Goal: Task Accomplishment & Management: Manage account settings

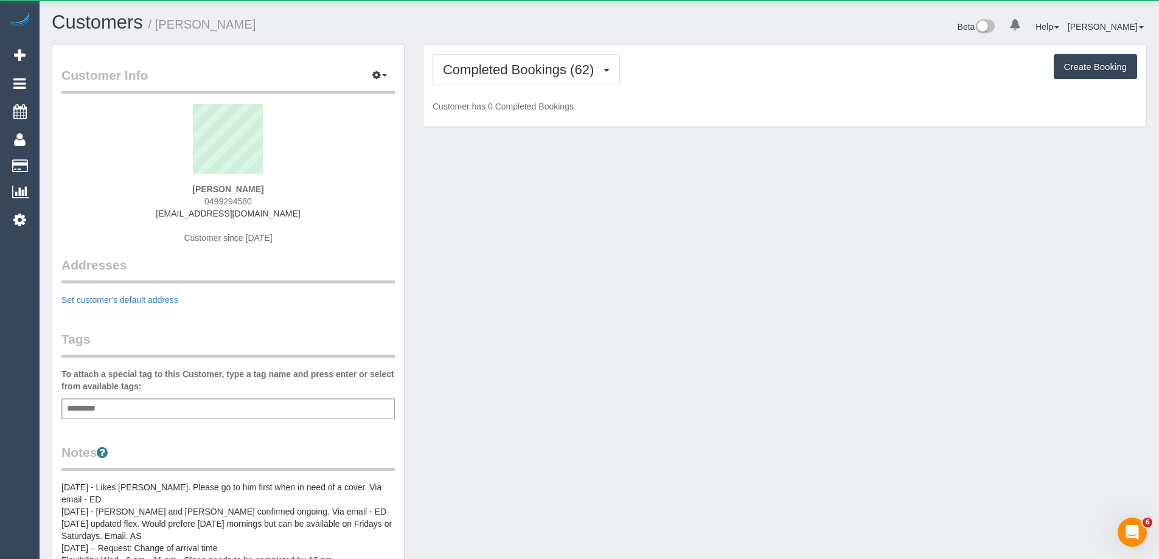
drag, startPoint x: 0, startPoint y: 0, endPoint x: 708, endPoint y: 47, distance: 709.1
click at [708, 47] on div "Completed Bookings (62) Completed Bookings (62) Upcoming Bookings (13) Cancelle…" at bounding box center [784, 86] width 723 height 82
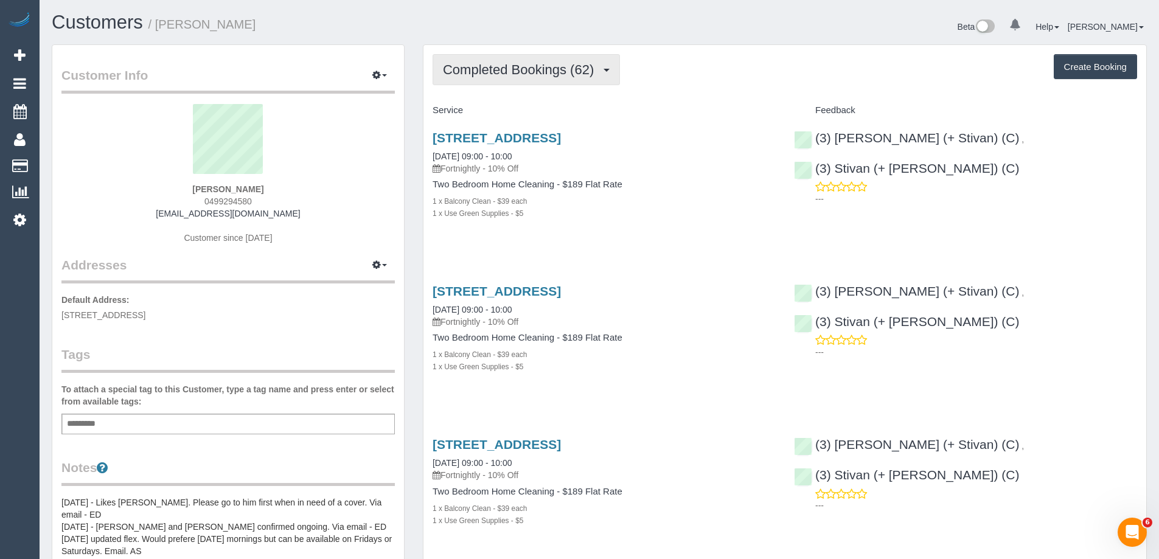
click at [530, 65] on span "Completed Bookings (62)" at bounding box center [521, 69] width 157 height 15
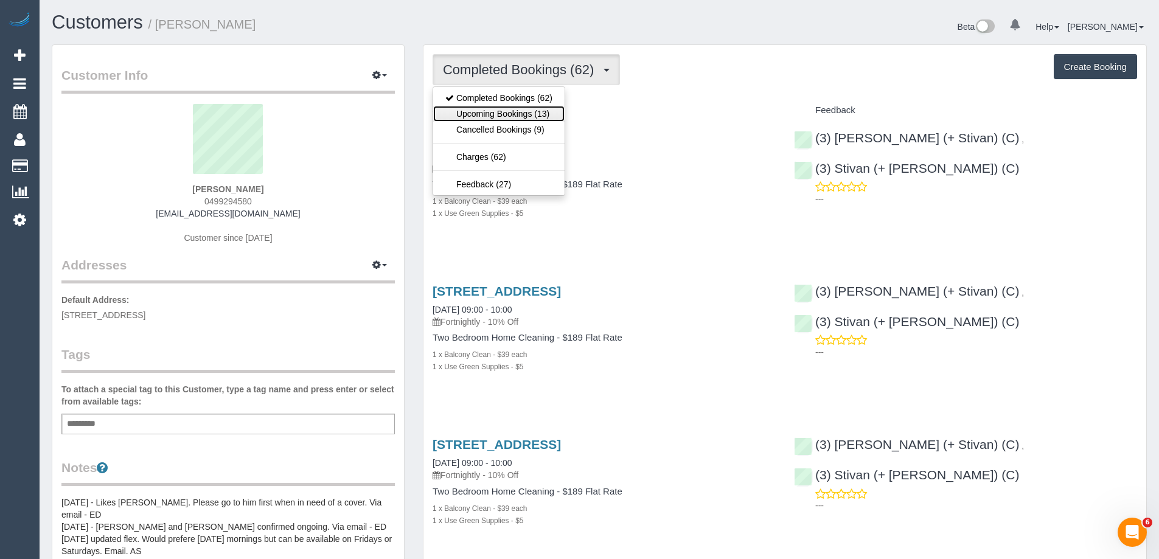
click at [461, 108] on link "Upcoming Bookings (13)" at bounding box center [498, 114] width 131 height 16
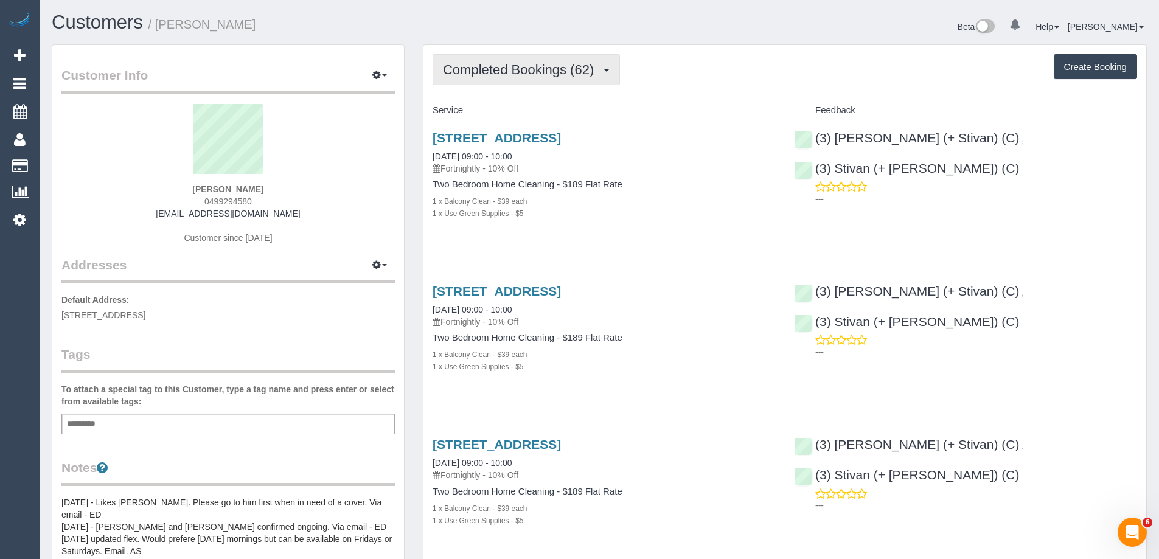
click at [485, 65] on span "Completed Bookings (62)" at bounding box center [521, 69] width 157 height 15
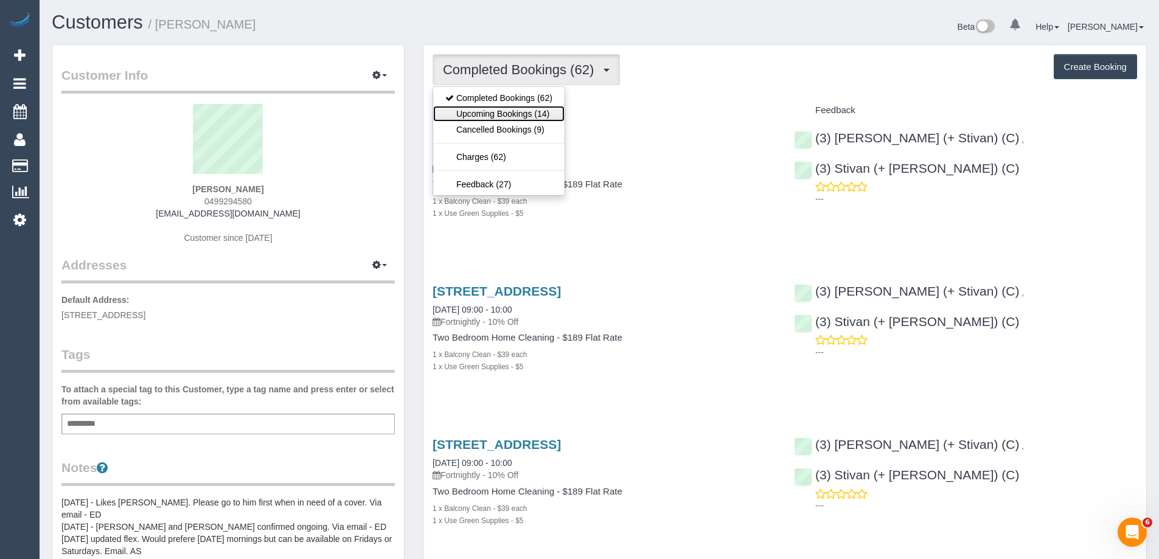
click at [476, 117] on link "Upcoming Bookings (14)" at bounding box center [498, 114] width 131 height 16
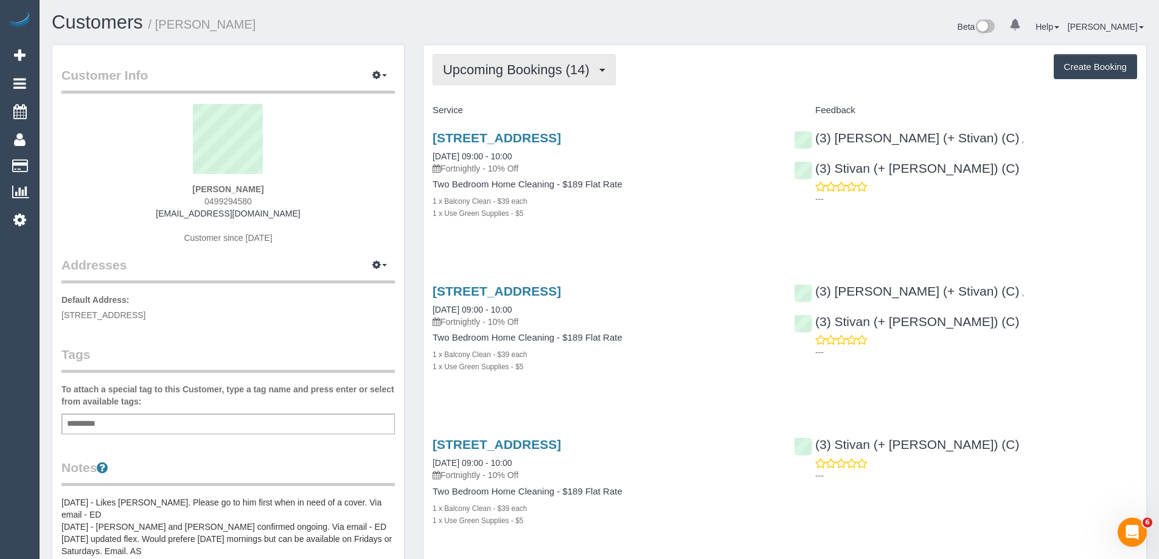
click at [504, 61] on button "Upcoming Bookings (14)" at bounding box center [524, 69] width 183 height 31
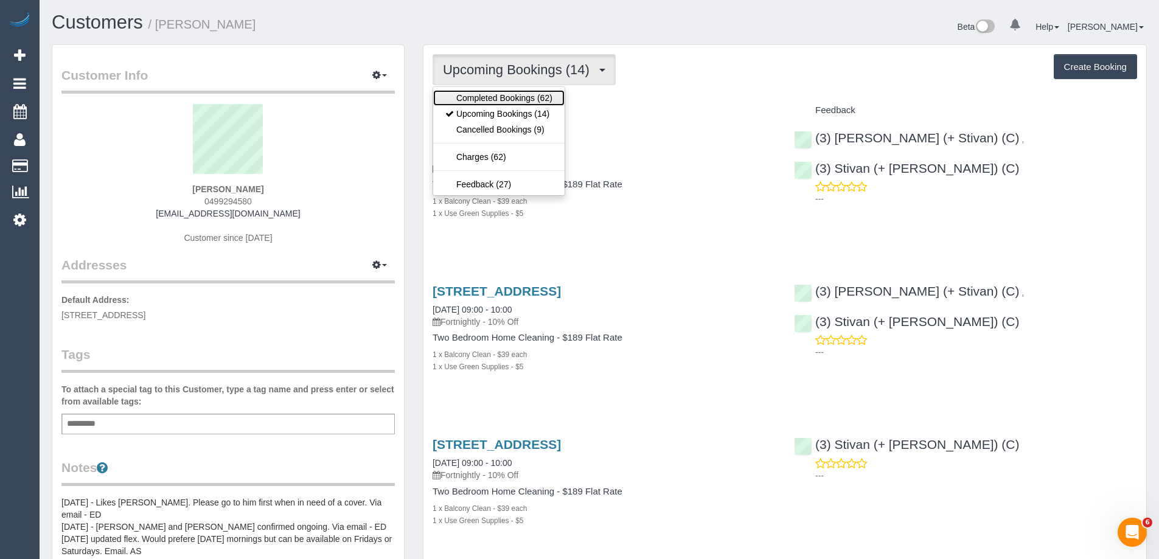
drag, startPoint x: 489, startPoint y: 96, endPoint x: 491, endPoint y: 86, distance: 9.9
click at [490, 96] on link "Completed Bookings (62)" at bounding box center [498, 98] width 131 height 16
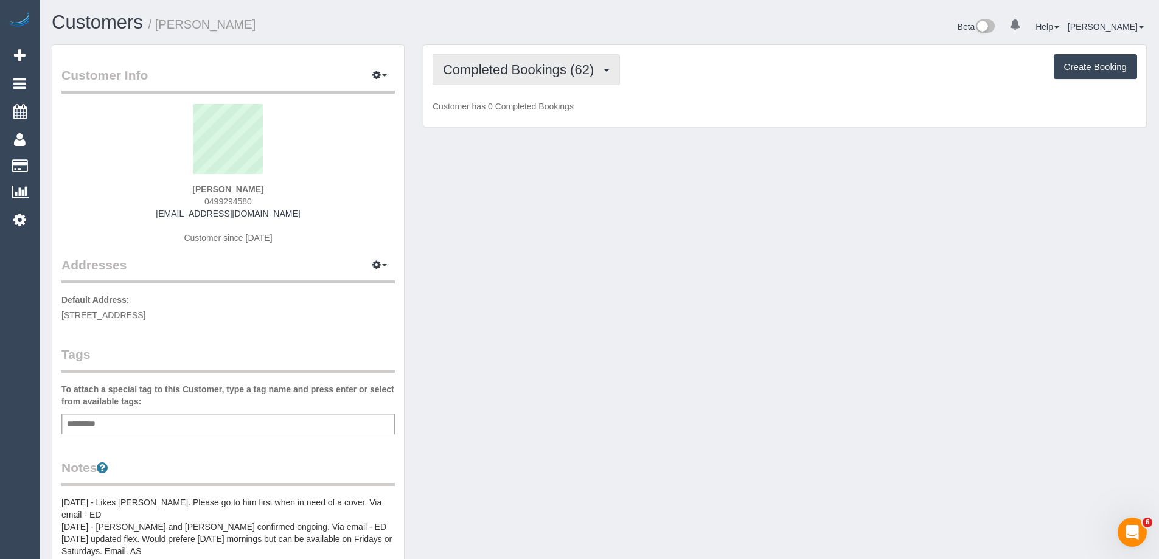
click at [495, 65] on span "Completed Bookings (62)" at bounding box center [521, 69] width 157 height 15
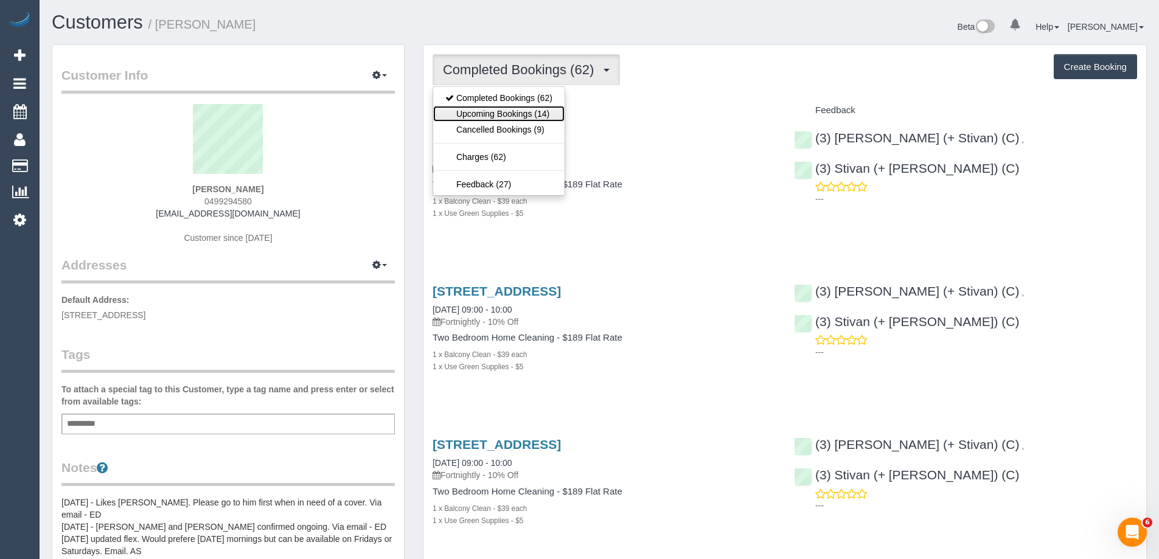
click at [498, 113] on link "Upcoming Bookings (14)" at bounding box center [498, 114] width 131 height 16
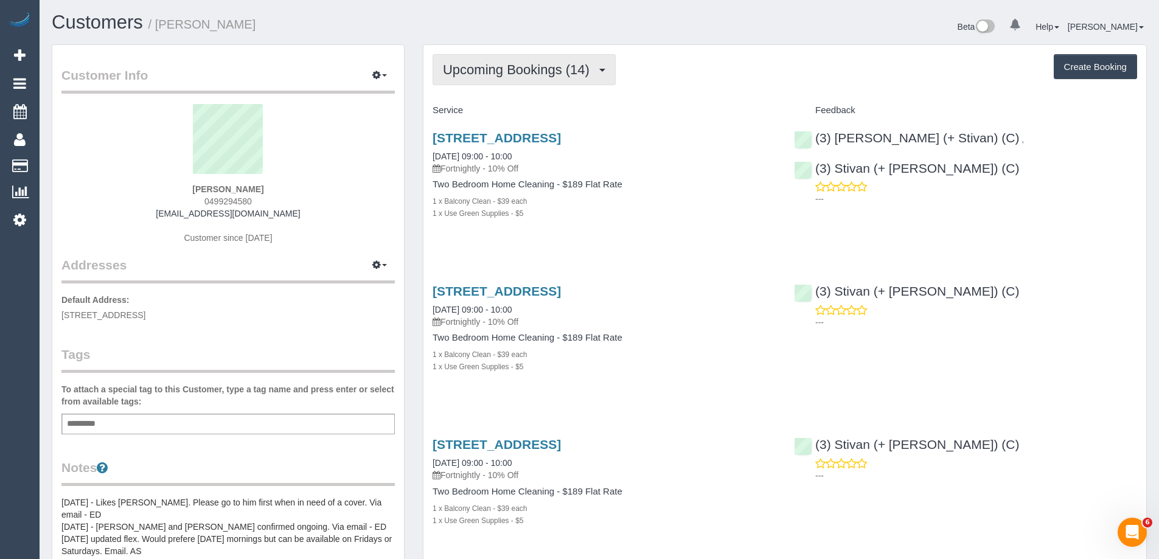
click at [503, 68] on span "Upcoming Bookings (14)" at bounding box center [519, 69] width 153 height 15
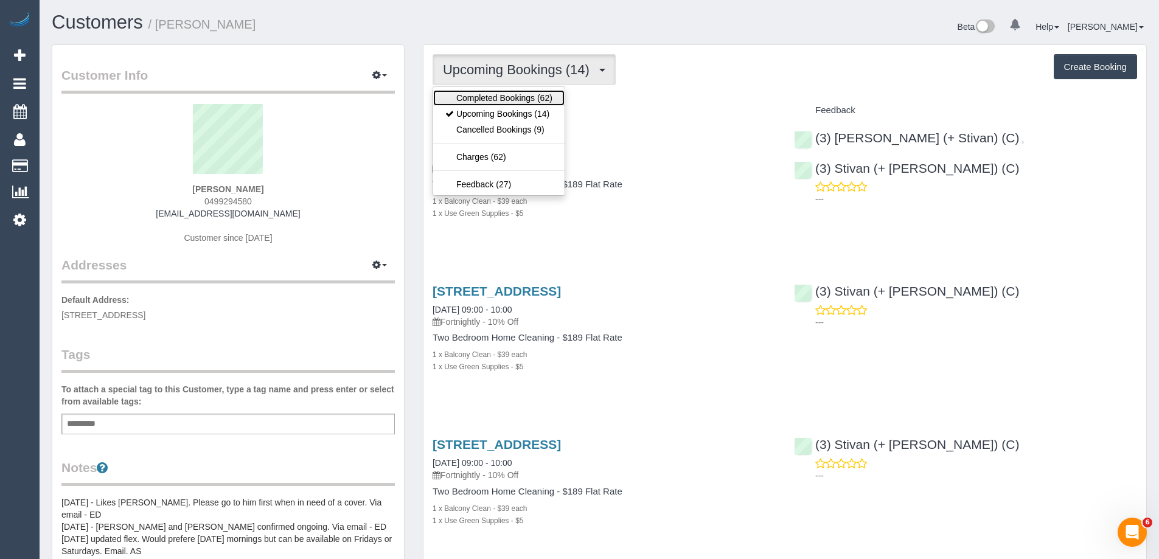
click at [481, 99] on link "Completed Bookings (62)" at bounding box center [498, 98] width 131 height 16
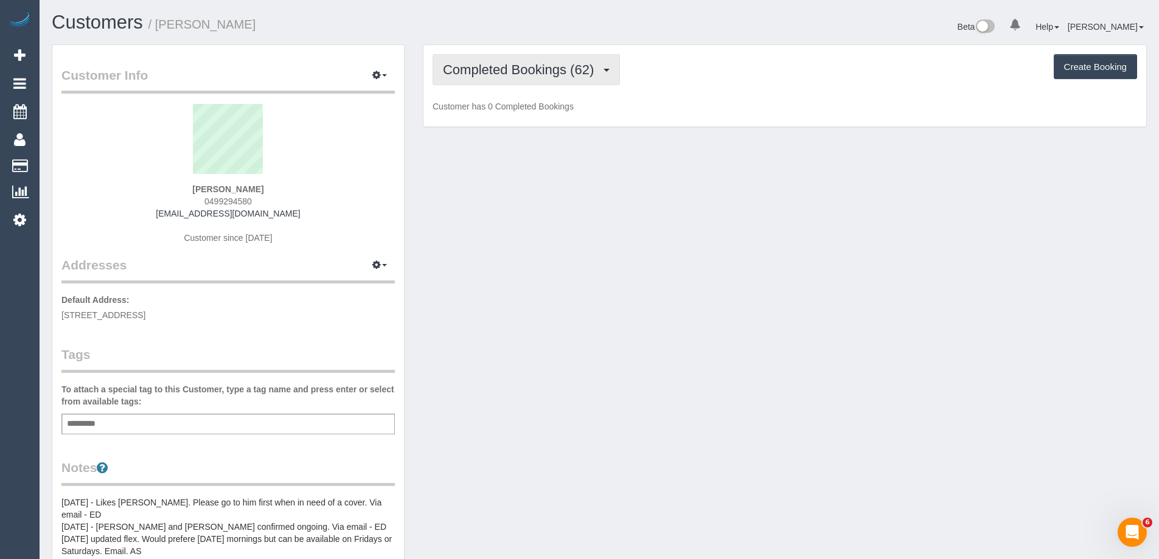
click at [482, 78] on button "Completed Bookings (62)" at bounding box center [526, 69] width 187 height 31
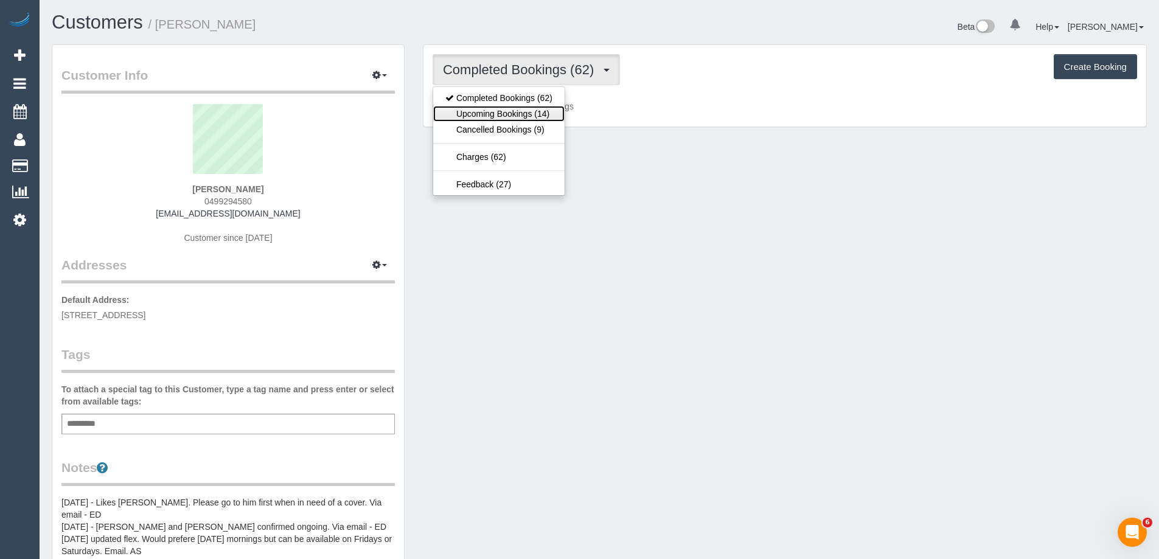
click at [483, 110] on link "Upcoming Bookings (14)" at bounding box center [498, 114] width 131 height 16
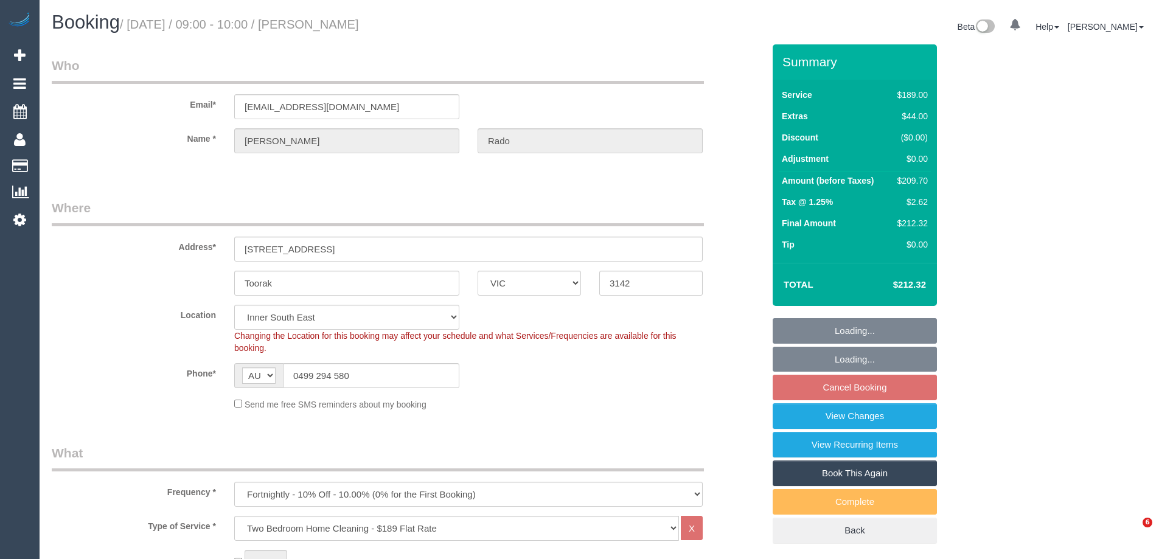
select select "VIC"
select select "number:28"
select select "number:16"
select select "number:18"
select select "number:25"
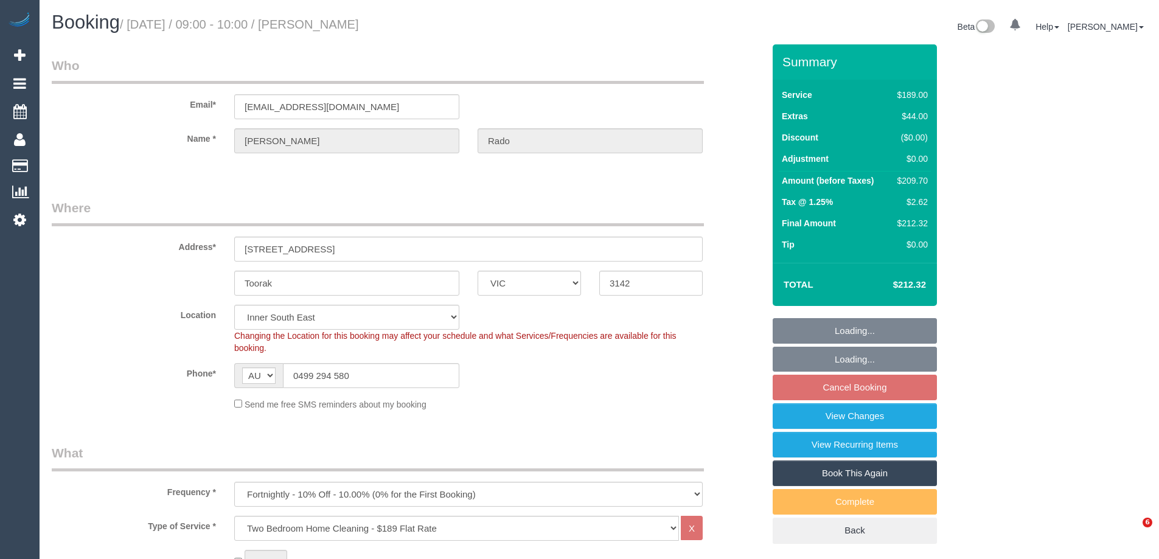
select select "number:34"
select select "number:11"
select select "object:1400"
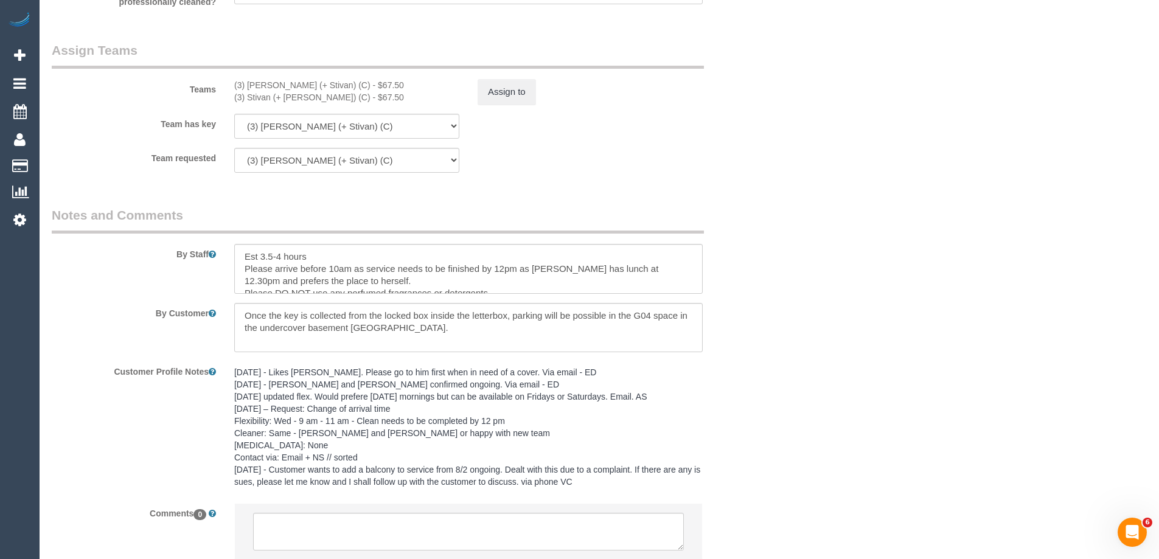
scroll to position [1981, 0]
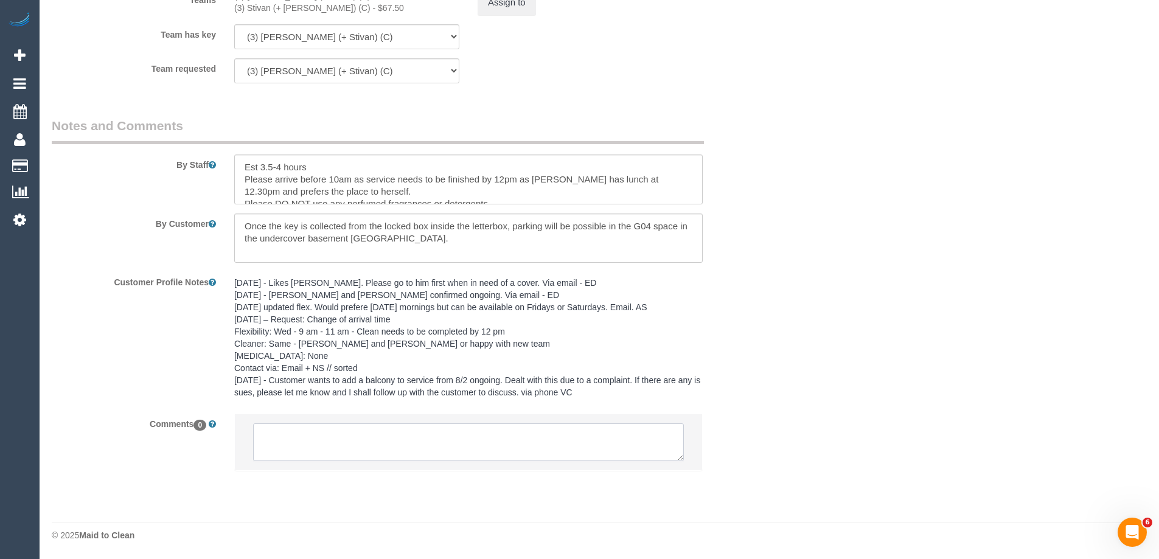
click at [290, 455] on textarea at bounding box center [468, 442] width 431 height 38
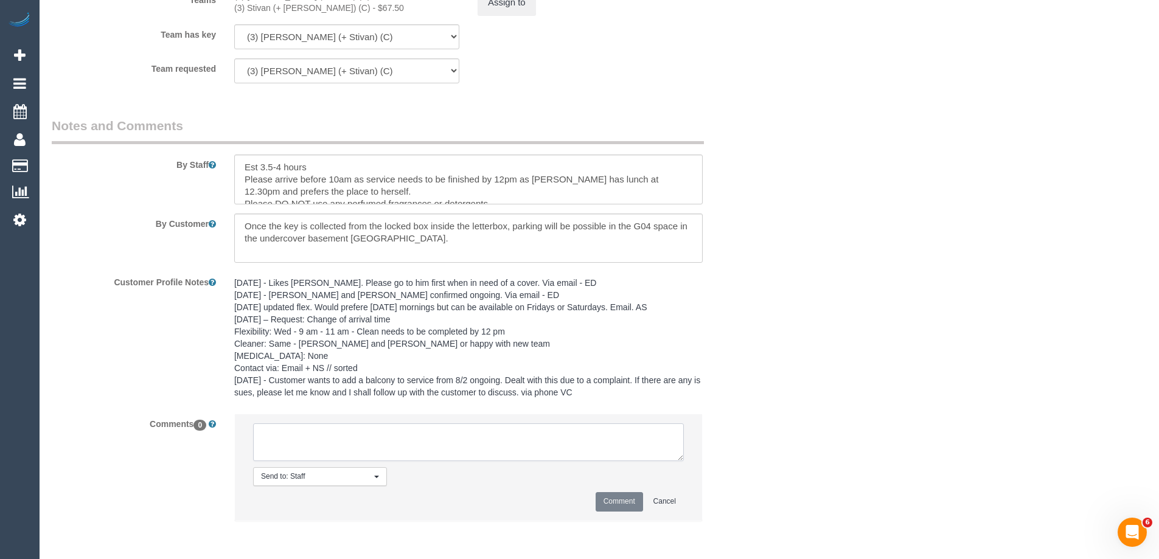
paste textarea "Krunal U/A as per STA - customer not yet informed cleaner solo 29/9 - 4/11"
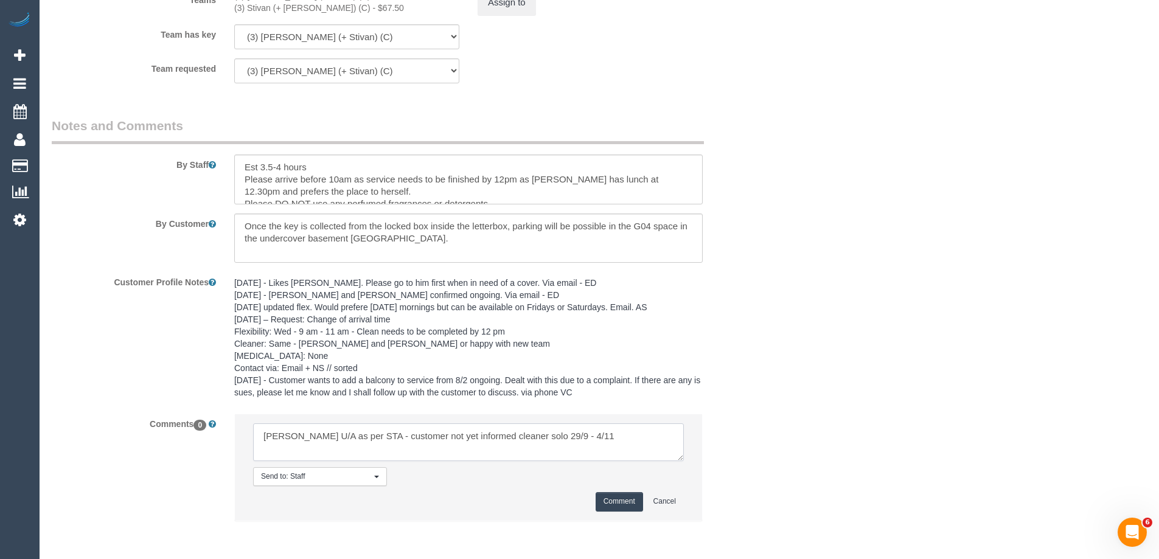
type textarea "Krunal U/A as per STA - customer not yet informed cleaner solo 29/9 - 4/11"
click at [614, 501] on button "Comment" at bounding box center [619, 501] width 47 height 19
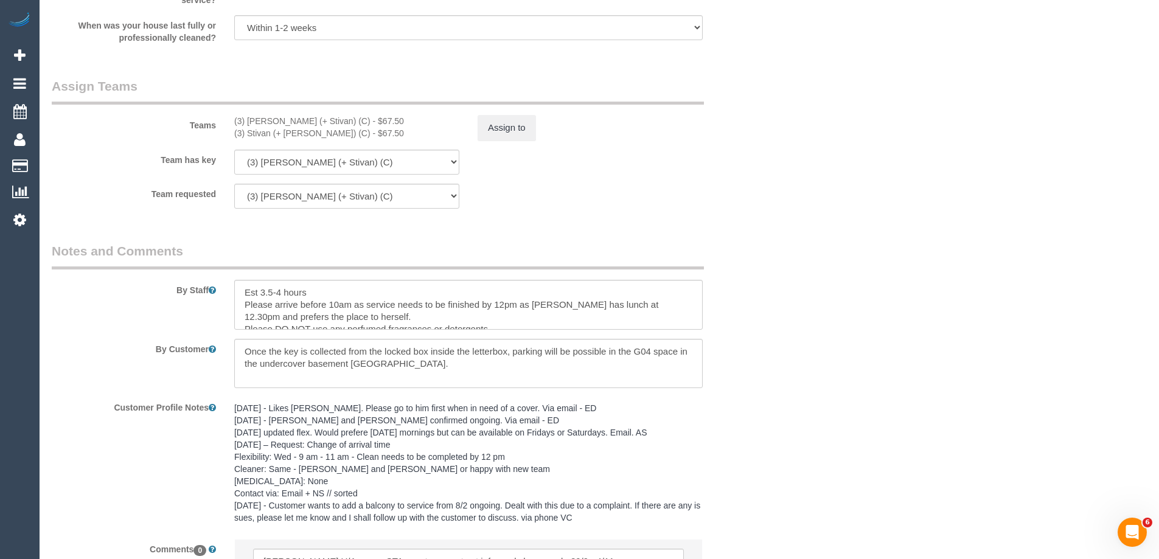
scroll to position [1737, 0]
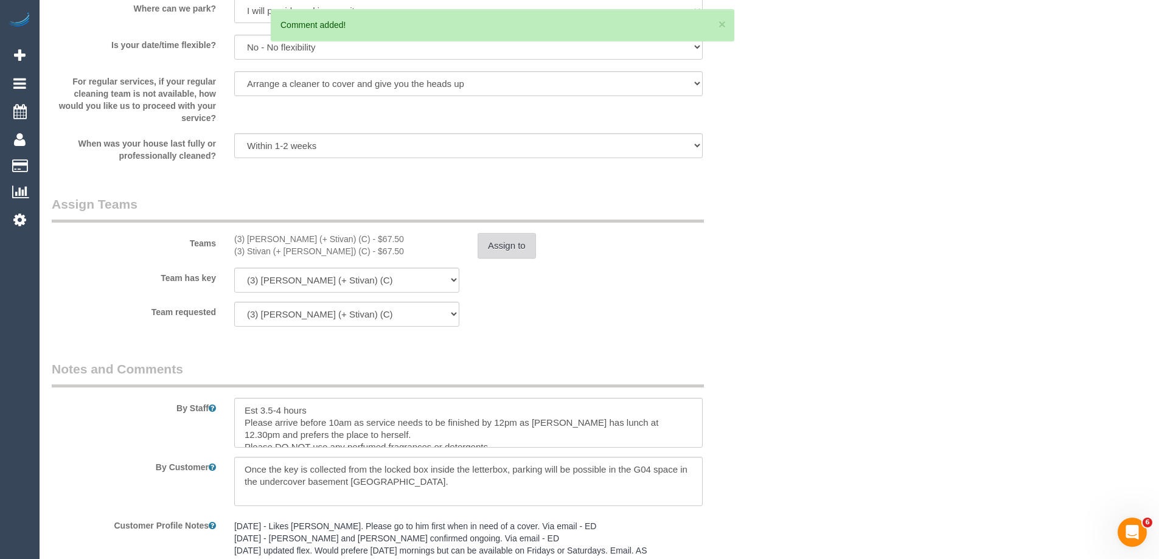
click at [496, 244] on button "Assign to" at bounding box center [507, 246] width 58 height 26
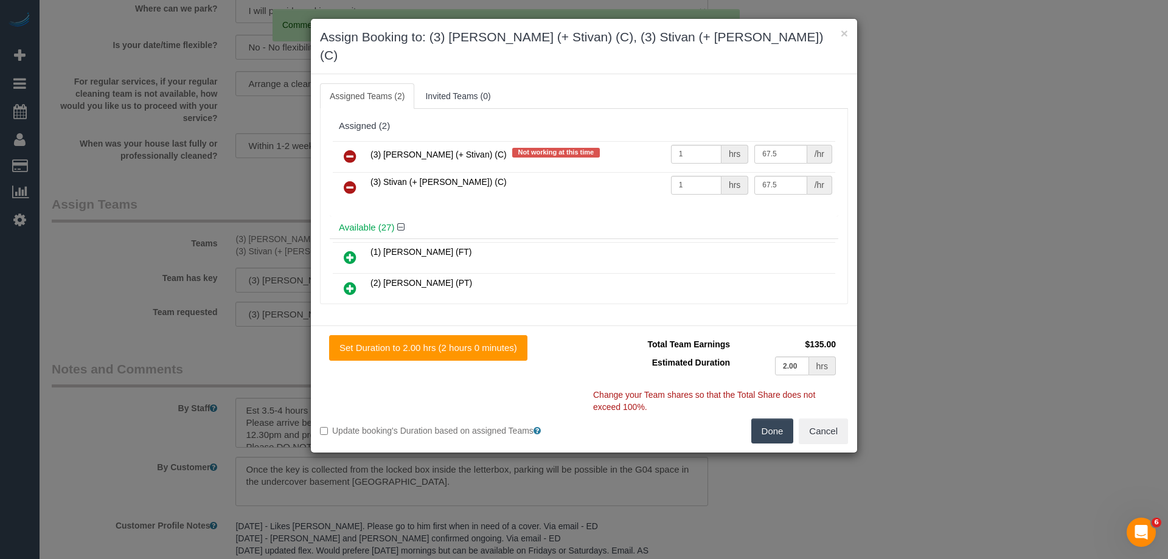
click at [349, 149] on icon at bounding box center [350, 156] width 13 height 15
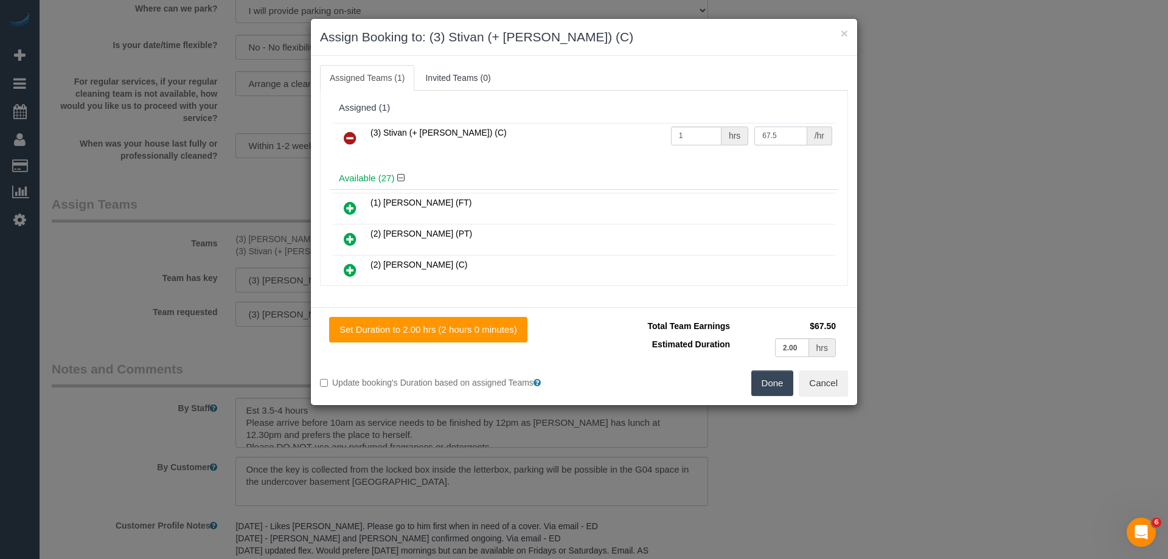
click at [782, 135] on input "67.5" at bounding box center [780, 136] width 52 height 19
type input "6"
click at [766, 134] on input "1" at bounding box center [780, 136] width 52 height 19
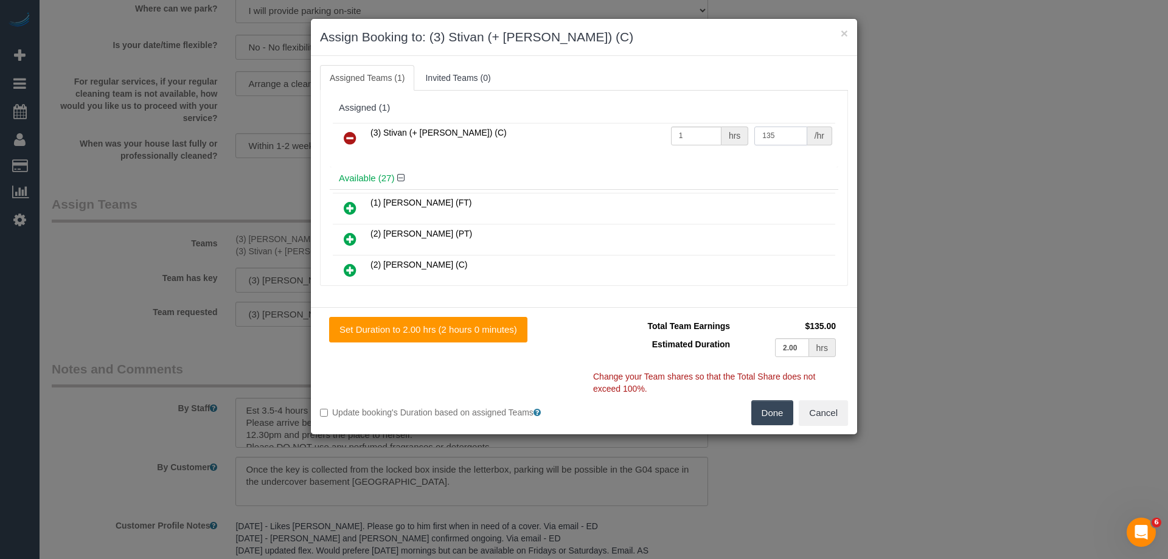
type input "135"
click at [766, 414] on button "Done" at bounding box center [772, 413] width 43 height 26
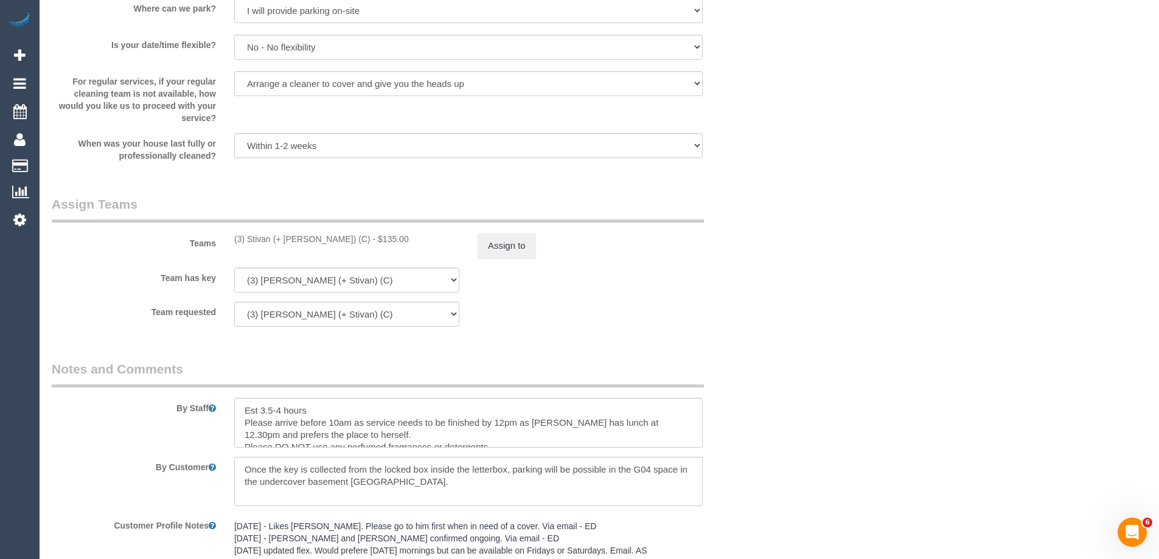
click at [766, 414] on div "× Assign Booking to: (3) Stivan (+ Krunal) (C) Assigned Teams (1) Invited Teams…" at bounding box center [579, 279] width 1159 height 559
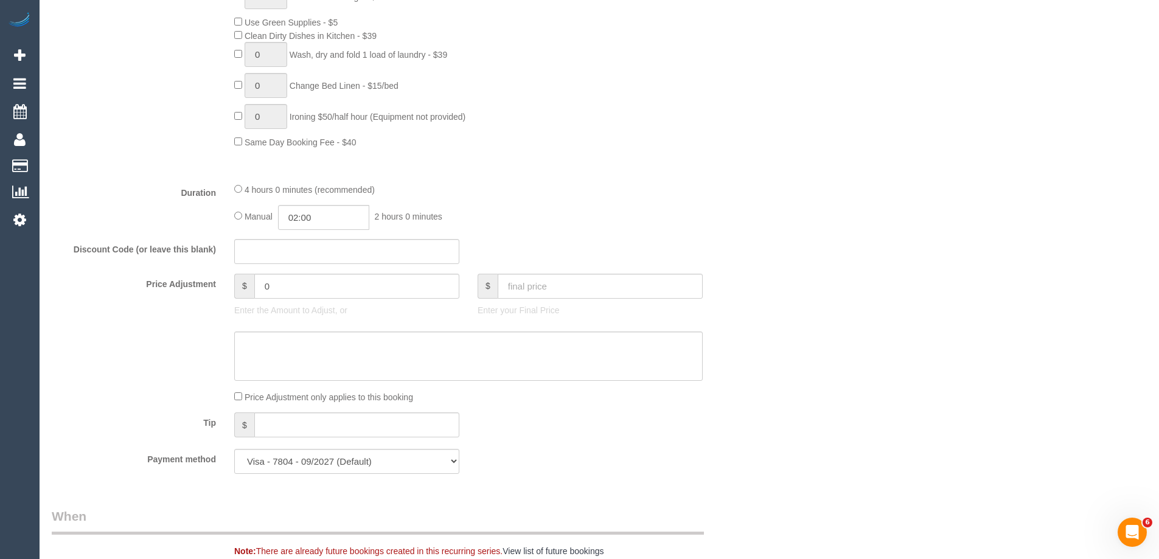
scroll to position [825, 0]
type input "04:00"
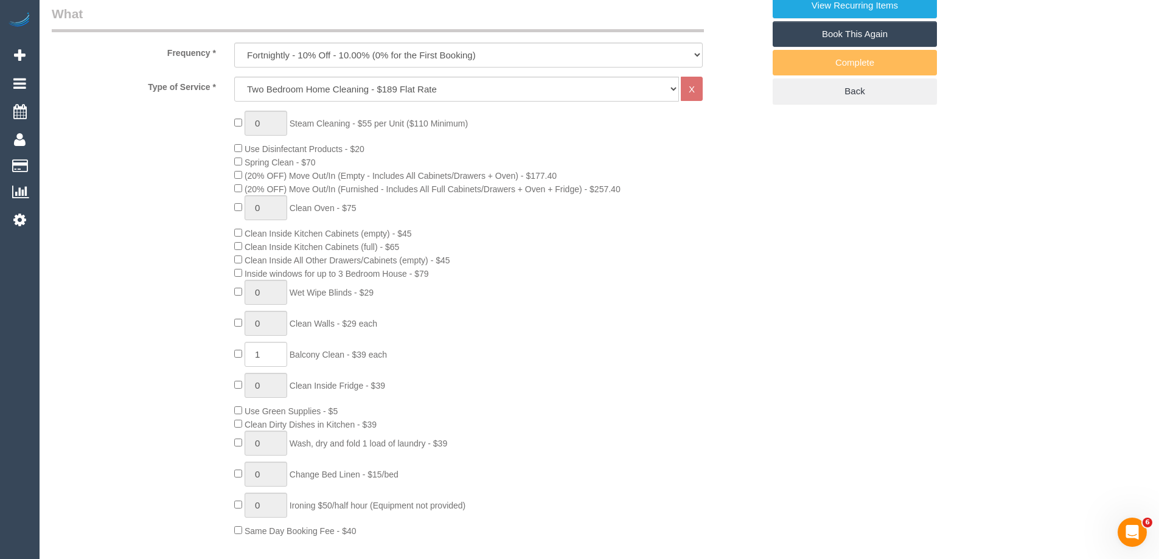
scroll to position [95, 0]
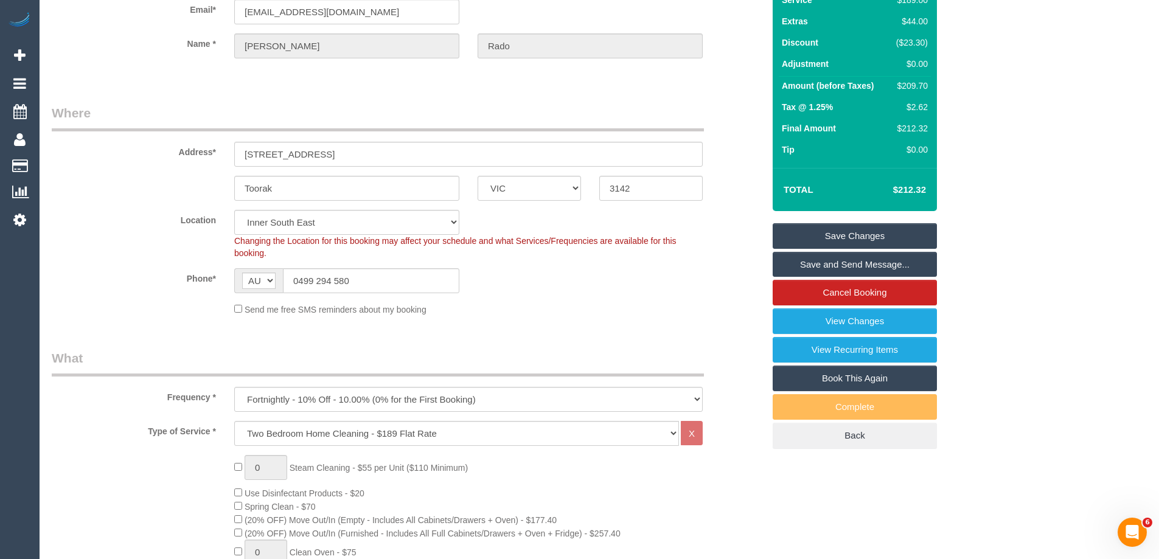
click at [825, 228] on link "Save Changes" at bounding box center [855, 236] width 164 height 26
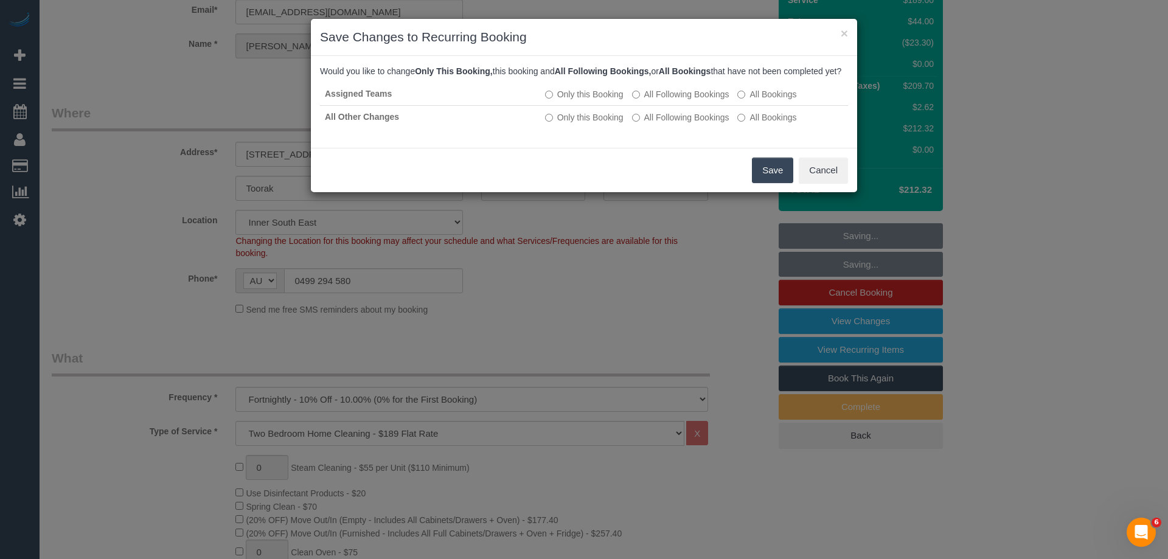
click at [775, 183] on button "Save" at bounding box center [772, 171] width 41 height 26
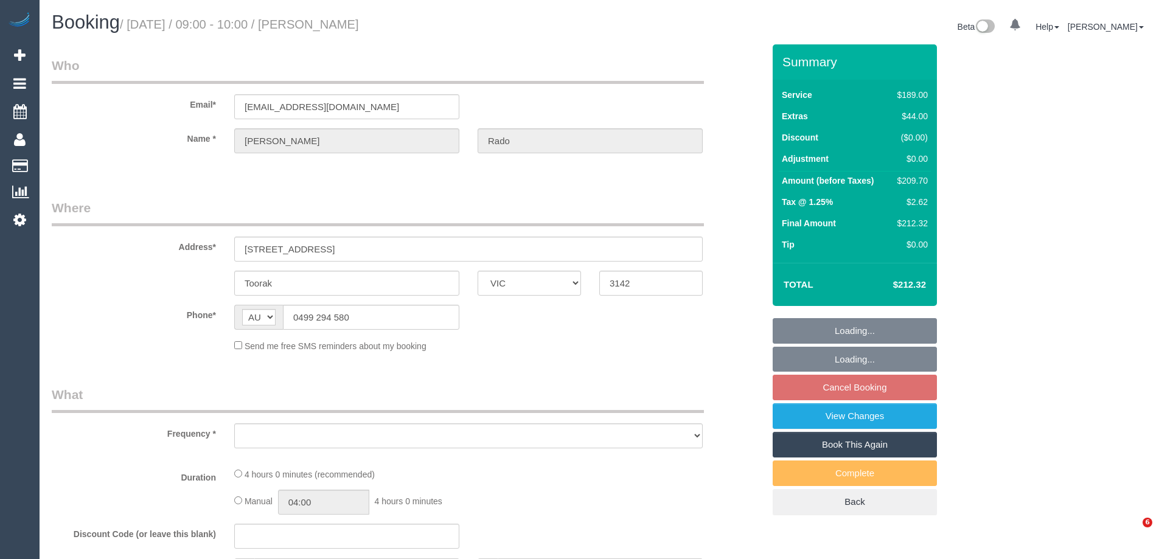
select select "VIC"
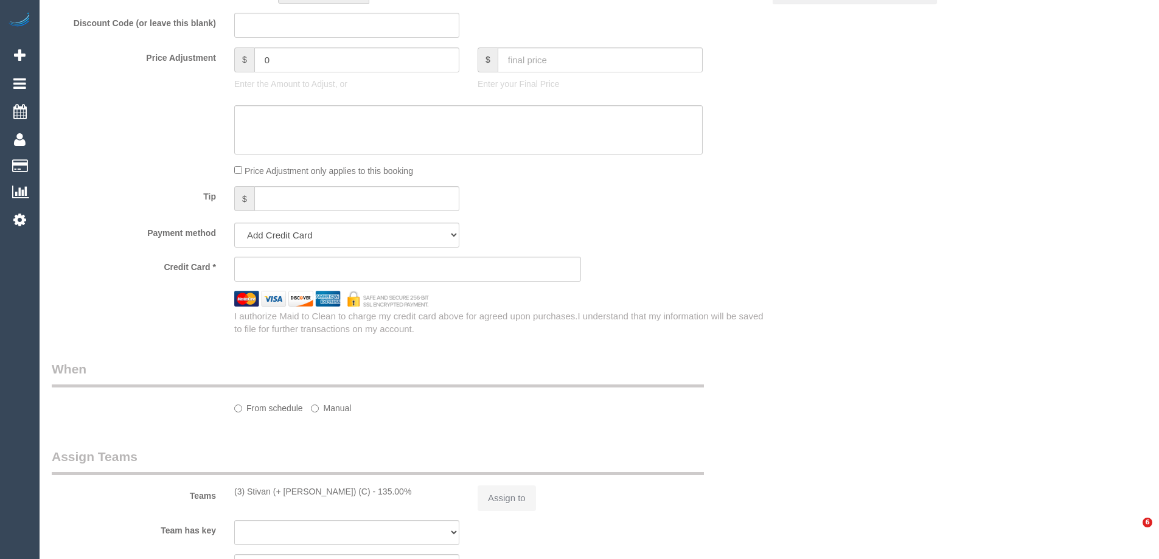
select select "object:50998"
select select "string:stripe-pm_1Nt0AI2GScqysDRVp6em58DN"
select select "number:28"
select select "number:16"
select select "number:18"
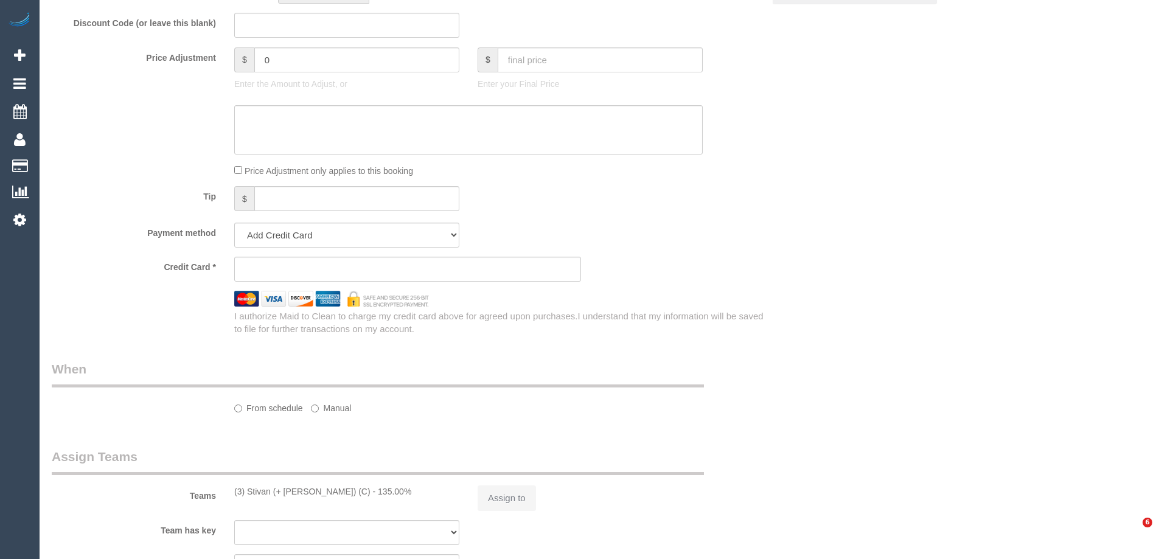
select select "number:25"
select select "number:34"
select select "number:11"
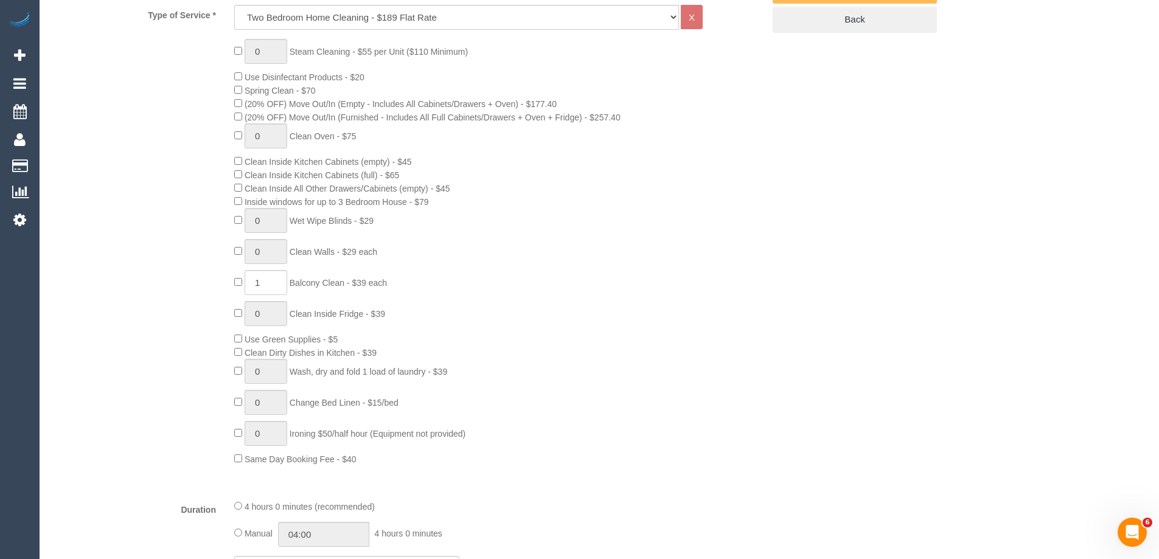
select select "object:51864"
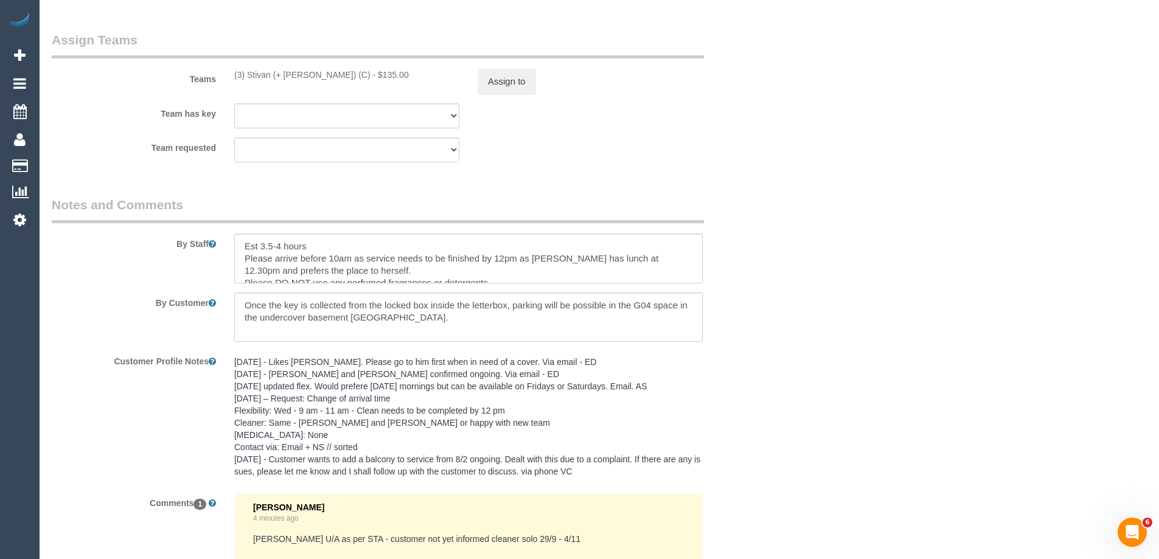
scroll to position [2115, 0]
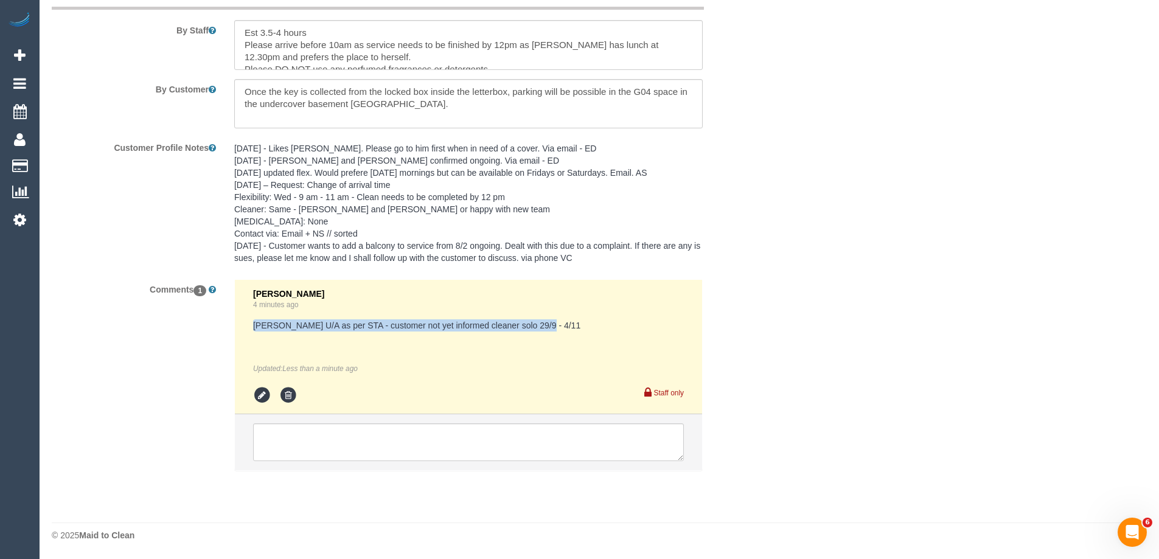
drag, startPoint x: 535, startPoint y: 321, endPoint x: 249, endPoint y: 324, distance: 285.9
click at [249, 324] on li "Laura Butera 4 minutes ago Krunal U/A as per STA - customer not yet informed cl…" at bounding box center [468, 347] width 467 height 134
copy pre "[PERSON_NAME] U/A as per STA - customer not yet informed cleaner solo 29/9 - 4/…"
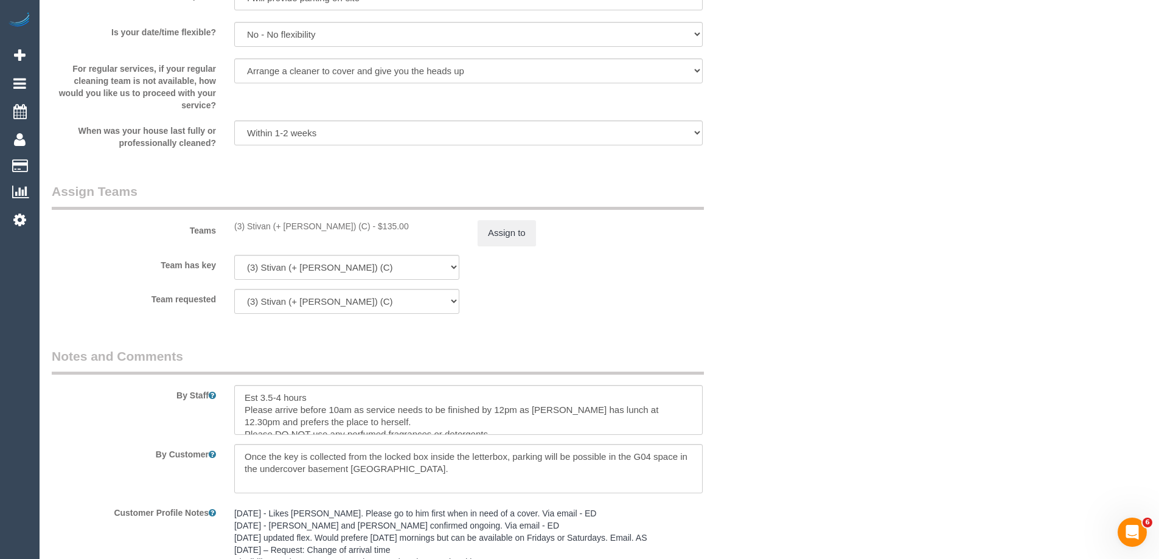
scroll to position [1568, 0]
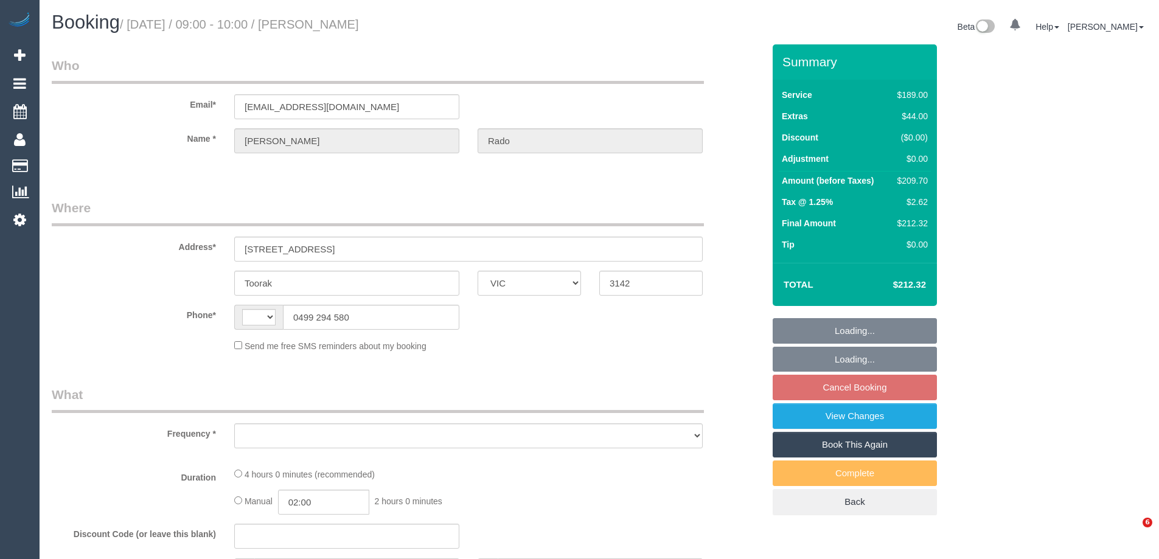
select select "VIC"
select select "object:287"
select select "string:stripe-pm_1Nt0AI2GScqysDRVp6em58DN"
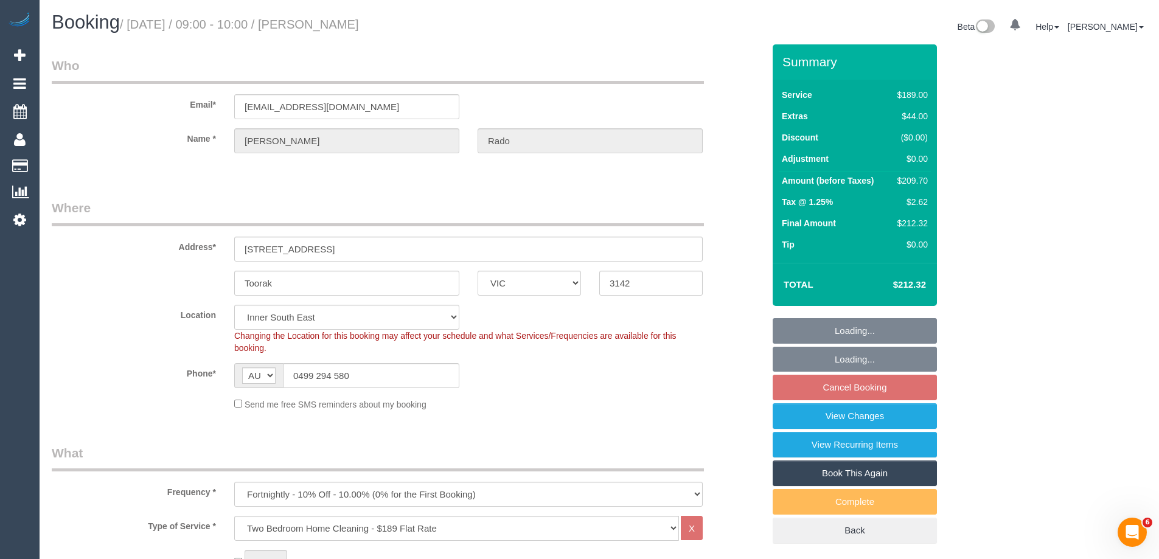
select select "string:AU"
select select "object:1251"
select select "number:28"
select select "number:16"
select select "number:18"
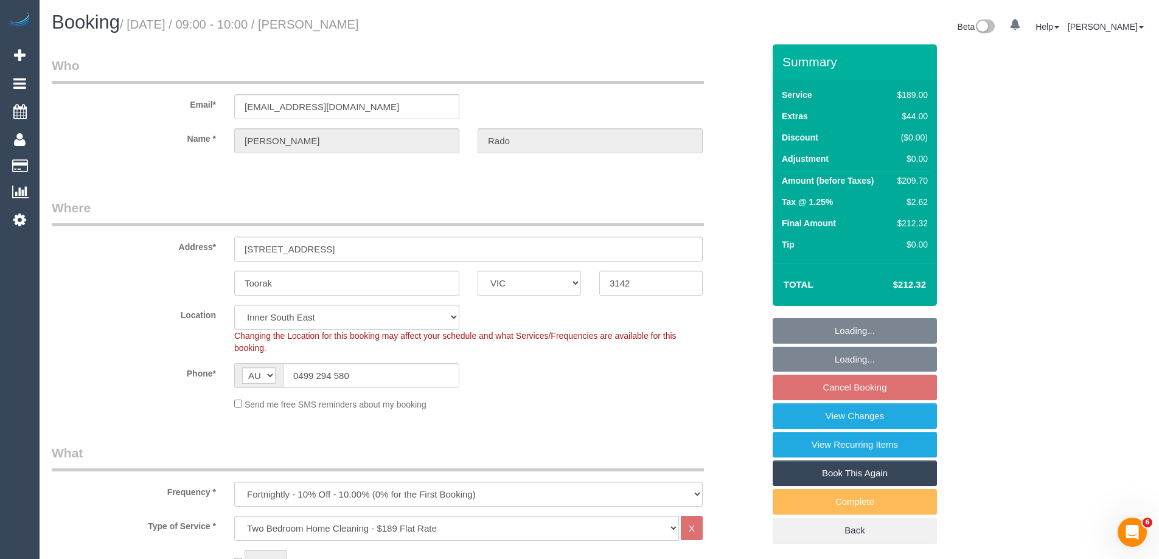
select select "number:25"
select select "number:34"
select select "number:11"
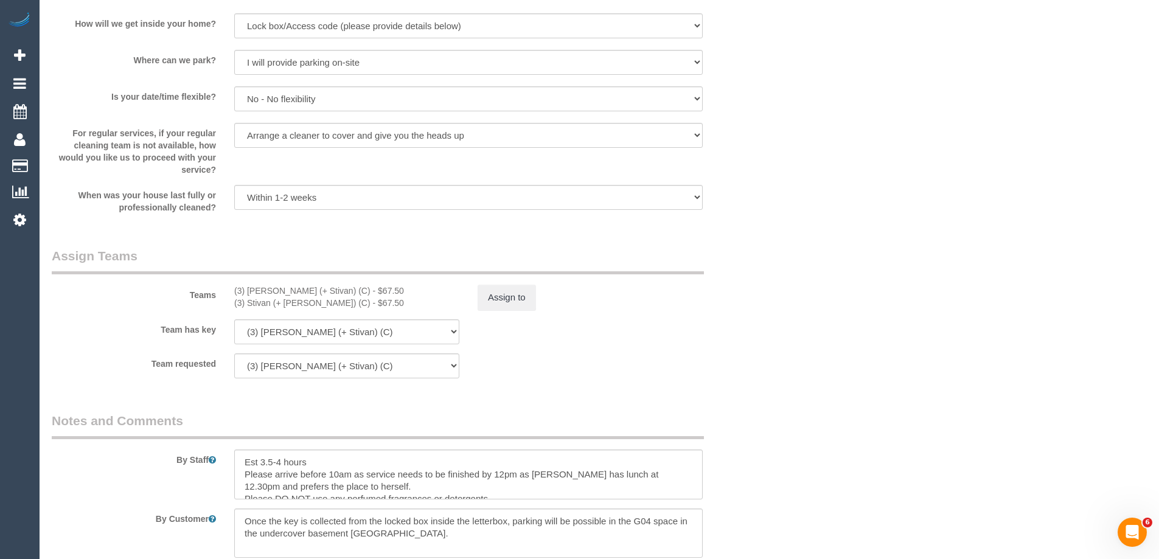
scroll to position [1981, 0]
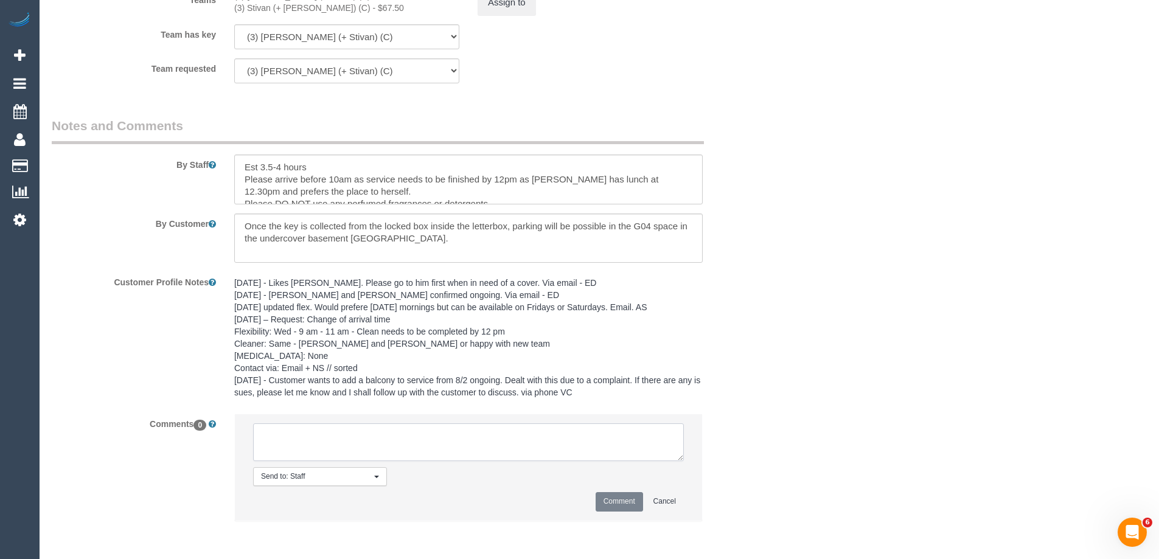
click at [299, 442] on textarea at bounding box center [468, 442] width 431 height 38
paste textarea "Krunal U/A as per STA - customer not yet informed cleaner solo 29/9 - 4/11"
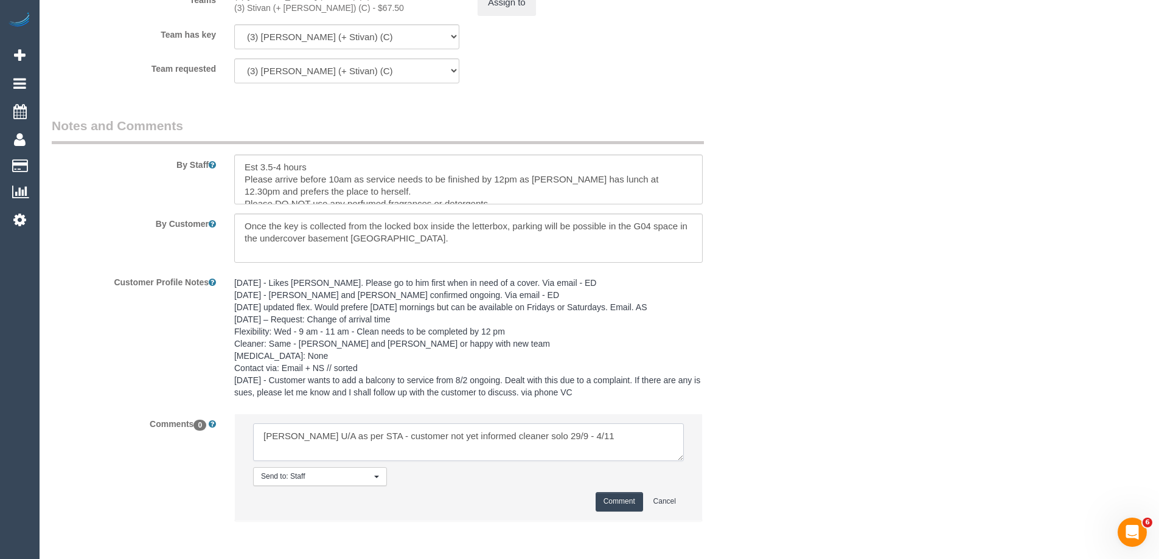
type textarea "Krunal U/A as per STA - customer not yet informed cleaner solo 29/9 - 4/11"
click at [627, 499] on button "Comment" at bounding box center [619, 501] width 47 height 19
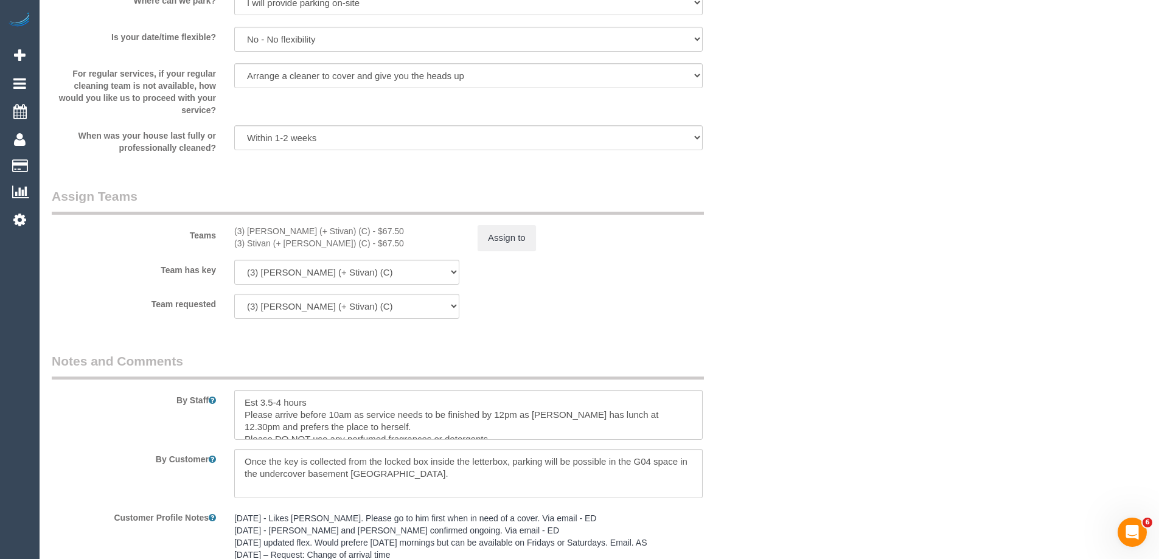
scroll to position [1737, 0]
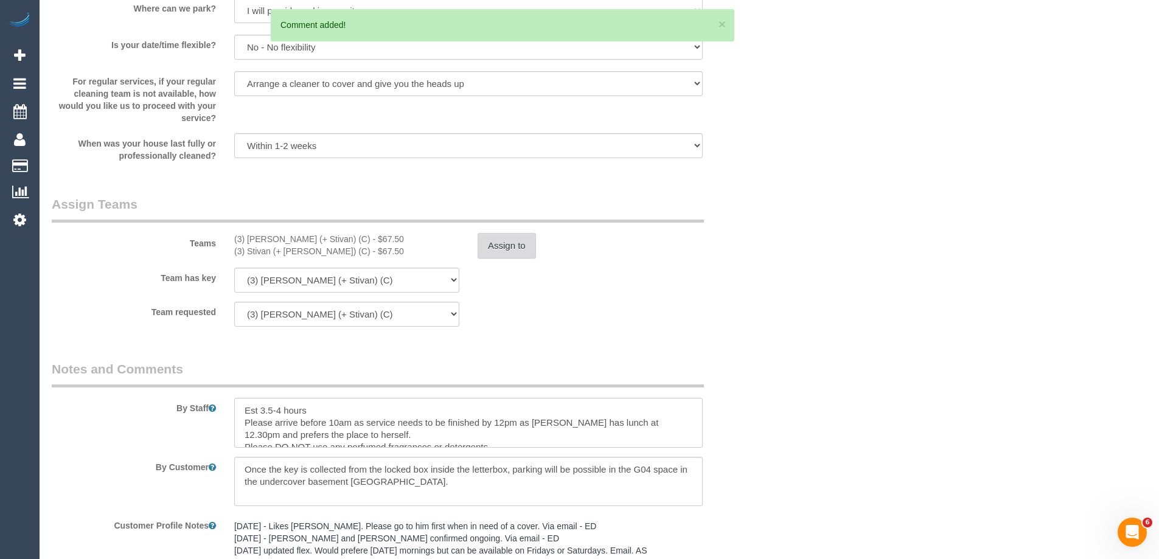
click at [526, 245] on button "Assign to" at bounding box center [507, 246] width 58 height 26
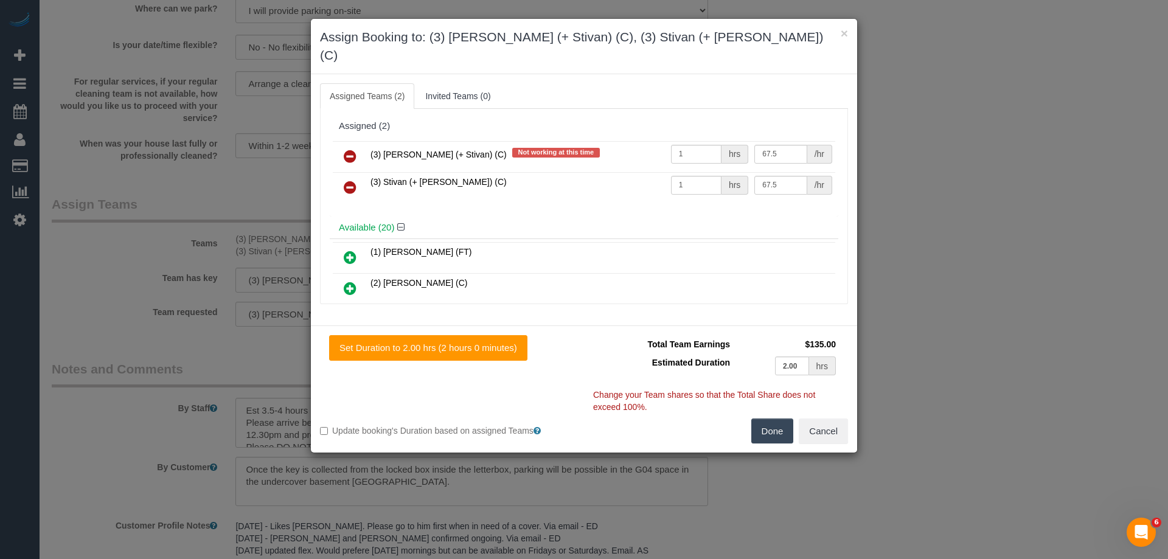
click at [347, 149] on icon at bounding box center [350, 156] width 13 height 15
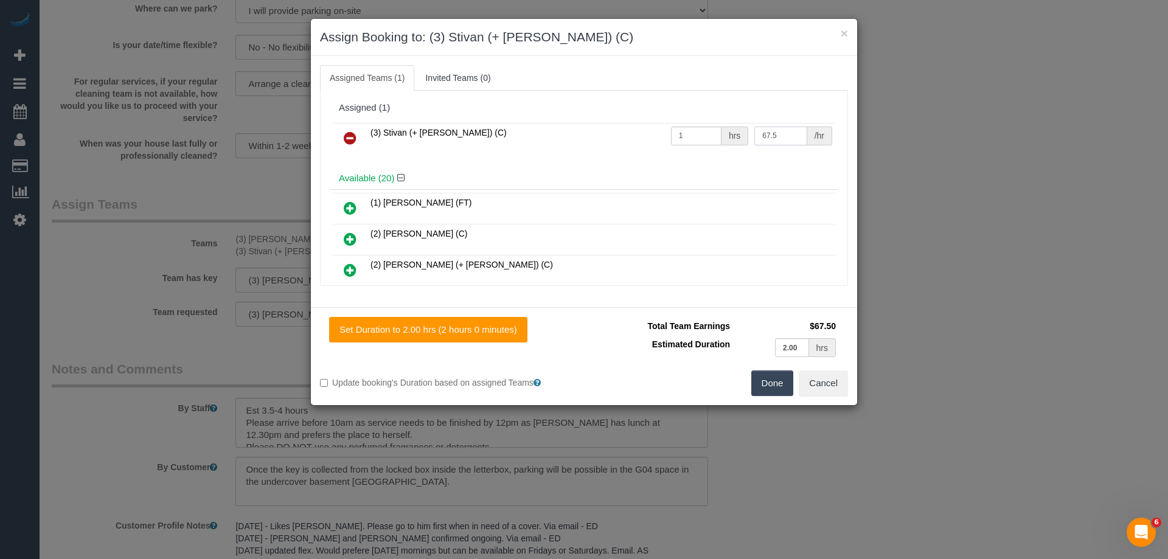
click at [775, 139] on input "67.5" at bounding box center [780, 136] width 52 height 19
drag, startPoint x: 773, startPoint y: 138, endPoint x: 718, endPoint y: 131, distance: 55.8
click at [720, 131] on tr "(3) Stivan (+ Krunal) (C) 1 hrs 67.5 /hr" at bounding box center [584, 138] width 503 height 31
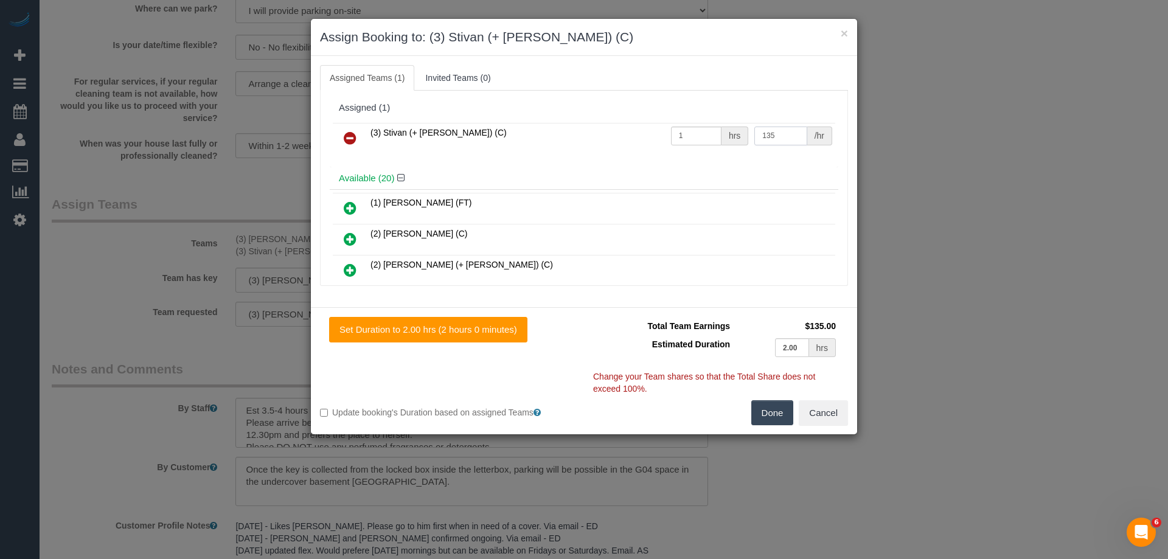
type input "135"
click at [777, 411] on button "Done" at bounding box center [772, 413] width 43 height 26
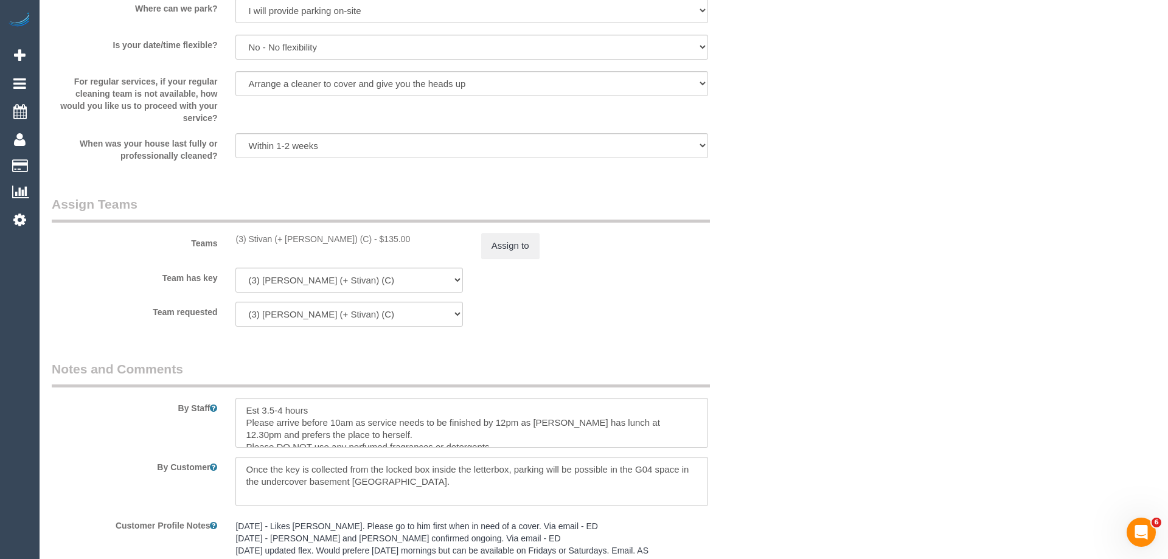
click at [781, 406] on div "× Assign Booking to: (3) Stivan (+ Krunal) (C) Assigned Teams (1) Invited Teams…" at bounding box center [584, 279] width 1168 height 559
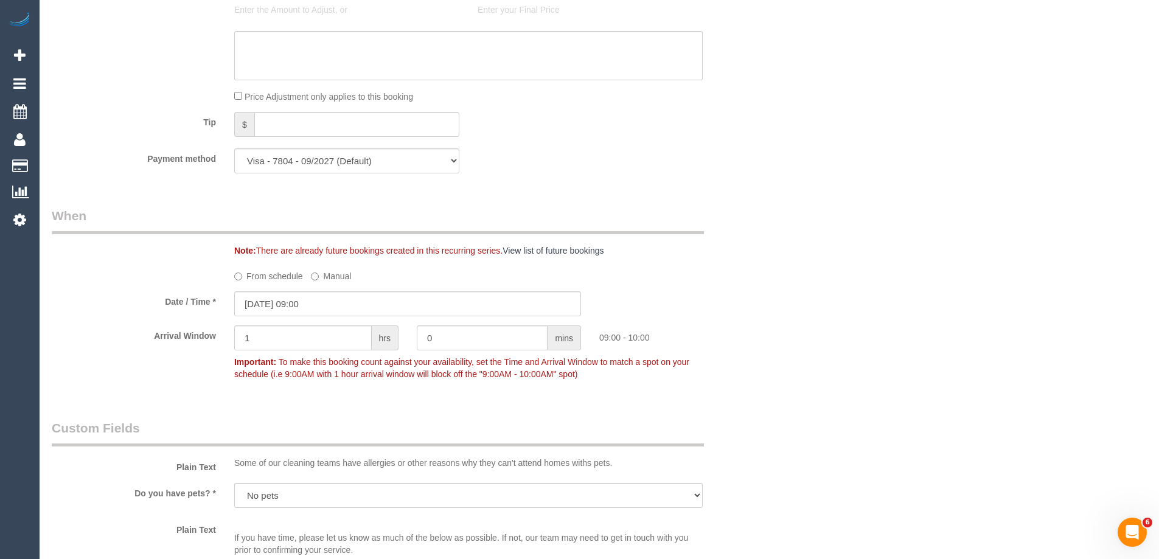
scroll to position [947, 0]
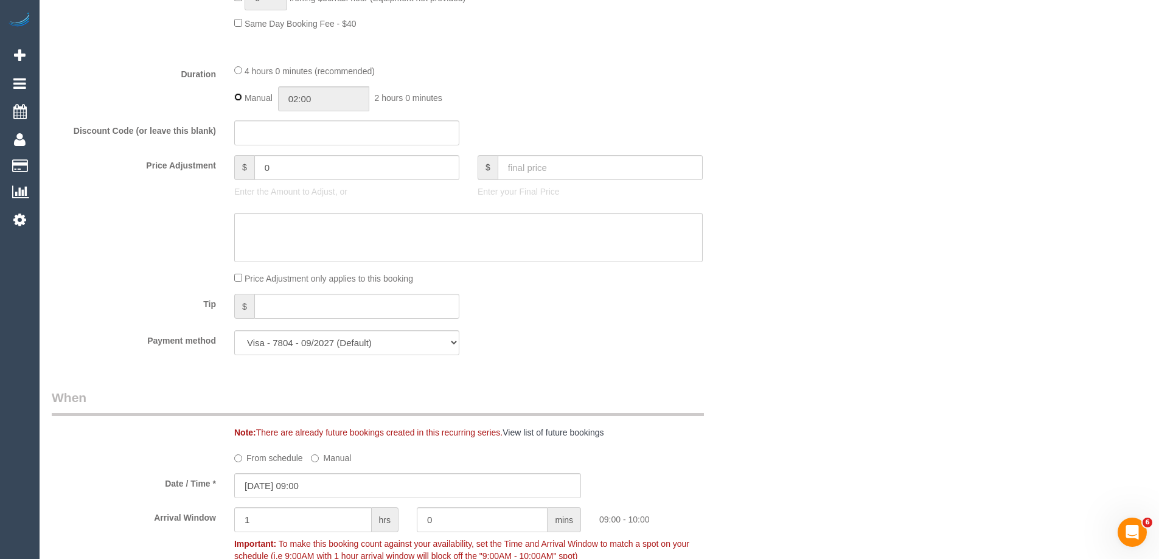
type input "04:00"
click at [686, 100] on div "Manual 04:00 4 hours 0 minutes" at bounding box center [468, 98] width 468 height 25
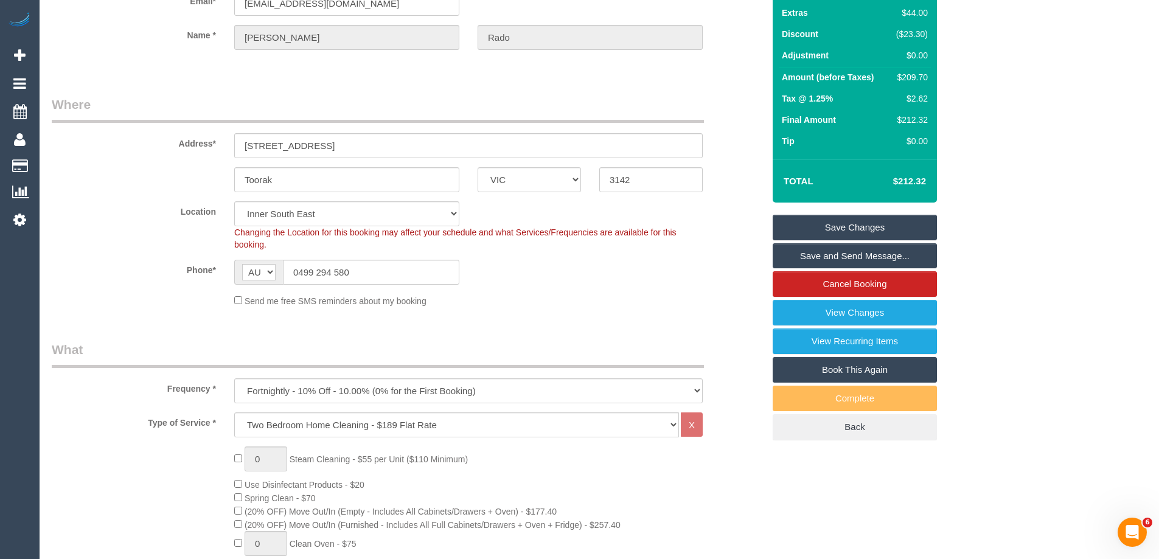
scroll to position [95, 0]
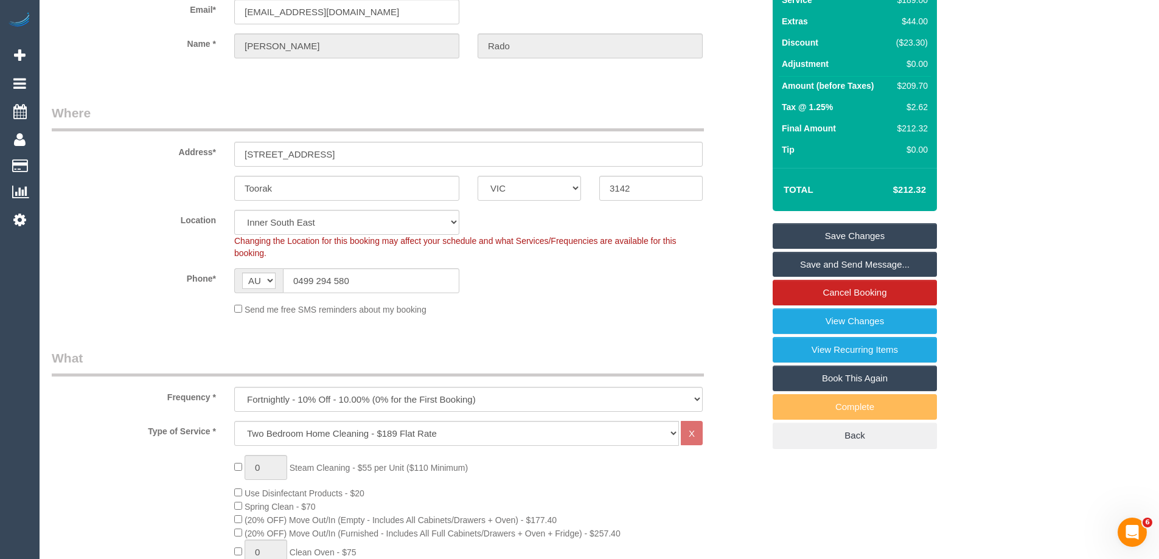
click at [827, 234] on link "Save Changes" at bounding box center [855, 236] width 164 height 26
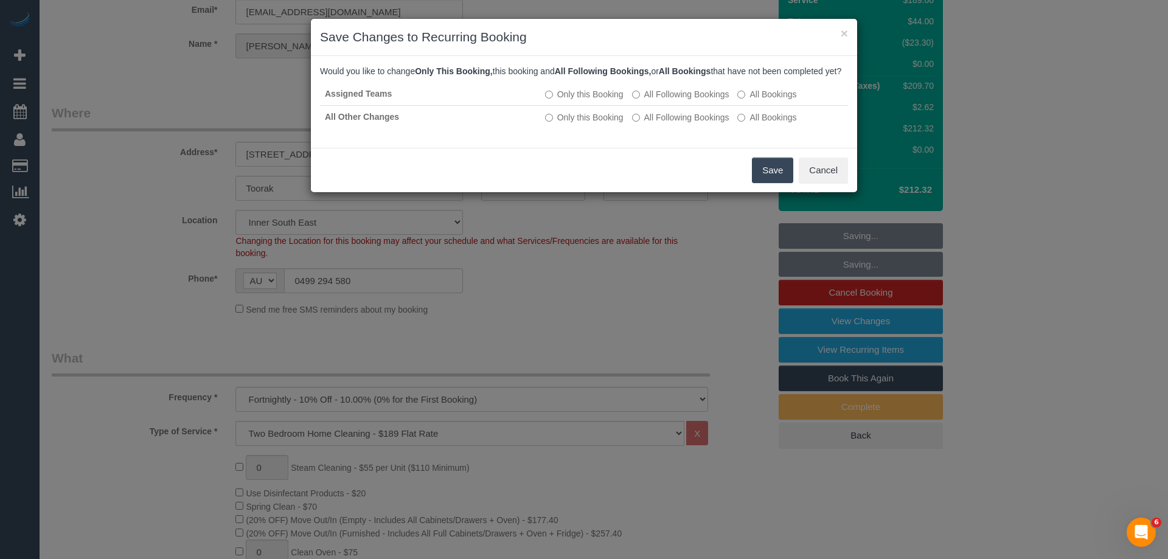
click at [781, 183] on button "Save" at bounding box center [772, 171] width 41 height 26
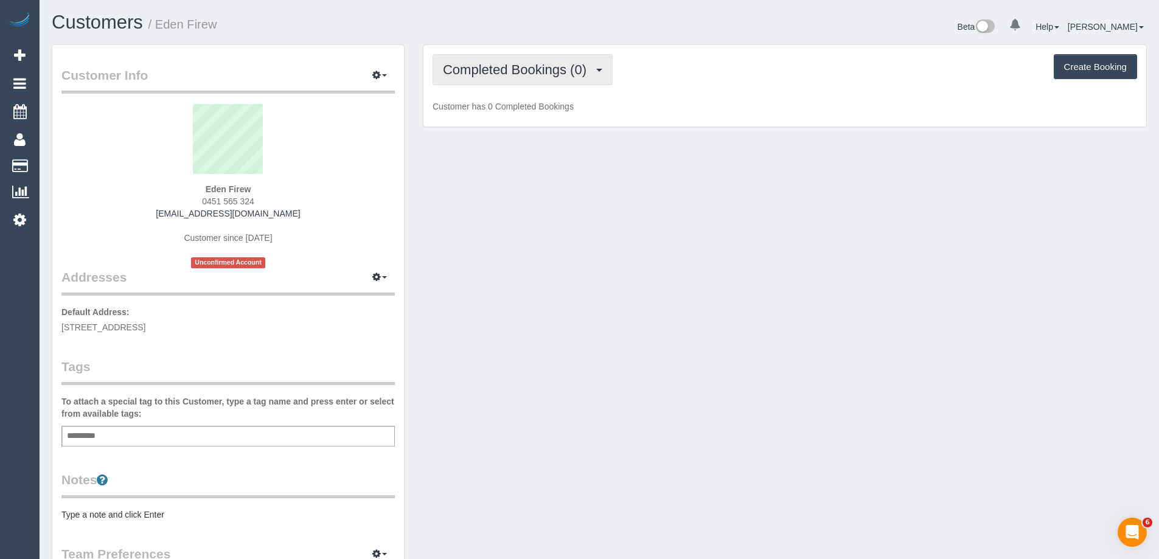
click at [495, 66] on span "Completed Bookings (0)" at bounding box center [518, 69] width 150 height 15
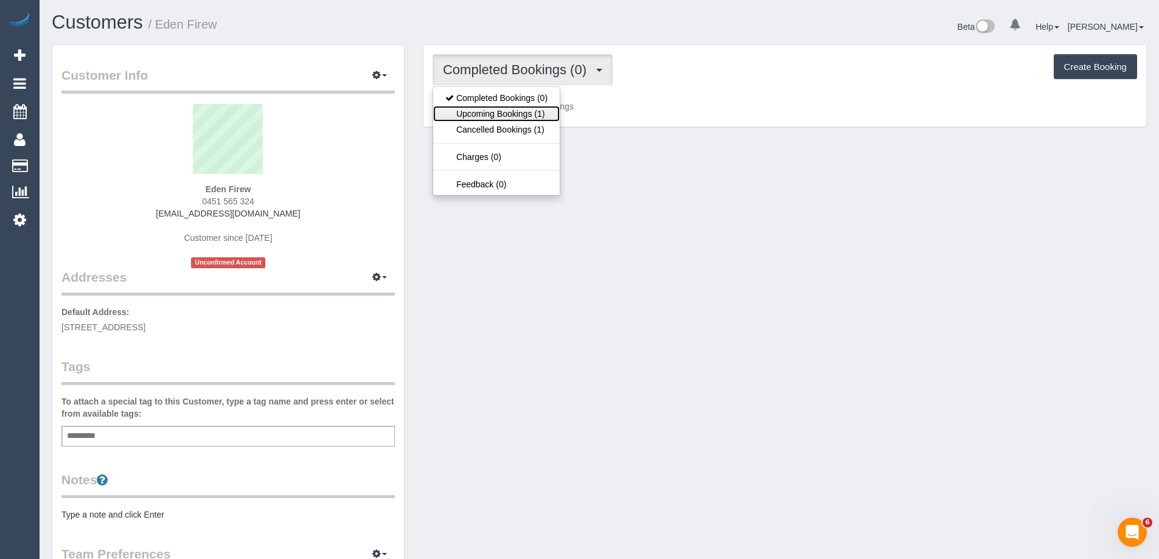
click at [510, 110] on link "Upcoming Bookings (1)" at bounding box center [496, 114] width 127 height 16
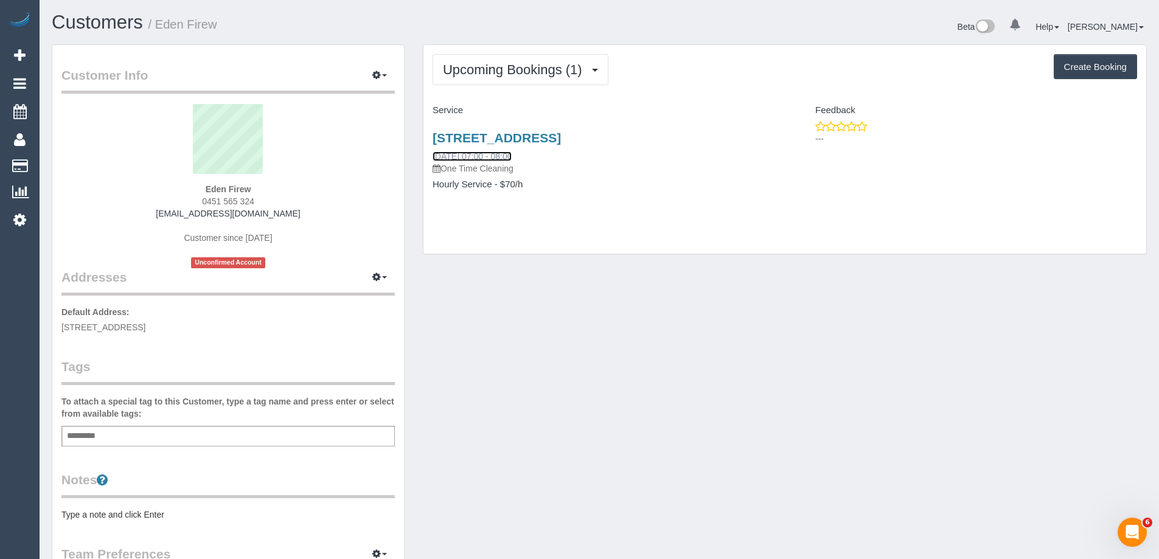
click at [479, 154] on link "[DATE] 07:00 - 08:00" at bounding box center [472, 156] width 79 height 10
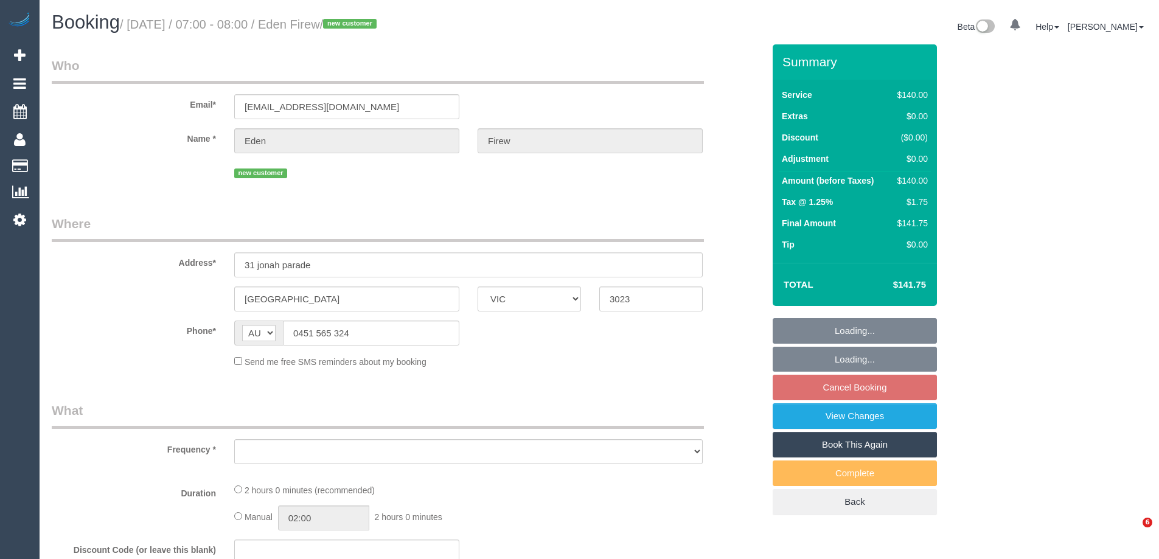
select select "VIC"
select select "number:28"
select select "number:14"
select select "number:19"
select select "number:25"
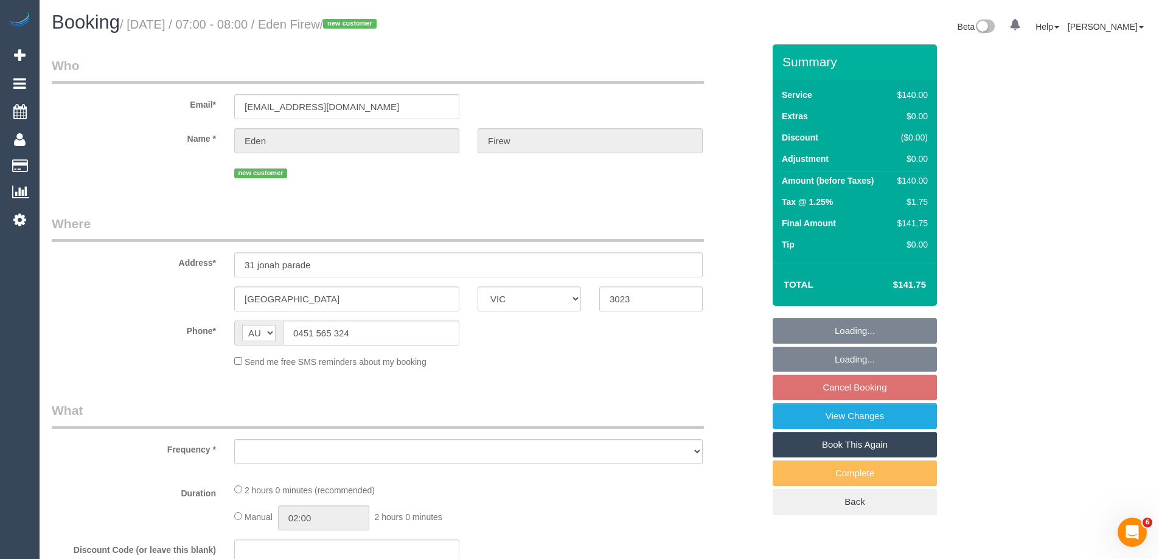
select select "number:35"
select select "number:26"
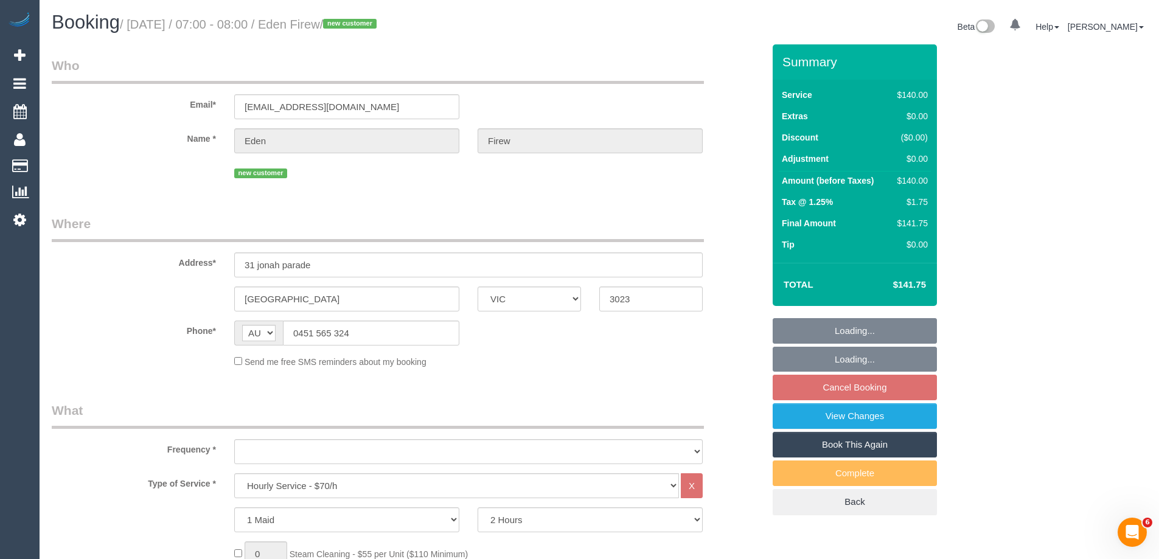
select select "object:841"
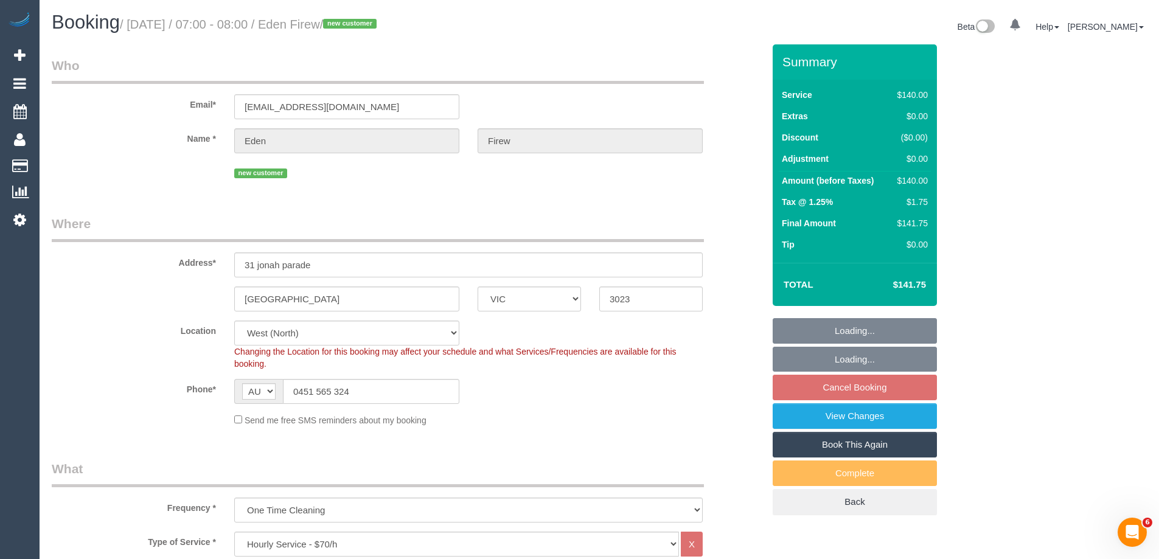
select select "string:stripe-pm_1SB2fH2GScqysDRV6yVXZcnq"
select select "object:1404"
select select "spot1"
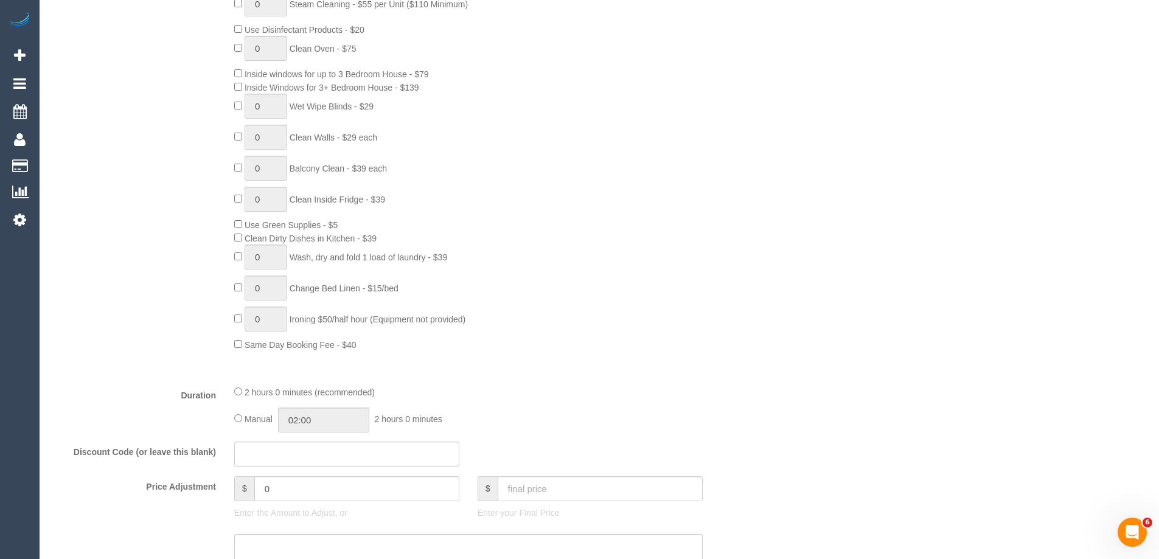
scroll to position [913, 0]
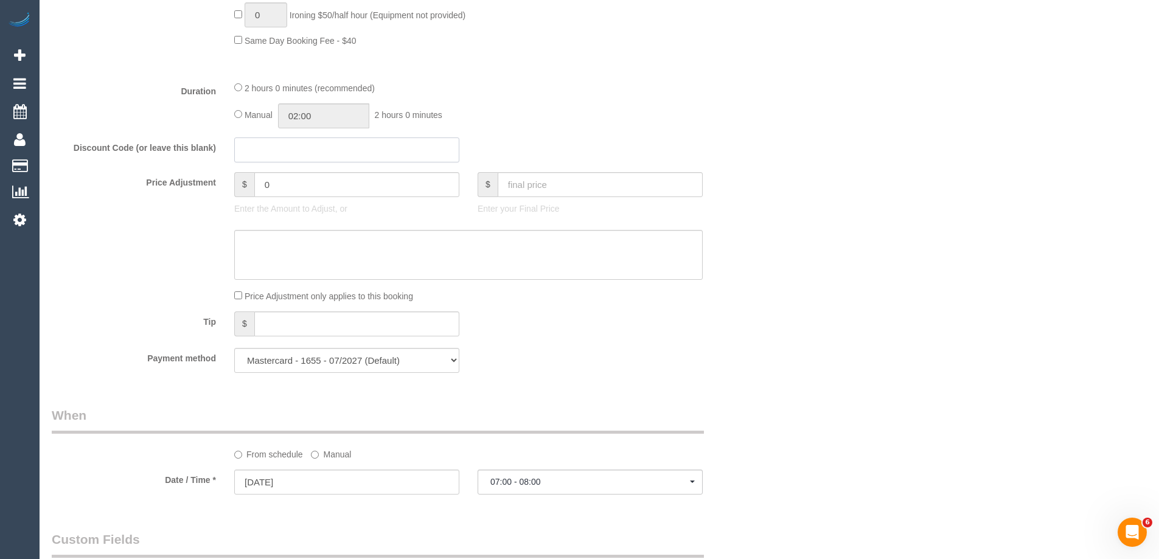
click at [260, 151] on input "text" at bounding box center [346, 149] width 225 height 25
click at [273, 147] on input "text" at bounding box center [346, 149] width 225 height 25
type input "LOCAL402024"
click at [863, 255] on div "Who Email* eden_fire_w@outlook.com Name * Eden Firew new customer Where Address…" at bounding box center [599, 248] width 1095 height 2233
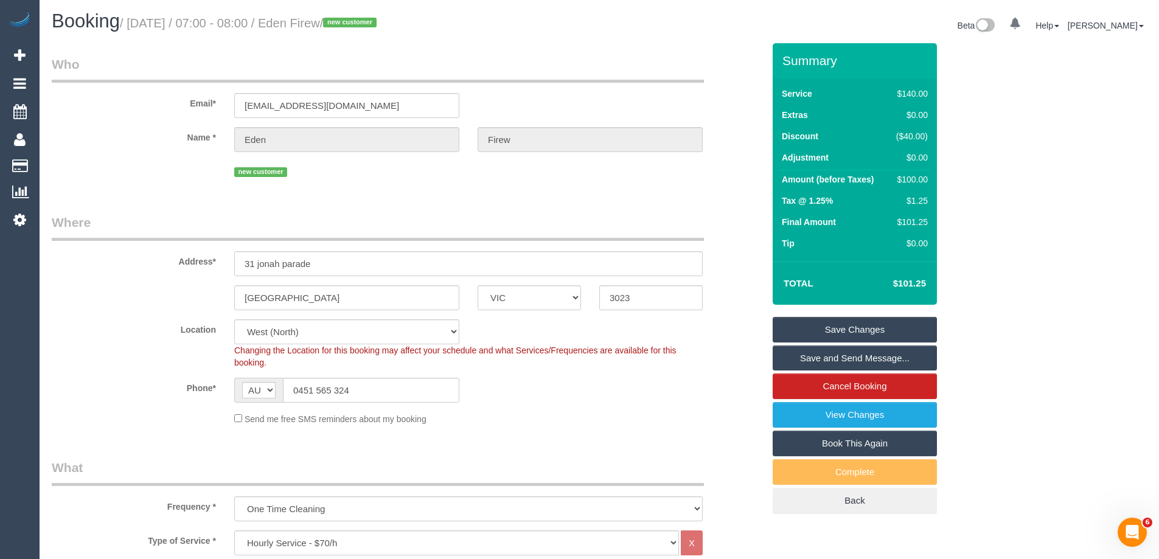
scroll to position [0, 0]
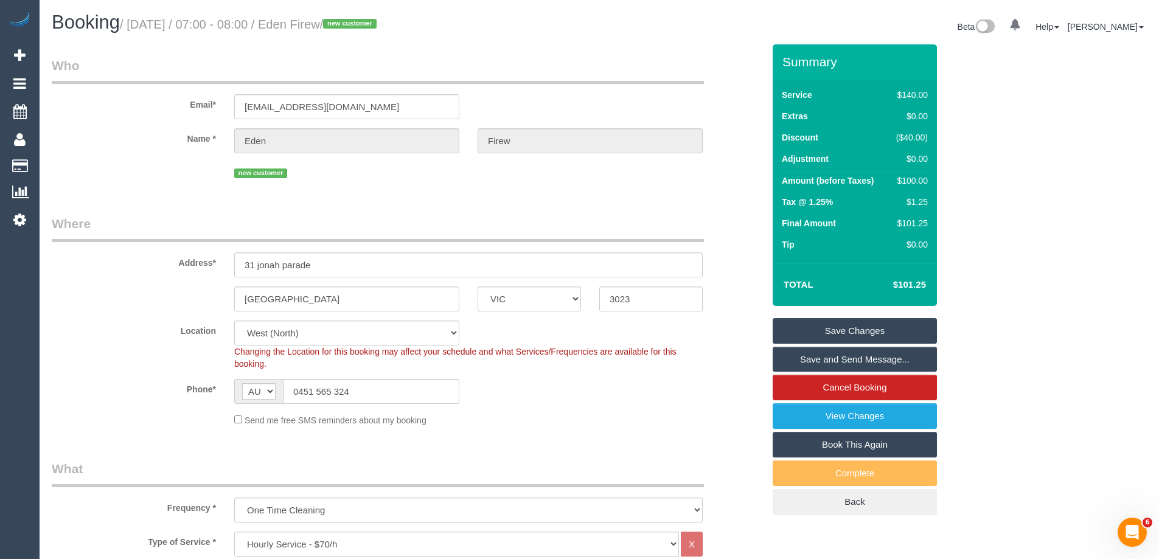
click at [717, 223] on div "Address* 31 jonah parade" at bounding box center [408, 246] width 730 height 63
click at [836, 328] on link "Save Changes" at bounding box center [855, 331] width 164 height 26
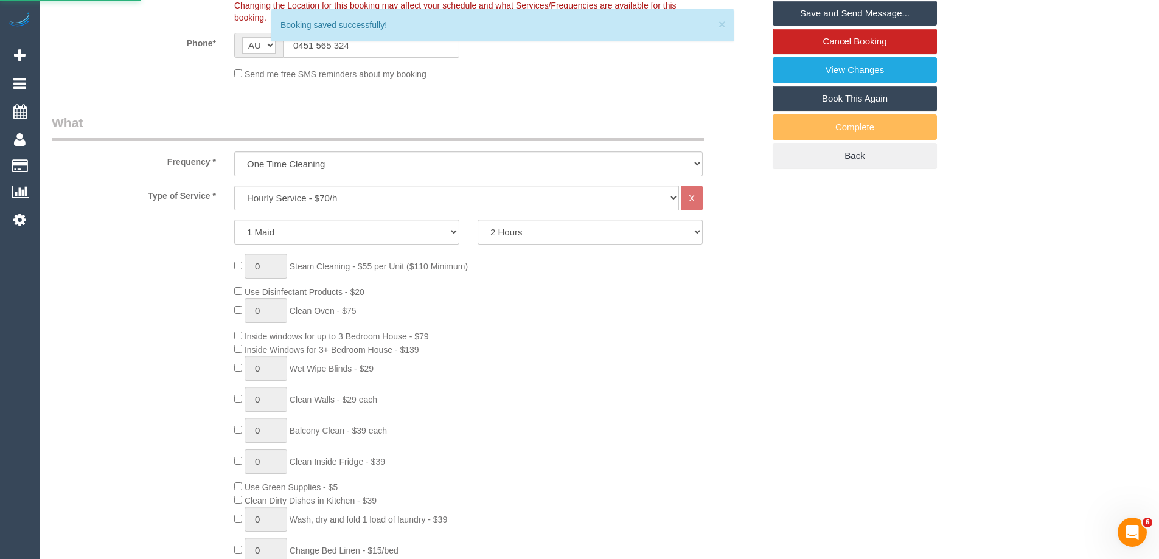
scroll to position [365, 0]
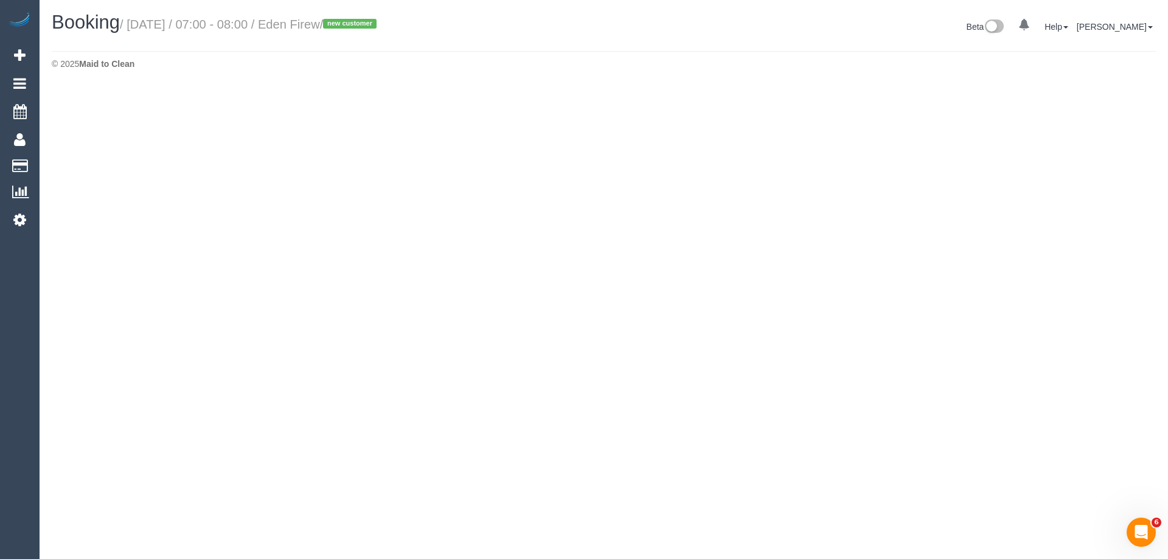
select select "VIC"
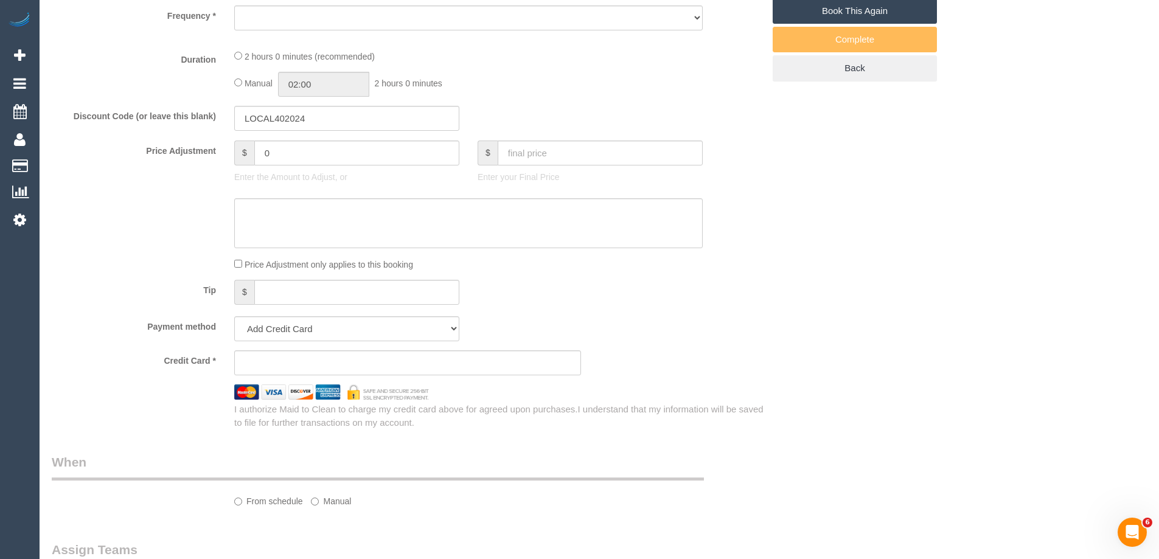
scroll to position [487, 0]
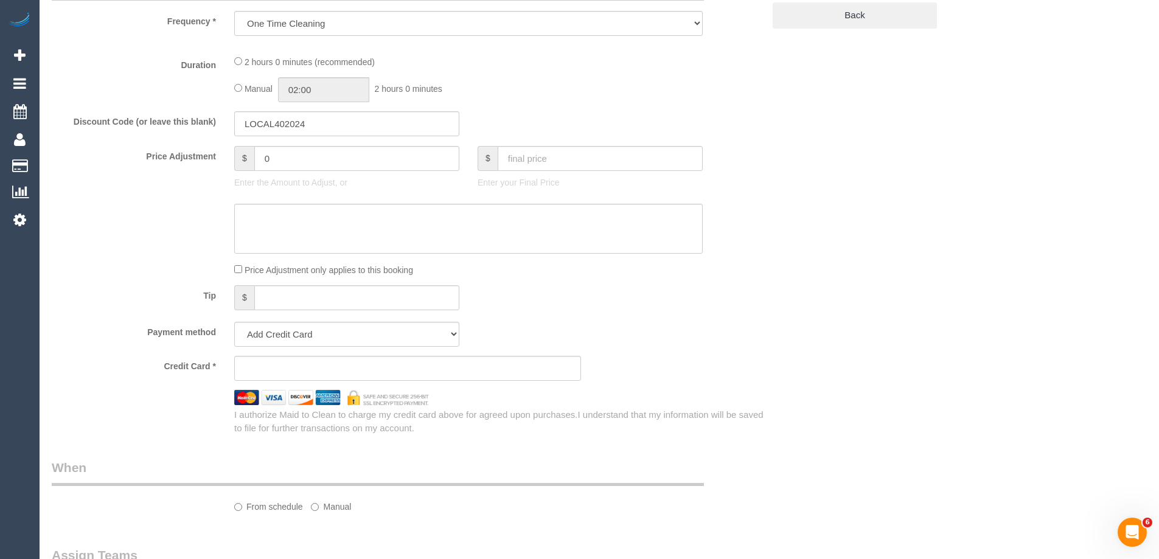
select select "object:2970"
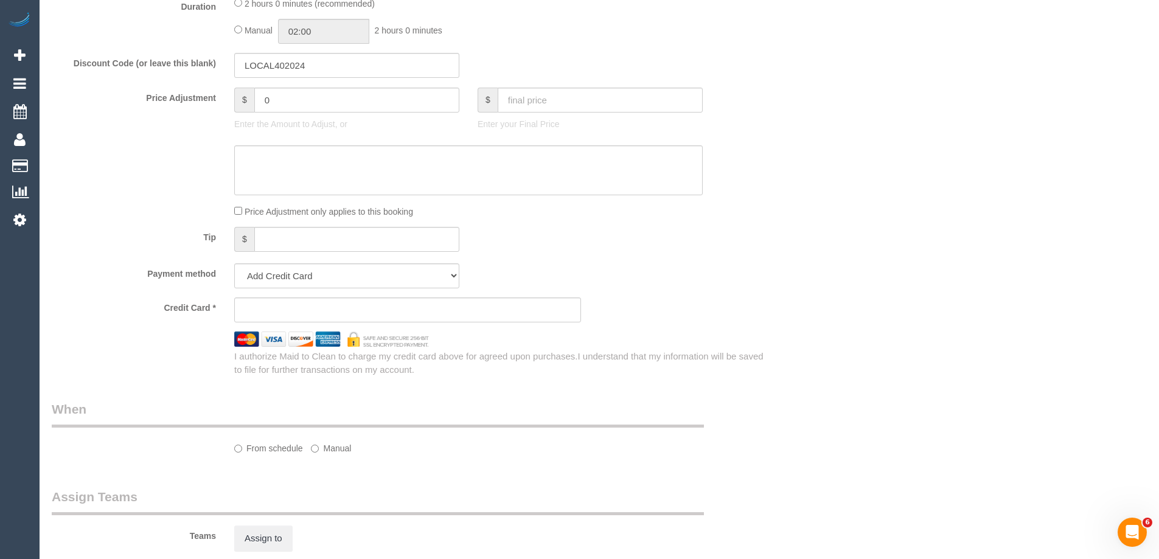
select select "number:28"
select select "number:14"
select select "number:19"
select select "number:25"
select select "number:35"
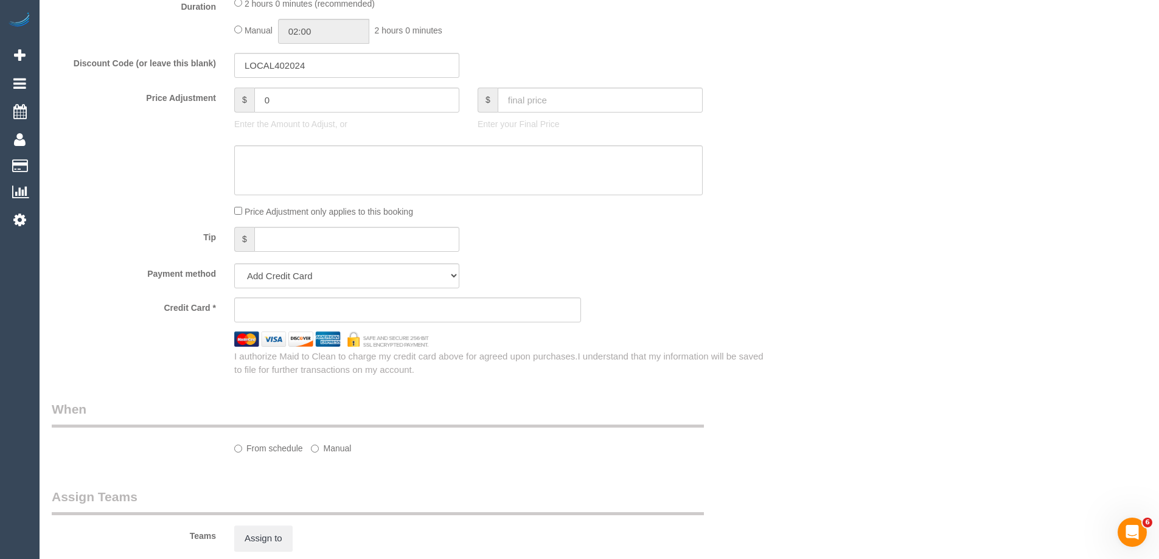
select select "number:26"
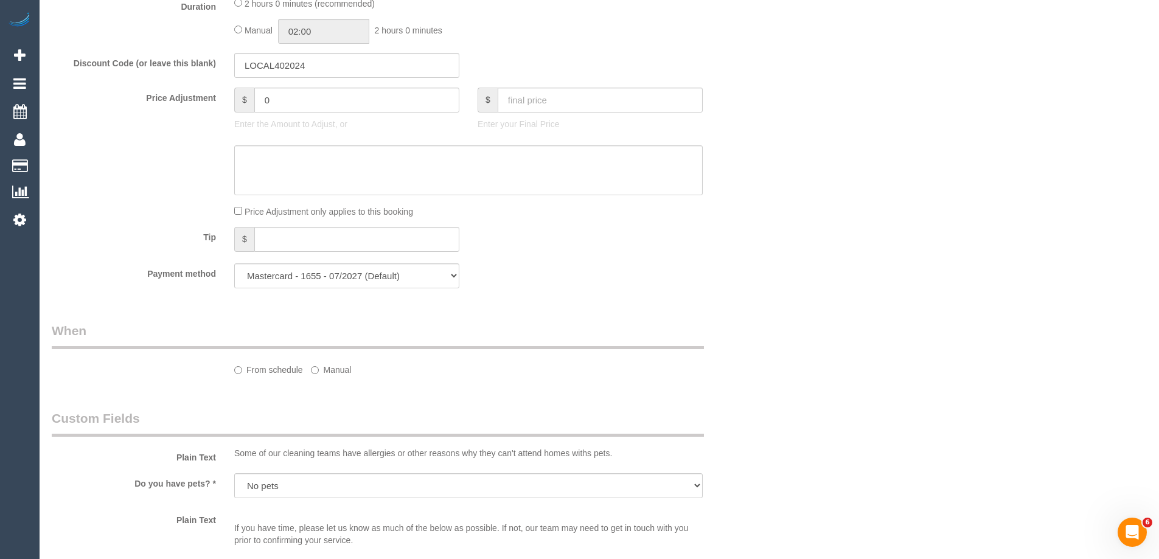
select select "string:stripe-pm_1SB2fH2GScqysDRV6yVXZcnq"
select select "spot18"
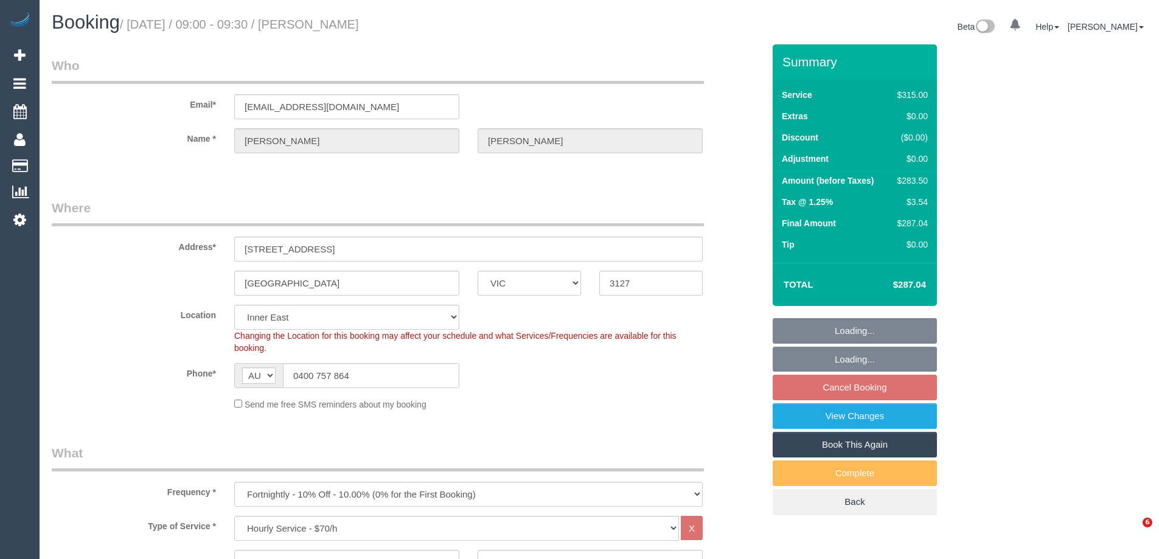
select select "VIC"
select select "270"
select select "number:32"
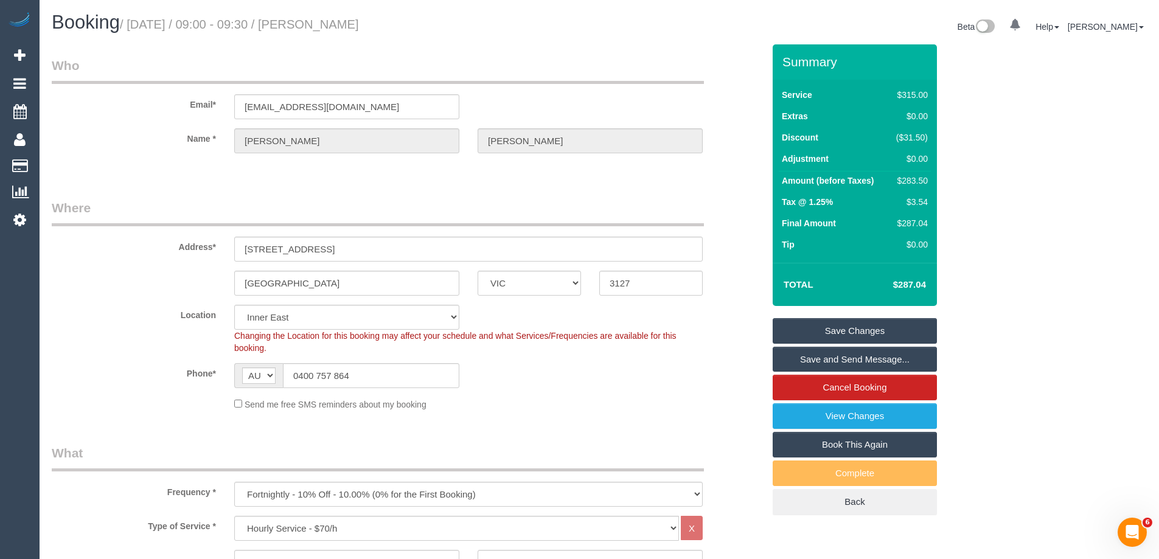
drag, startPoint x: 408, startPoint y: 25, endPoint x: 322, endPoint y: 28, distance: 85.8
click at [322, 28] on h1 "Booking / [DATE] / 09:00 - 09:30 / [PERSON_NAME]" at bounding box center [321, 22] width 538 height 21
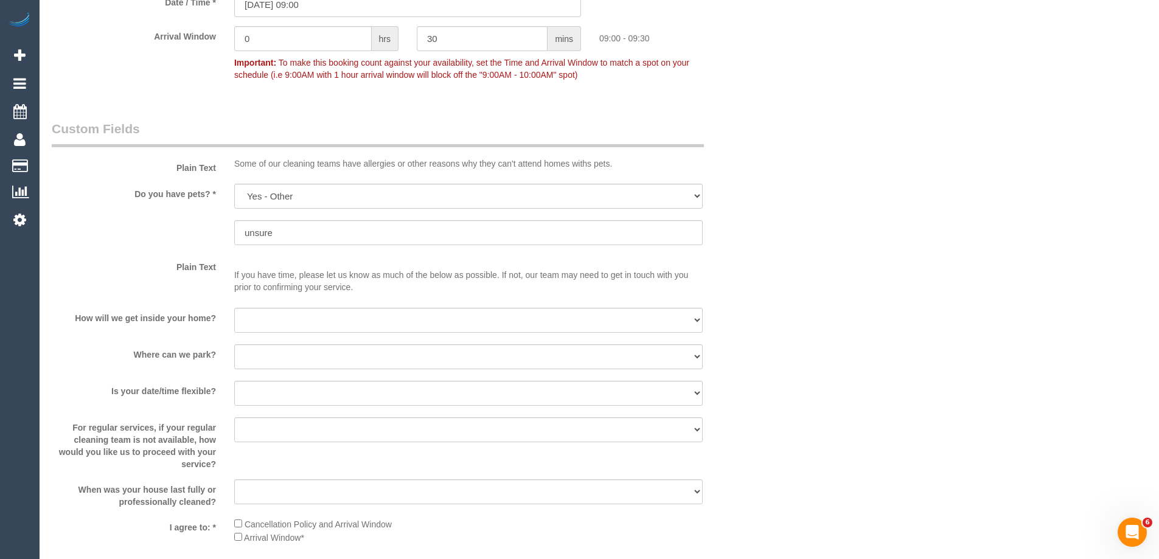
scroll to position [1521, 0]
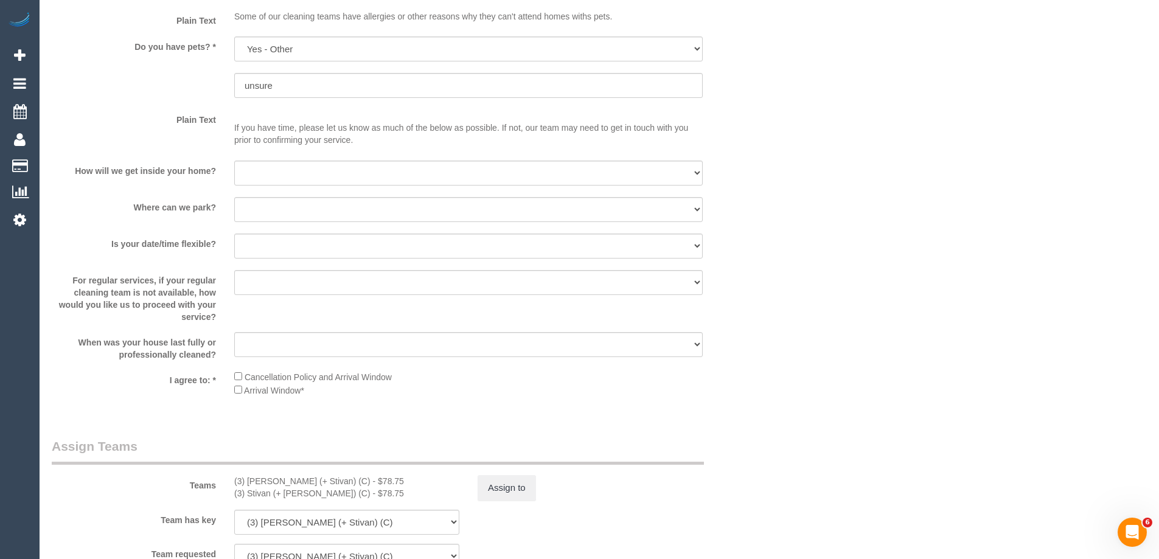
click at [90, 363] on sui-booking-custom-fields "Plain Text Some of our cleaning teams have allergies or other reasons why they …" at bounding box center [408, 189] width 712 height 432
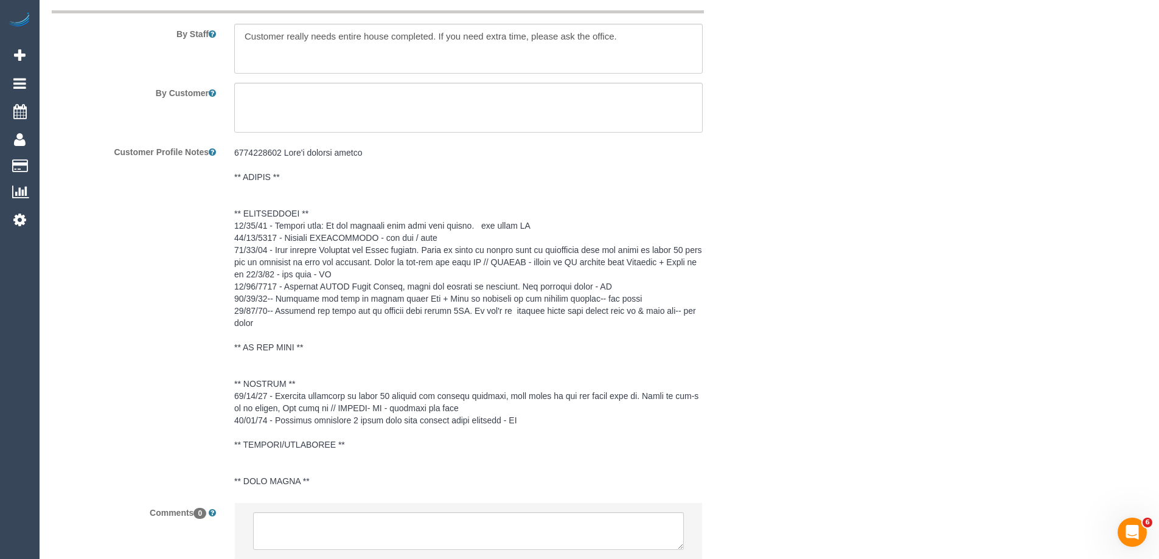
scroll to position [2226, 0]
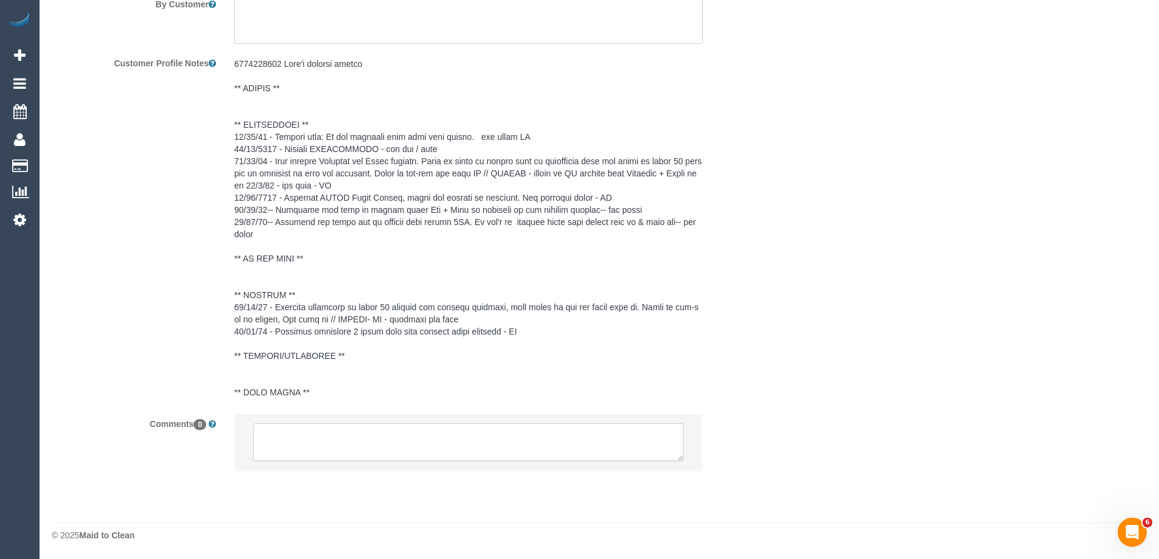
click at [352, 450] on textarea at bounding box center [468, 442] width 431 height 38
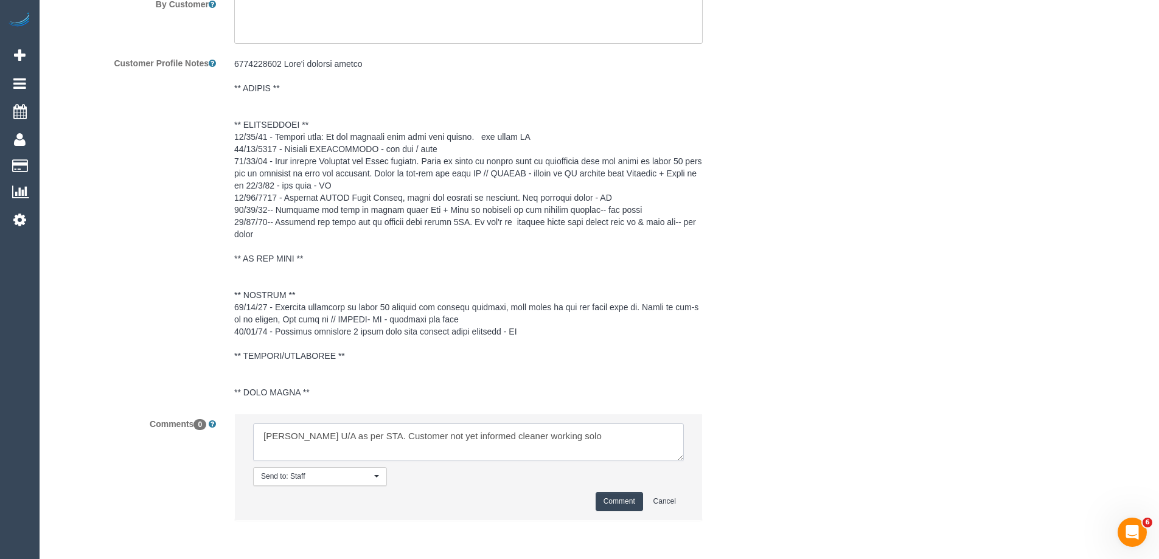
type textarea "Krunal U/A as per STA. Customer not yet informed cleaner working solo"
click at [619, 497] on button "Comment" at bounding box center [619, 501] width 47 height 19
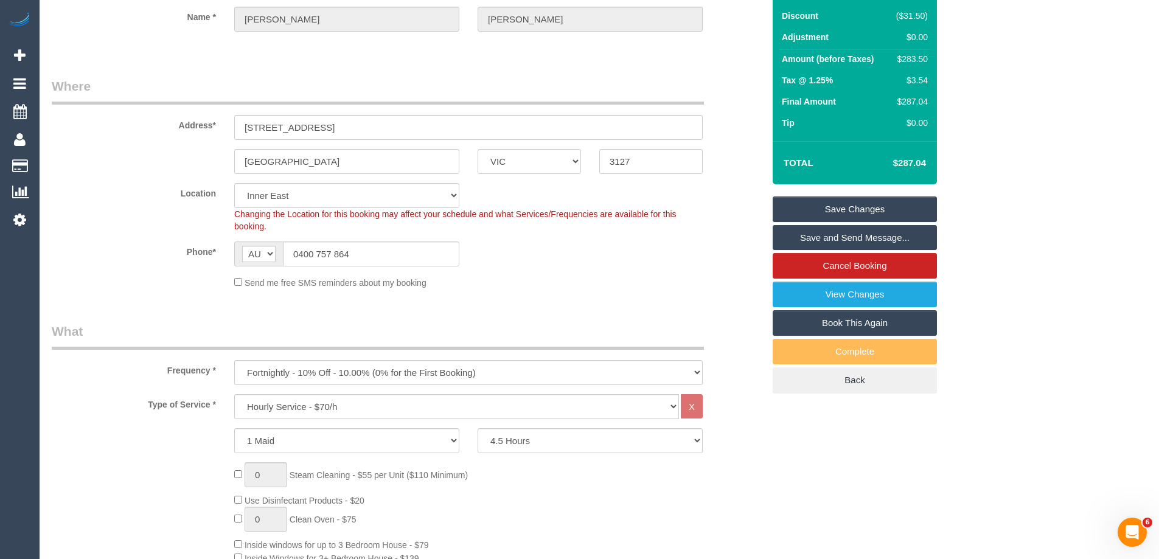
scroll to position [0, 0]
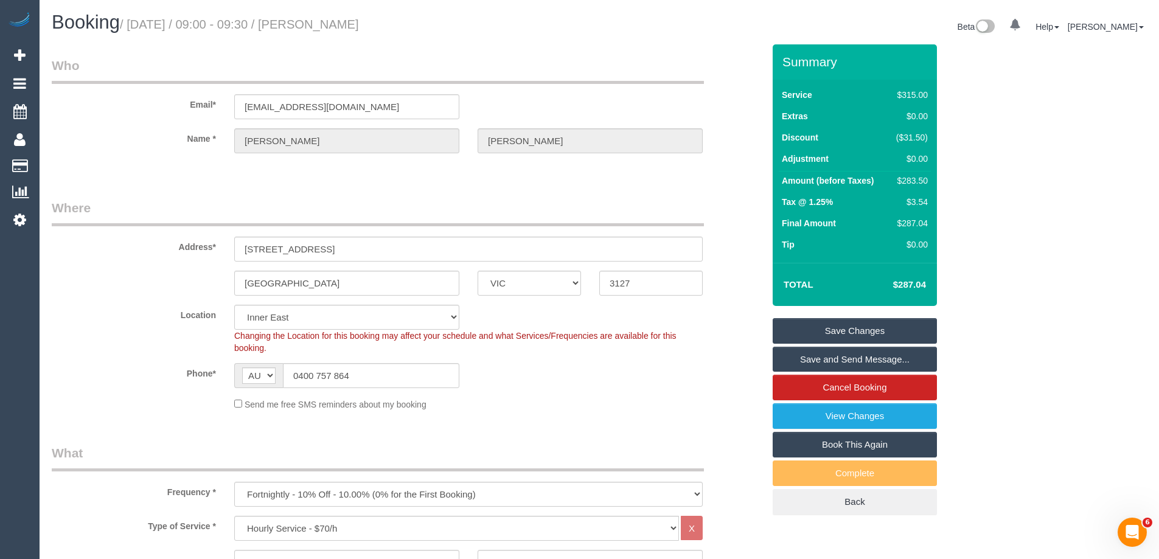
drag, startPoint x: 431, startPoint y: 26, endPoint x: 318, endPoint y: 21, distance: 113.3
click at [318, 21] on h1 "Booking / October 08, 2025 / 09:00 - 09:30 / Anthony Richardson" at bounding box center [321, 22] width 538 height 21
drag, startPoint x: 327, startPoint y: 24, endPoint x: 333, endPoint y: 33, distance: 11.0
click at [335, 30] on small "/ October 08, 2025 / 09:00 - 09:30 / Anthony Richardson" at bounding box center [239, 24] width 239 height 13
drag, startPoint x: 356, startPoint y: 24, endPoint x: 321, endPoint y: 26, distance: 35.4
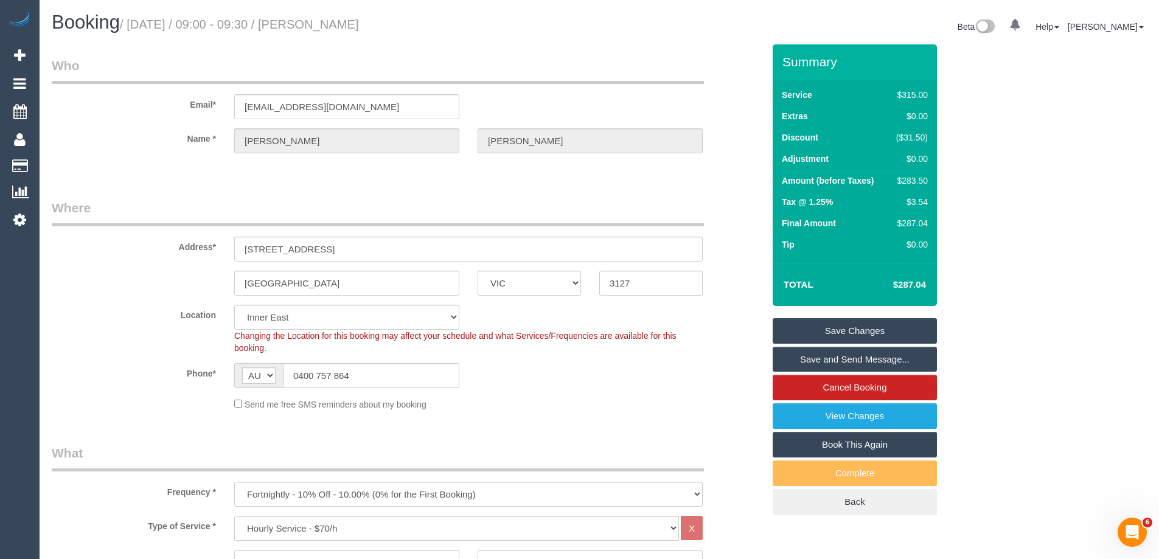
click at [321, 26] on h1 "Booking / October 08, 2025 / 09:00 - 09:30 / Anthony Richardson" at bounding box center [321, 22] width 538 height 21
copy small "[PERSON_NAME]"
click at [583, 389] on sui-booking-location "Location Office City East (North) East (South) Inner East Inner North (East) In…" at bounding box center [408, 358] width 712 height 106
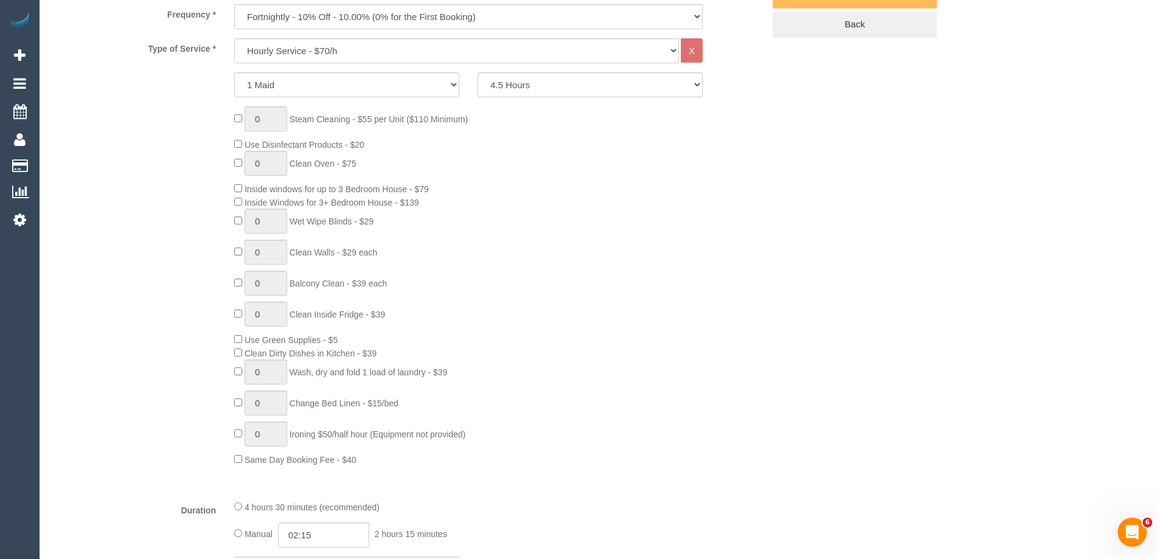
scroll to position [487, 0]
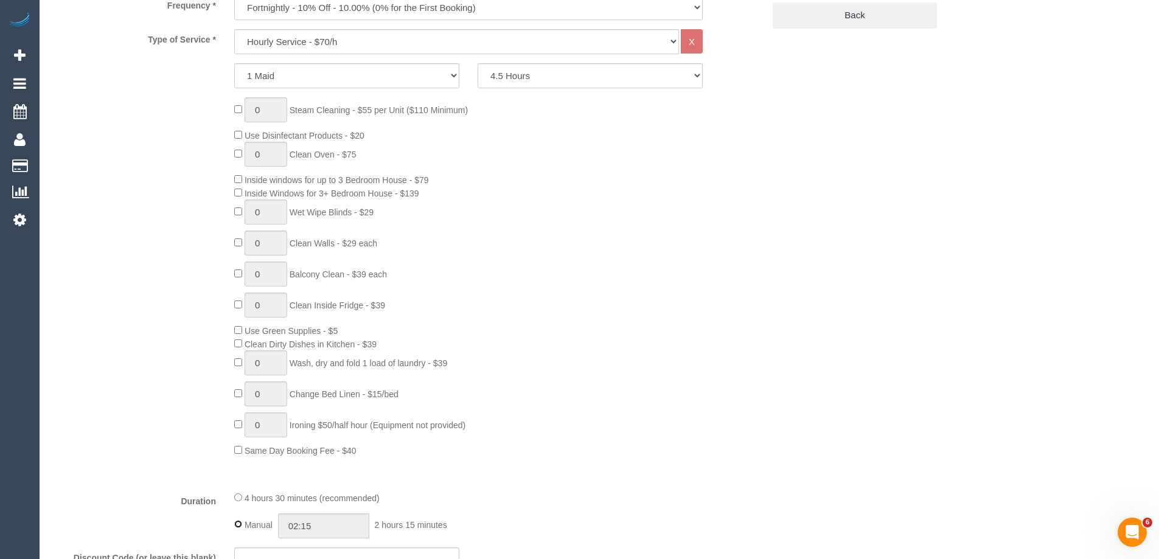
type input "04:30"
click at [659, 431] on div "0 Steam Cleaning - $55 per Unit ($110 Minimum) Use Disinfectant Products - $20 …" at bounding box center [499, 277] width 548 height 360
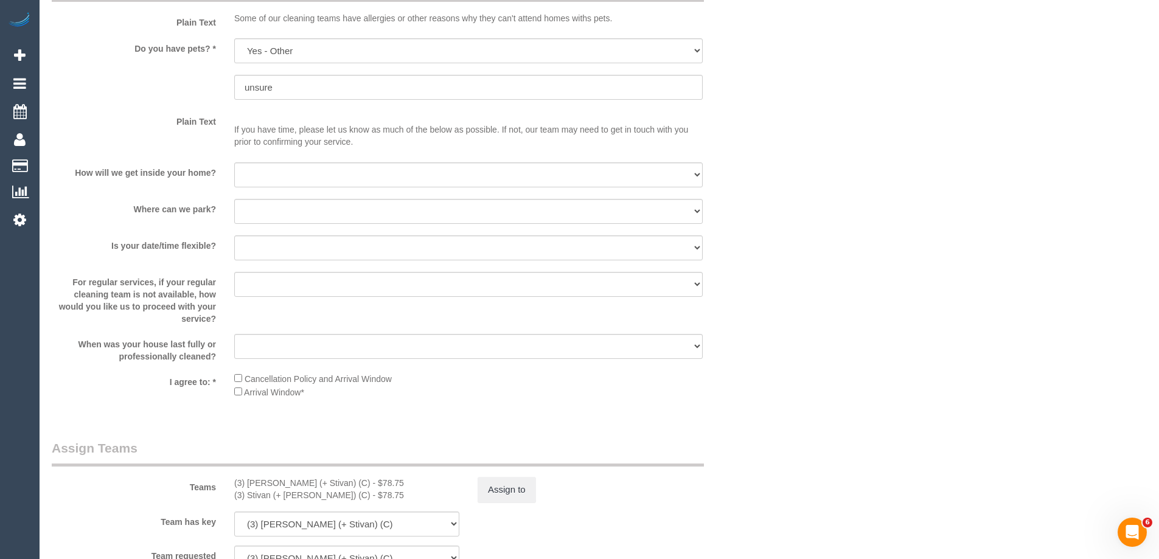
scroll to position [1521, 0]
click at [512, 489] on button "Assign to" at bounding box center [507, 488] width 58 height 26
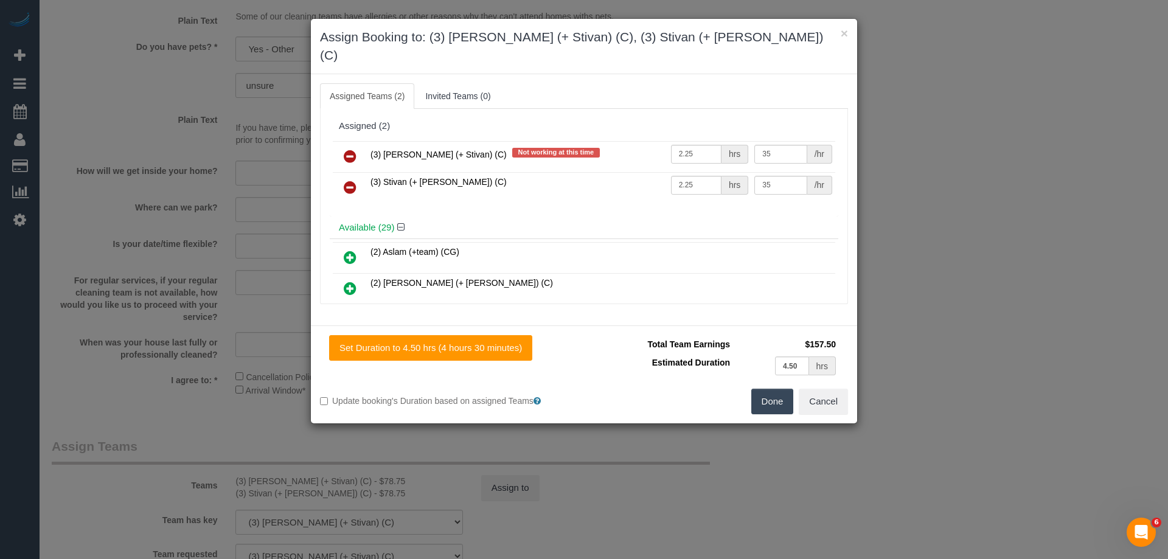
click at [349, 149] on icon at bounding box center [350, 156] width 13 height 15
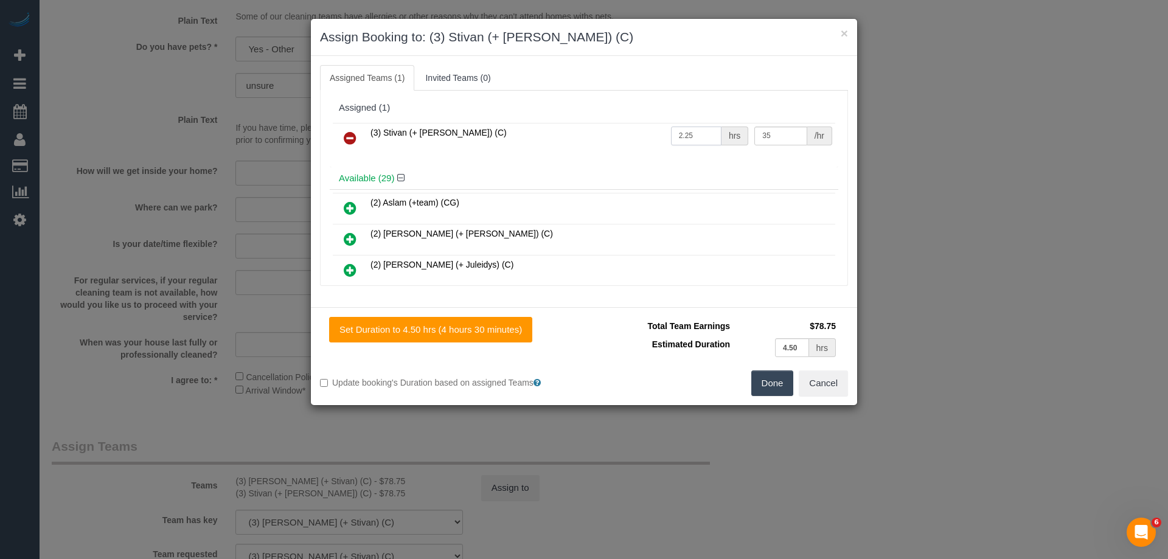
click at [695, 137] on input "2.25" at bounding box center [696, 136] width 50 height 19
click at [640, 136] on tr "(3) Stivan (+ Krunal) (C) 2.25 hrs 35 /hr" at bounding box center [584, 138] width 503 height 31
type input "4.5"
click at [772, 381] on button "Done" at bounding box center [772, 383] width 43 height 26
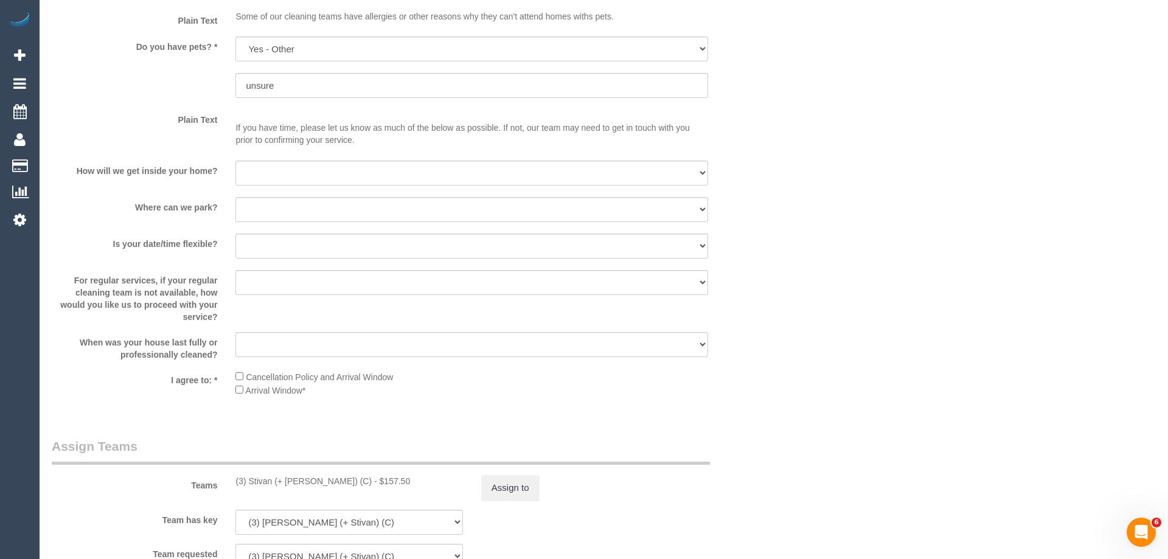
click at [772, 381] on div "× Assign Booking to: (3) Stivan (+ Krunal) (C) Assigned Teams (1) Invited Teams…" at bounding box center [584, 279] width 1168 height 559
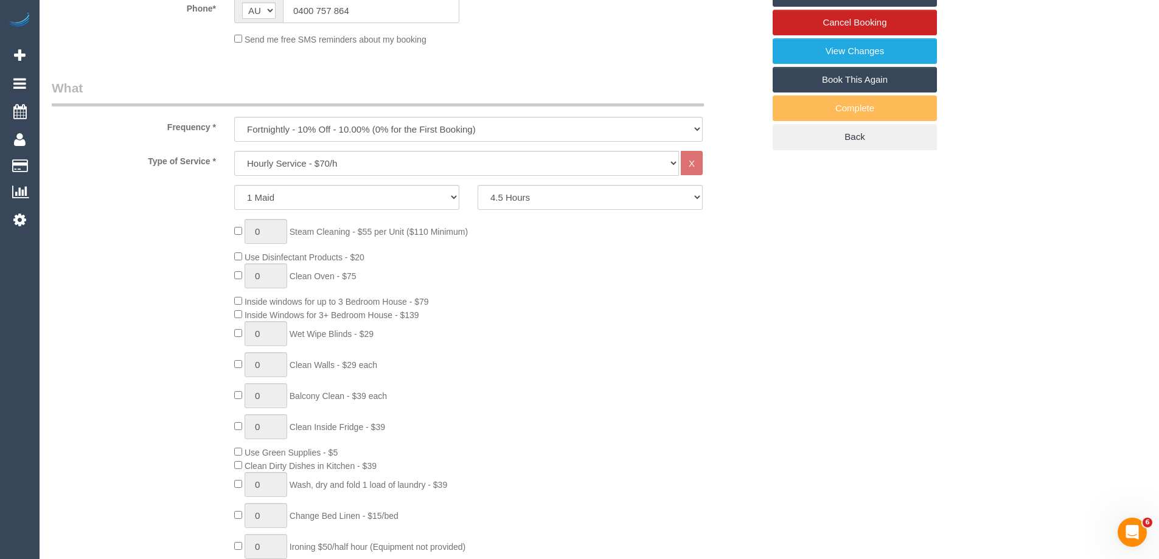
scroll to position [0, 0]
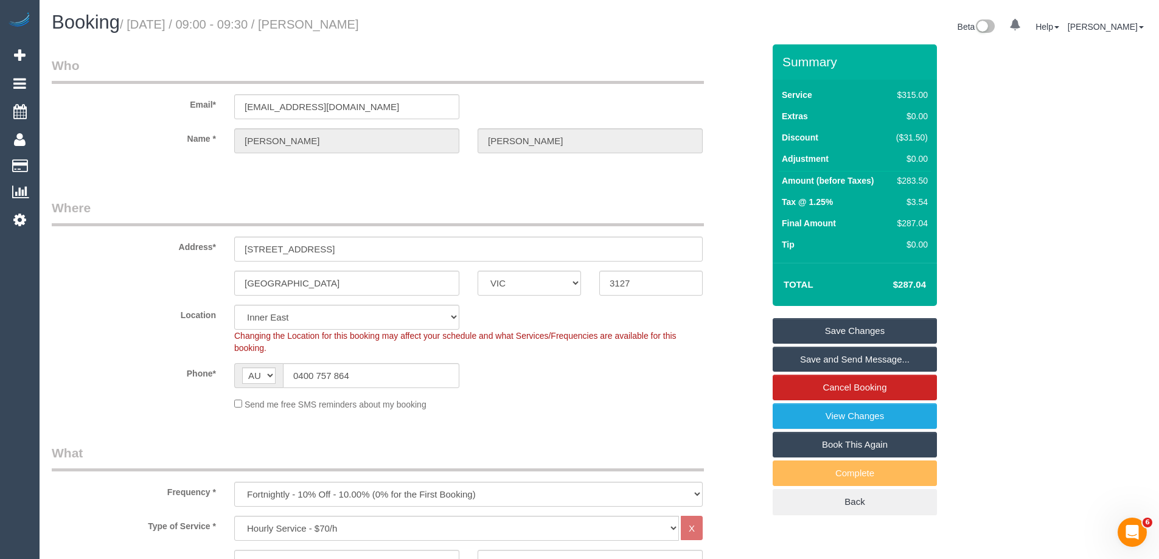
click at [849, 325] on link "Save Changes" at bounding box center [855, 331] width 164 height 26
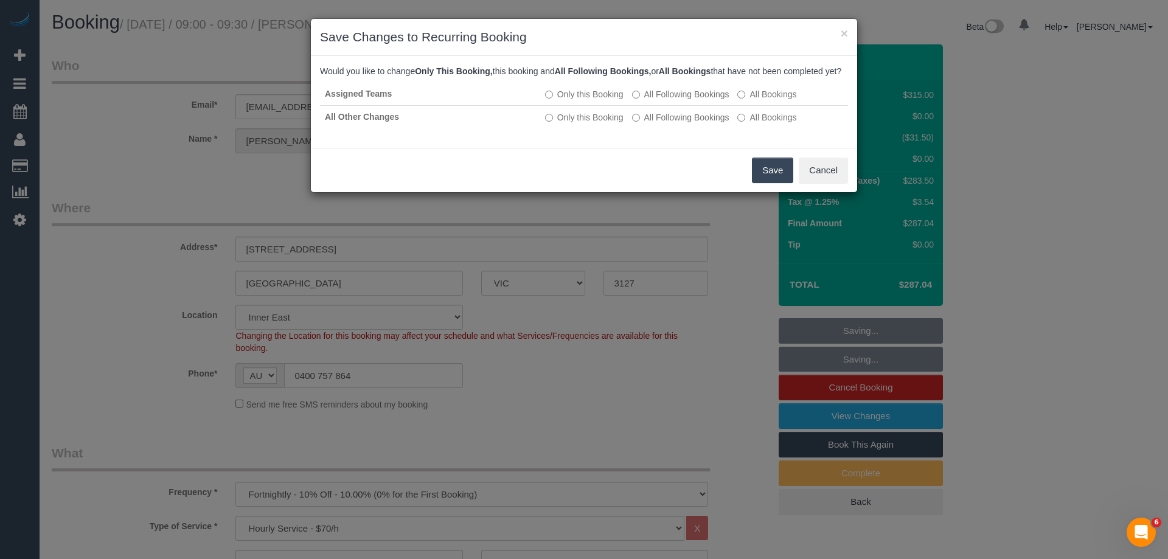
click at [756, 177] on button "Save" at bounding box center [772, 171] width 41 height 26
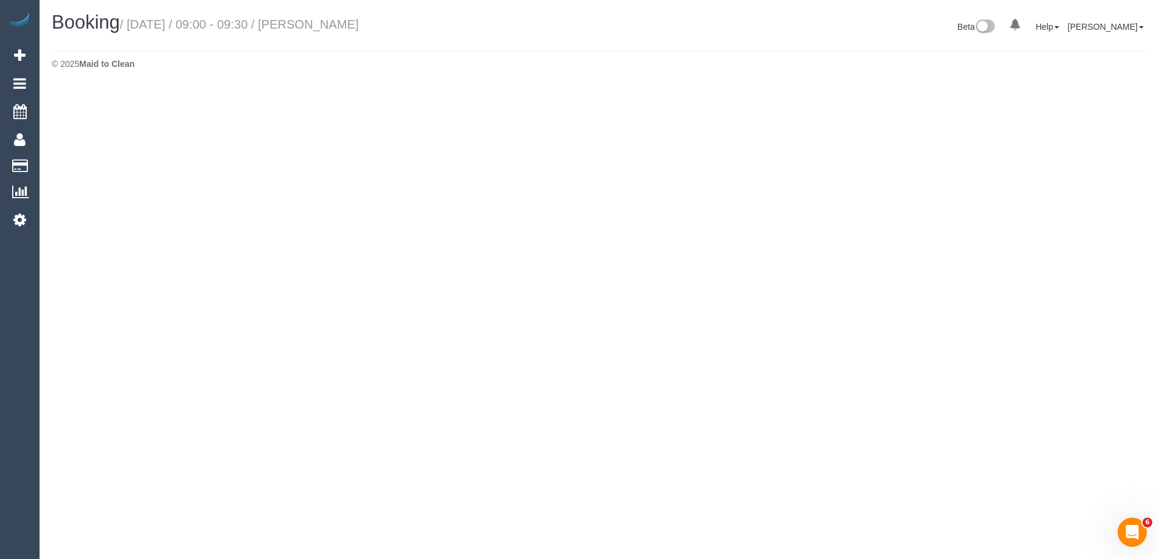
select select "VIC"
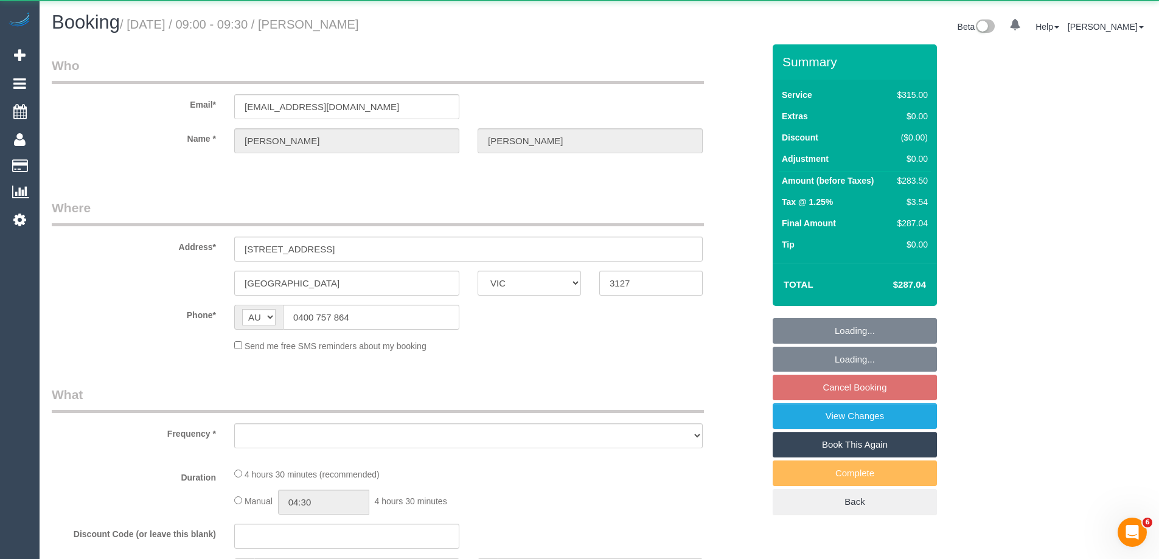
select select "number:32"
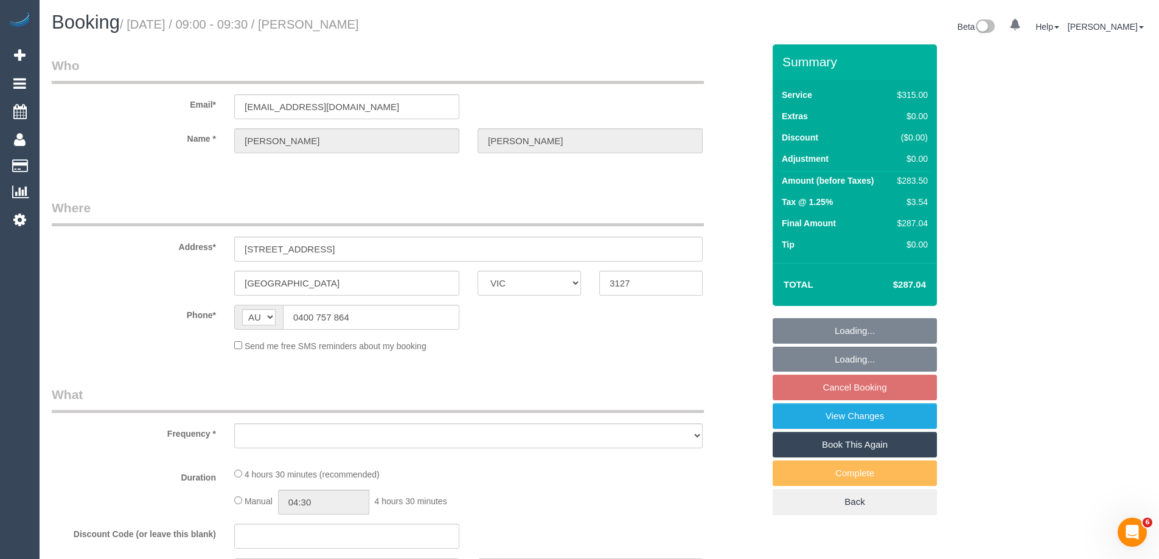
select select "object:5299"
select select "string:stripe-pm_1Ou0bg2GScqysDRVnpSUmWHR"
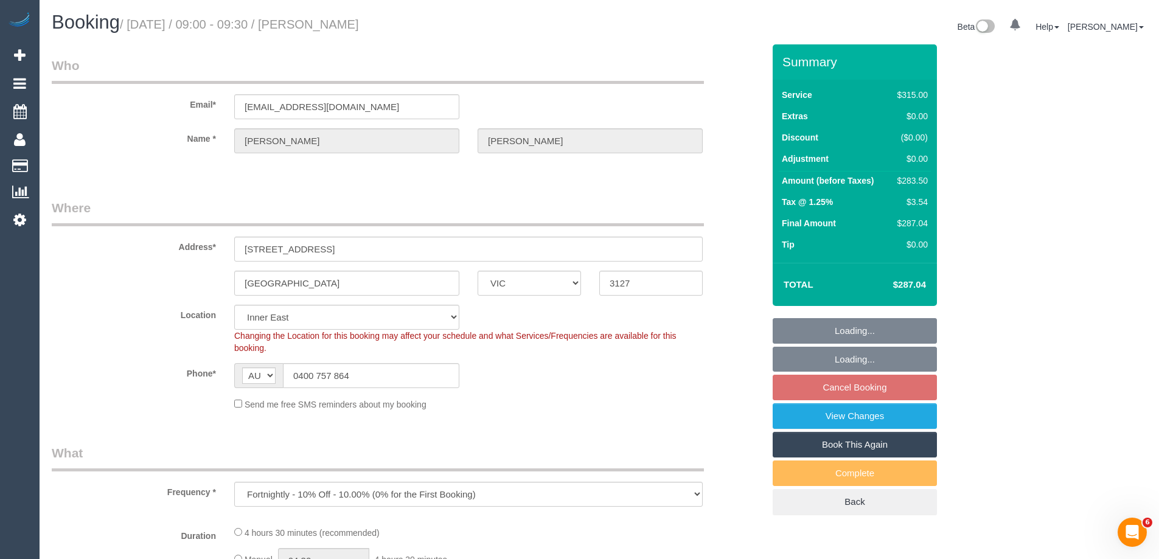
select select "270"
select select "object:6111"
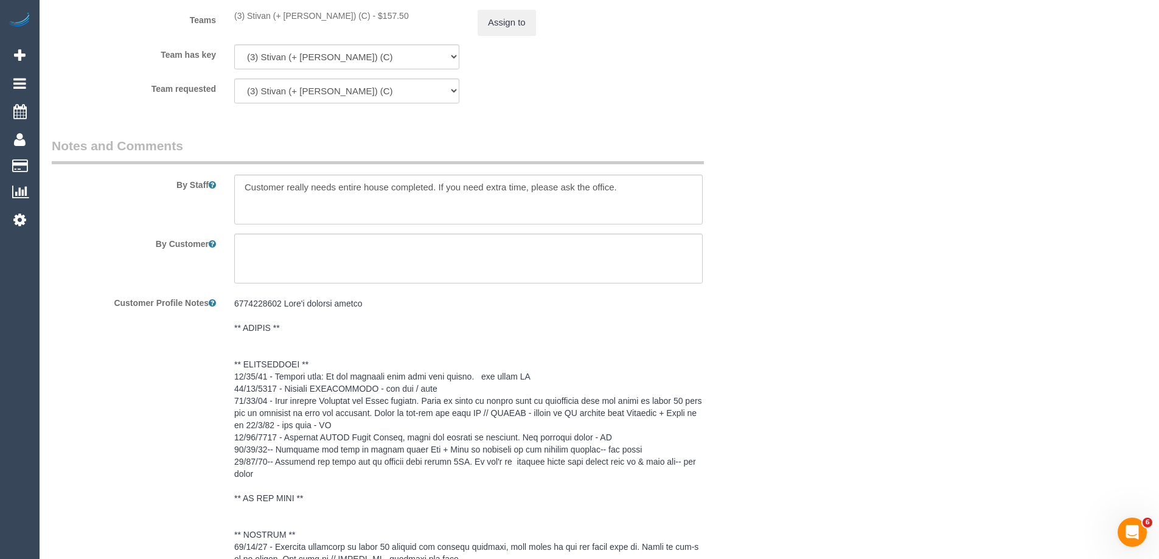
scroll to position [2312, 0]
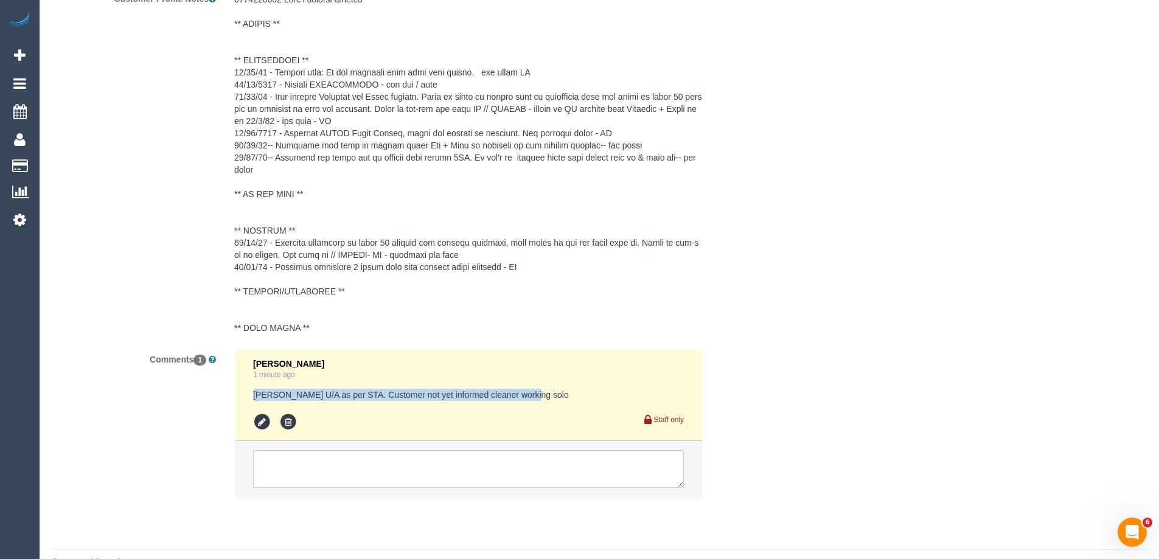
drag, startPoint x: 519, startPoint y: 394, endPoint x: 262, endPoint y: 395, distance: 256.7
click at [246, 392] on li "Laura Butera 1 minute ago Krunal U/A as per STA. Customer not yet informed clea…" at bounding box center [468, 396] width 467 height 92
copy pre "Krunal U/A as per STA. Customer not yet informed cleaner working solo"
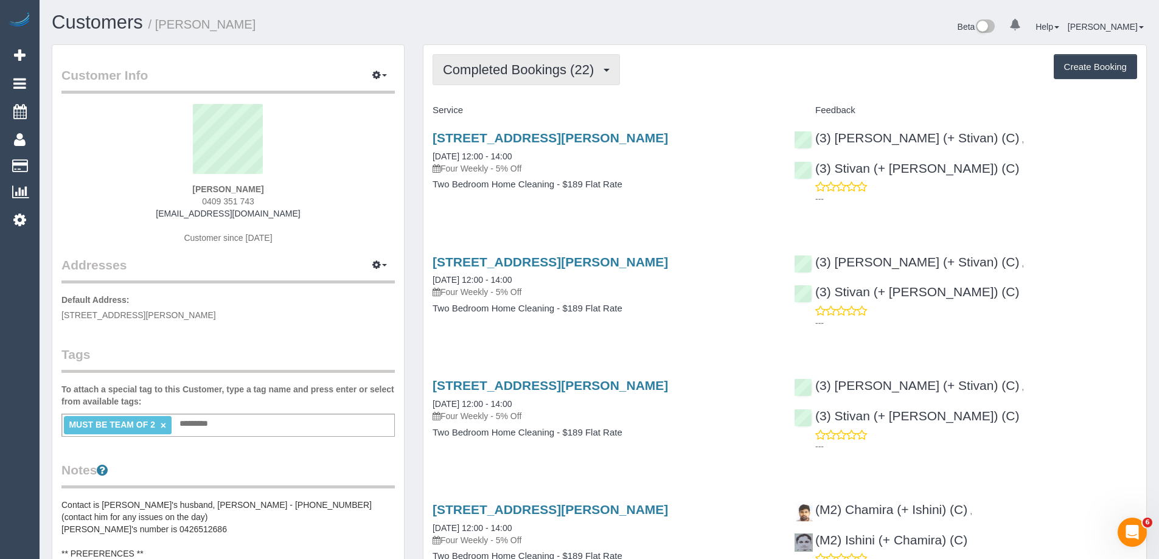
click at [518, 77] on span "Completed Bookings (22)" at bounding box center [521, 69] width 157 height 15
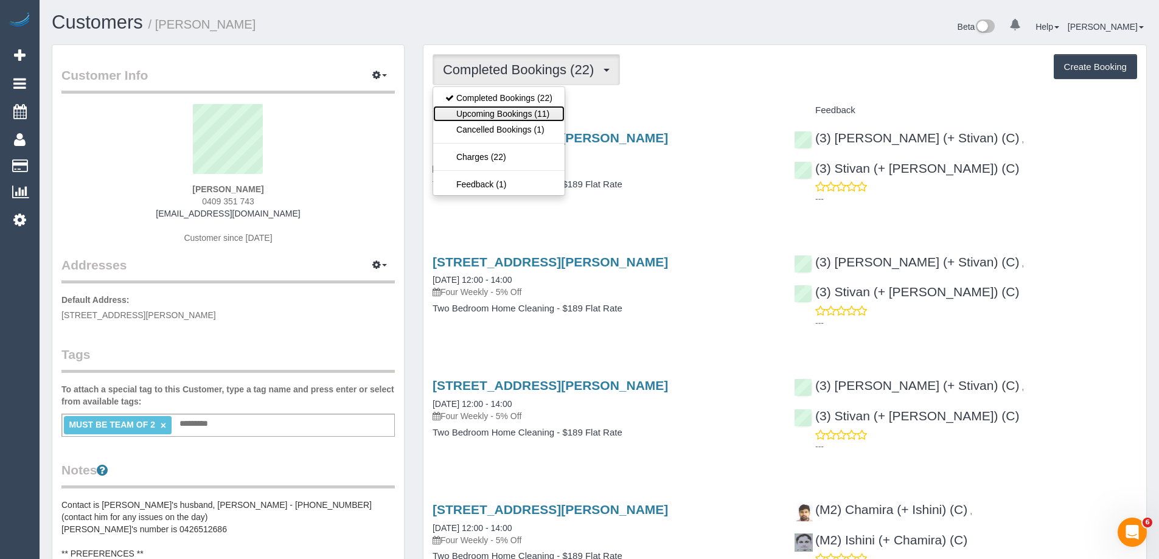
click at [501, 116] on link "Upcoming Bookings (11)" at bounding box center [498, 114] width 131 height 16
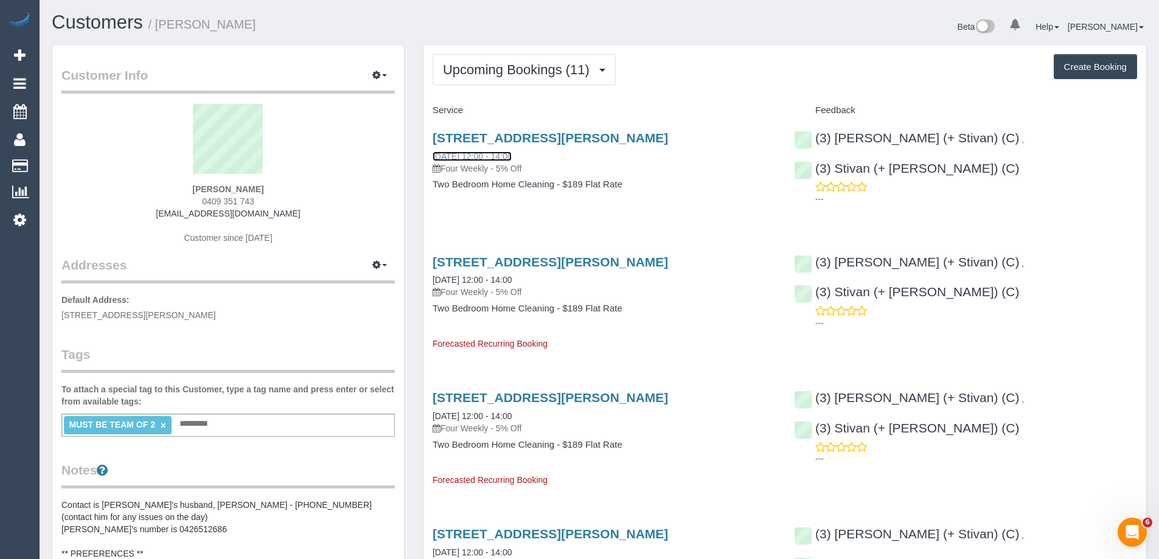
click at [487, 156] on link "[DATE] 12:00 - 14:00" at bounding box center [472, 156] width 79 height 10
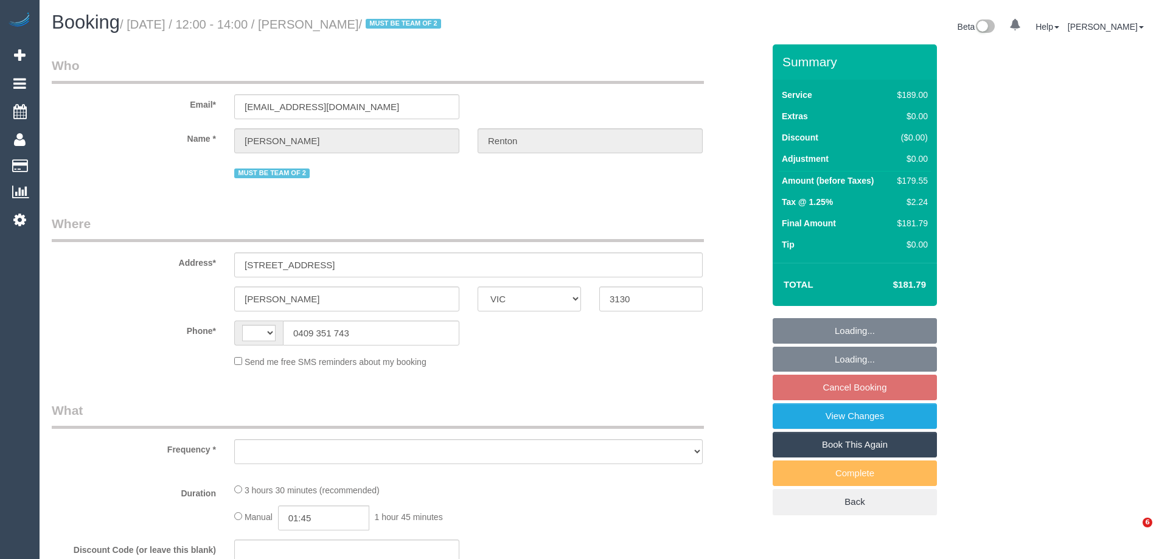
select select "VIC"
select select "string:AU"
select select "object:638"
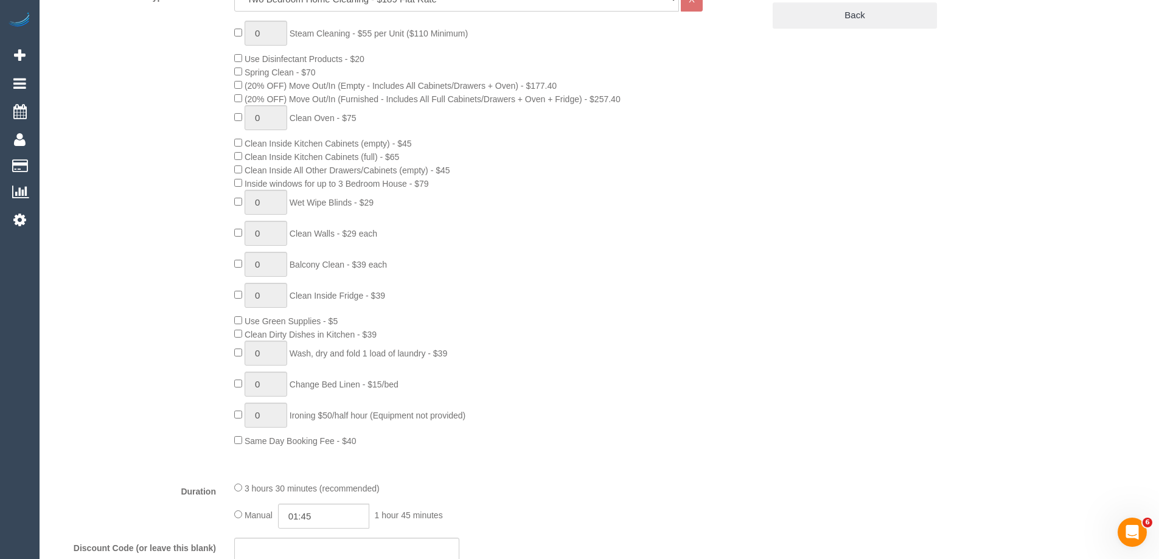
select select "number:28"
select select "number:14"
select select "number:19"
select select "number:22"
select select "number:34"
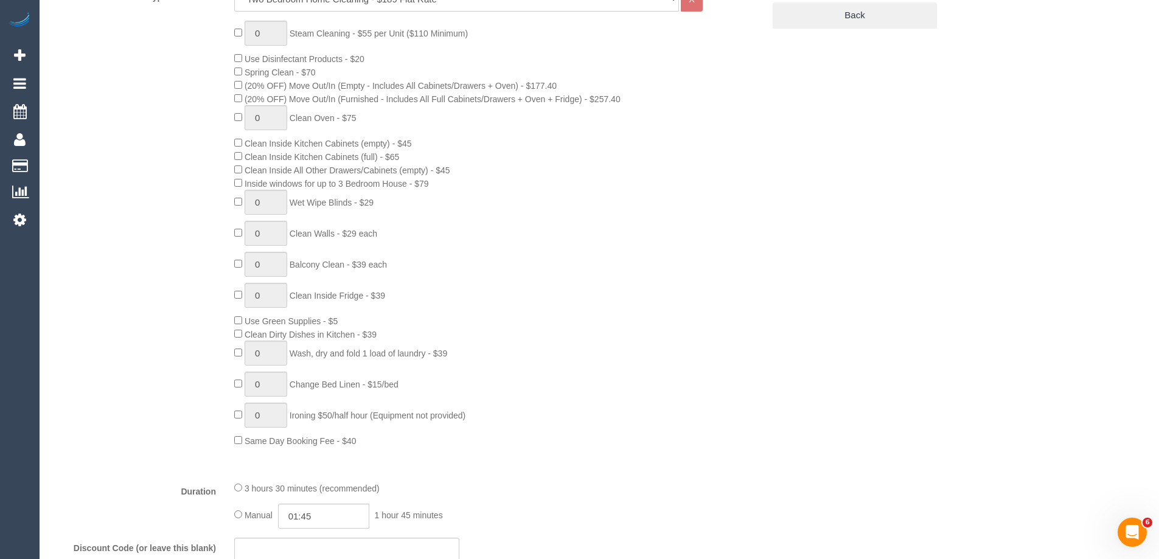
select select "number:12"
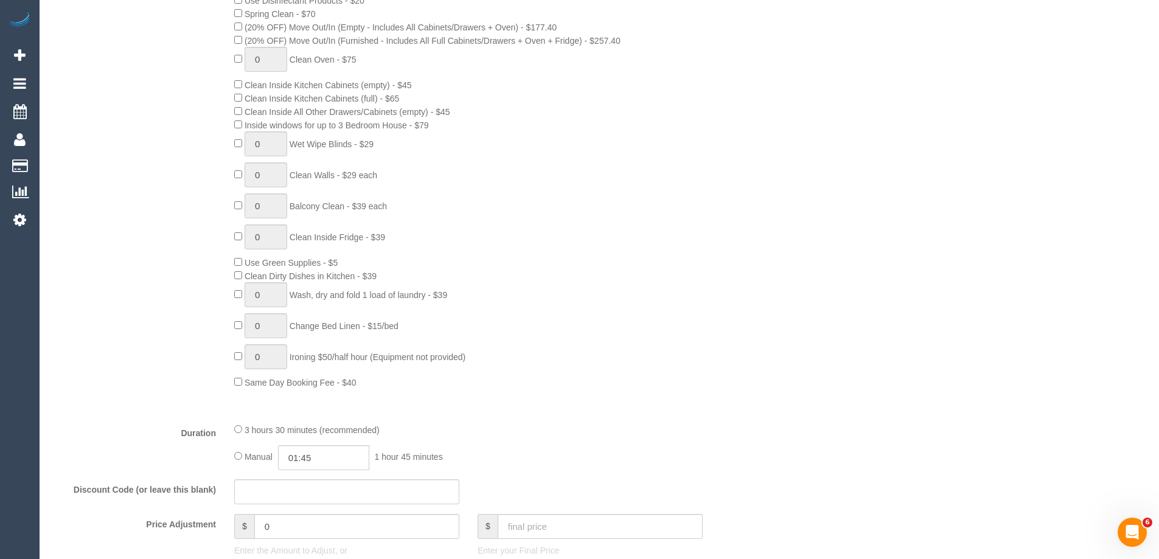
select select "spot4"
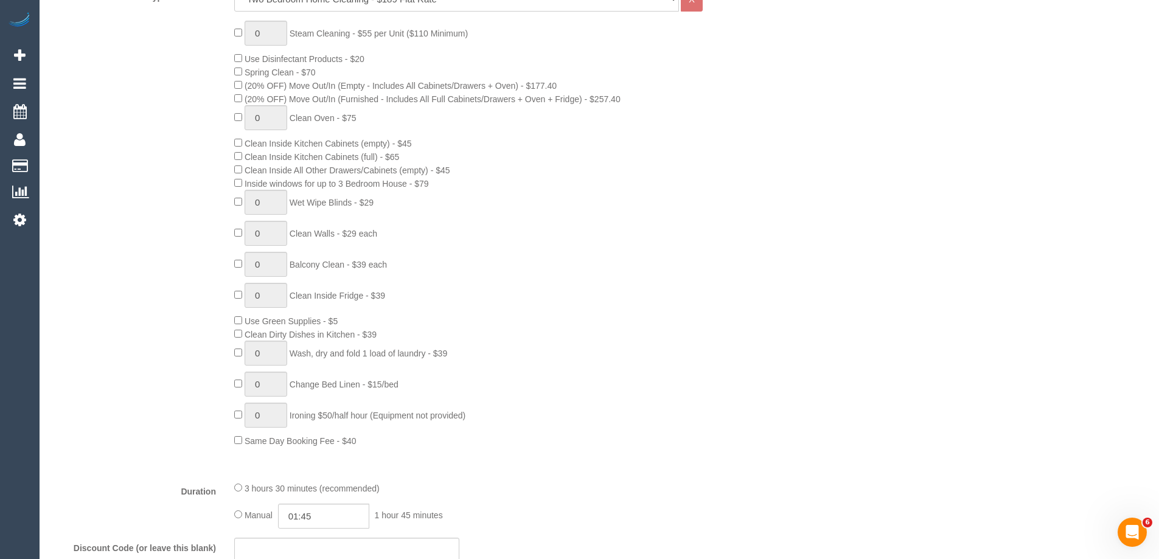
select select "object:1246"
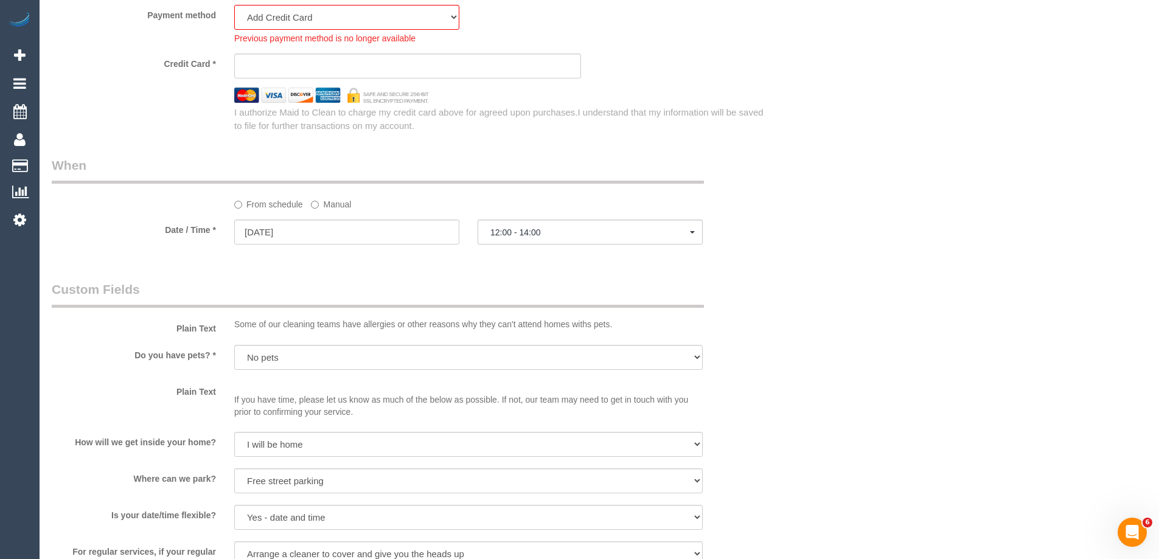
scroll to position [1565, 0]
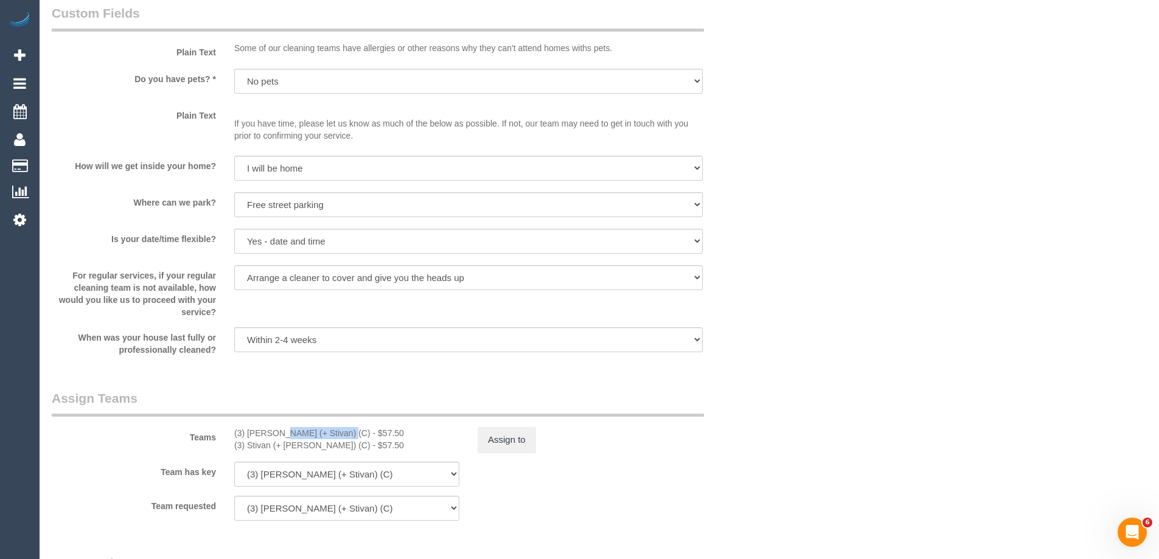
drag, startPoint x: 309, startPoint y: 434, endPoint x: 246, endPoint y: 430, distance: 63.4
click at [246, 430] on div "(3) Krunal (+ Stivan) (C) - $57.50" at bounding box center [346, 433] width 225 height 12
copy div "Krunal (+ Stivan"
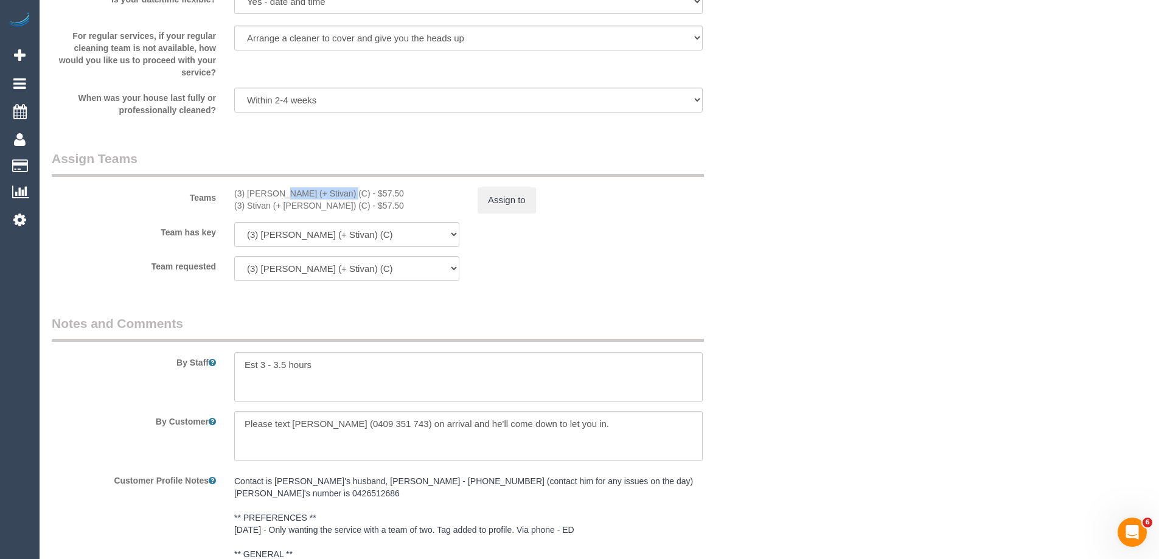
scroll to position [1991, 0]
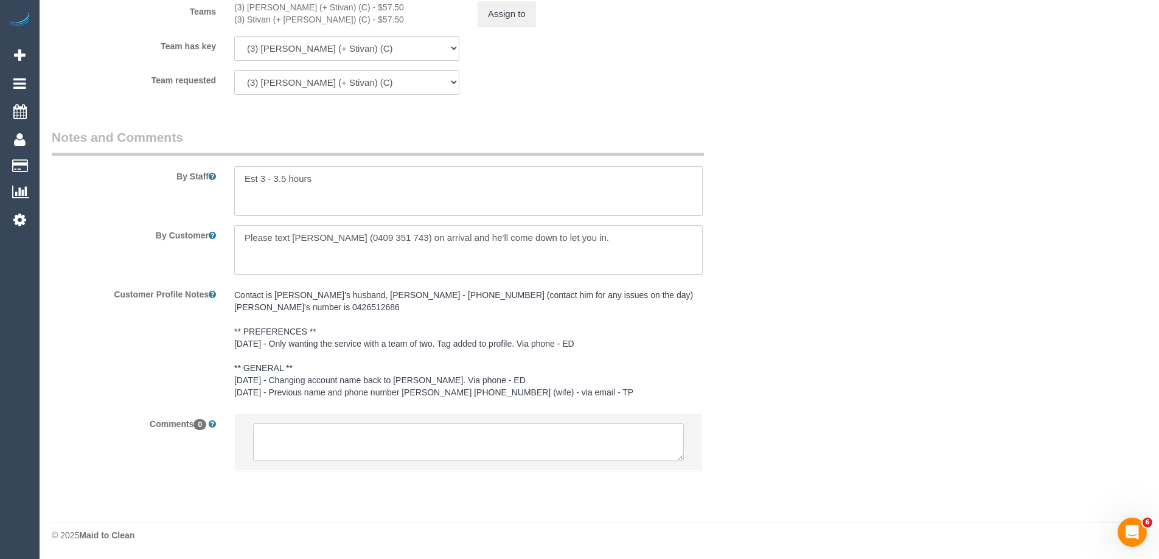
click at [304, 429] on textarea at bounding box center [468, 442] width 431 height 38
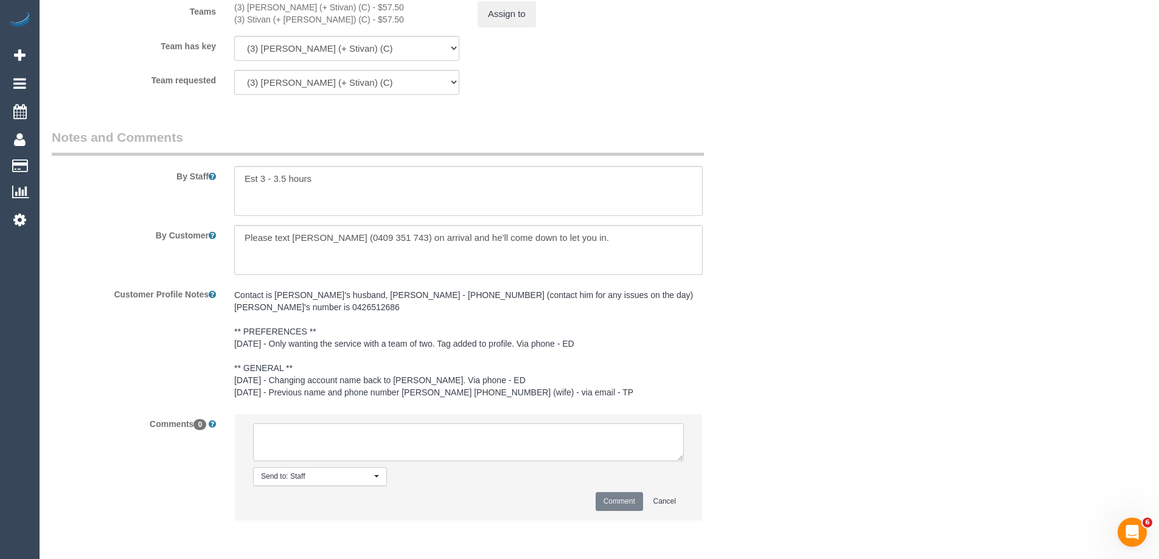
paste textarea "Krunal (+ Stivan"
click at [296, 436] on textarea at bounding box center [468, 442] width 431 height 38
click at [458, 436] on textarea at bounding box center [468, 442] width 431 height 38
click at [359, 437] on textarea at bounding box center [468, 442] width 431 height 38
click at [540, 436] on textarea at bounding box center [468, 442] width 431 height 38
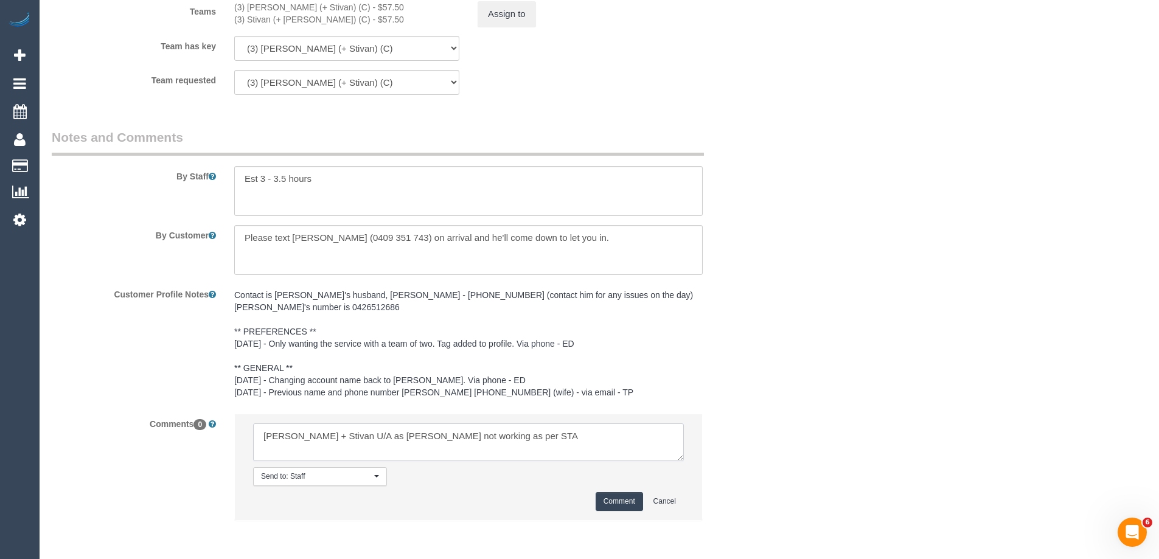
type textarea "Krunal + Stivan U/A as Krunal not working as per STA"
click at [624, 508] on button "Comment" at bounding box center [619, 501] width 47 height 19
drag, startPoint x: 784, startPoint y: 445, endPoint x: 783, endPoint y: 409, distance: 35.9
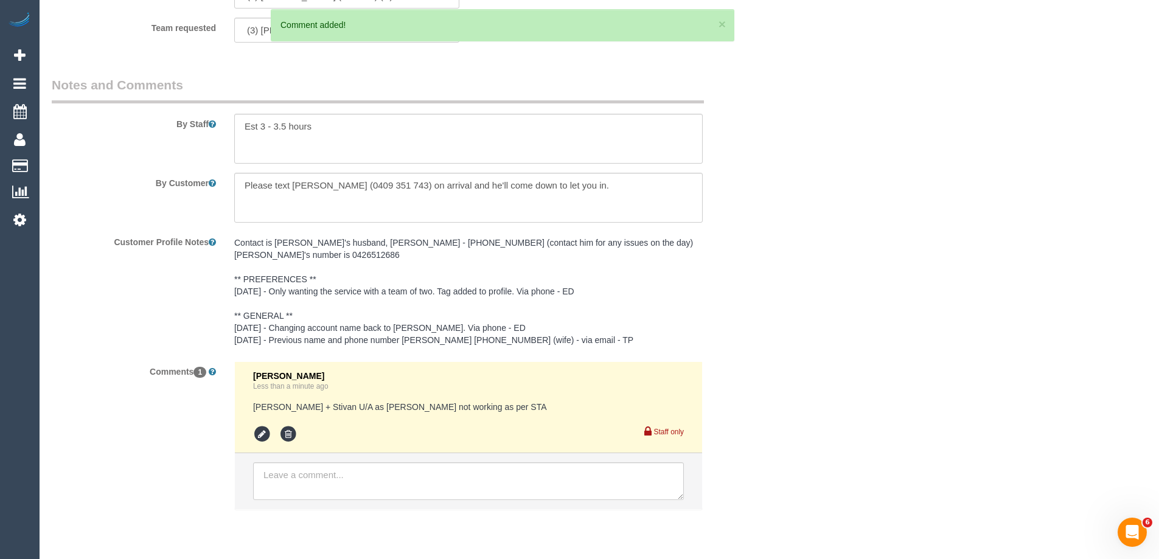
scroll to position [1869, 0]
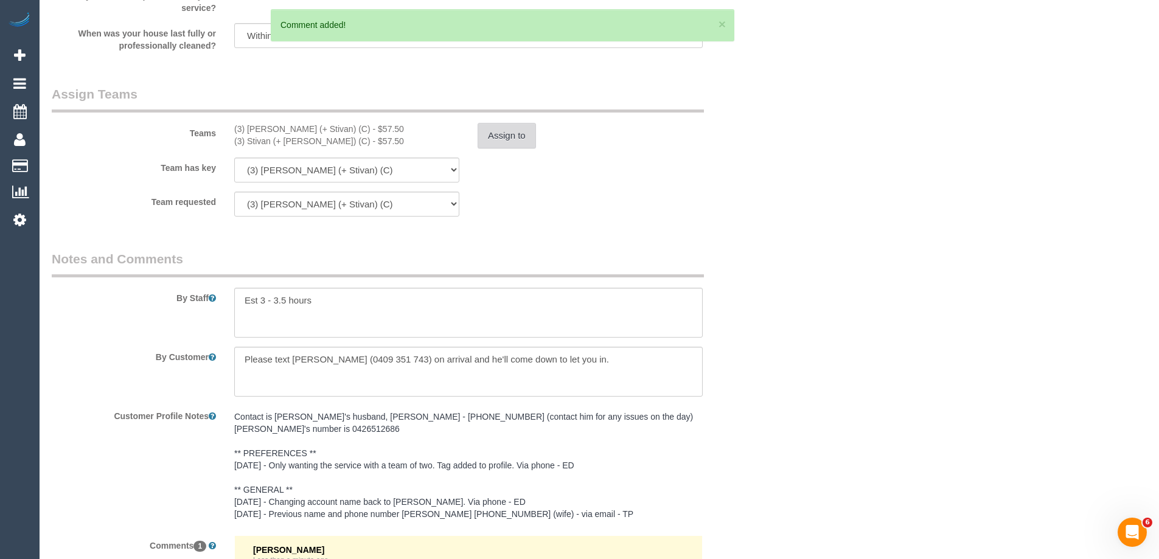
click at [498, 130] on button "Assign to" at bounding box center [507, 136] width 58 height 26
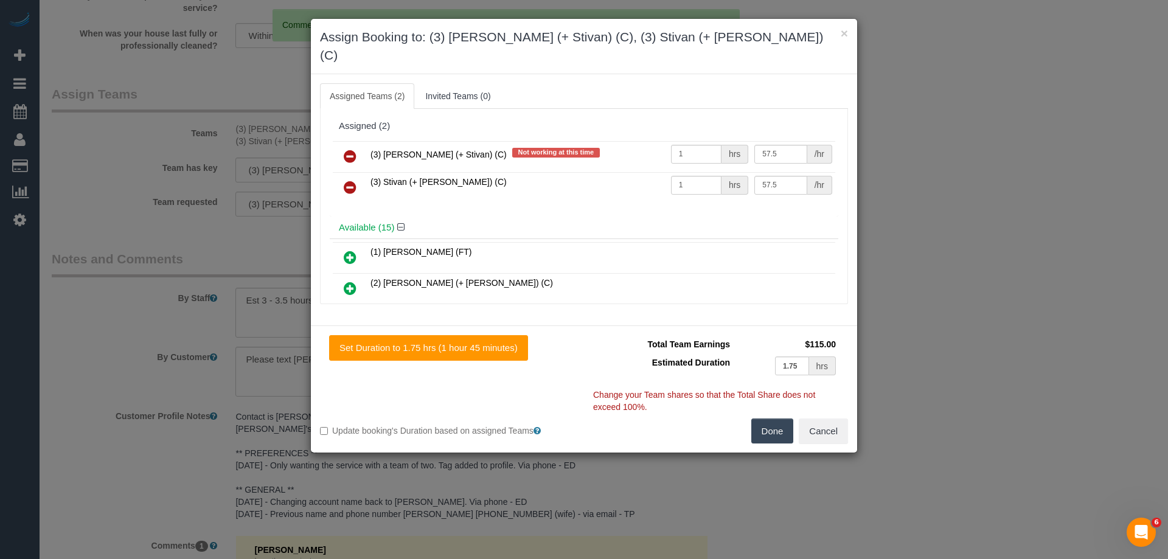
click at [350, 149] on icon at bounding box center [350, 156] width 13 height 15
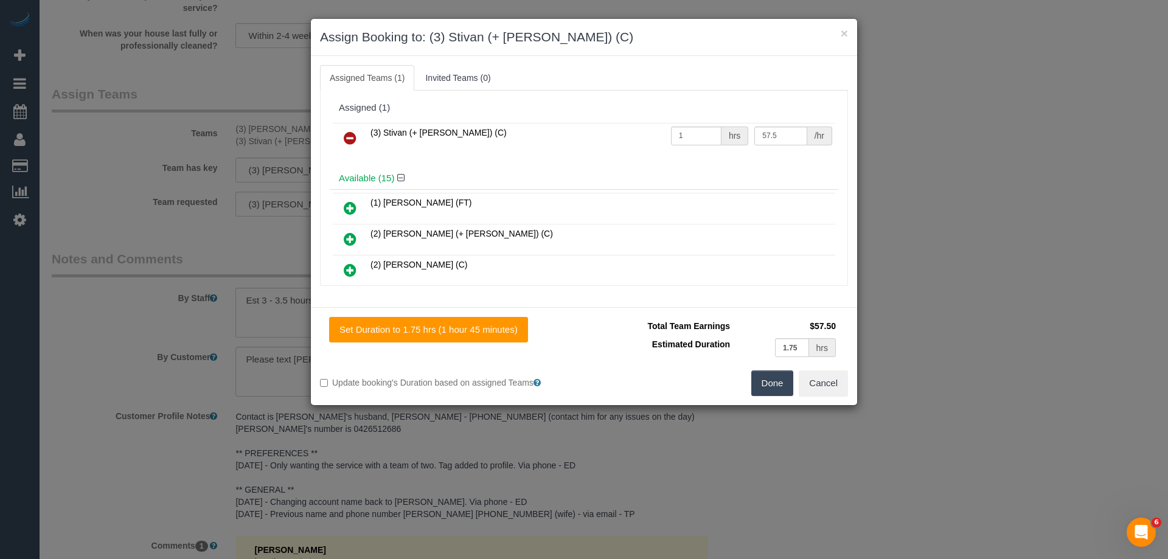
click at [348, 142] on icon at bounding box center [350, 138] width 13 height 15
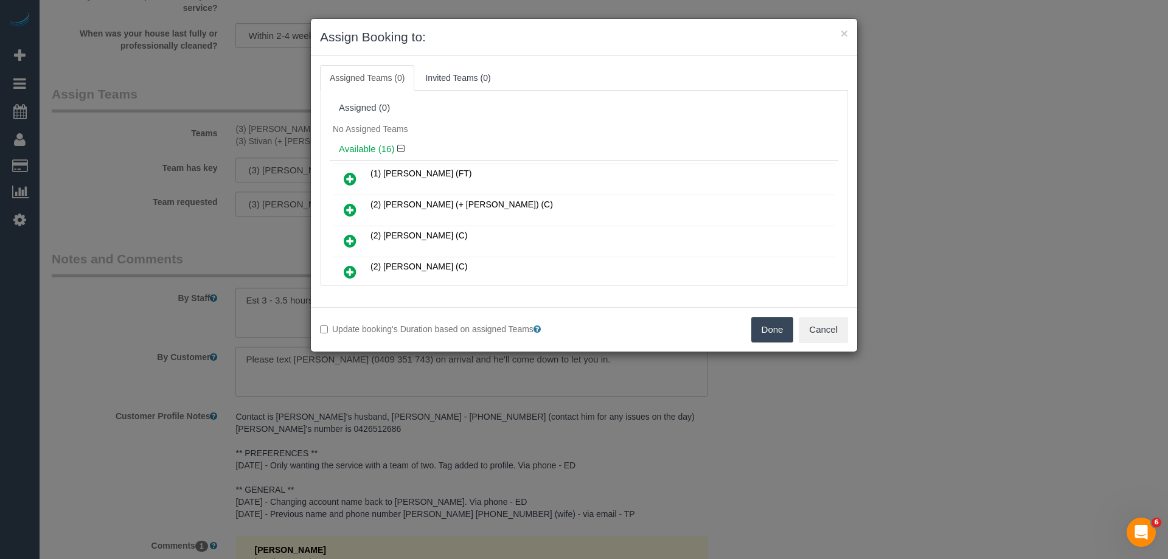
click at [770, 335] on button "Done" at bounding box center [772, 330] width 43 height 26
click at [770, 335] on div "× Assign Booking to: Assigned Teams (0) Invited Teams (0) Assigned (0) No Assig…" at bounding box center [584, 279] width 1168 height 559
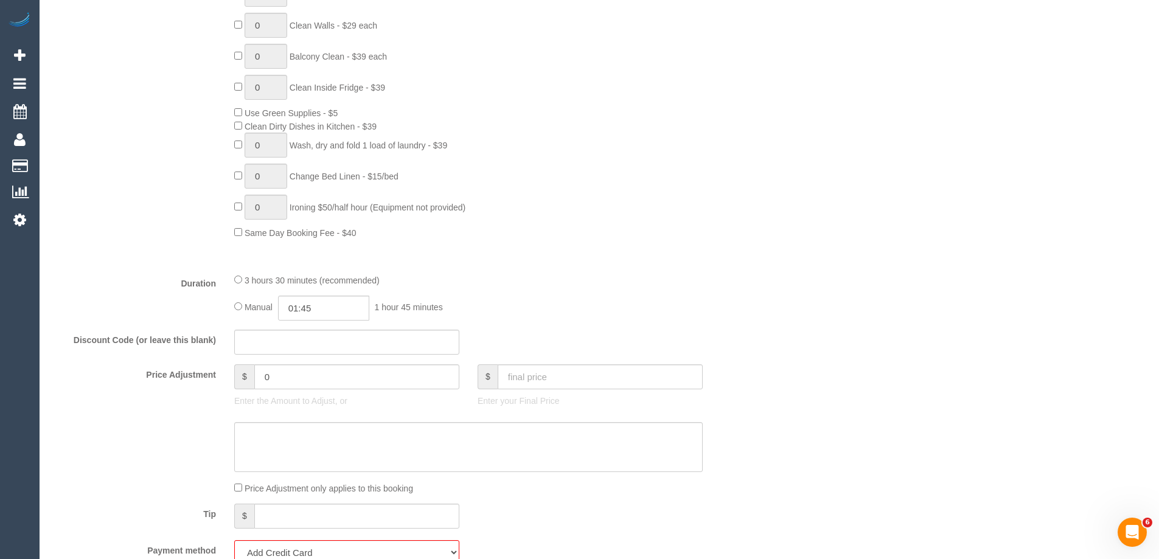
scroll to position [1017, 0]
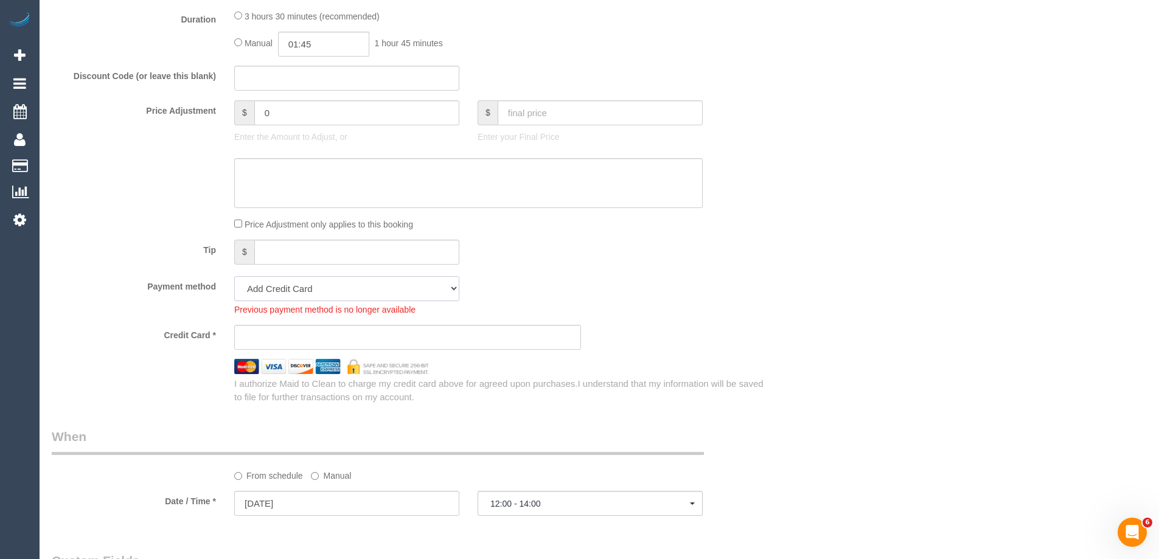
click at [341, 288] on select "Visa - 1292 - 11/2026 (Default) Add Credit Card ─────────────── Cash Check Payp…" at bounding box center [346, 288] width 225 height 25
select select "string:stripe-pm_1S9EuX2GScqysDRVQOE5Yi7D"
click at [234, 276] on select "Visa - 1292 - 11/2026 (Default) Add Credit Card ─────────────── Cash Check Payp…" at bounding box center [346, 288] width 225 height 25
click at [798, 265] on div "Who Email* bianca@biancajessica.com Name * Bianca Renton MUST BE TEAM OF 2 Wher…" at bounding box center [599, 304] width 1095 height 2554
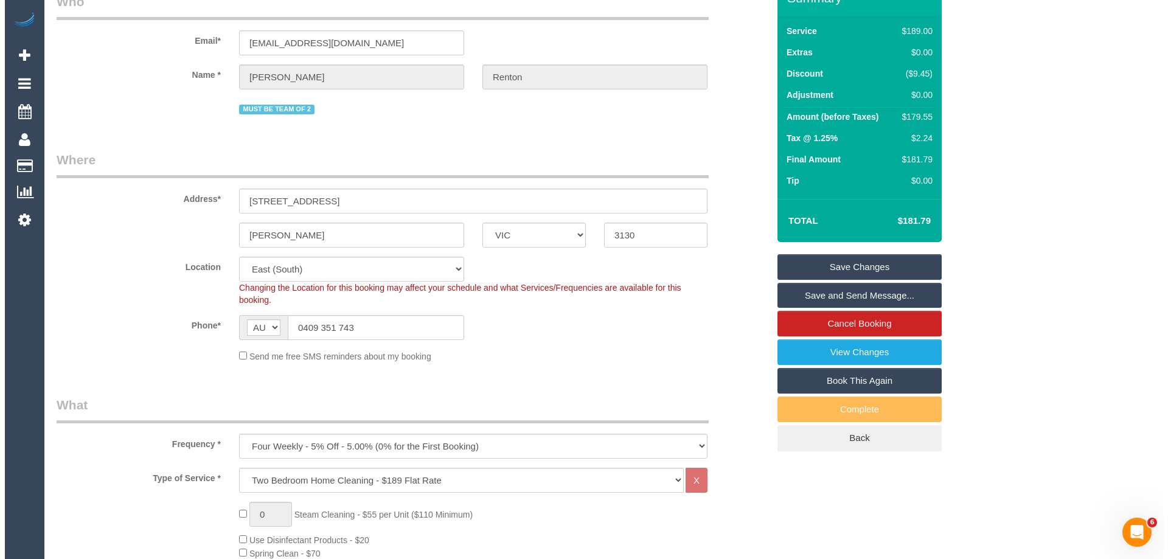
scroll to position [0, 0]
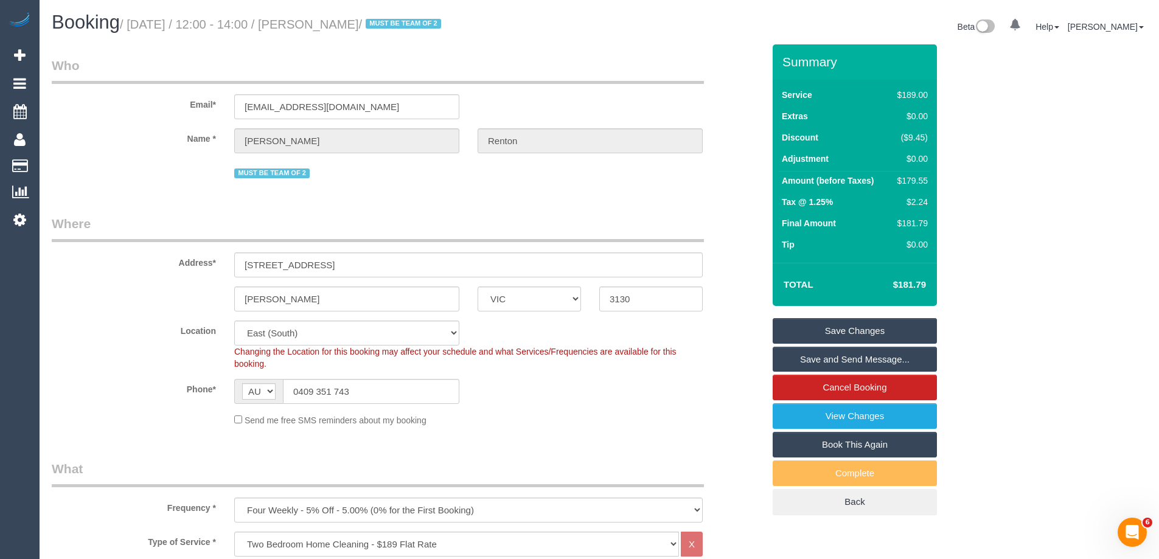
click at [829, 330] on link "Save Changes" at bounding box center [855, 331] width 164 height 26
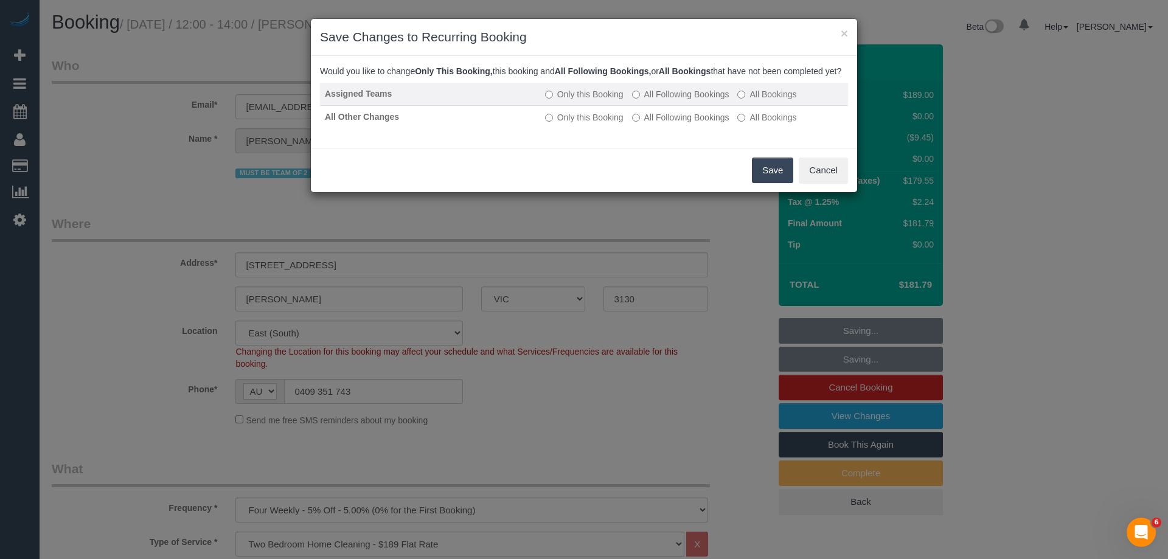
click at [700, 100] on label "All Following Bookings" at bounding box center [680, 94] width 97 height 12
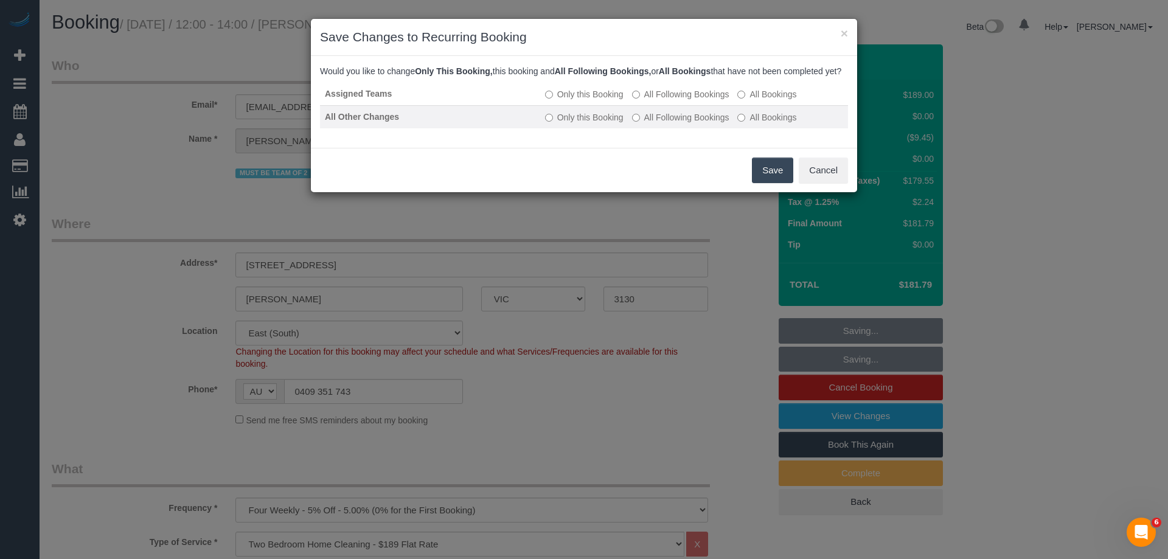
click at [701, 123] on label "All Following Bookings" at bounding box center [680, 117] width 97 height 12
click at [768, 183] on button "Save" at bounding box center [772, 171] width 41 height 26
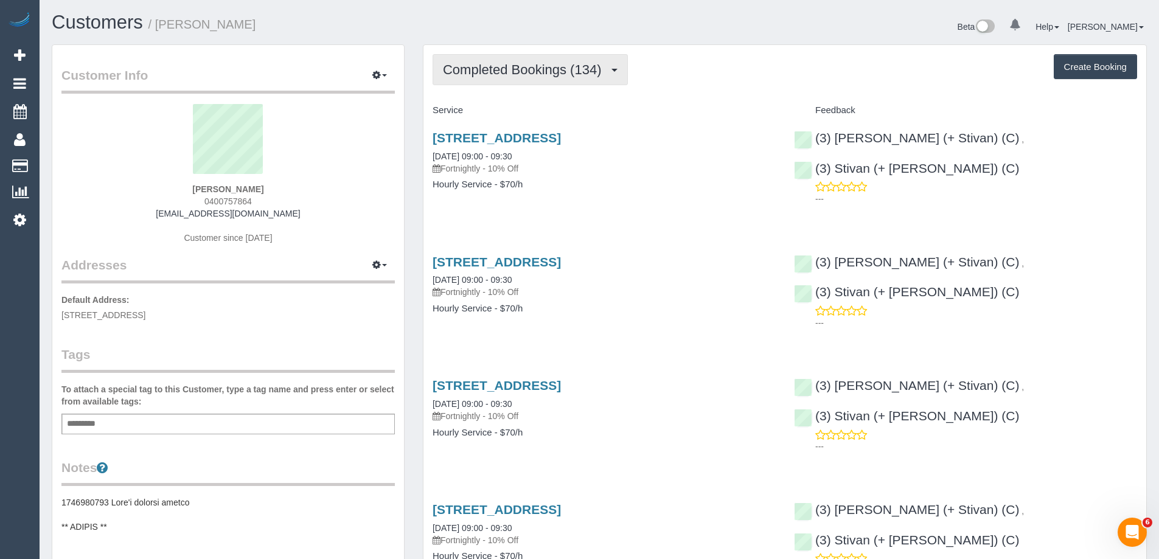
click at [489, 71] on span "Completed Bookings (134)" at bounding box center [525, 69] width 164 height 15
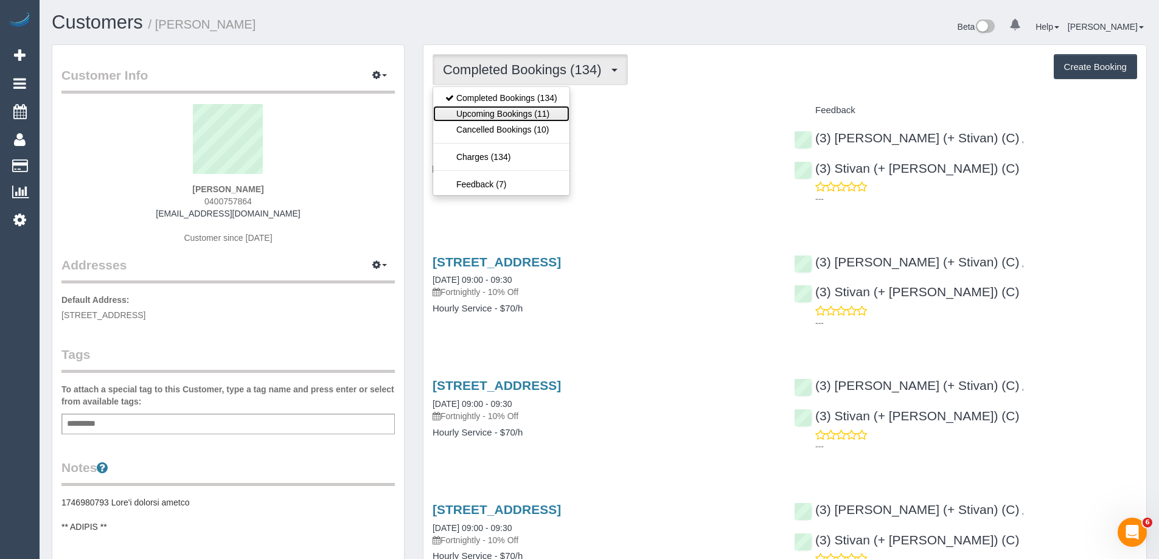
click at [477, 109] on link "Upcoming Bookings (11)" at bounding box center [501, 114] width 136 height 16
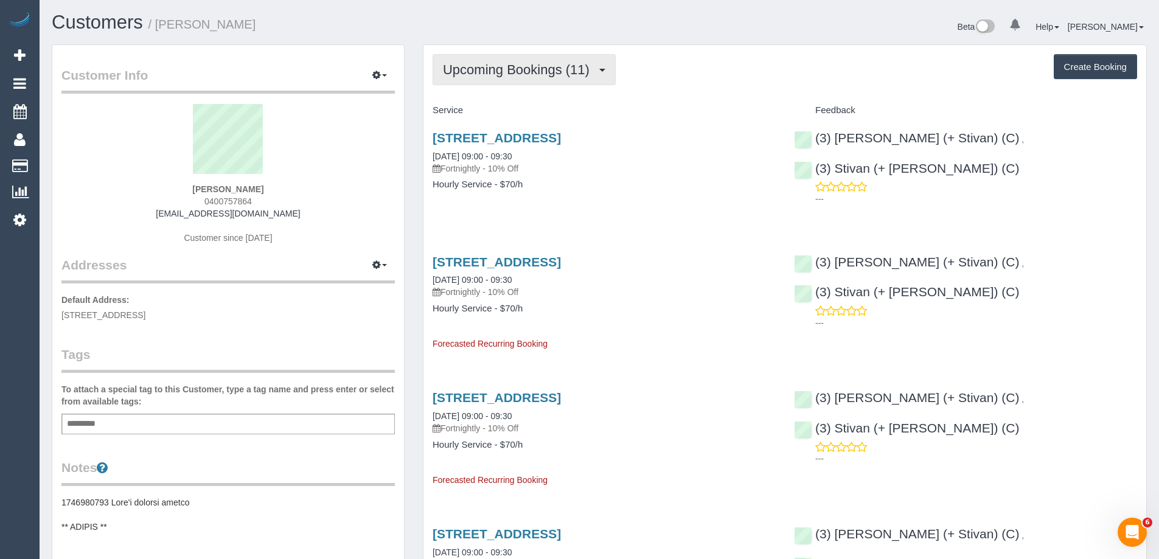
click at [566, 71] on span "Upcoming Bookings (11)" at bounding box center [519, 69] width 153 height 15
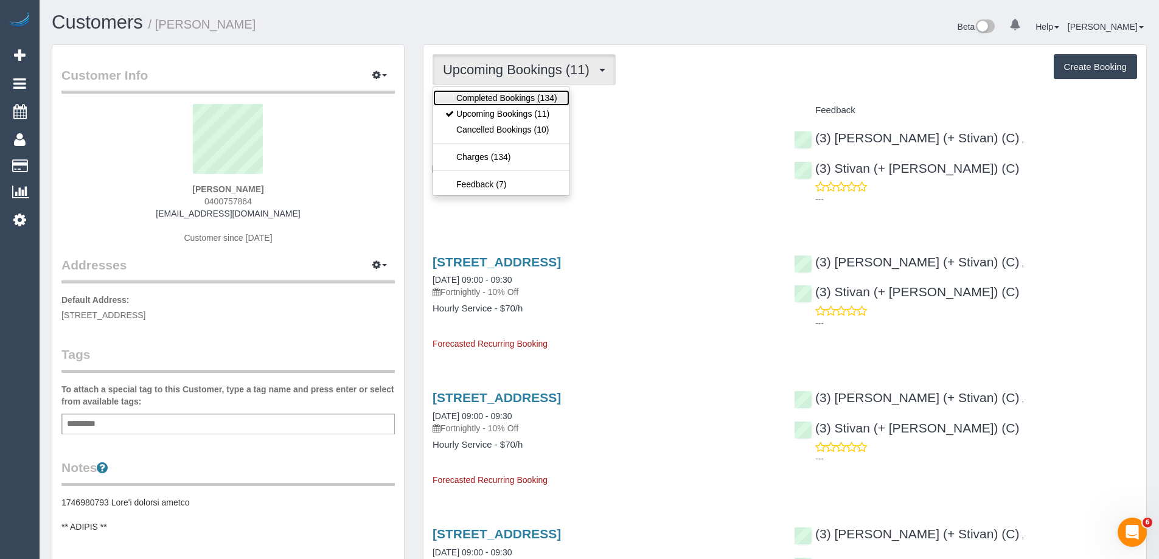
click at [488, 93] on link "Completed Bookings (134)" at bounding box center [501, 98] width 136 height 16
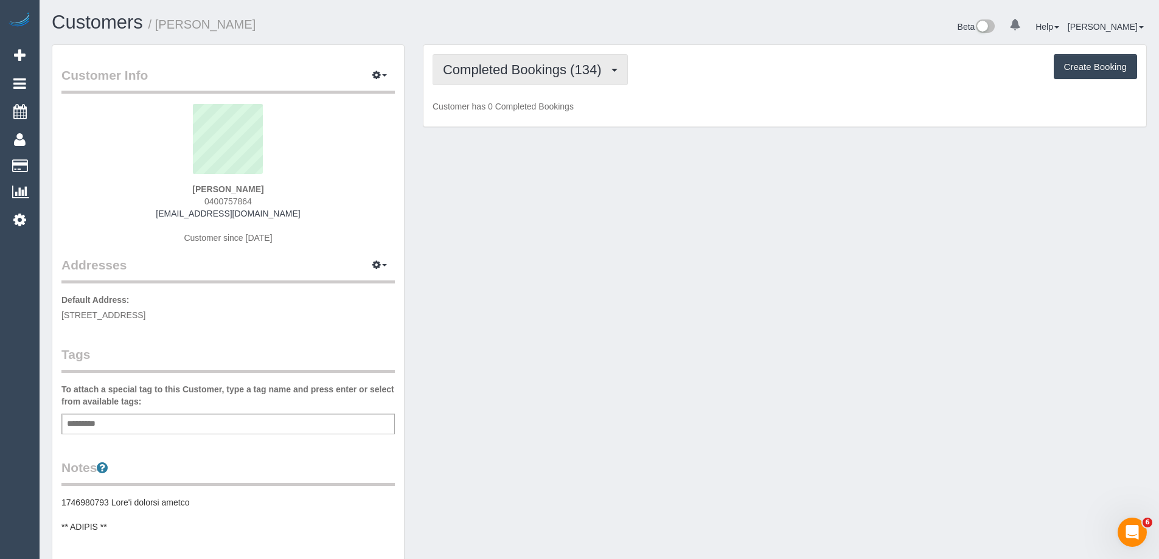
click at [503, 67] on span "Completed Bookings (134)" at bounding box center [525, 69] width 164 height 15
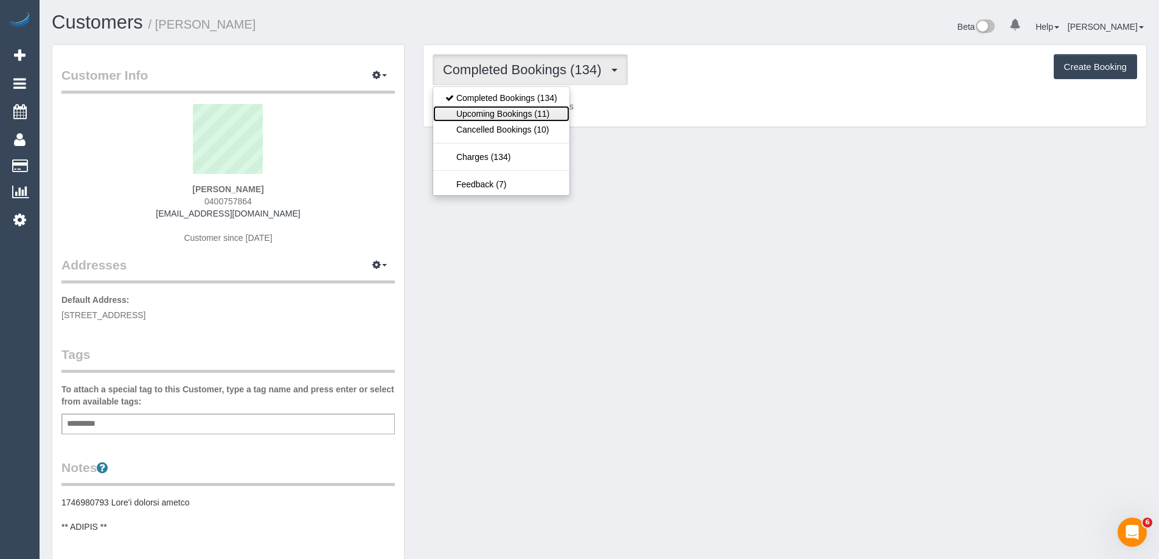
click at [492, 111] on link "Upcoming Bookings (11)" at bounding box center [501, 114] width 136 height 16
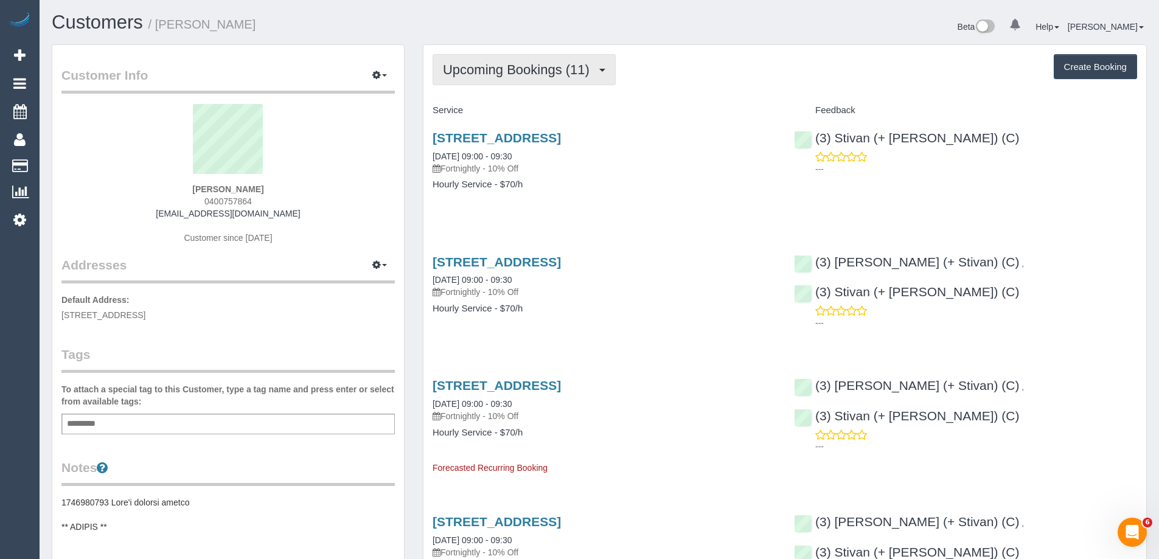
click at [496, 68] on span "Upcoming Bookings (11)" at bounding box center [519, 69] width 153 height 15
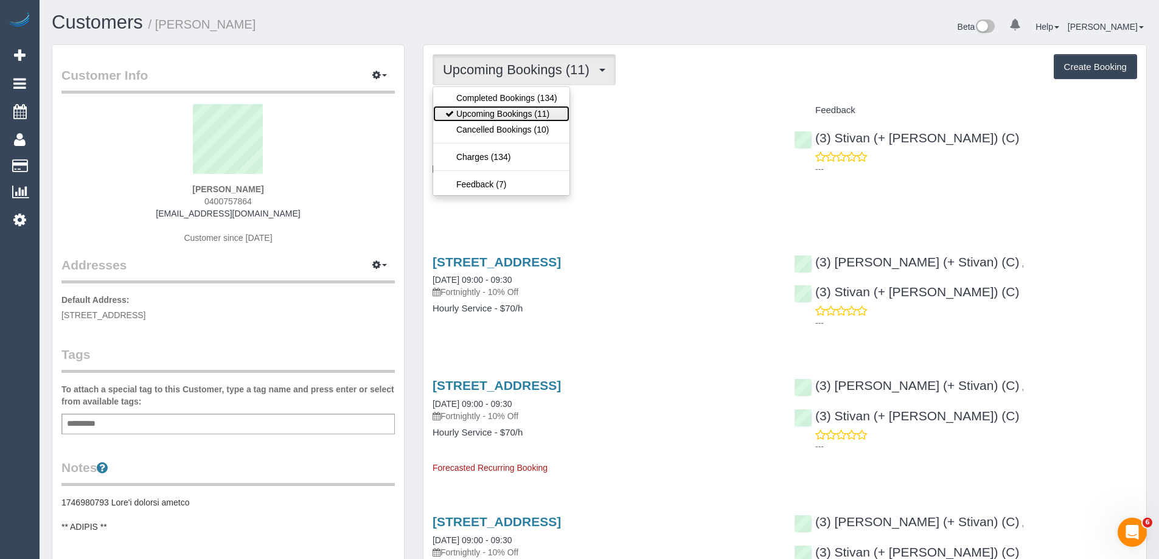
click at [486, 116] on link "Upcoming Bookings (11)" at bounding box center [501, 114] width 136 height 16
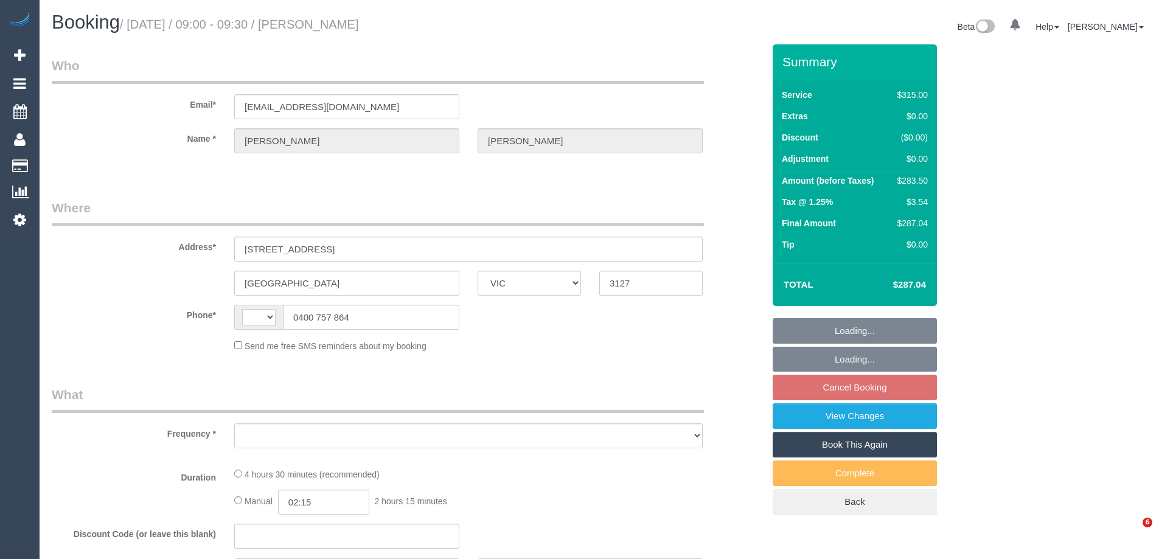
select select "VIC"
select select "string:AU"
select select "object:285"
select select "string:stripe-pm_1Ou0bg2GScqysDRVnpSUmWHR"
select select "number:32"
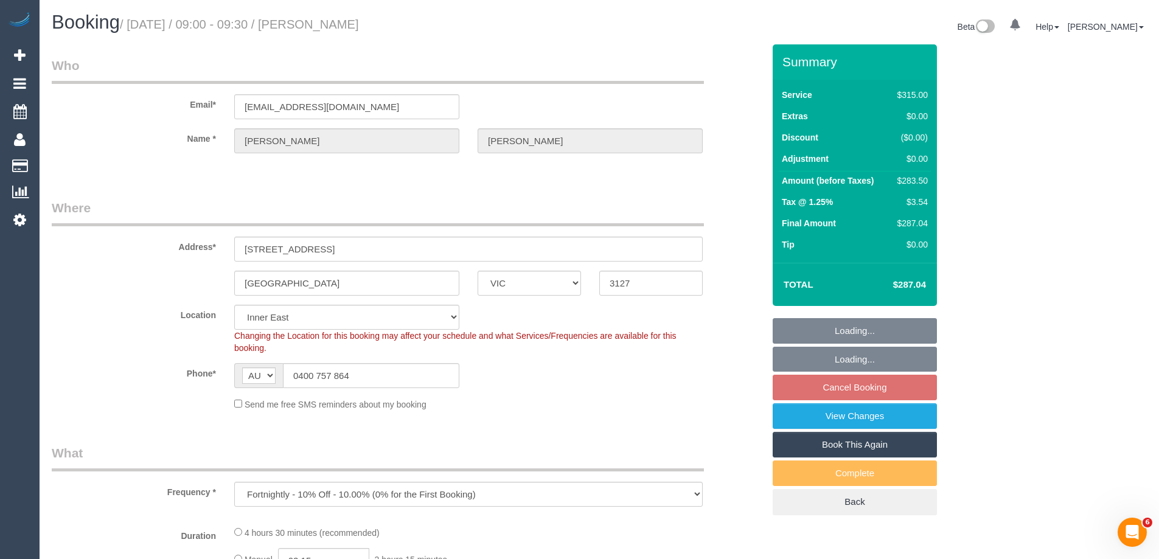
select select "270"
select select "object:869"
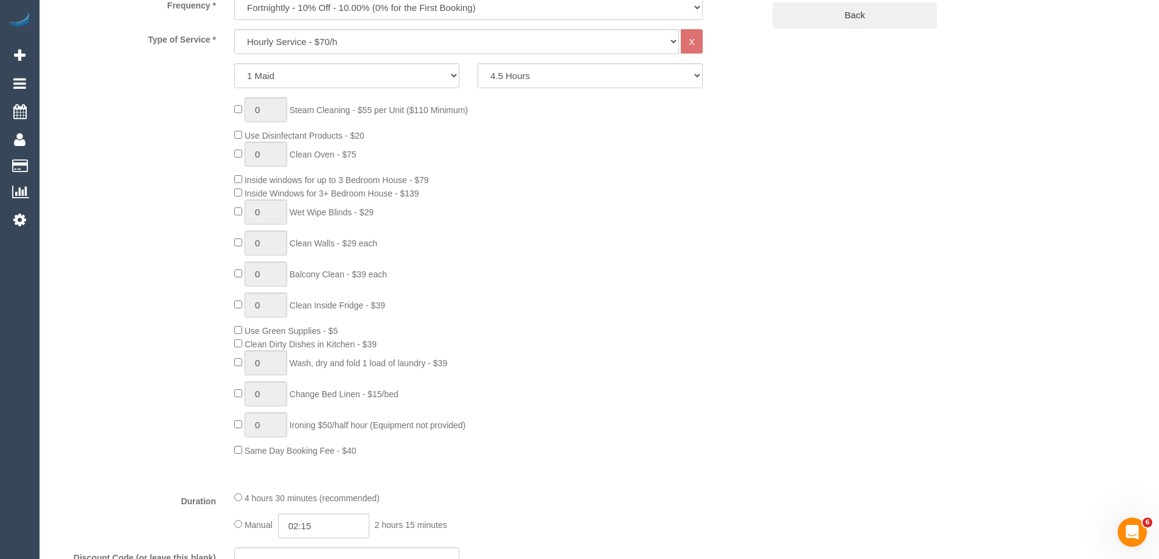
scroll to position [730, 0]
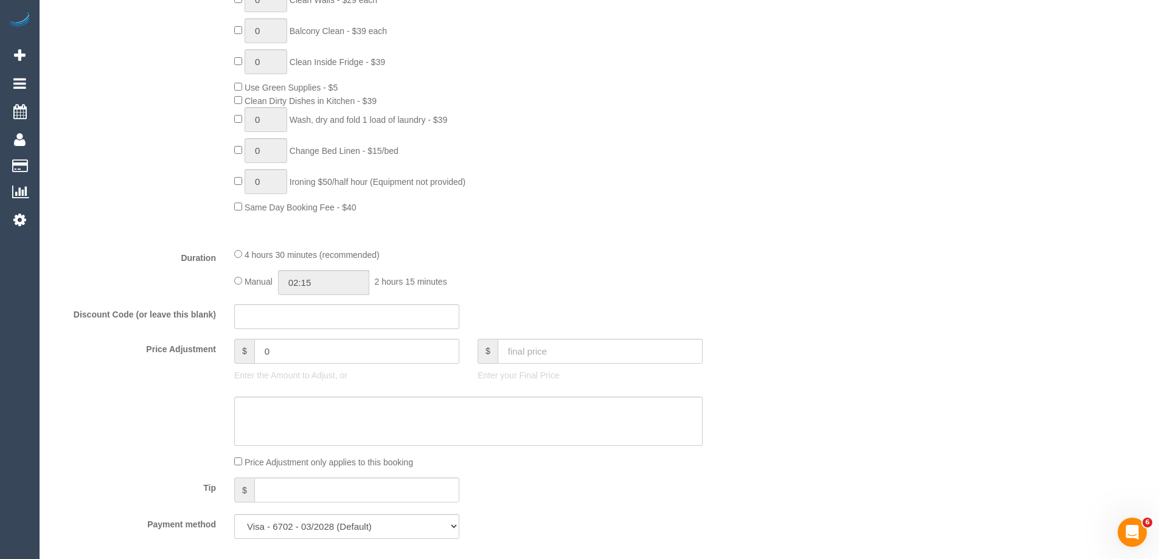
click at [241, 285] on div "Manual 02:15 2 hours 15 minutes" at bounding box center [468, 282] width 468 height 25
type input "04:30"
click at [597, 233] on div "Type of Service * Hourly Service - $70/h Hourly Service - $65/h Hourly Service …" at bounding box center [408, 12] width 712 height 452
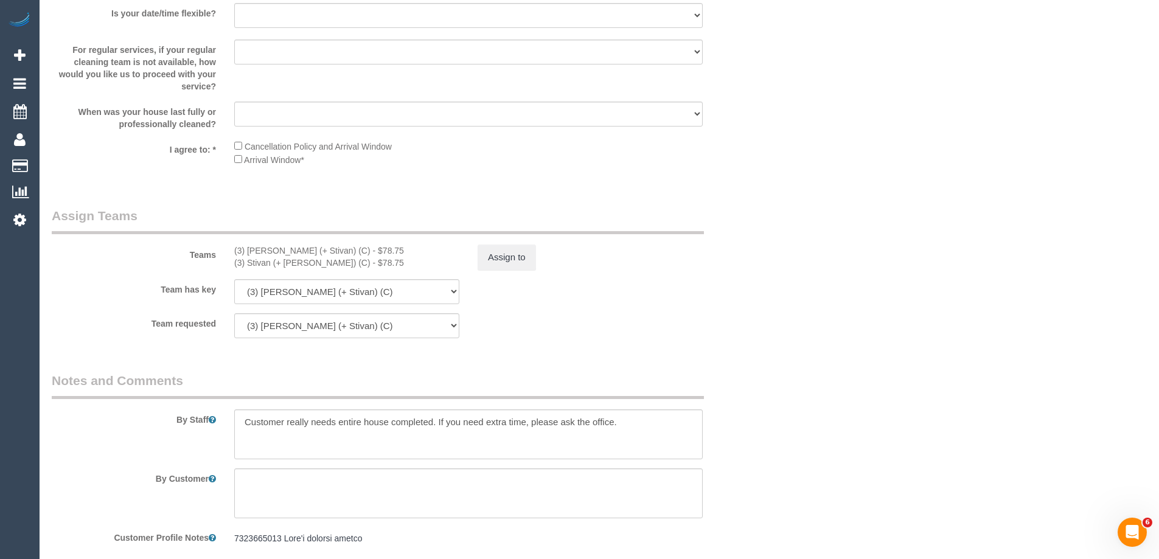
scroll to position [1886, 0]
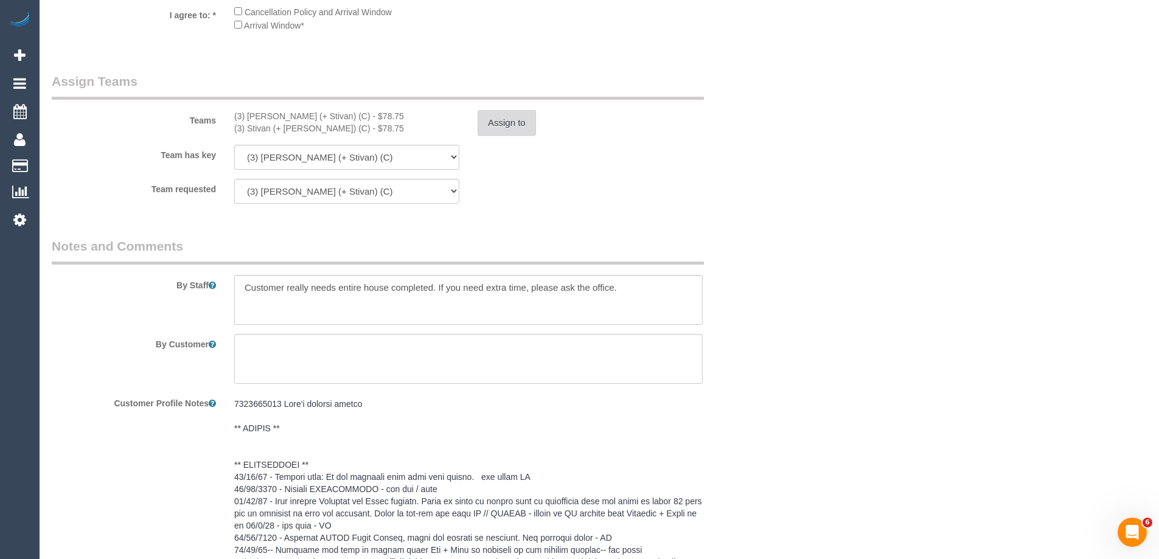
click at [504, 128] on button "Assign to" at bounding box center [507, 123] width 58 height 26
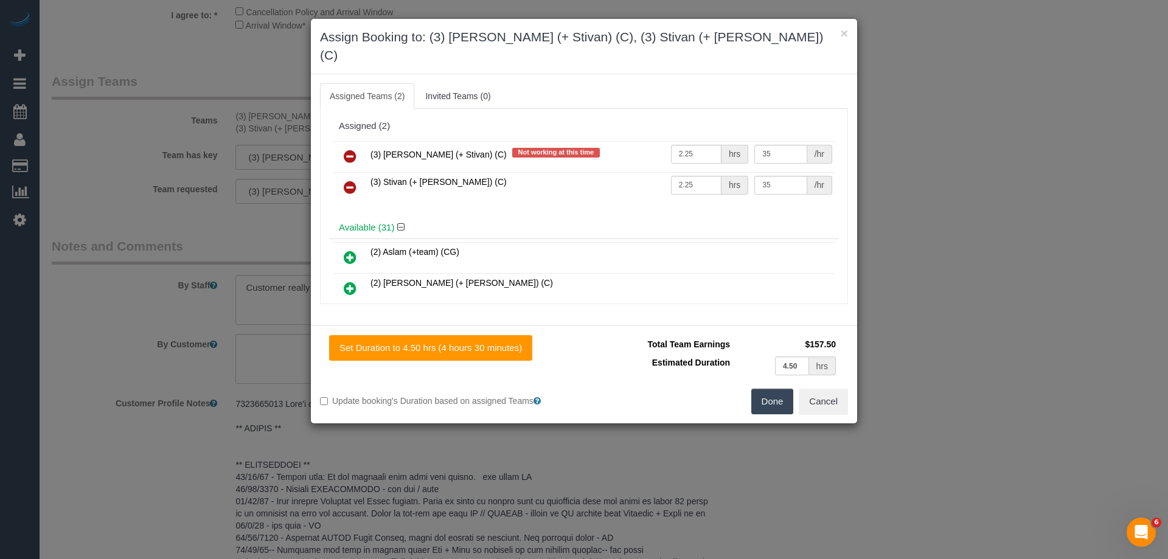
click at [344, 149] on icon at bounding box center [350, 156] width 13 height 15
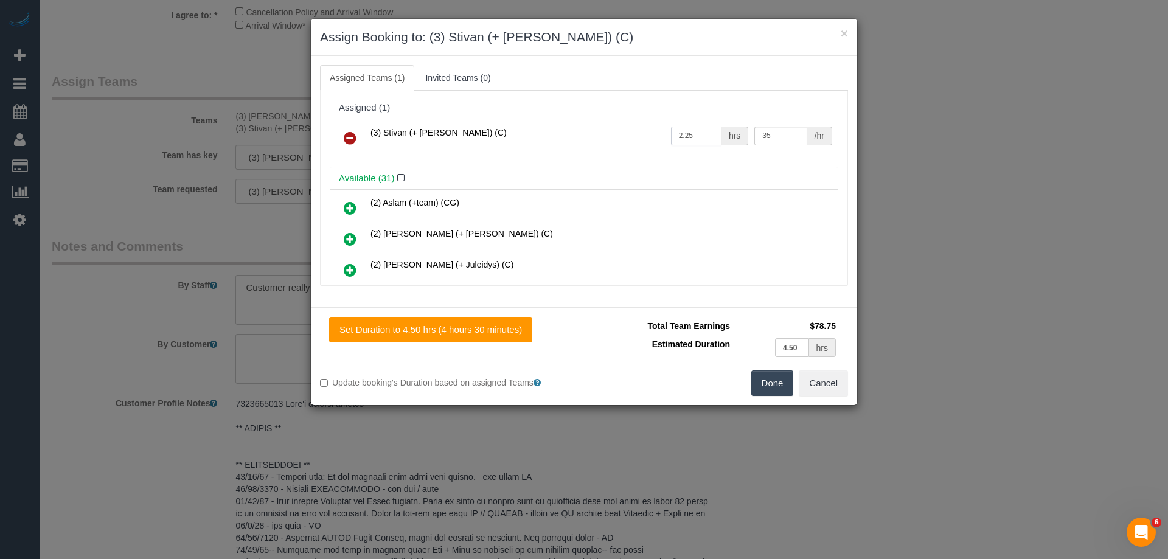
drag, startPoint x: 689, startPoint y: 138, endPoint x: 696, endPoint y: 137, distance: 7.4
click at [689, 138] on input "2.25" at bounding box center [696, 136] width 50 height 19
drag, startPoint x: 696, startPoint y: 137, endPoint x: 586, endPoint y: 137, distance: 110.1
click at [598, 127] on tr "(3) Stivan (+ [PERSON_NAME]) (C) 2.25 hrs 35 /hr" at bounding box center [584, 138] width 503 height 31
type input "4.5"
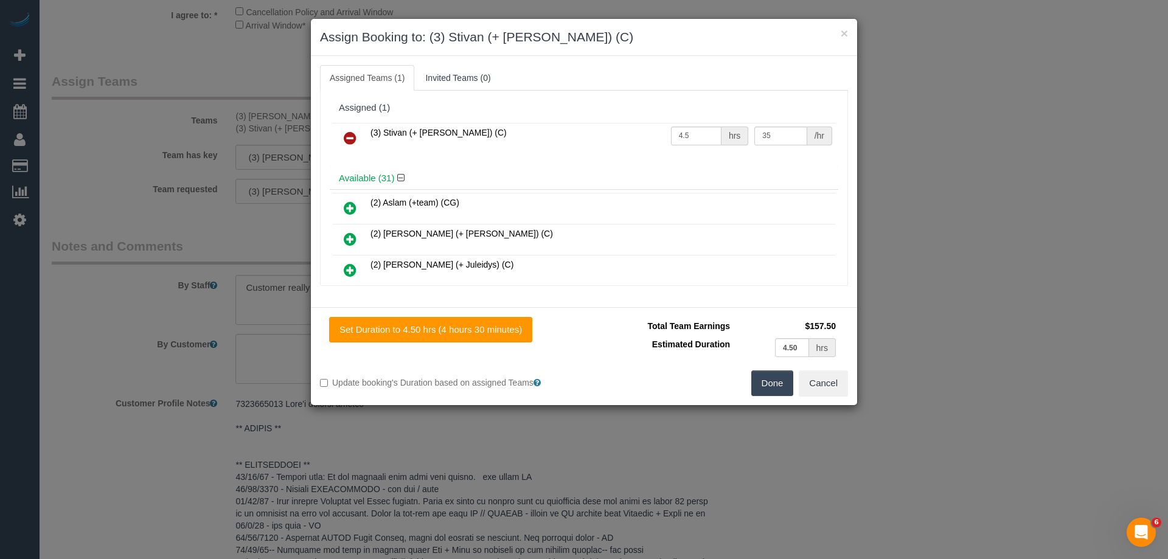
click at [772, 381] on button "Done" at bounding box center [772, 383] width 43 height 26
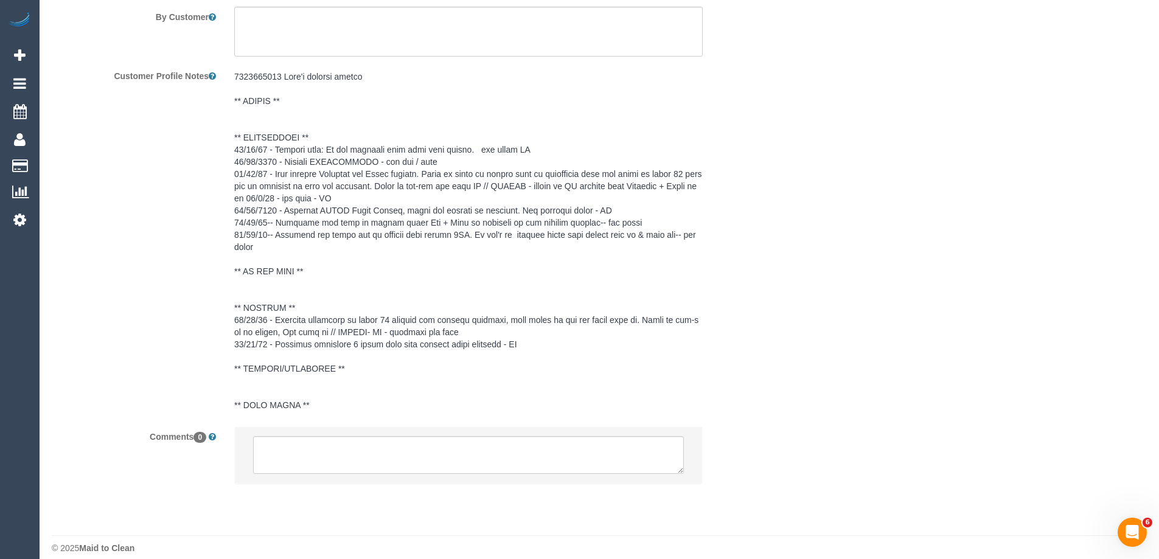
scroll to position [2226, 0]
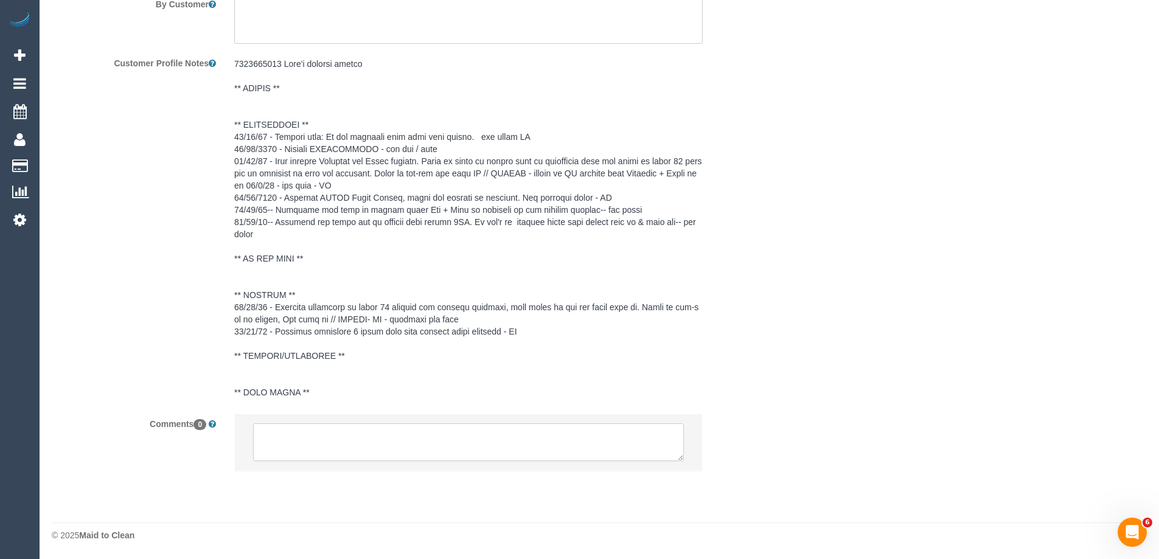
click at [398, 431] on textarea at bounding box center [468, 442] width 431 height 38
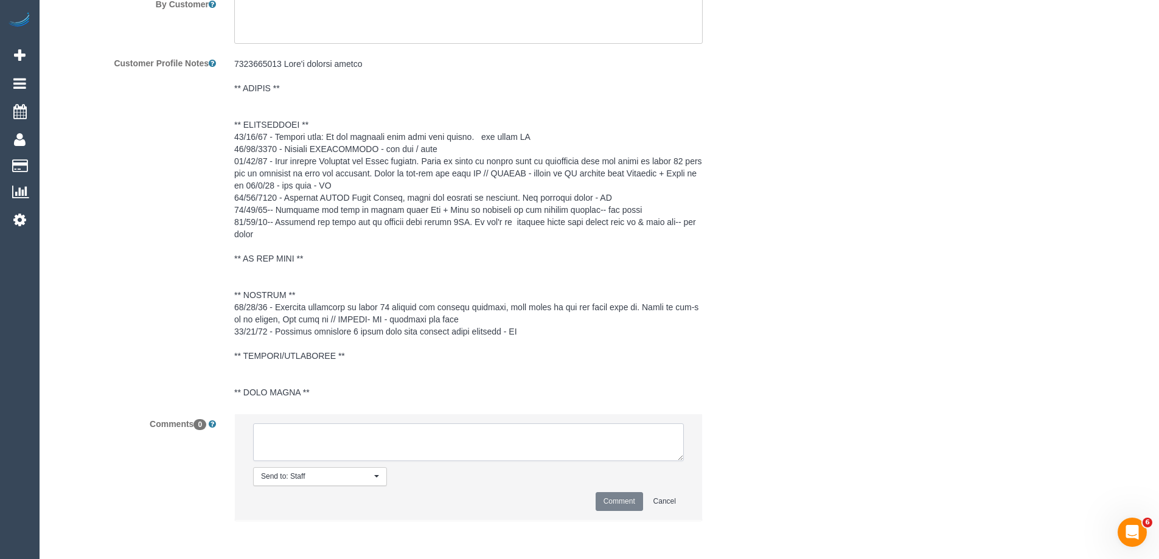
click at [398, 432] on textarea at bounding box center [468, 442] width 431 height 38
paste textarea "[PERSON_NAME] U/A as per STA. Customer not yet informed cleaner working solo"
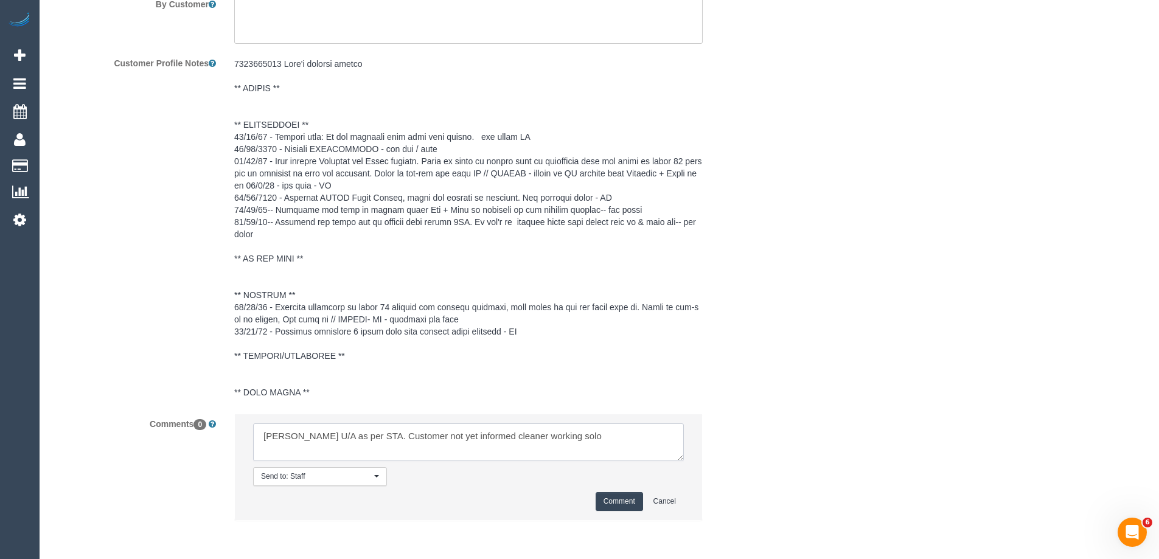
type textarea "[PERSON_NAME] U/A as per STA. Customer not yet informed cleaner working solo"
drag, startPoint x: 616, startPoint y: 504, endPoint x: 808, endPoint y: 440, distance: 202.6
click at [615, 504] on button "Comment" at bounding box center [619, 501] width 47 height 19
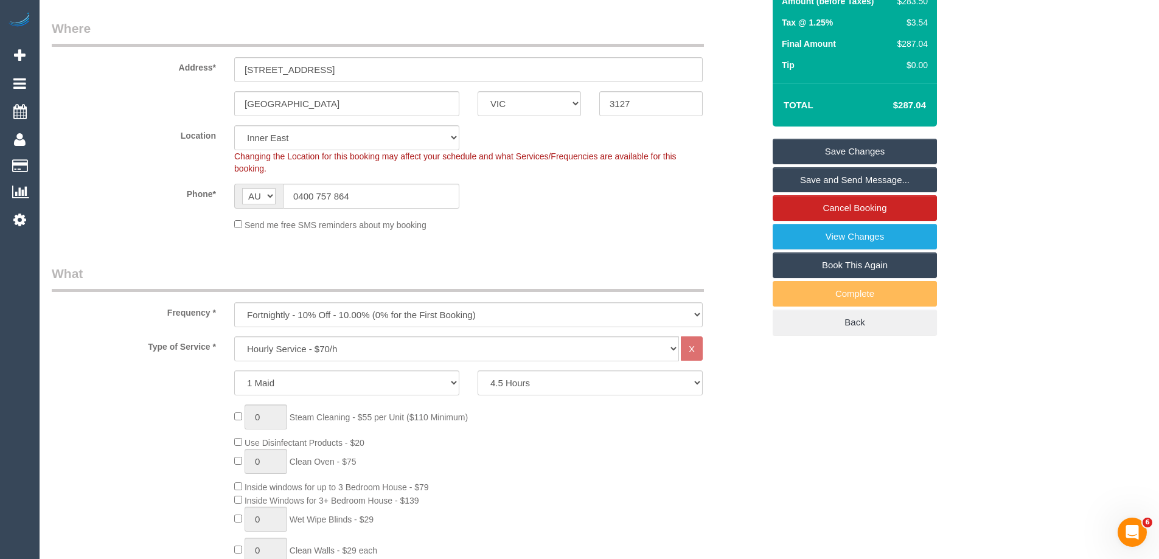
scroll to position [158, 0]
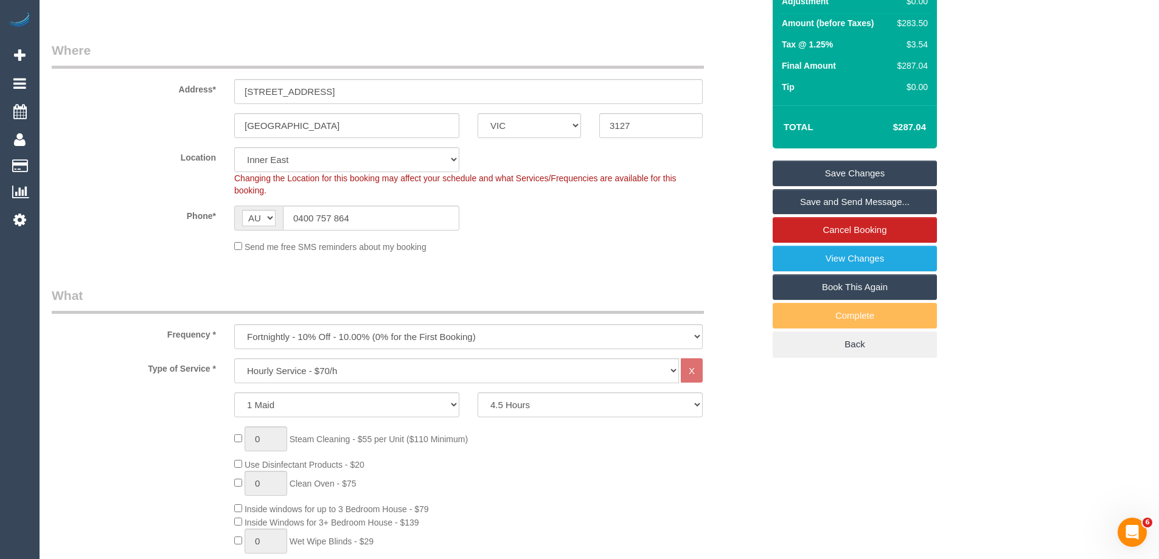
click at [816, 172] on link "Save Changes" at bounding box center [855, 174] width 164 height 26
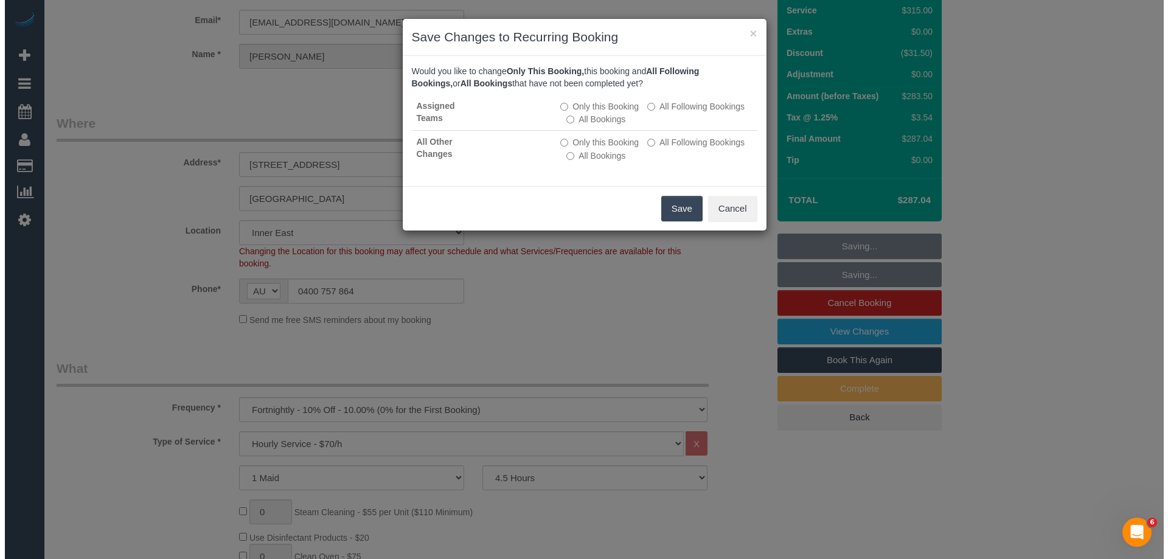
scroll to position [0, 0]
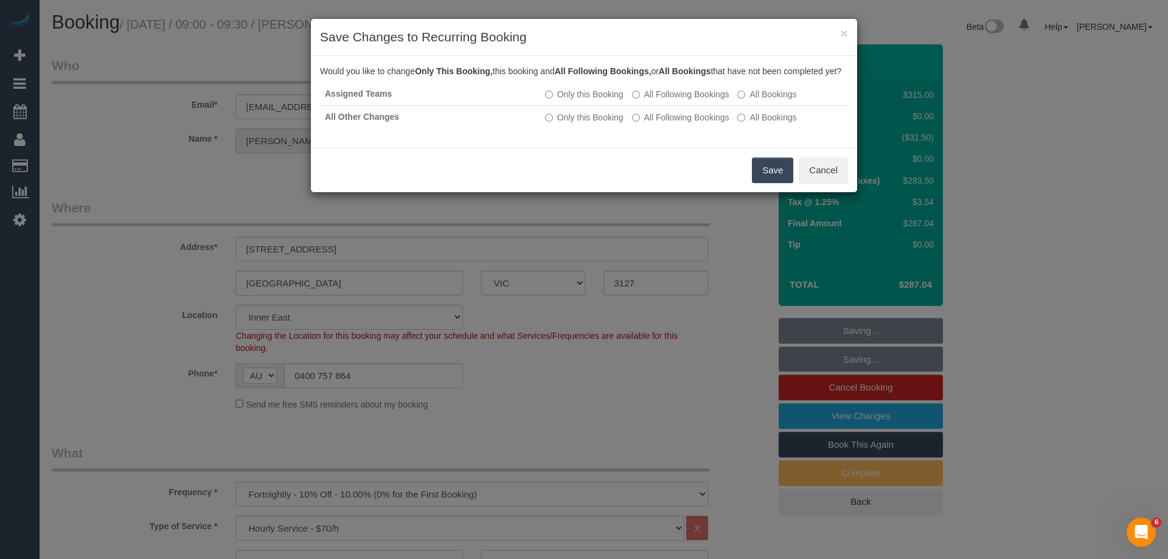
click at [781, 180] on button "Save" at bounding box center [772, 171] width 41 height 26
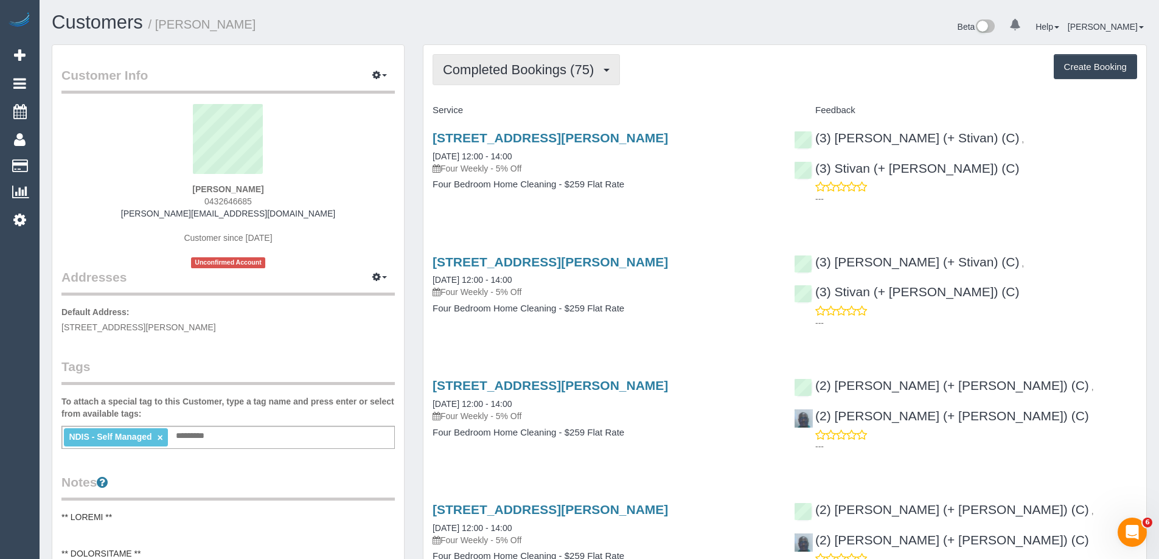
click at [481, 67] on span "Completed Bookings (75)" at bounding box center [521, 69] width 157 height 15
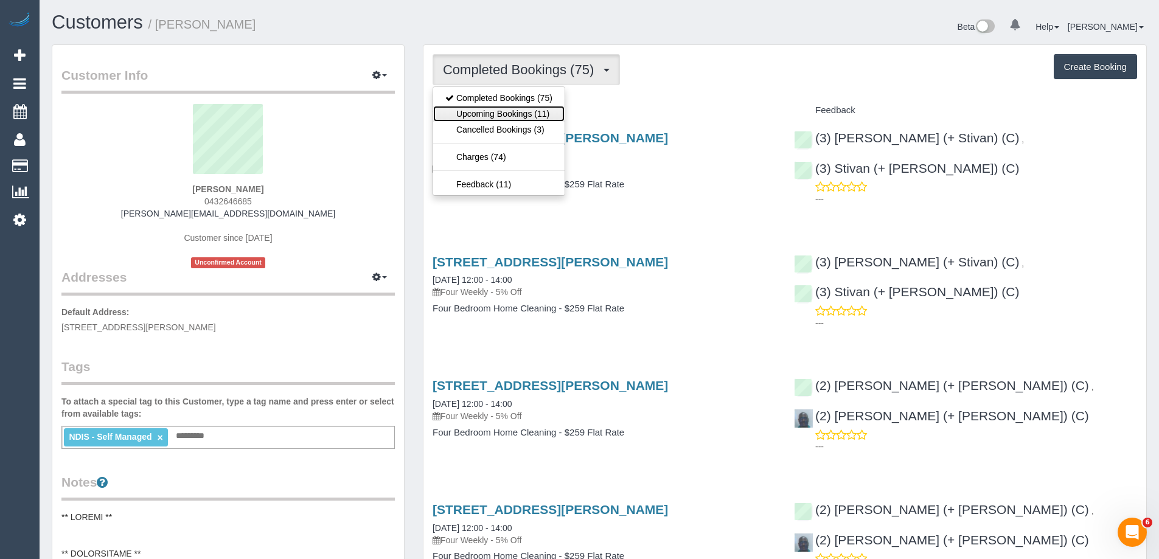
click at [473, 116] on link "Upcoming Bookings (11)" at bounding box center [498, 114] width 131 height 16
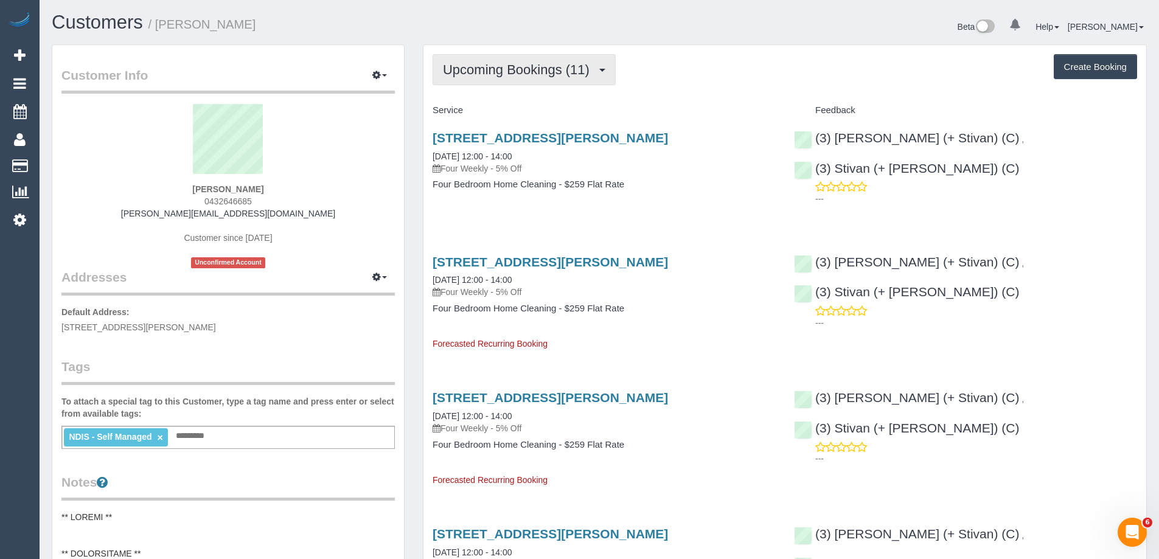
click at [550, 73] on span "Upcoming Bookings (11)" at bounding box center [519, 69] width 153 height 15
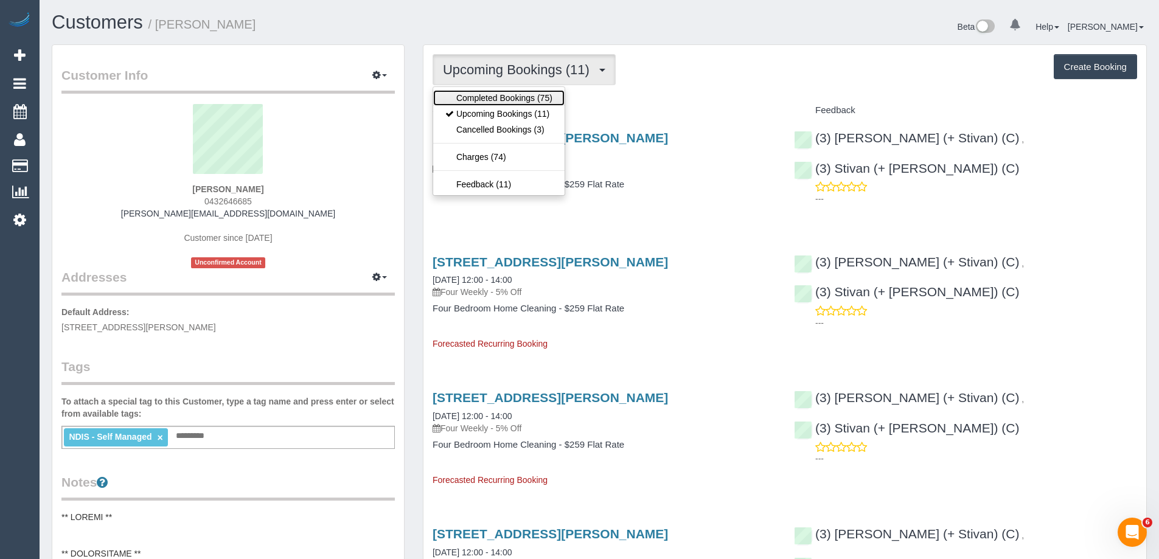
click at [495, 100] on link "Completed Bookings (75)" at bounding box center [498, 98] width 131 height 16
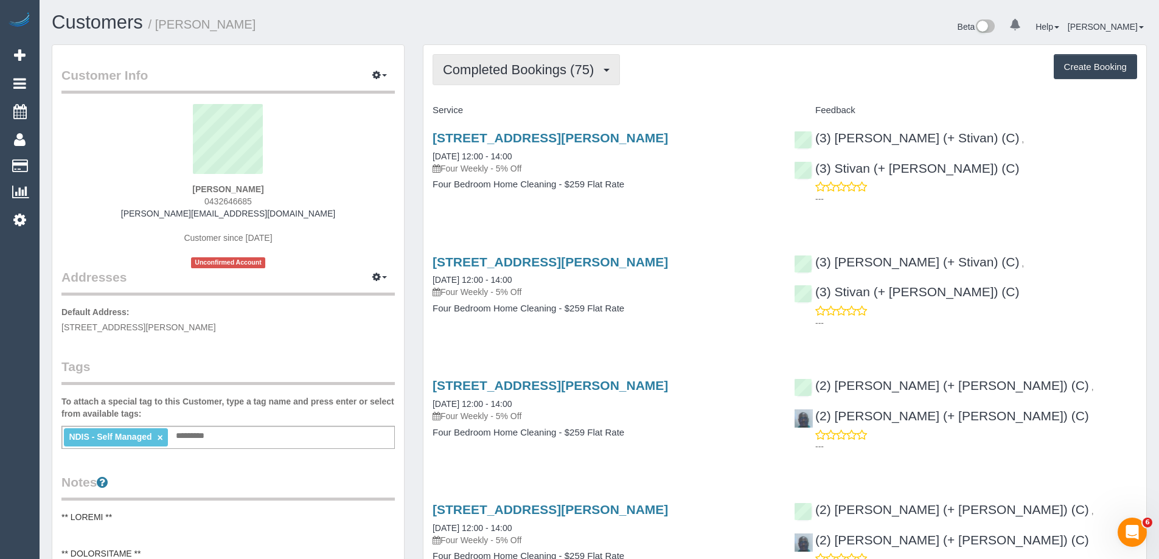
click at [521, 62] on span "Completed Bookings (75)" at bounding box center [521, 69] width 157 height 15
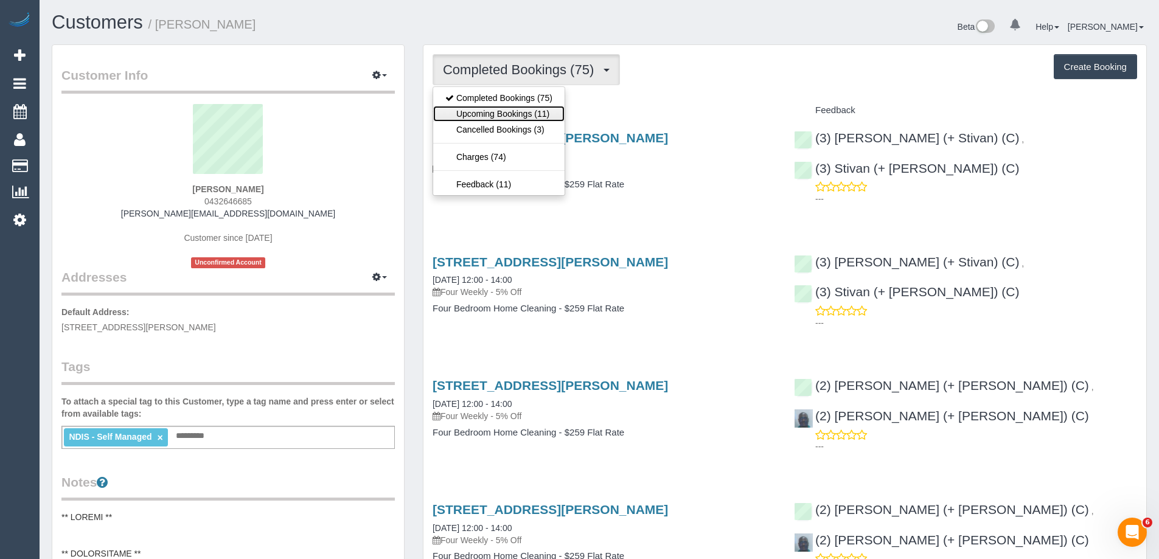
click at [492, 118] on link "Upcoming Bookings (11)" at bounding box center [498, 114] width 131 height 16
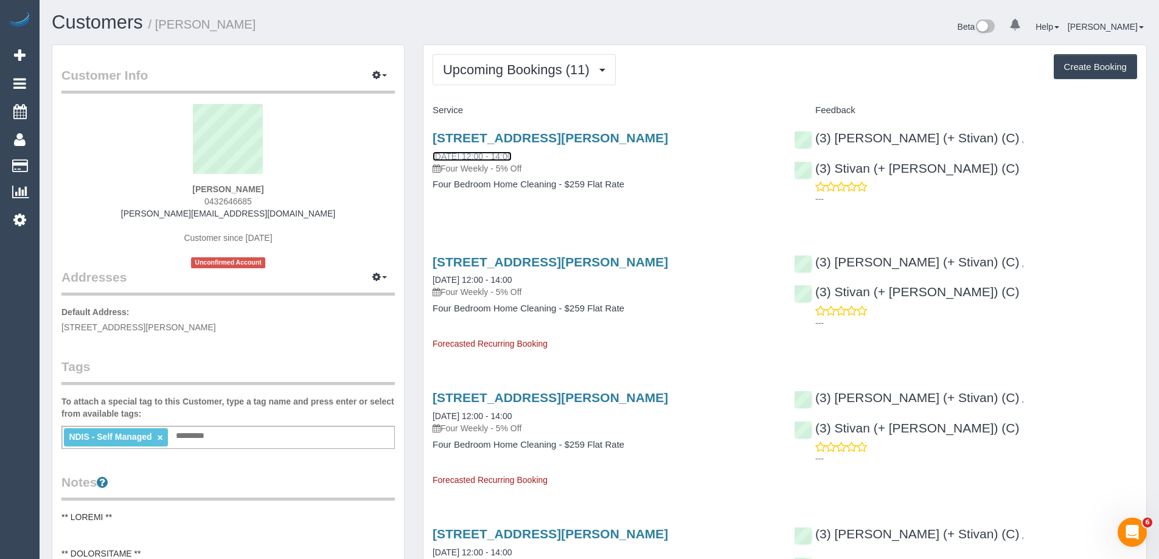
click at [469, 155] on link "15/10/2025 12:00 - 14:00" at bounding box center [472, 156] width 79 height 10
click at [569, 83] on button "Upcoming Bookings (11)" at bounding box center [524, 69] width 183 height 31
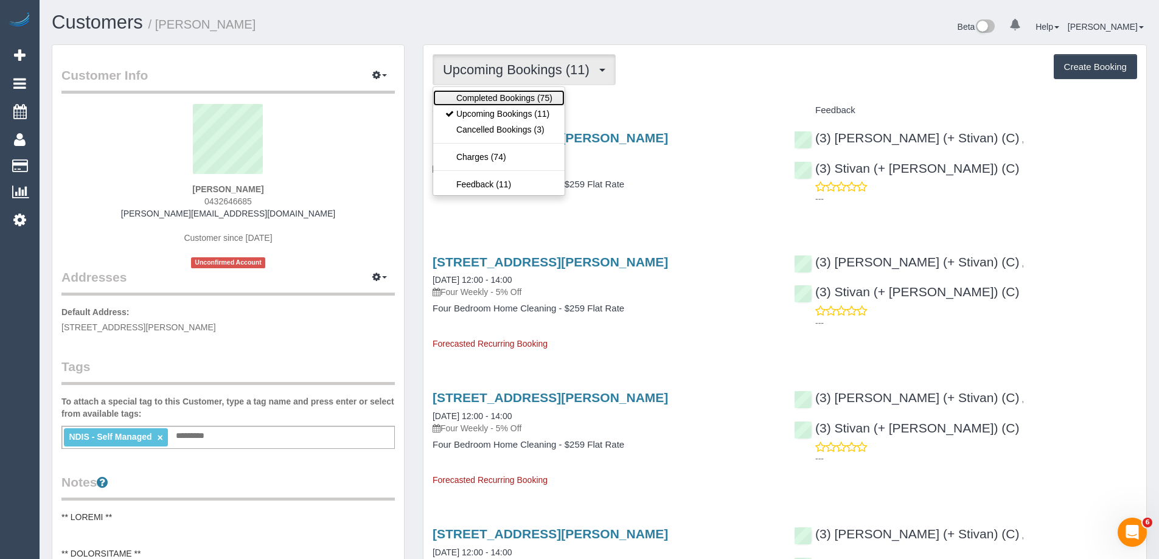
click at [523, 100] on link "Completed Bookings (75)" at bounding box center [498, 98] width 131 height 16
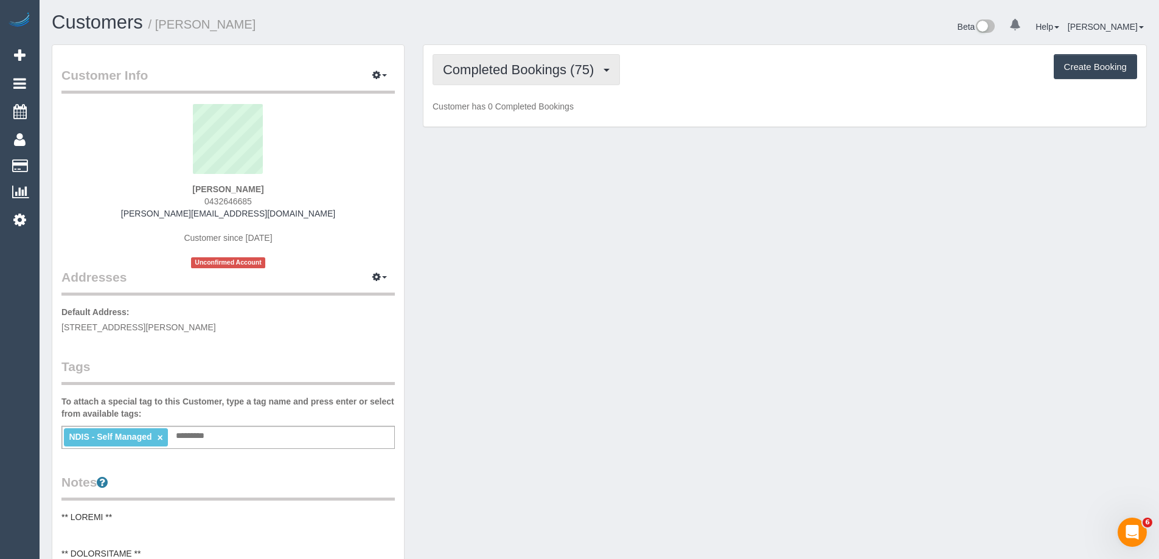
click at [534, 69] on span "Completed Bookings (75)" at bounding box center [521, 69] width 157 height 15
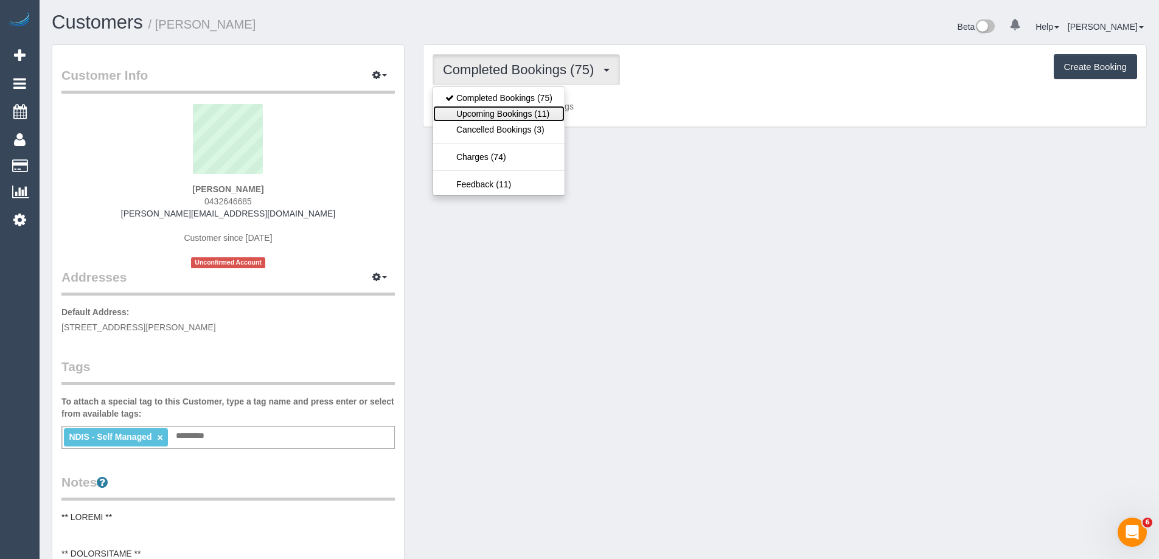
click at [526, 113] on link "Upcoming Bookings (11)" at bounding box center [498, 114] width 131 height 16
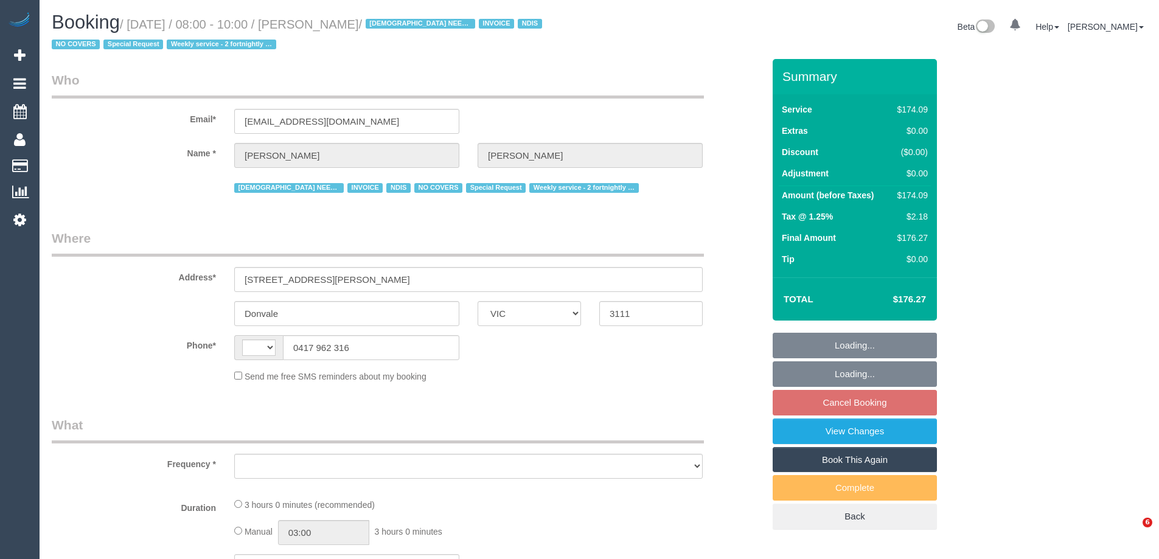
select select "VIC"
select select "string:AU"
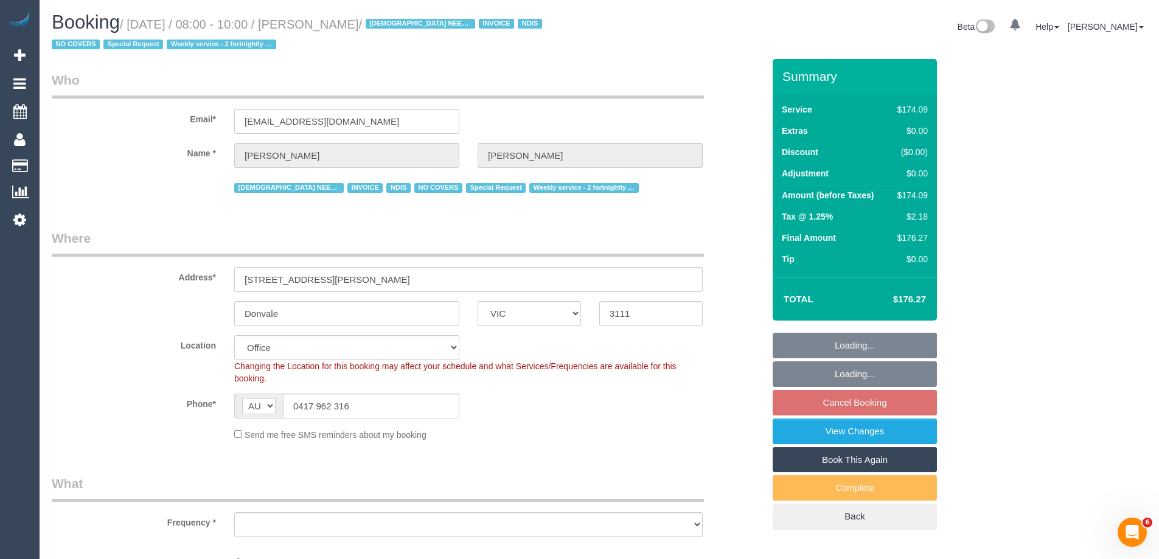
select select "180"
select select "number:28"
select select "number:14"
select select "number:19"
select select "number:25"
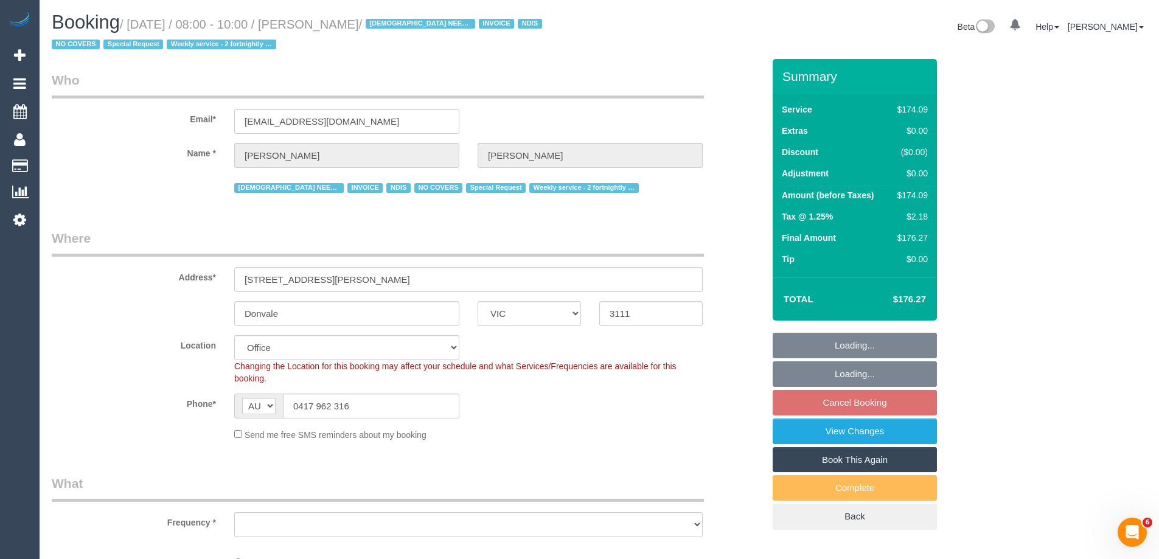
select select "number:35"
select select "number:11"
select select "object:2120"
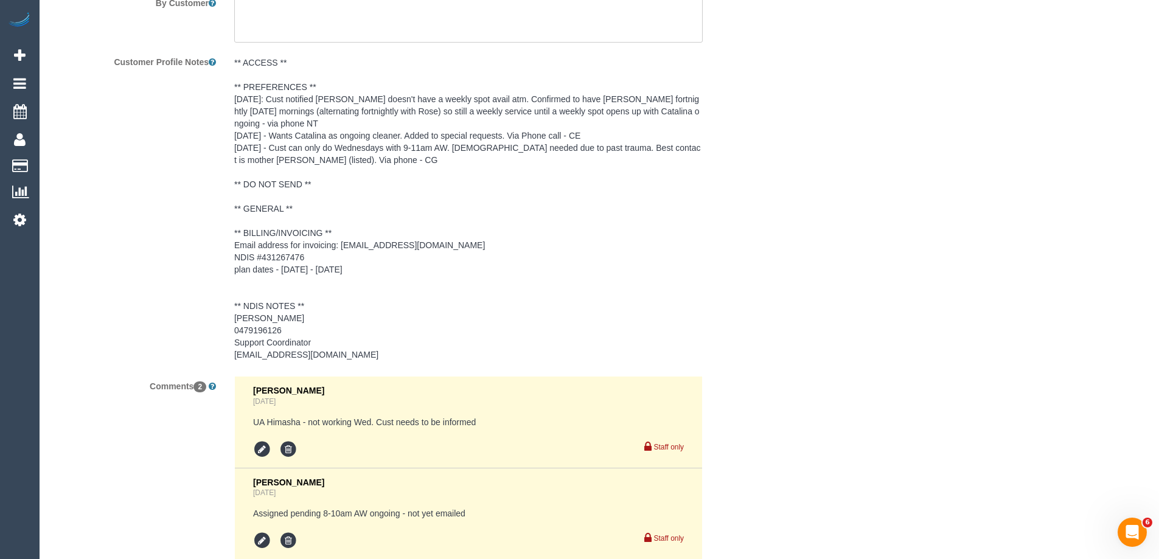
scroll to position [1964, 0]
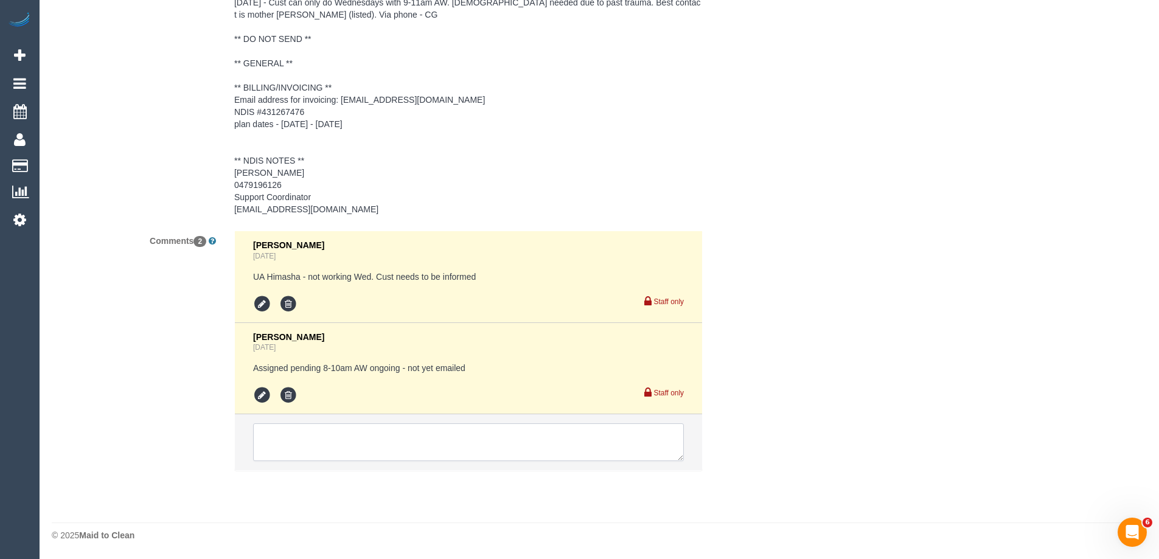
click at [299, 450] on textarea at bounding box center [468, 442] width 431 height 38
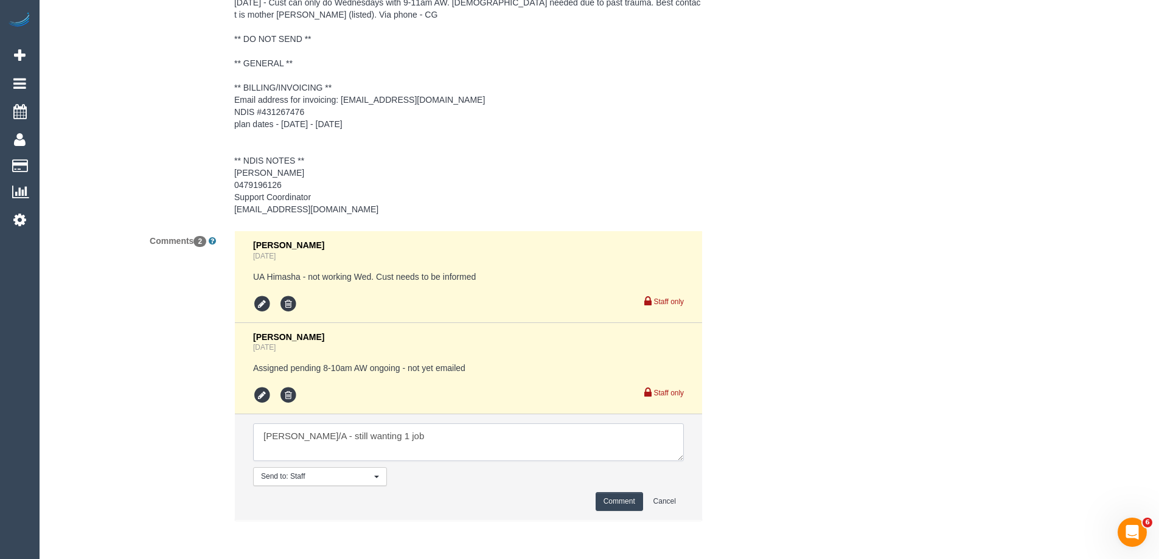
type textarea "[PERSON_NAME]/A - still wanting 1 job"
click at [632, 504] on button "Comment" at bounding box center [619, 501] width 47 height 19
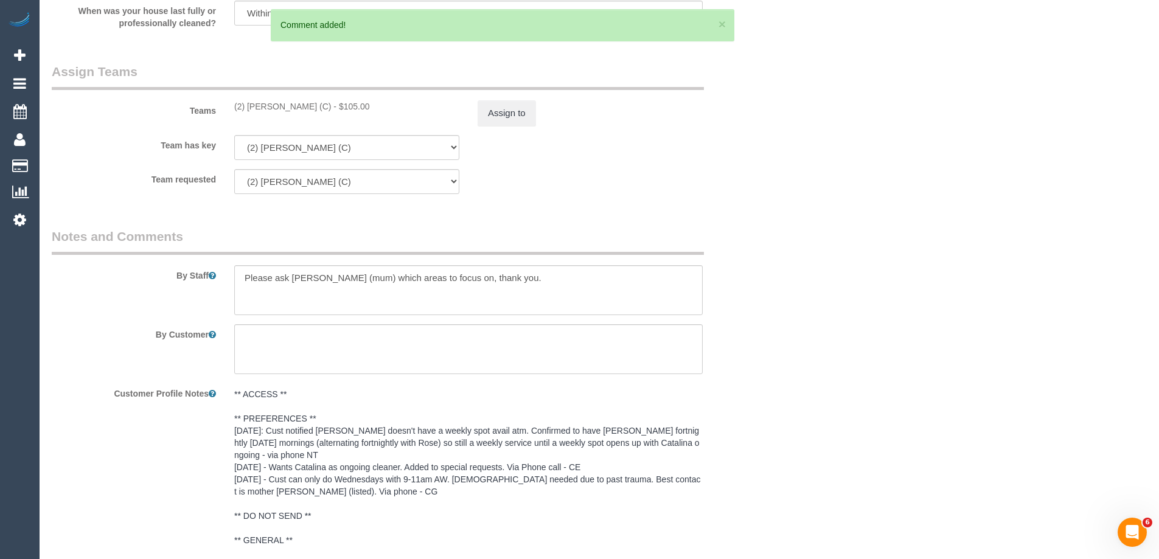
scroll to position [1417, 0]
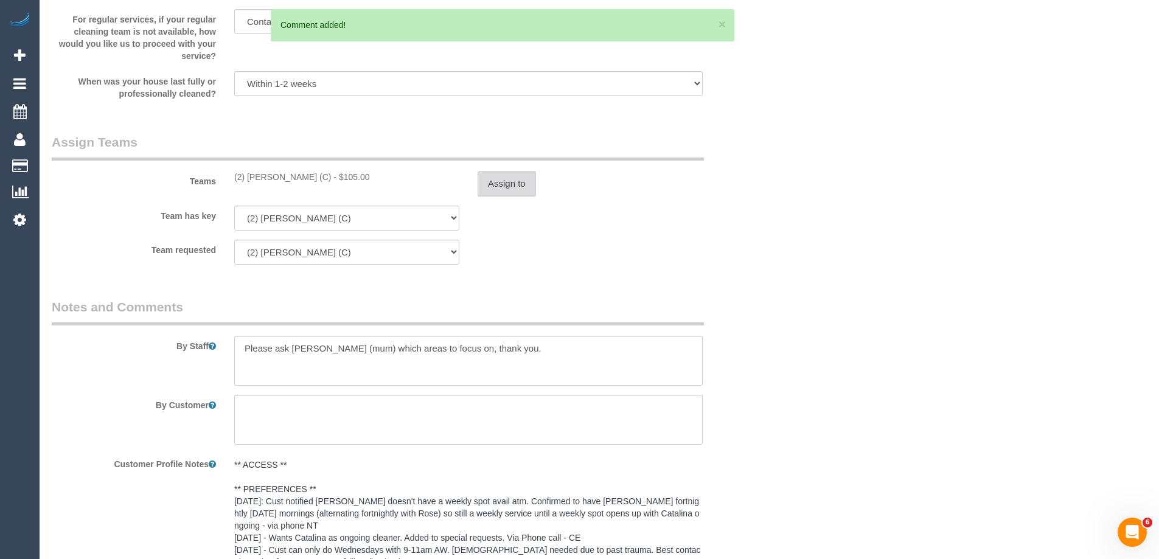
click at [513, 183] on button "Assign to" at bounding box center [507, 184] width 58 height 26
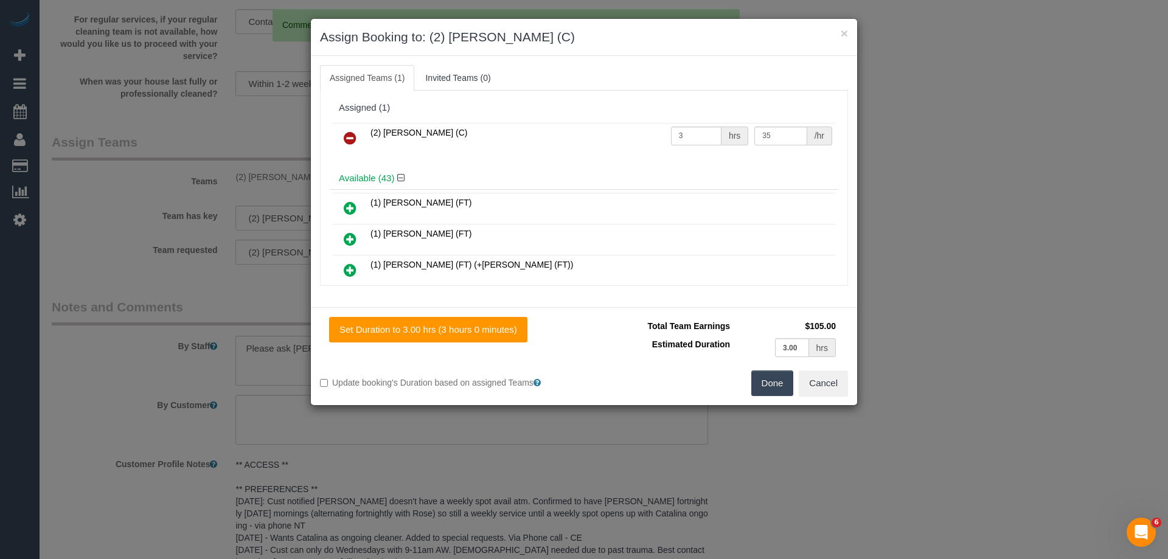
click at [344, 137] on icon at bounding box center [350, 138] width 13 height 15
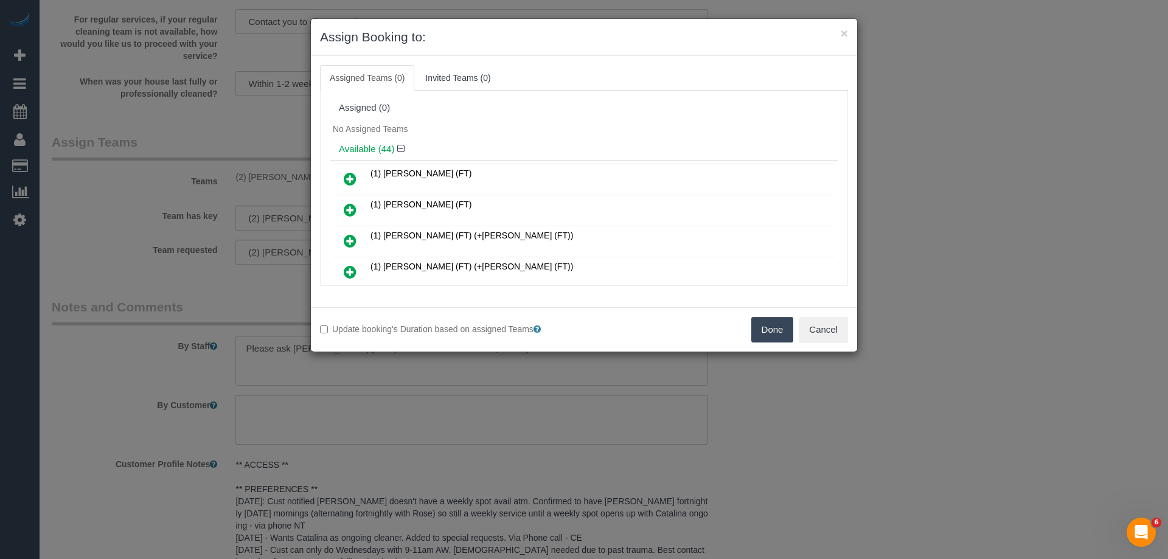
click at [767, 332] on button "Done" at bounding box center [772, 330] width 43 height 26
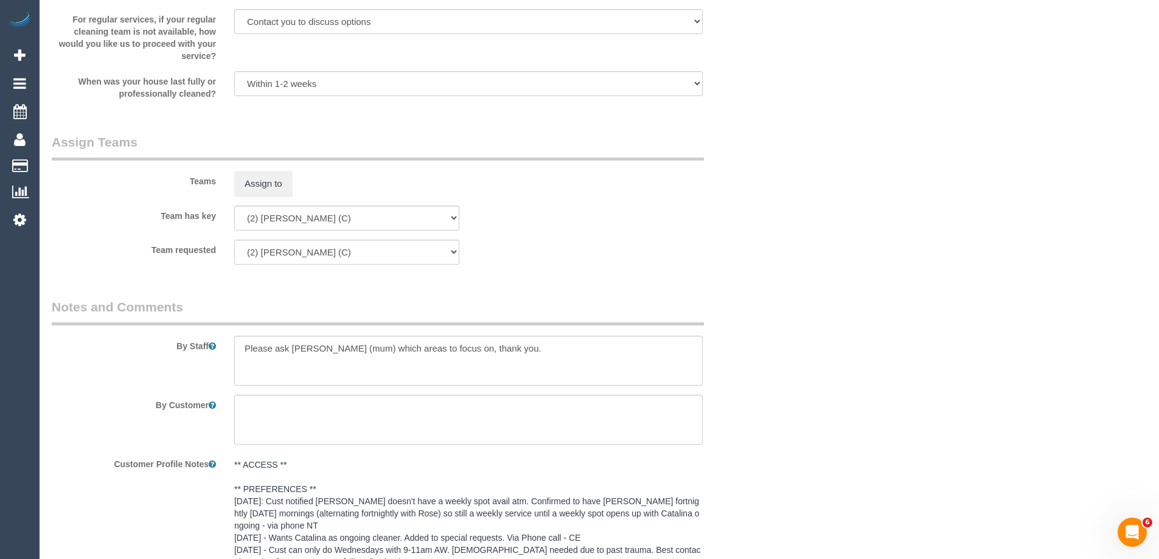
click at [767, 332] on div "× Assign Booking to: Assigned Teams (0) Invited Teams (0) Assigned (0) No Assig…" at bounding box center [579, 279] width 1159 height 559
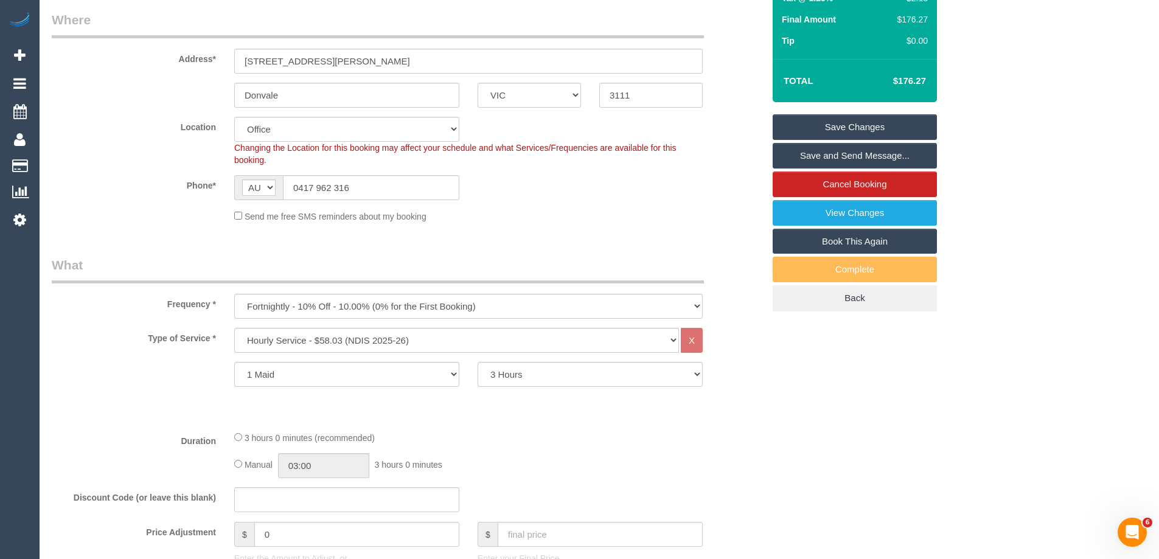
scroll to position [110, 0]
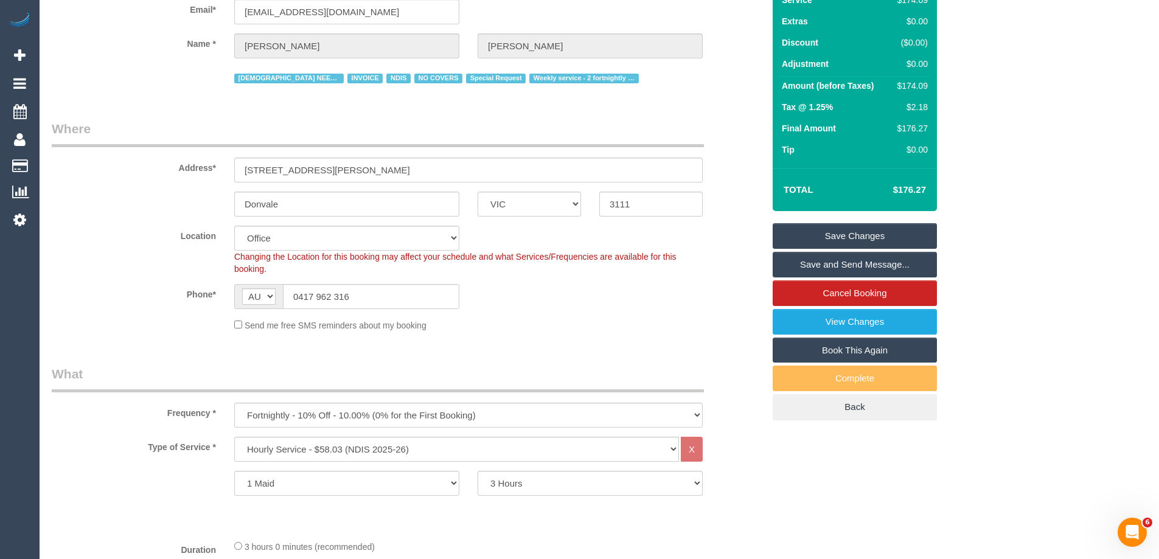
click at [889, 237] on link "Save Changes" at bounding box center [855, 236] width 164 height 26
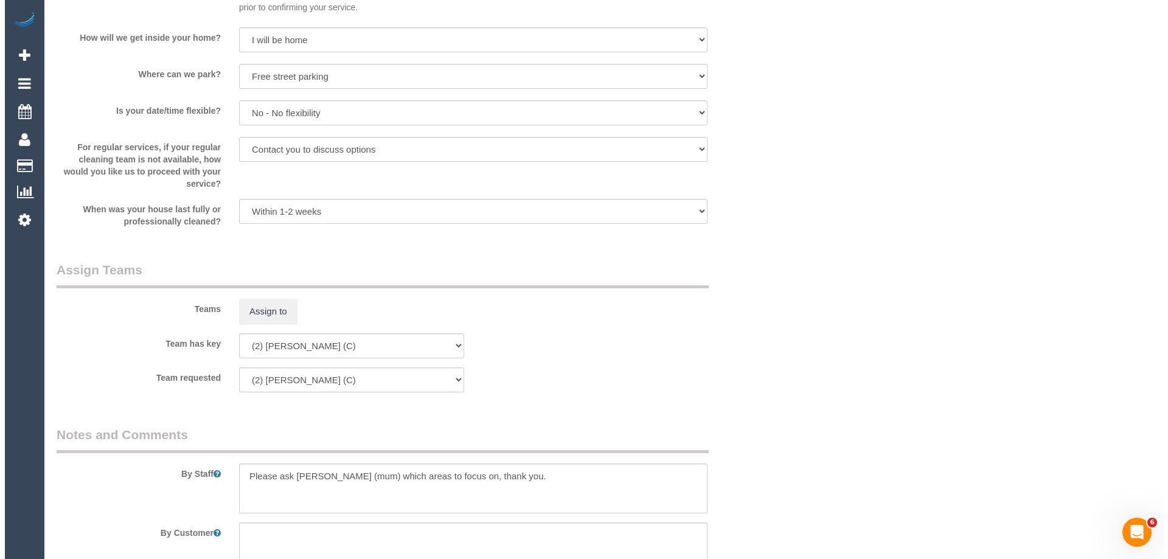
scroll to position [1387, 0]
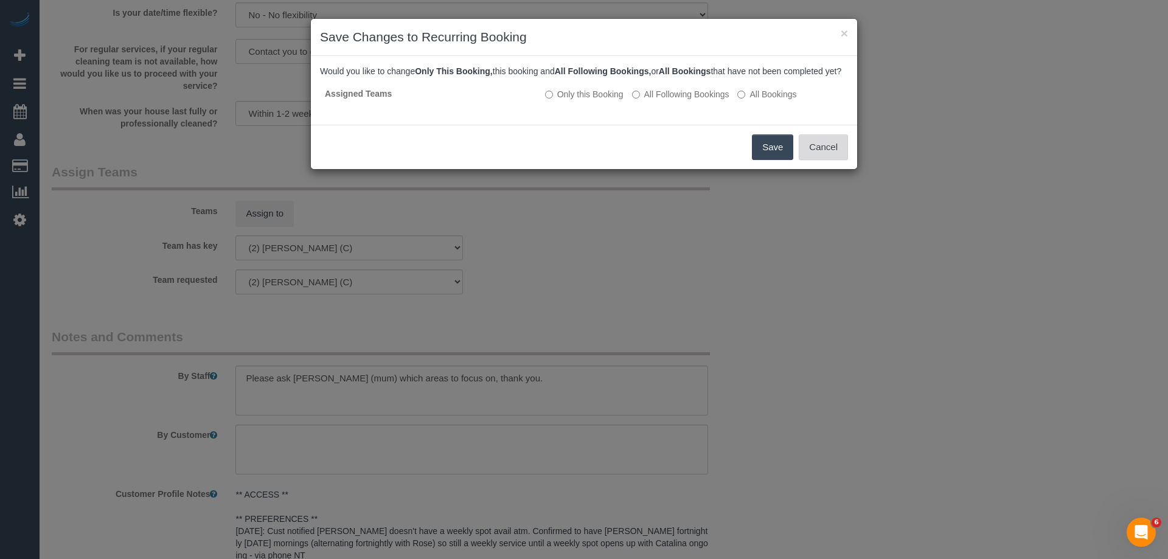
click at [834, 160] on button "Cancel" at bounding box center [823, 147] width 49 height 26
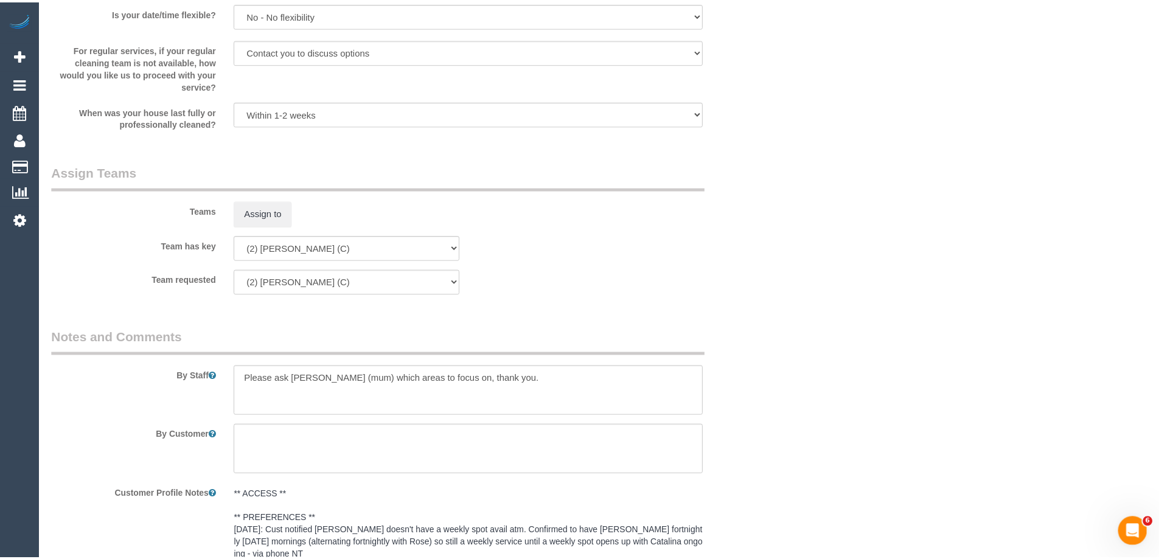
scroll to position [66, 0]
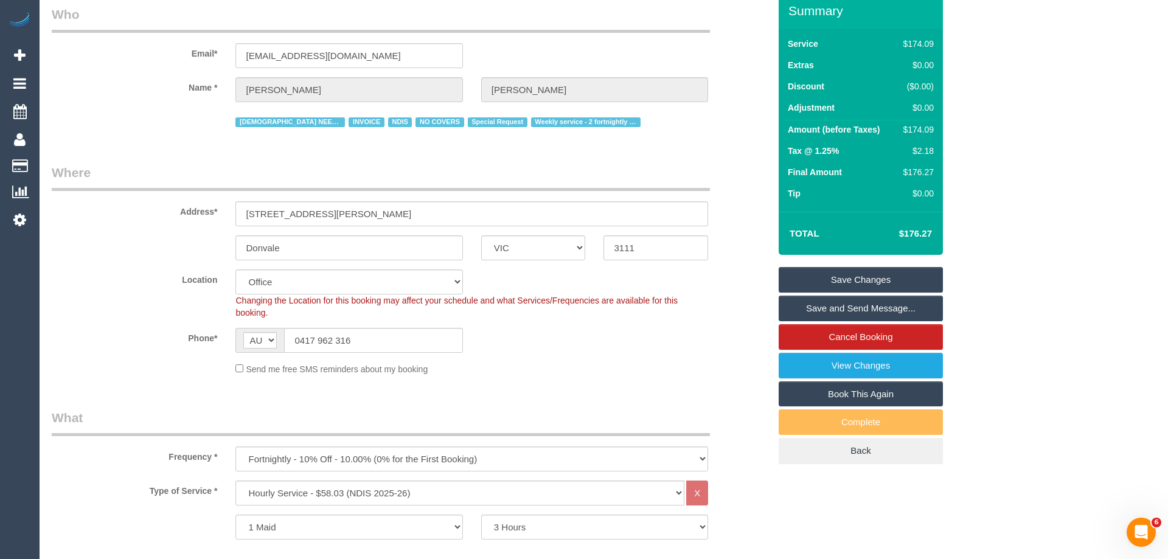
click at [850, 193] on div "× Save Changes to Recurring Booking Would you like to change Only This Booking,…" at bounding box center [584, 279] width 1168 height 559
click at [862, 371] on link "View Changes" at bounding box center [855, 366] width 164 height 26
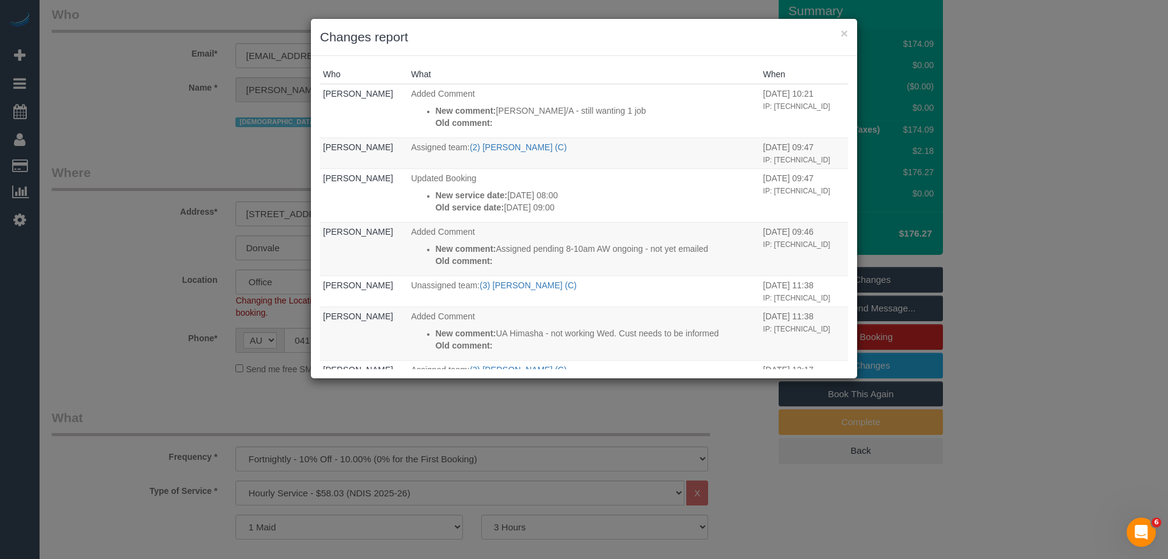
click at [652, 52] on div "× Changes report" at bounding box center [584, 37] width 546 height 37
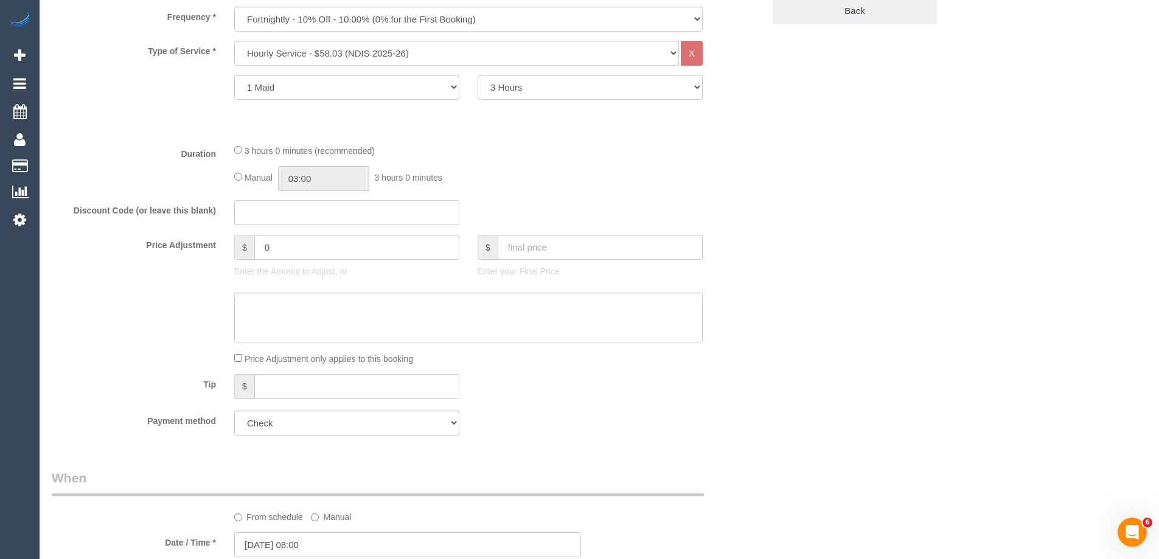
scroll to position [796, 0]
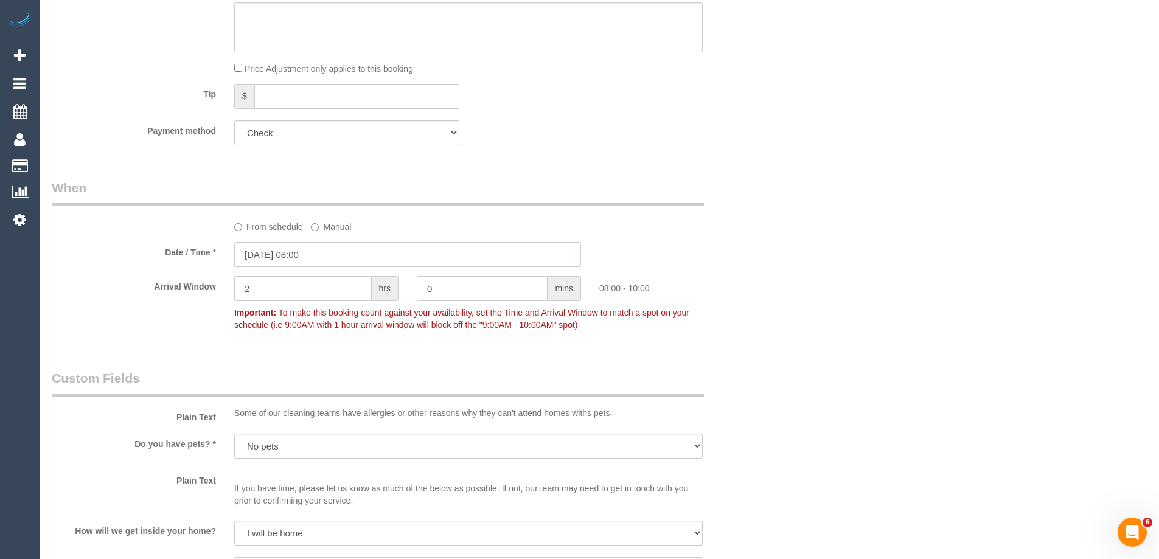
click at [318, 252] on input "[DATE] 08:00" at bounding box center [407, 254] width 347 height 25
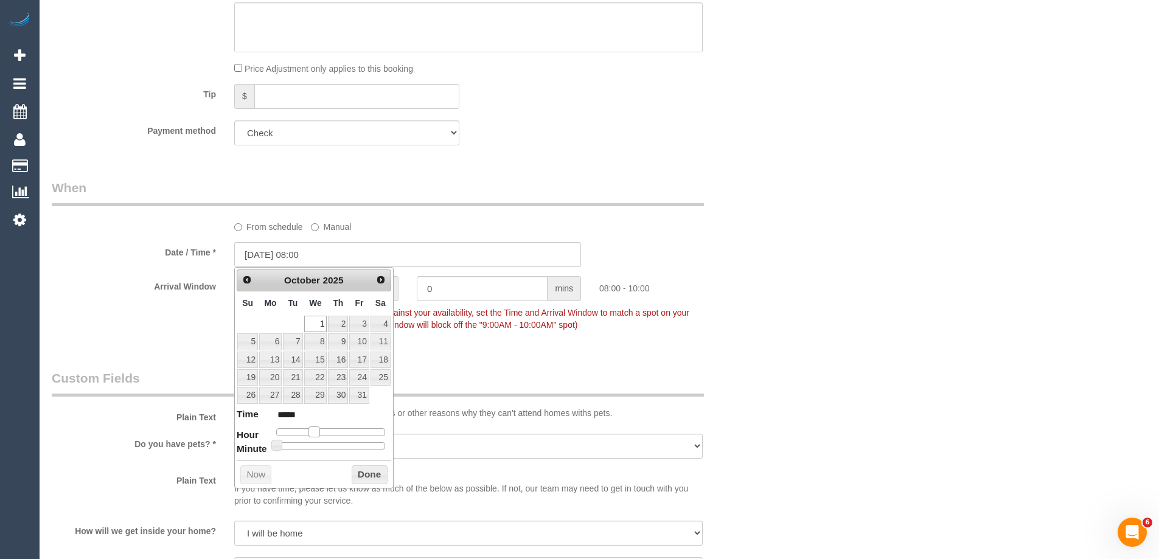
type input "[DATE] 09:00"
type input "*****"
click at [319, 429] on span at bounding box center [318, 431] width 11 height 11
click at [369, 477] on button "Done" at bounding box center [370, 474] width 36 height 19
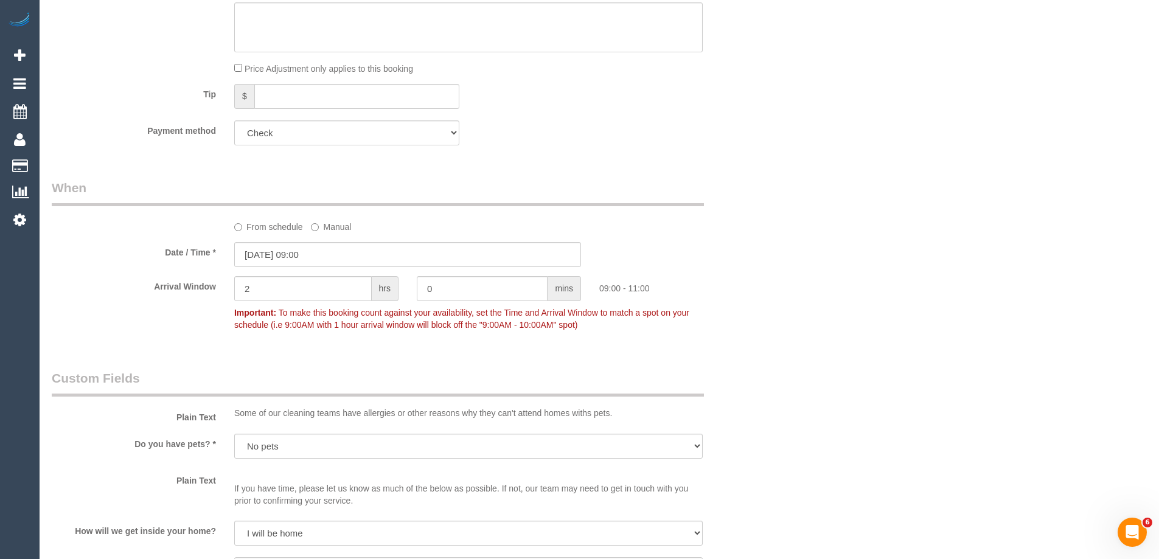
click at [828, 284] on div "Who Email* [EMAIL_ADDRESS][DOMAIN_NAME] Name * [PERSON_NAME] [DEMOGRAPHIC_DATA]…" at bounding box center [599, 520] width 1095 height 2514
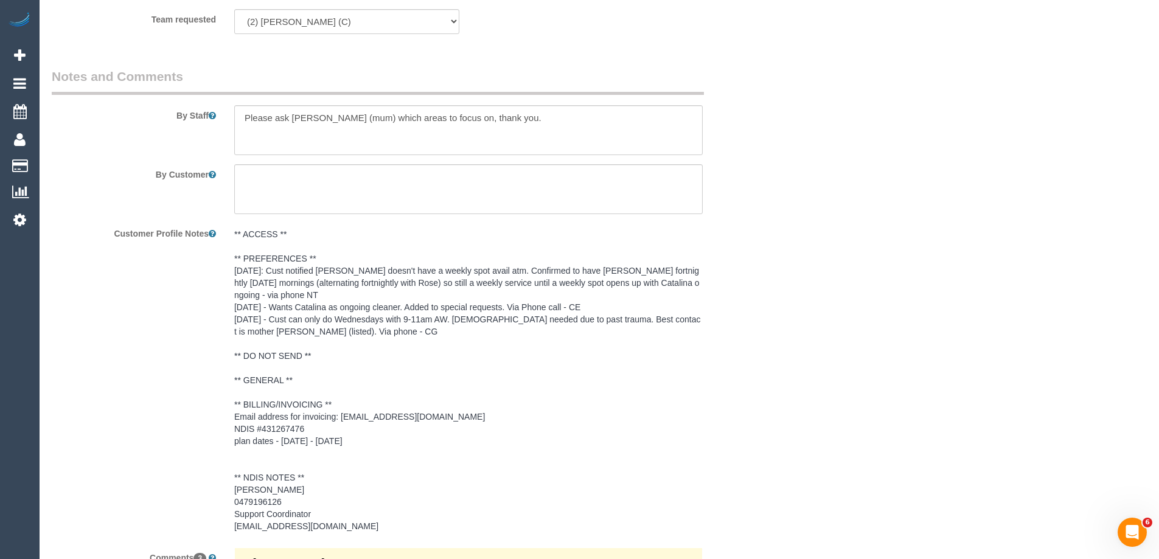
scroll to position [1991, 0]
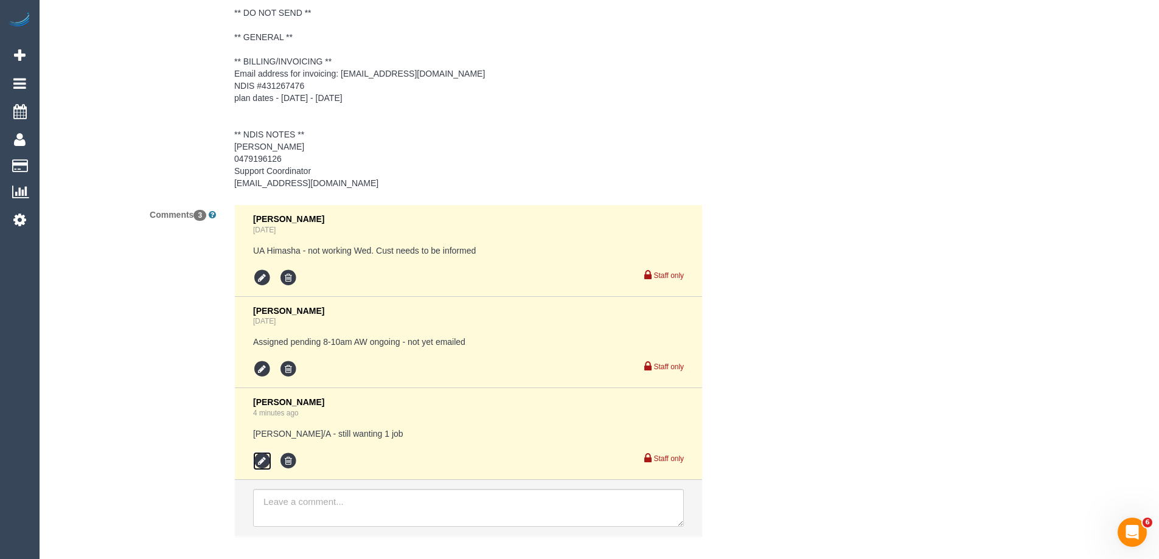
click at [262, 452] on icon at bounding box center [262, 461] width 18 height 18
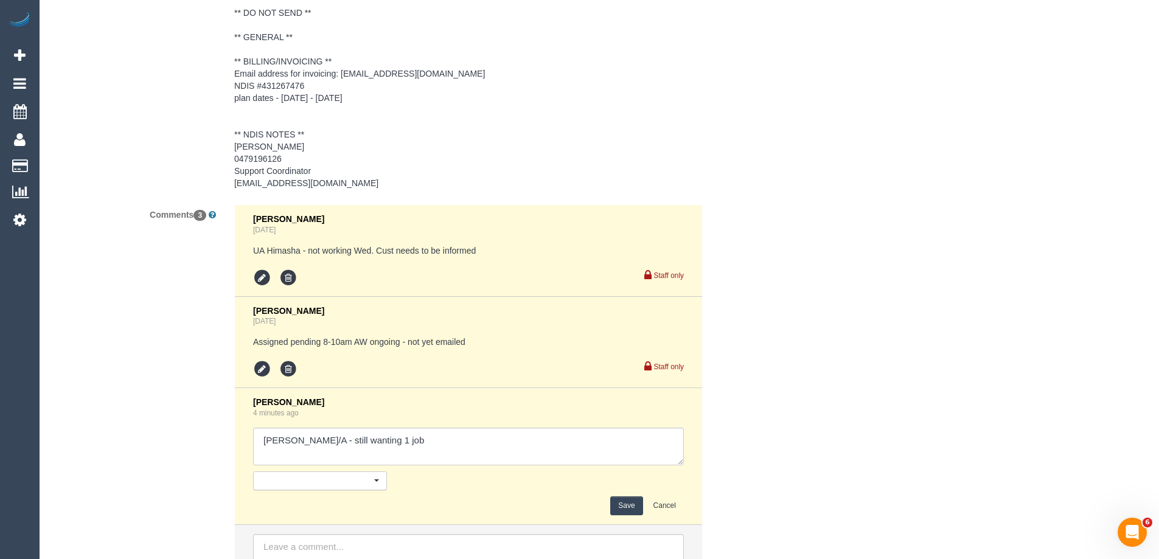
scroll to position [2056, 0]
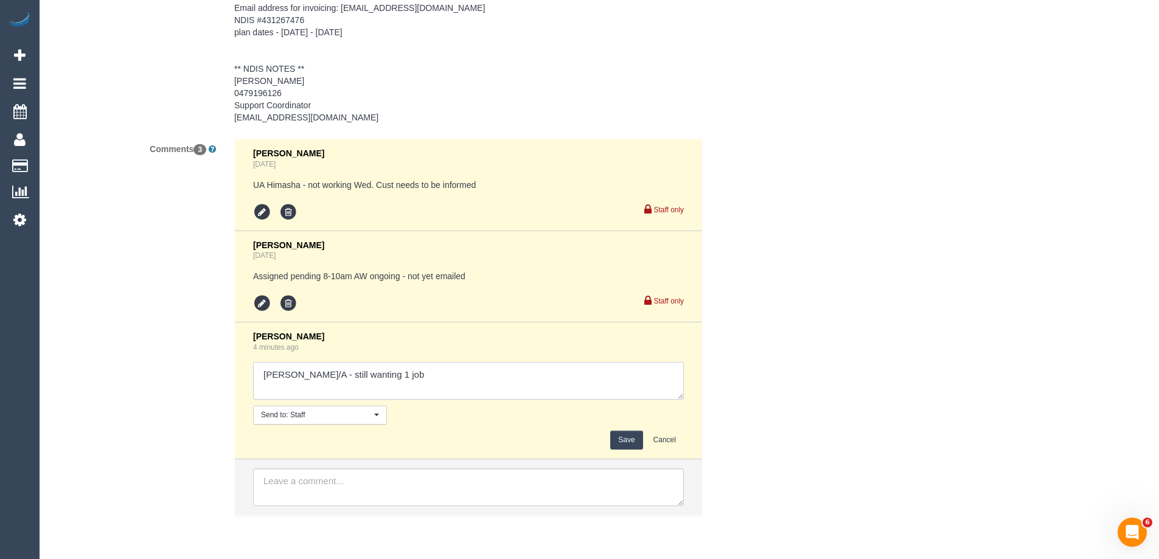
click at [443, 381] on textarea at bounding box center [468, 381] width 431 height 38
click at [443, 376] on textarea at bounding box center [468, 381] width 431 height 38
click at [490, 367] on textarea at bounding box center [468, 381] width 431 height 38
type textarea "[PERSON_NAME]/A - still wanting 1 job - moved AW back"
click at [614, 445] on button "Save" at bounding box center [626, 440] width 32 height 19
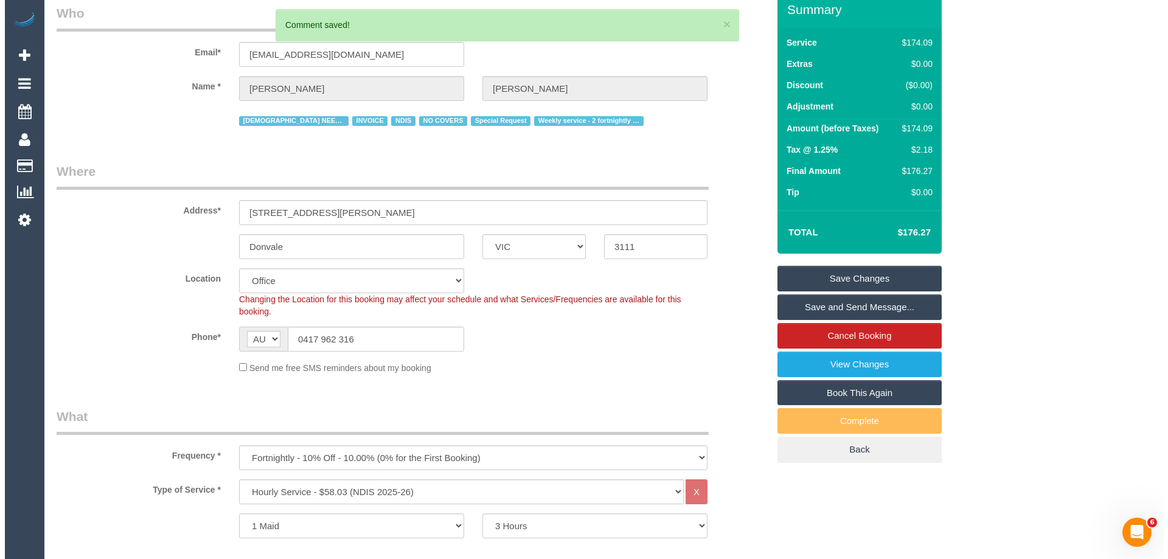
scroll to position [0, 0]
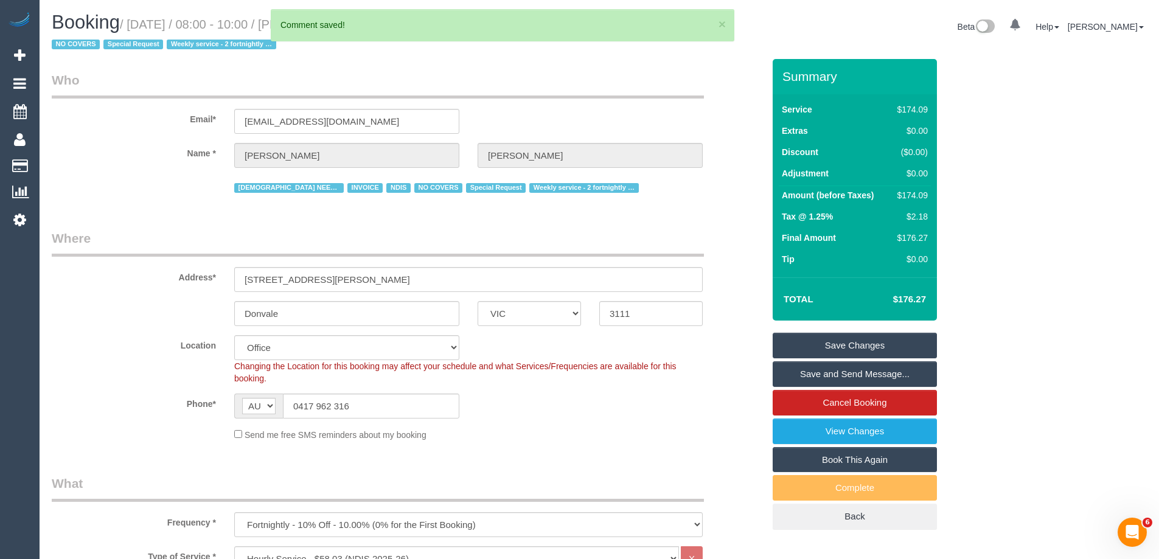
click at [892, 344] on link "Save Changes" at bounding box center [855, 346] width 164 height 26
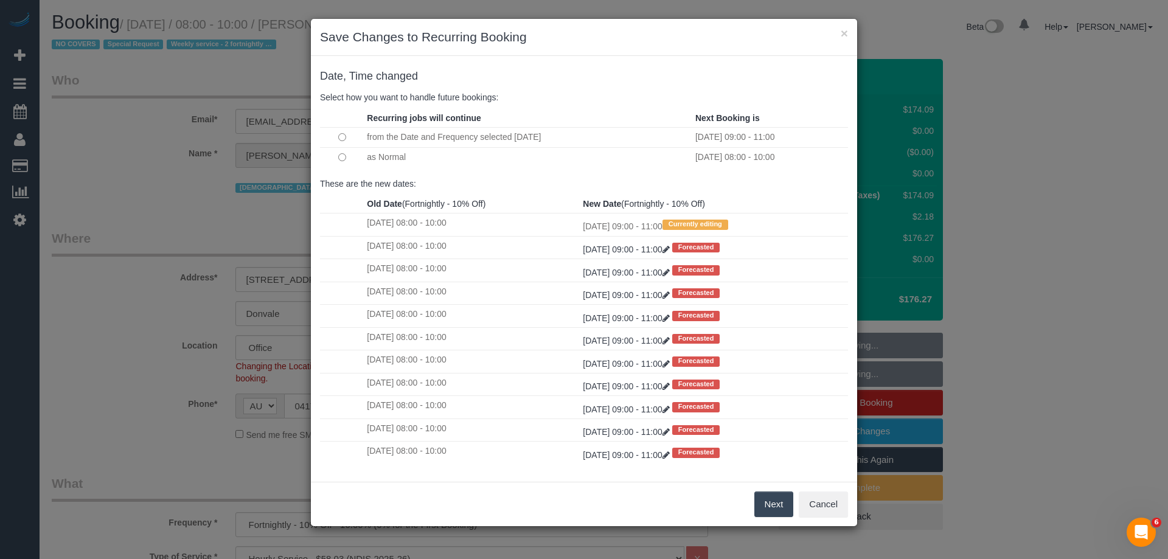
click at [778, 504] on button "Next" at bounding box center [774, 505] width 40 height 26
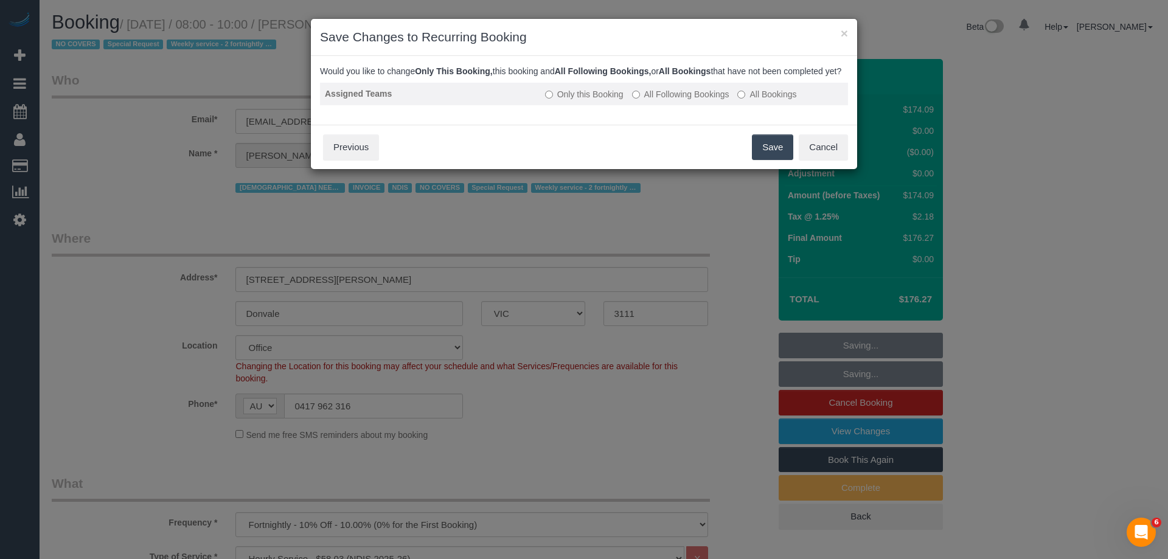
click at [706, 100] on label "All Following Bookings" at bounding box center [680, 94] width 97 height 12
click at [770, 160] on button "Save" at bounding box center [772, 147] width 41 height 26
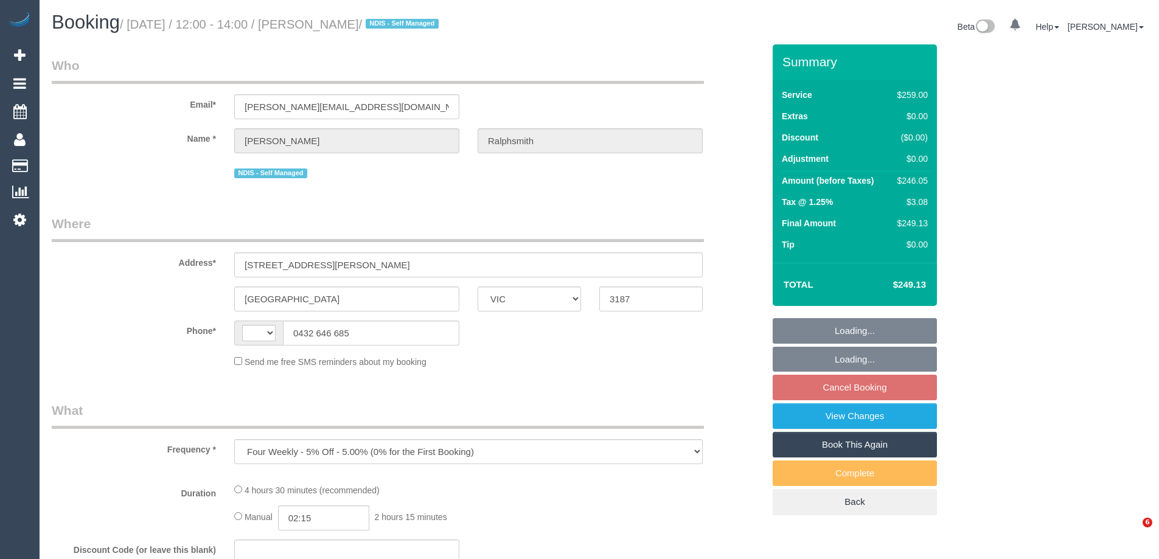
select select "VIC"
select select "string:AU"
select select "string:stripe-pm_1OnwVU2GScqysDRVAMj7t9Kt"
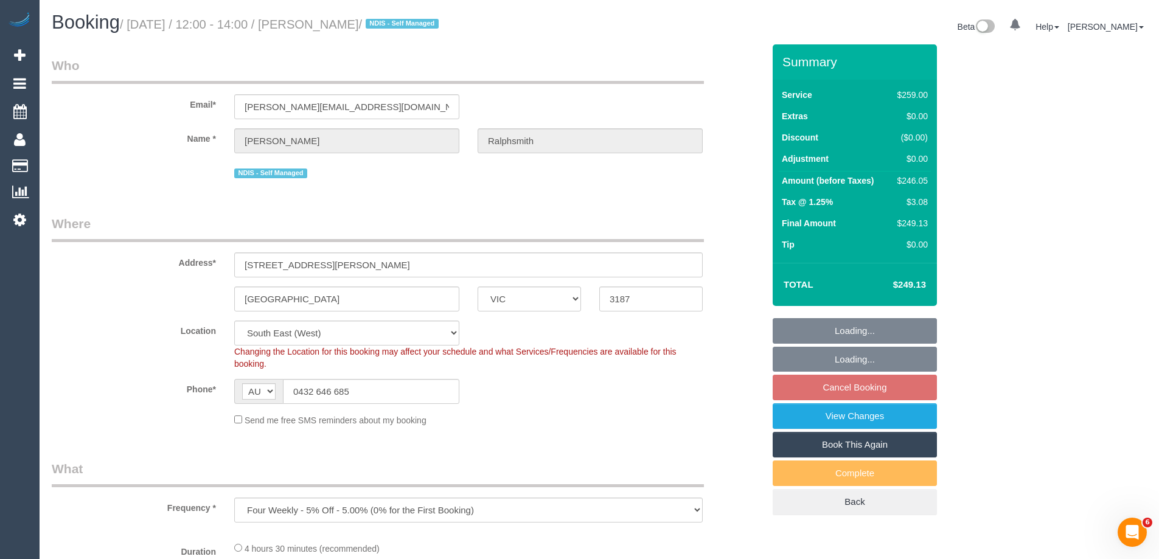
select select "number:27"
select select "number:14"
select select "number:18"
select select "number:22"
select select "number:12"
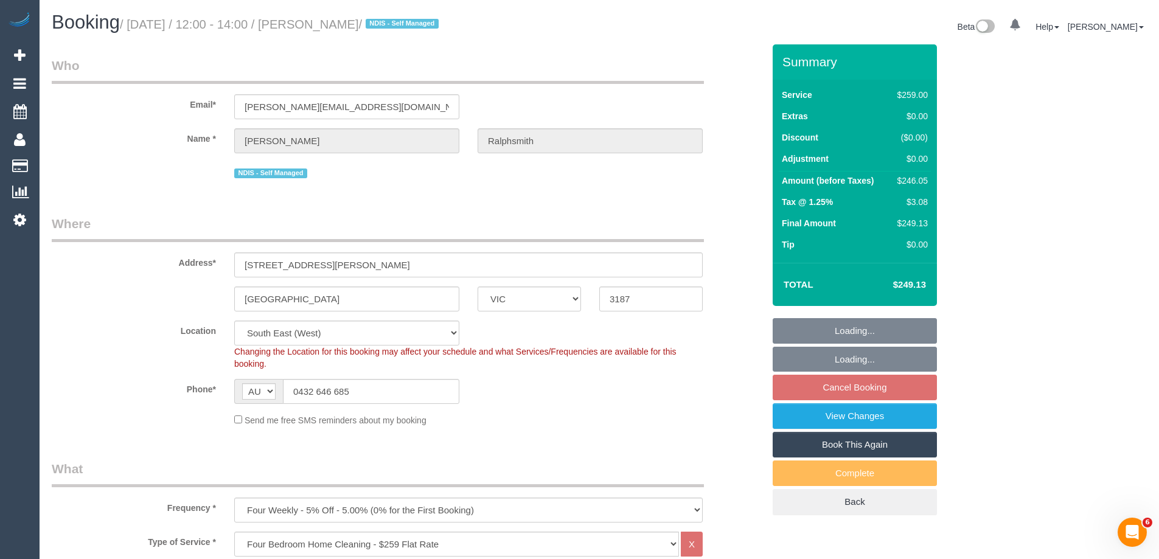
select select "object:1320"
select select "spot4"
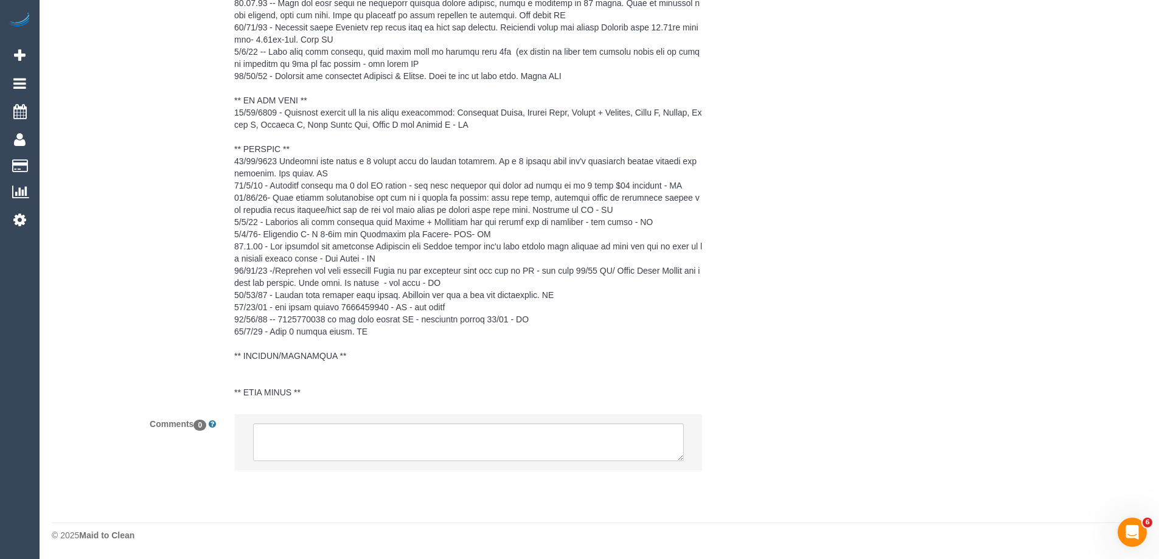
scroll to position [2311, 0]
click at [336, 456] on textarea at bounding box center [468, 442] width 431 height 38
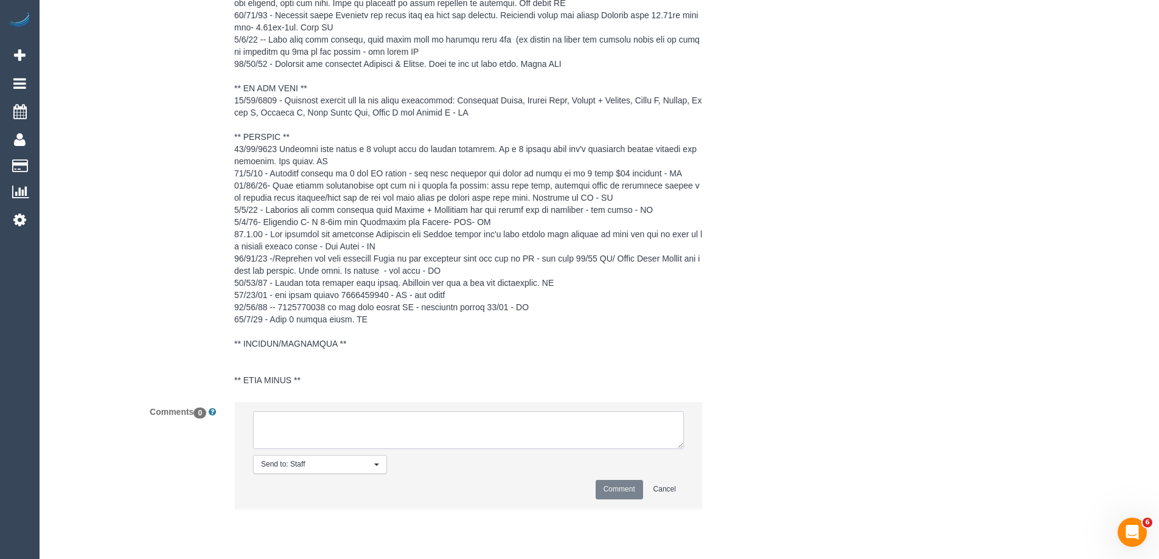
type textarea "S"
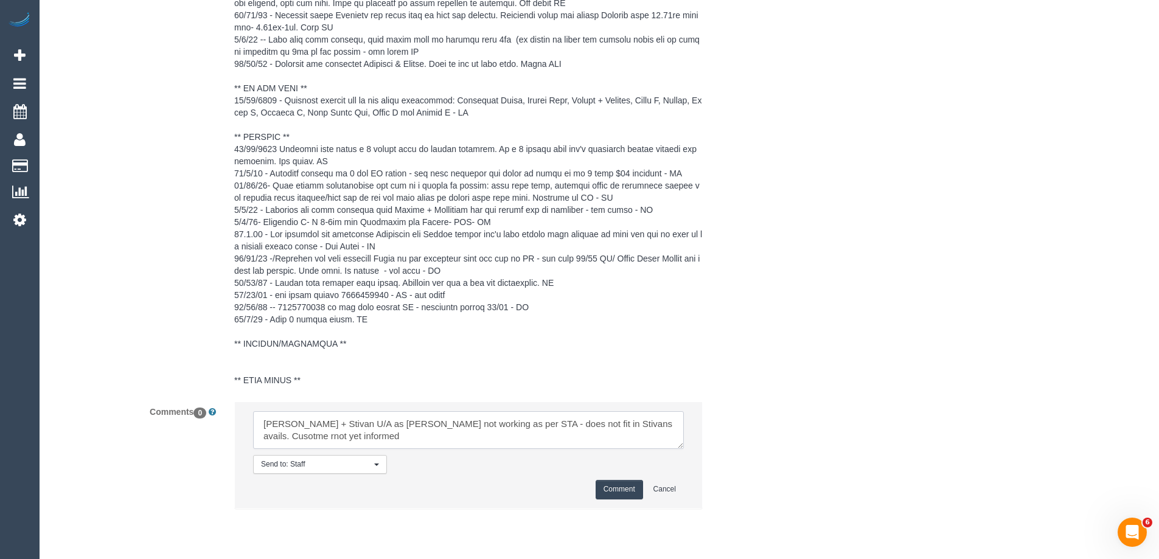
drag, startPoint x: 642, startPoint y: 437, endPoint x: 628, endPoint y: 435, distance: 14.2
click at [628, 435] on textarea at bounding box center [468, 430] width 431 height 38
drag, startPoint x: 666, startPoint y: 436, endPoint x: 647, endPoint y: 436, distance: 18.9
click at [647, 436] on textarea at bounding box center [468, 430] width 431 height 38
click at [368, 449] on textarea at bounding box center [468, 430] width 431 height 38
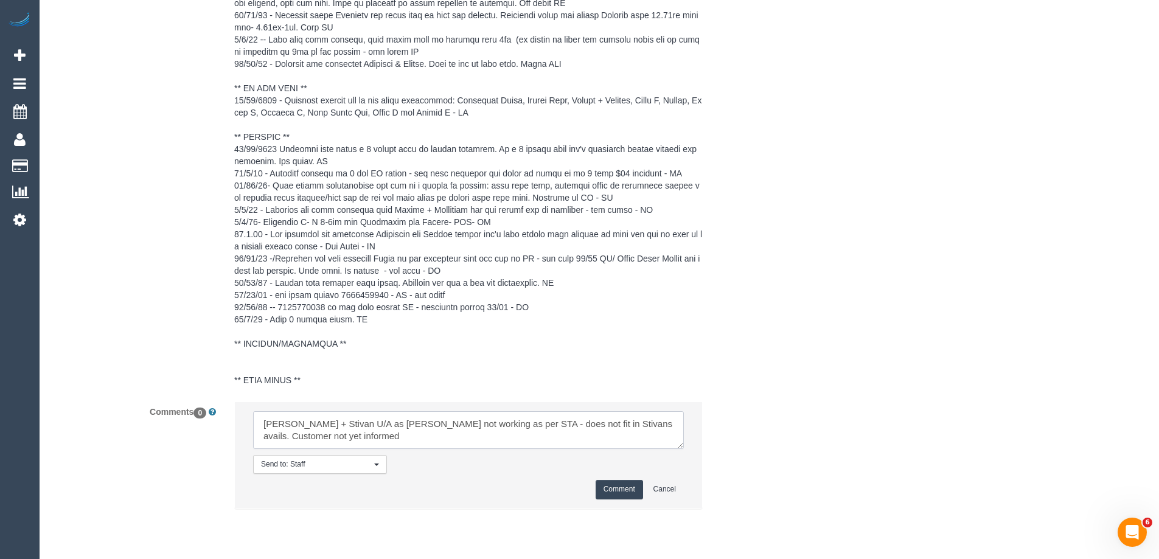
type textarea "[PERSON_NAME] + Stivan U/A as [PERSON_NAME] not working as per STA - does not f…"
click at [631, 499] on button "Comment" at bounding box center [619, 489] width 47 height 19
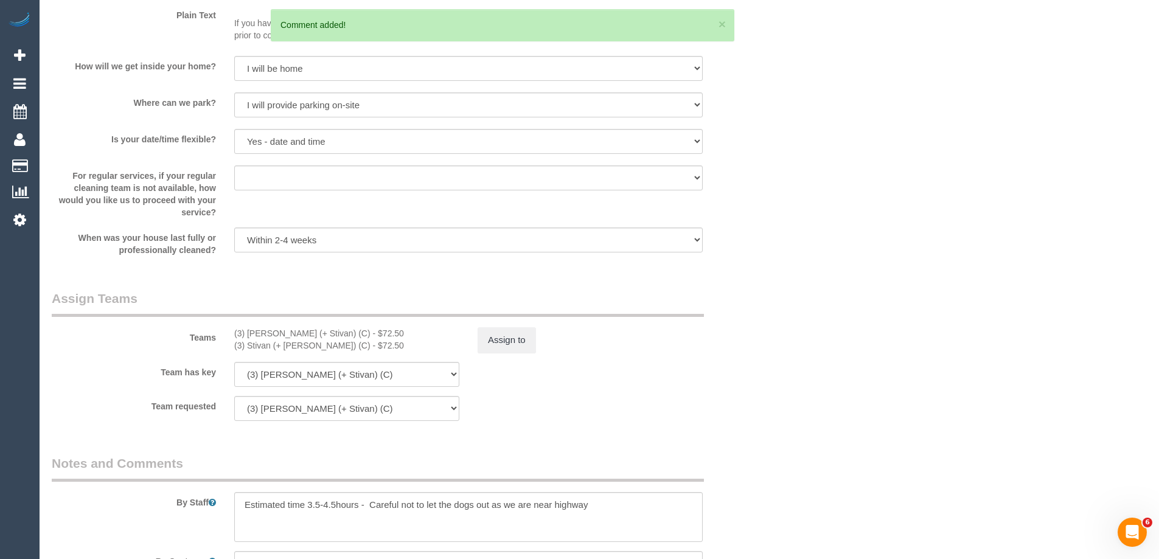
scroll to position [1459, 0]
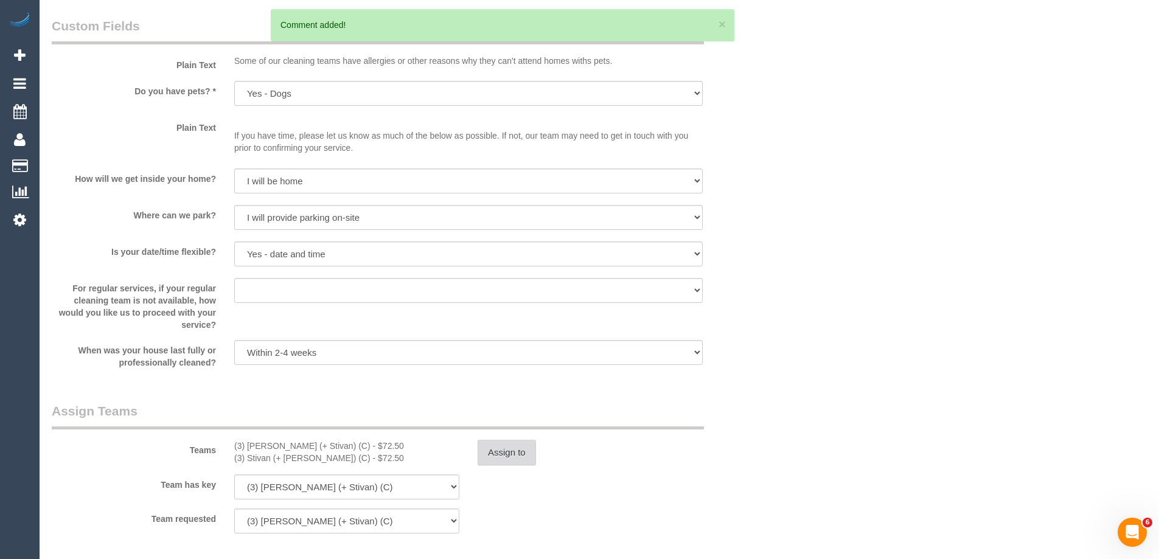
click at [502, 452] on button "Assign to" at bounding box center [507, 453] width 58 height 26
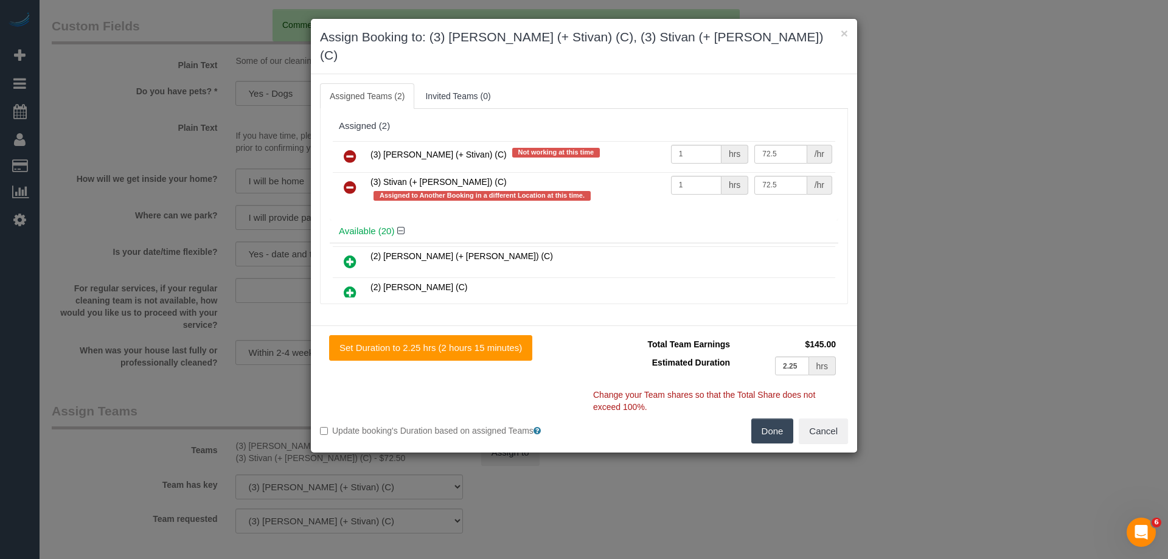
click at [353, 149] on icon at bounding box center [350, 156] width 13 height 15
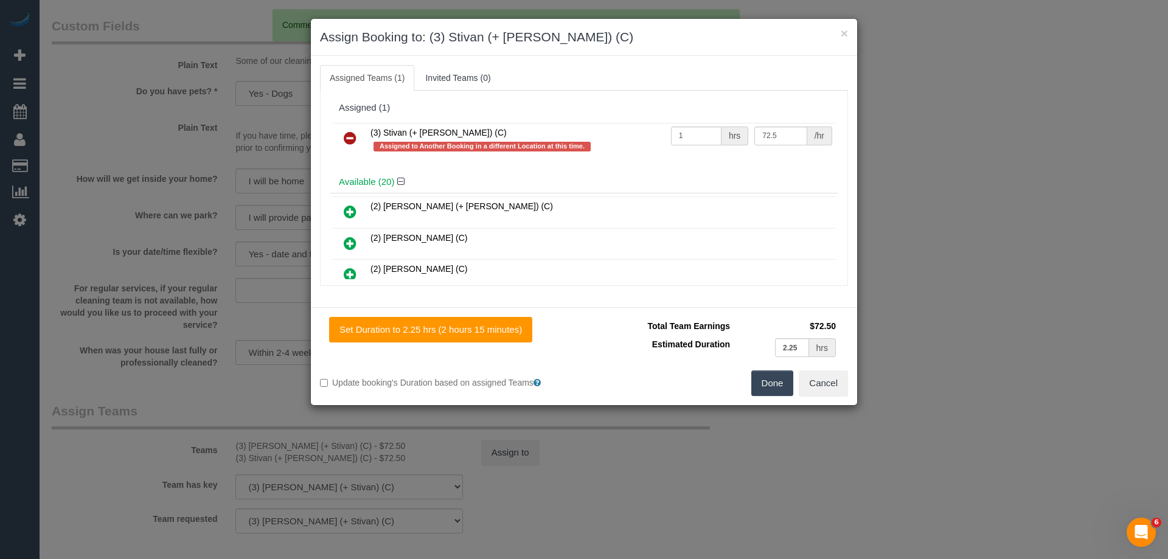
click at [348, 140] on icon at bounding box center [350, 138] width 13 height 15
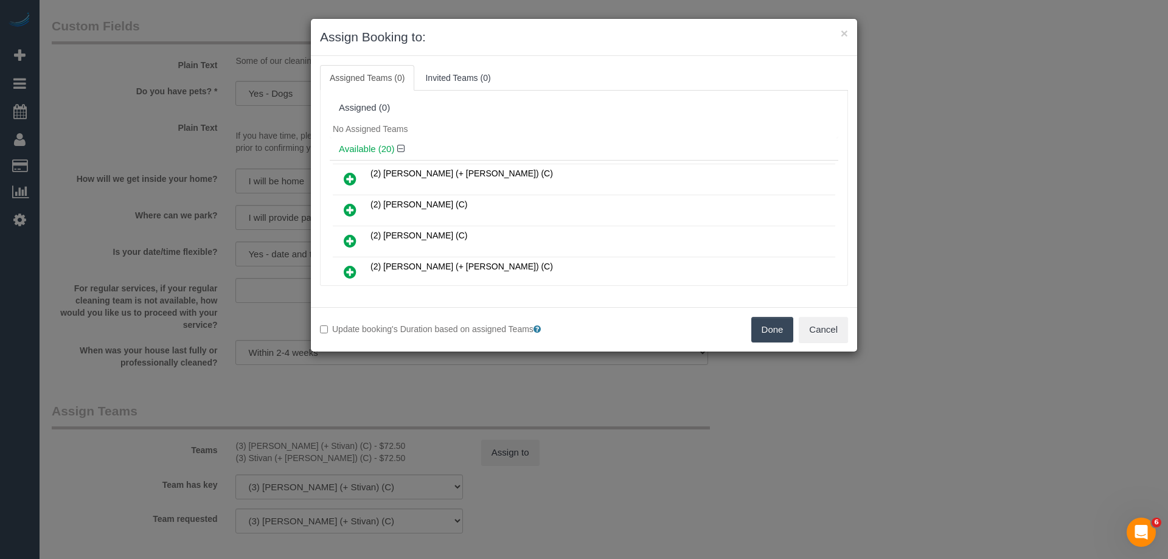
click at [774, 333] on button "Done" at bounding box center [772, 330] width 43 height 26
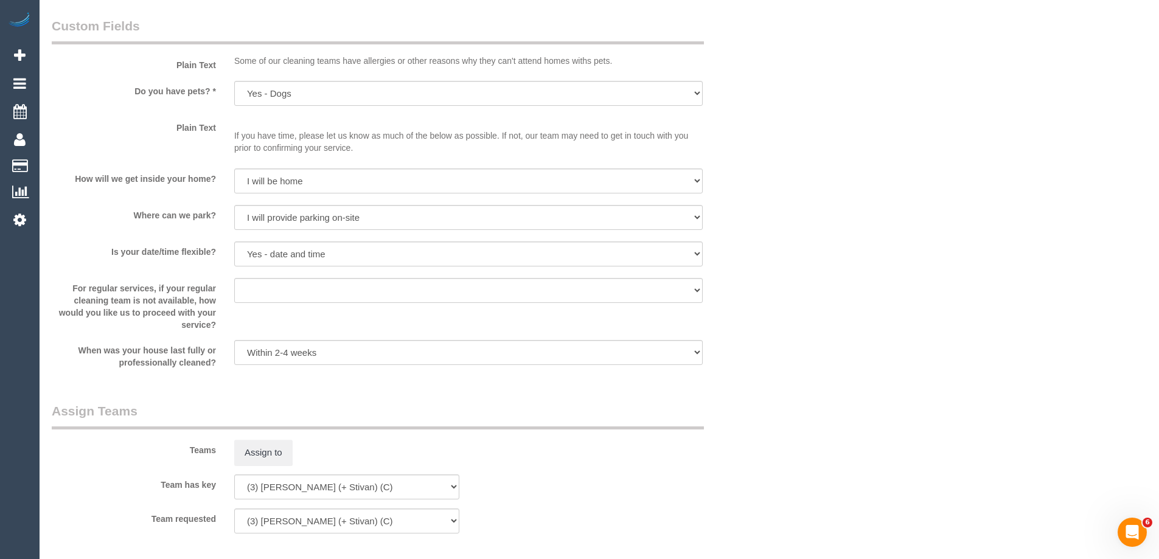
click at [827, 338] on div "× Assign Booking to: Assigned Teams (0) Invited Teams (0) Assigned (0) No Assig…" at bounding box center [579, 279] width 1159 height 559
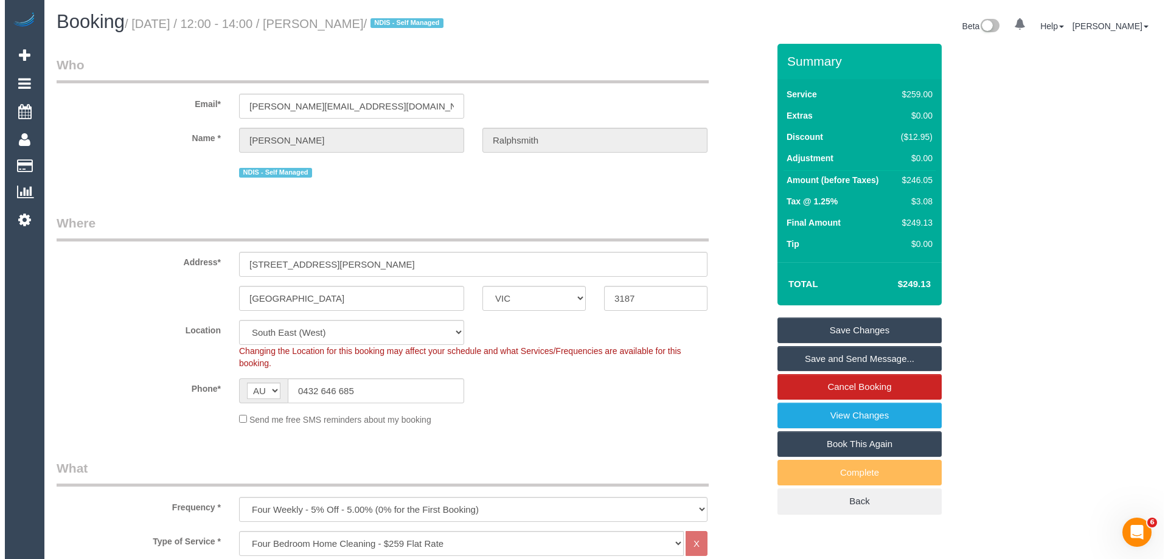
scroll to position [0, 0]
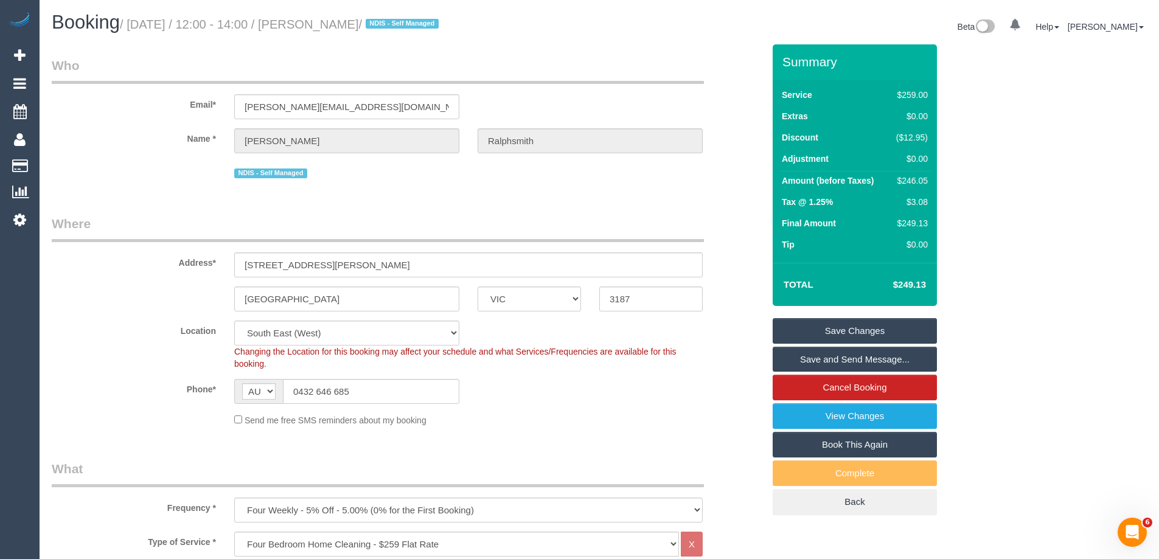
click at [853, 329] on link "Save Changes" at bounding box center [855, 331] width 164 height 26
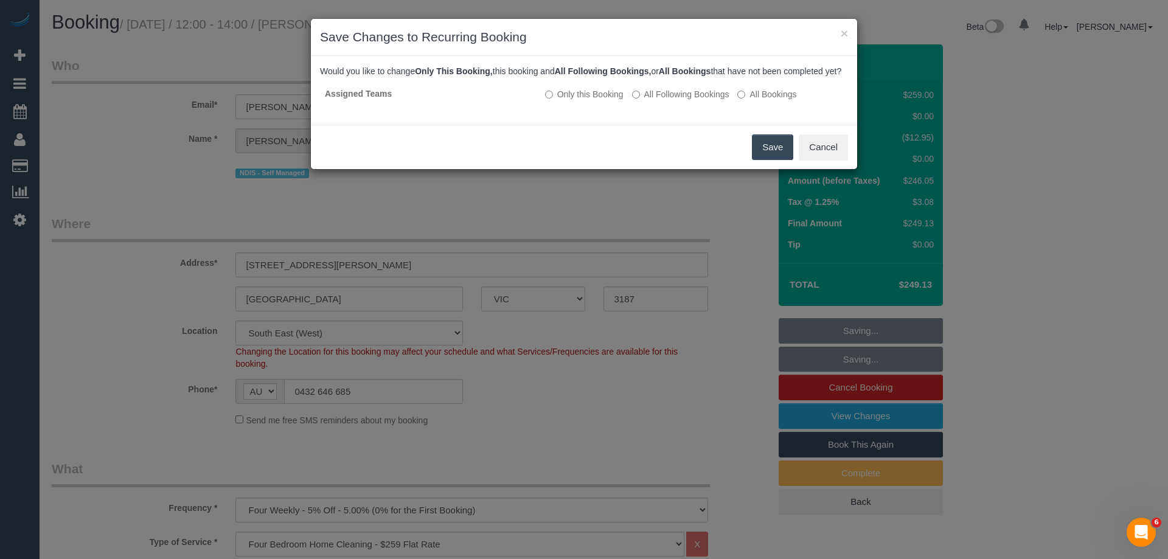
click at [776, 160] on button "Save" at bounding box center [772, 147] width 41 height 26
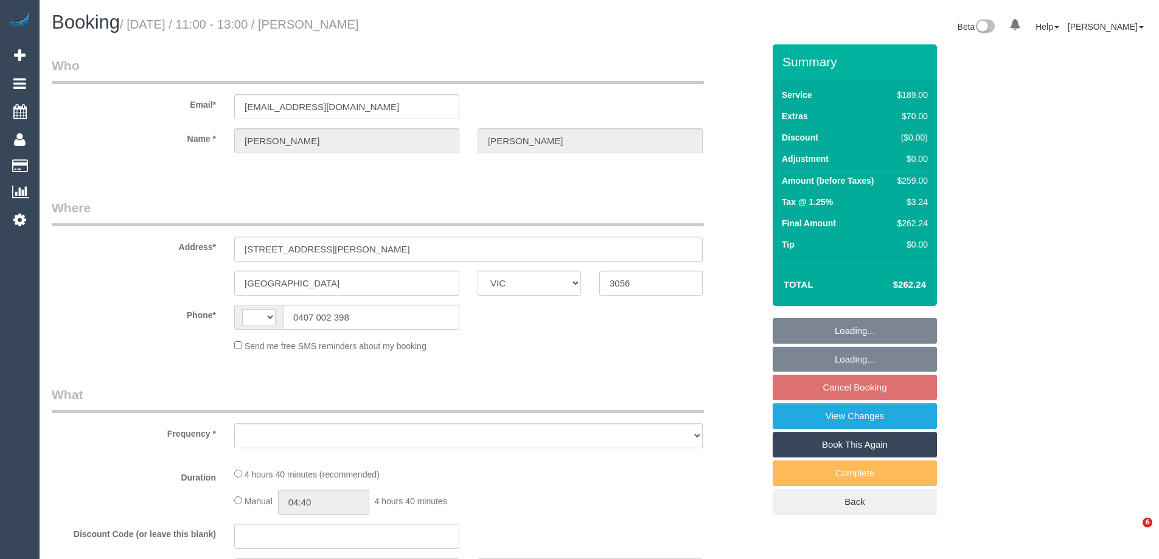
select select "VIC"
select select "object:275"
select select "spot5"
select select "number:29"
select select "number:14"
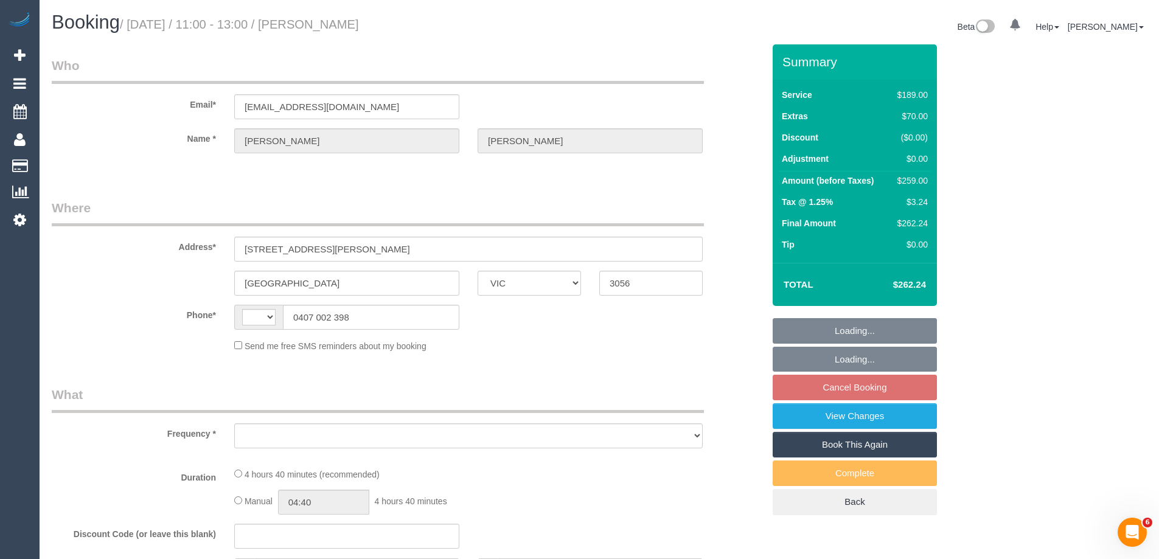
select select "number:20"
select select "number:22"
select select "number:33"
select select "number:26"
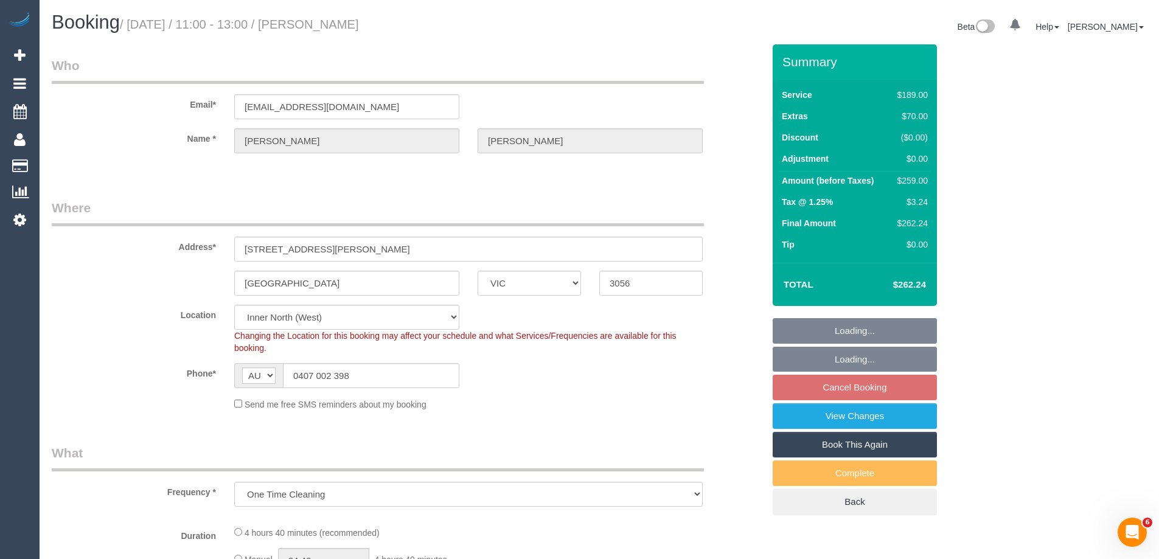
select select "string:AU"
select select "string:stripe-pm_1SB2PG2GScqysDRVIBxGP8ak"
select select "object:680"
select select "spot24"
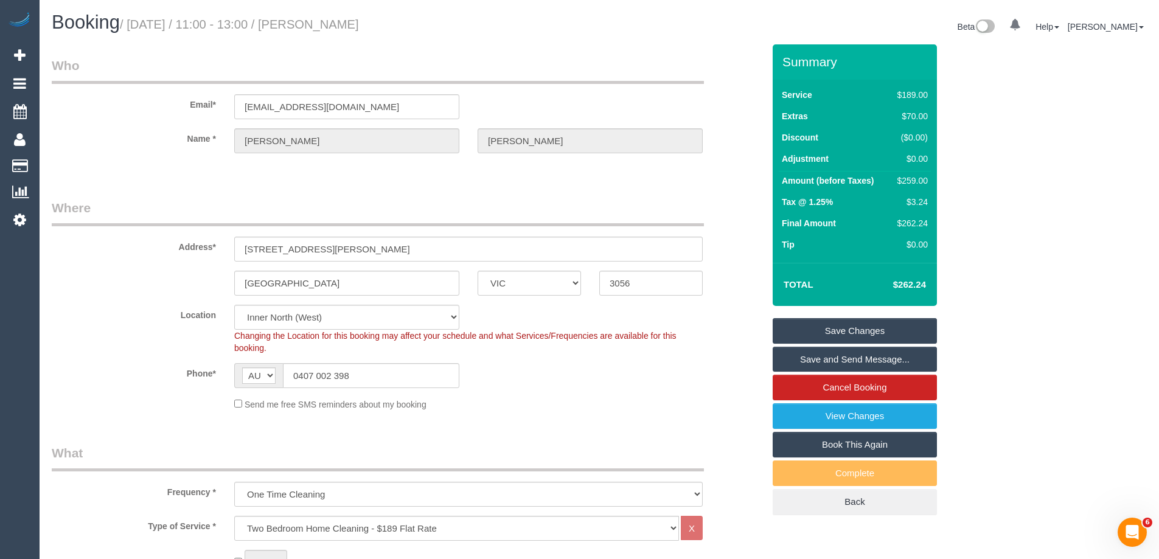
drag, startPoint x: 589, startPoint y: 389, endPoint x: 813, endPoint y: 257, distance: 260.4
click at [590, 388] on sui-booking-location "Location Office City East (North) East (South) Inner East Inner North (East) In…" at bounding box center [408, 358] width 712 height 106
click at [914, 178] on div "$259.00" at bounding box center [909, 181] width 35 height 12
copy div "259.00"
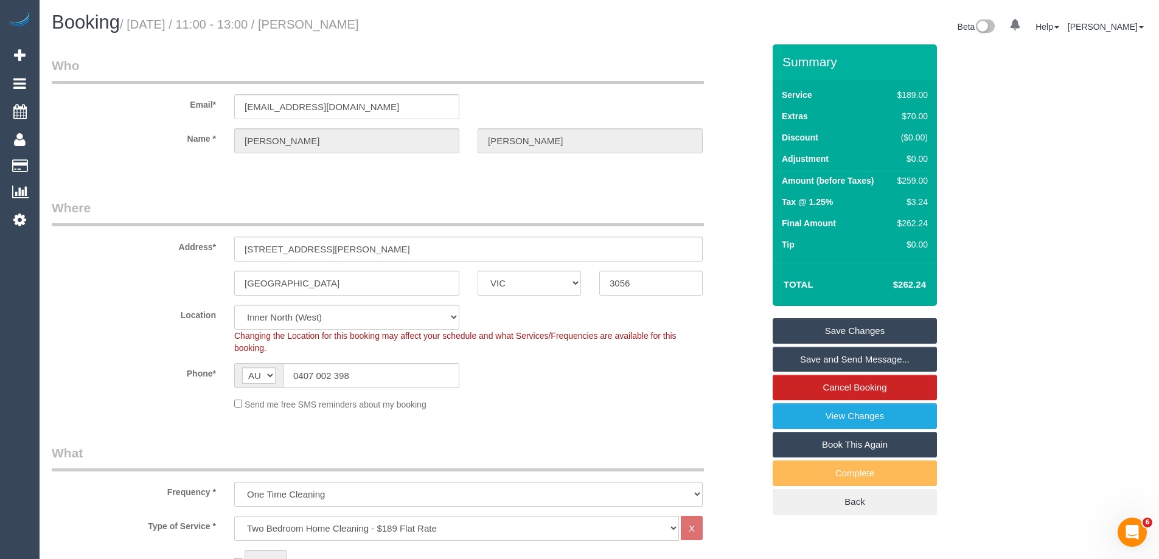
click at [984, 187] on div "Summary Service $189.00 Extras $70.00 Discount ($0.00) Adjustment $0.00 Amount …" at bounding box center [900, 291] width 274 height 495
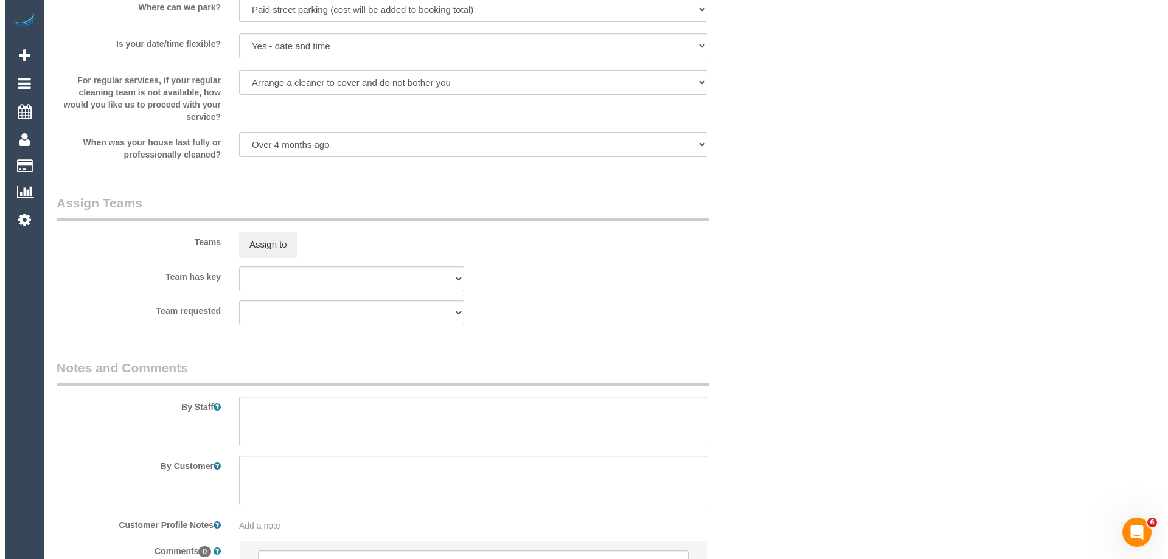
scroll to position [1778, 0]
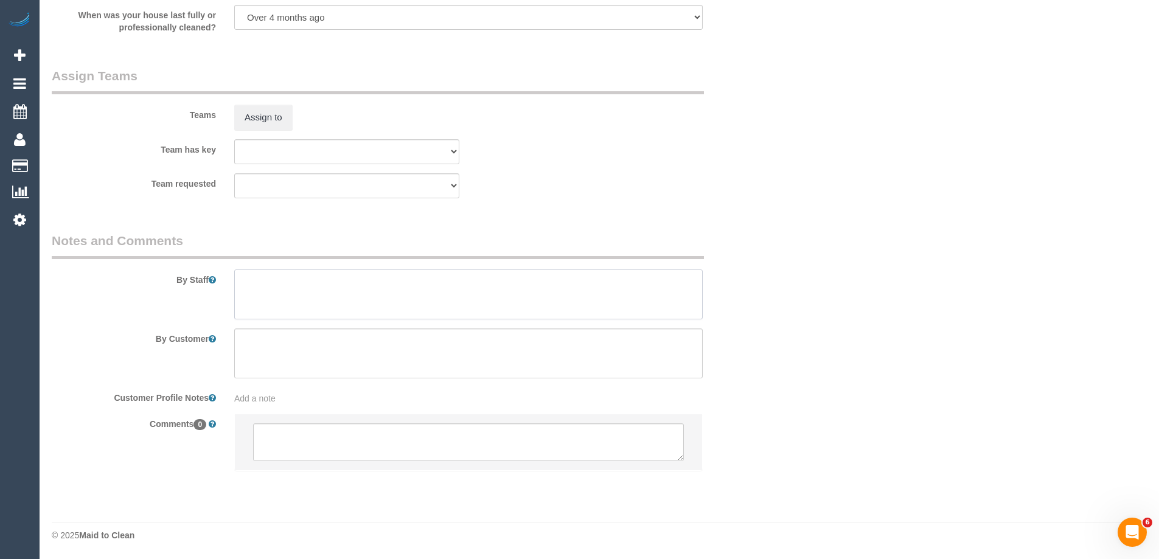
click at [325, 286] on textarea at bounding box center [468, 295] width 468 height 50
type textarea "Estimated time 4.5-5 hours"
click at [274, 111] on button "Assign to" at bounding box center [263, 118] width 58 height 26
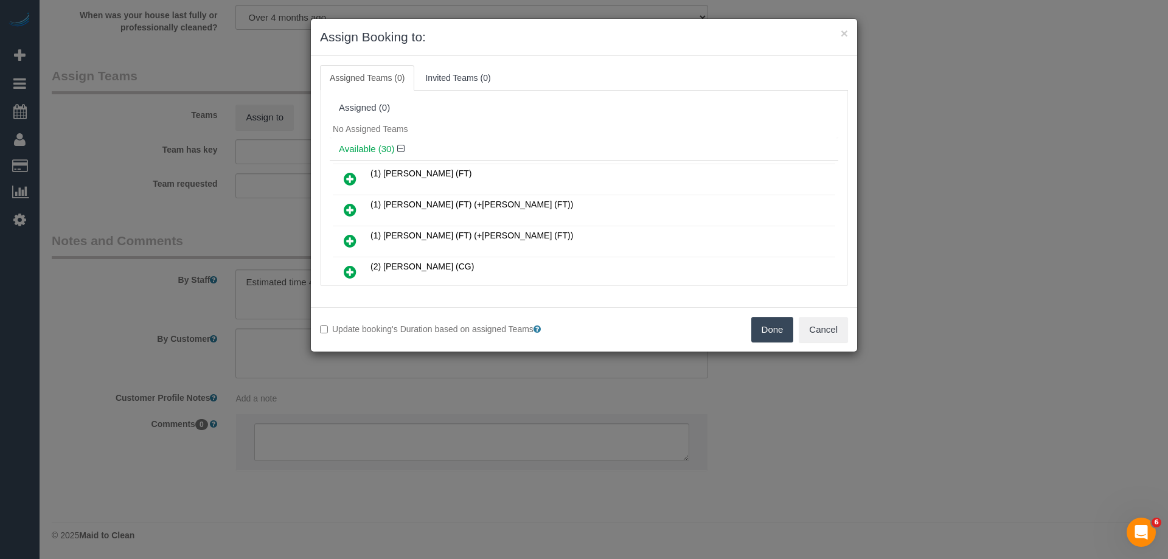
click at [613, 127] on div "No Assigned Teams" at bounding box center [584, 129] width 509 height 18
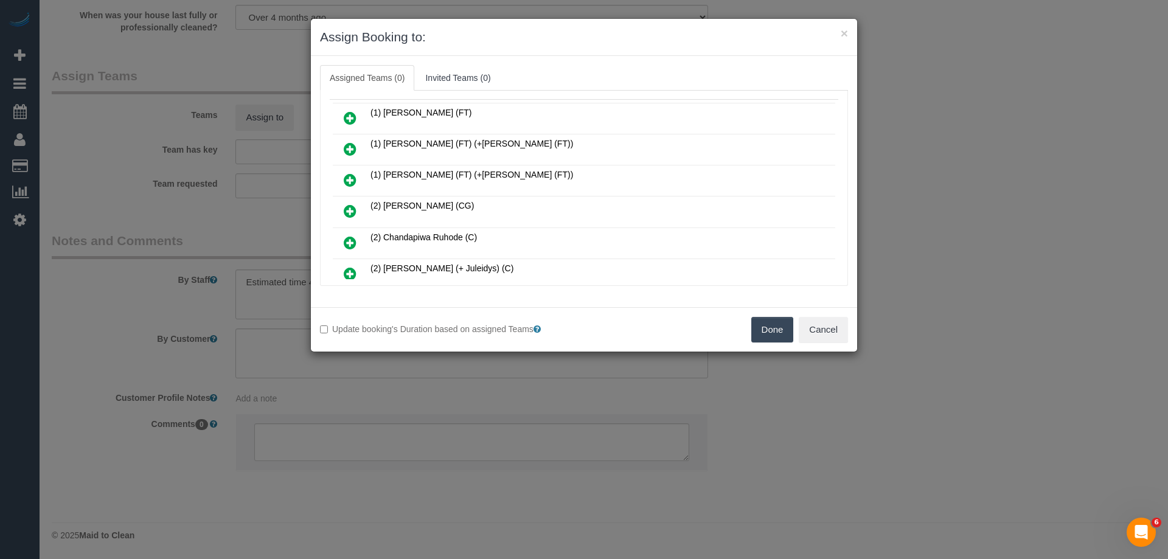
scroll to position [183, 0]
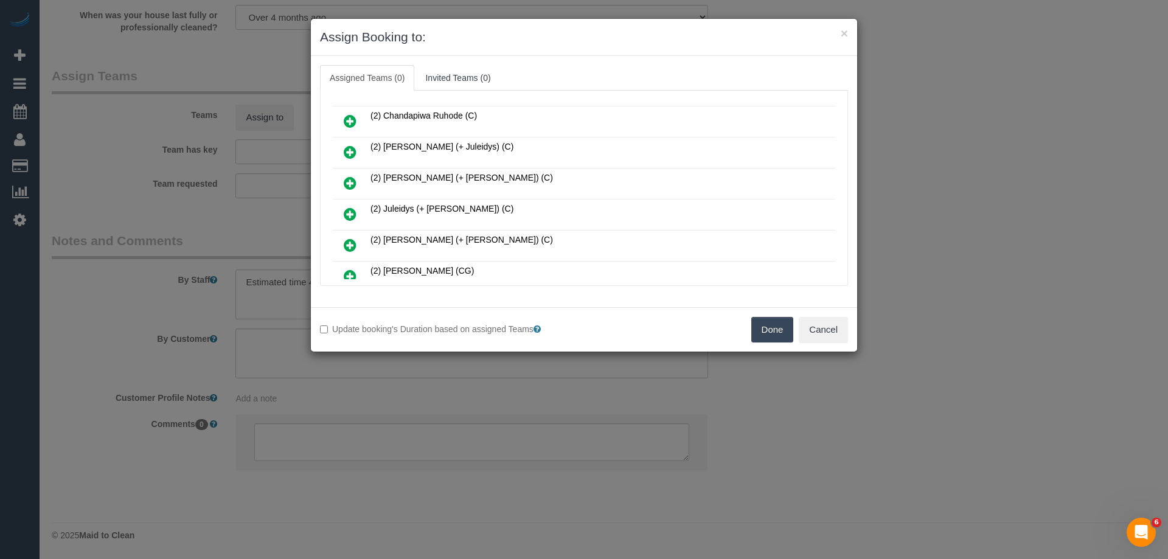
click at [347, 183] on icon at bounding box center [350, 183] width 13 height 15
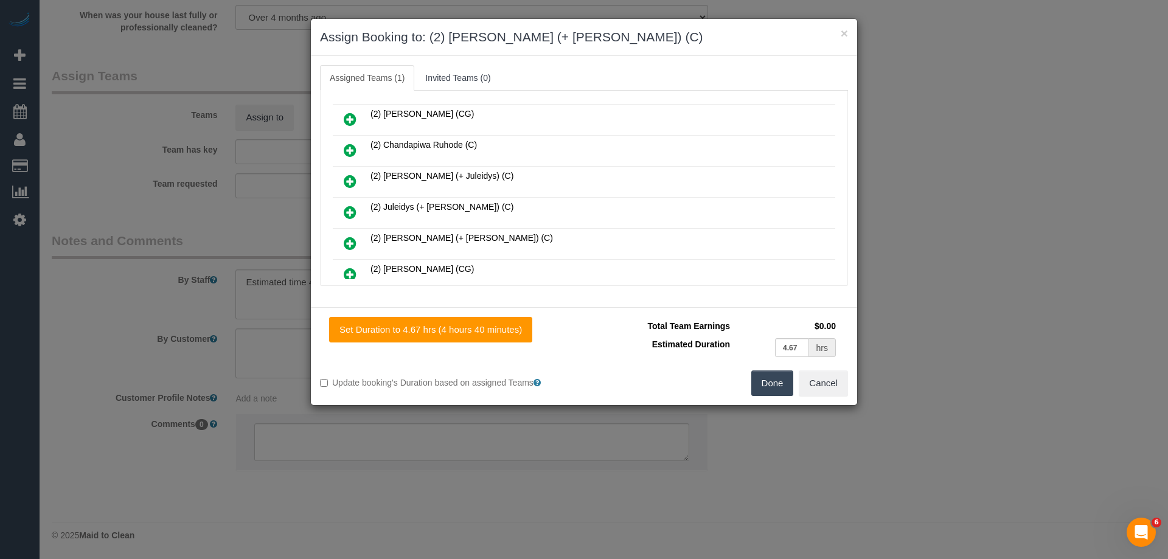
scroll to position [212, 0]
click at [347, 214] on icon at bounding box center [350, 213] width 13 height 15
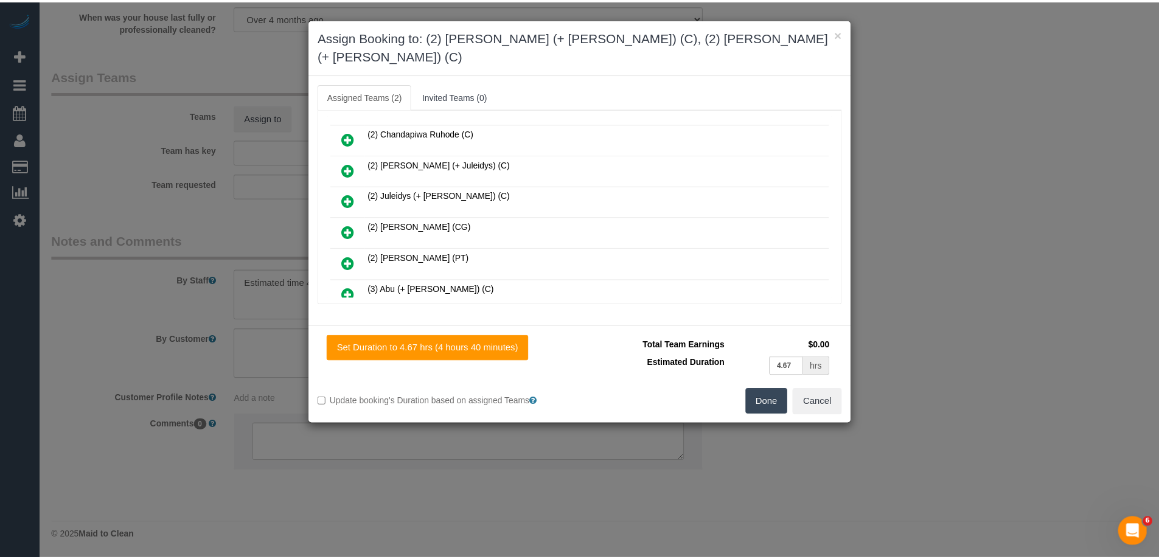
scroll to position [0, 0]
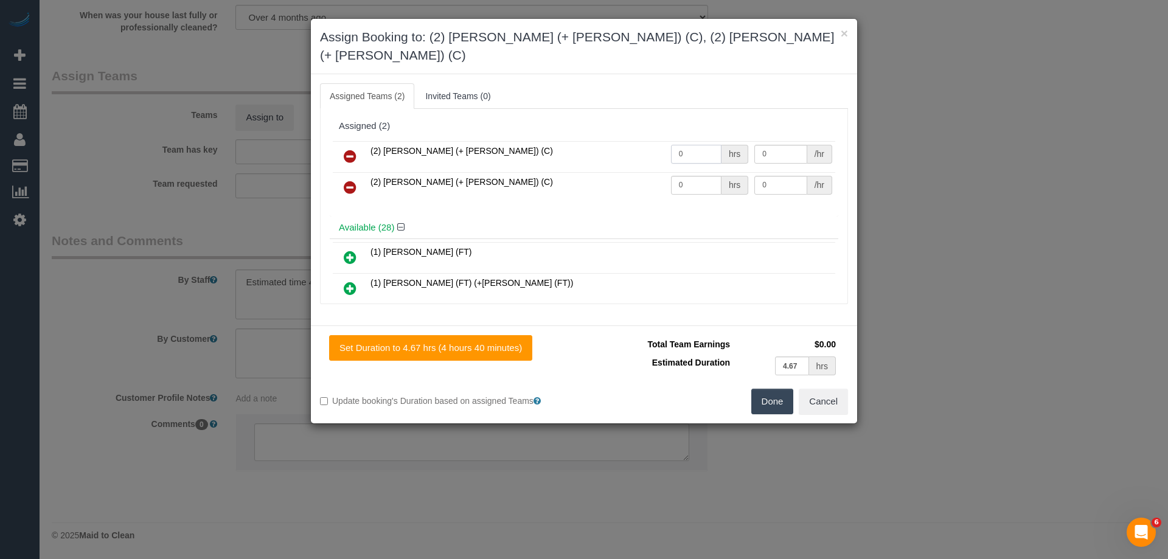
click at [687, 145] on input "0" at bounding box center [696, 154] width 50 height 19
type input "1"
click at [700, 176] on input "0" at bounding box center [696, 185] width 50 height 19
type input "1"
click at [781, 145] on input "0" at bounding box center [780, 154] width 52 height 19
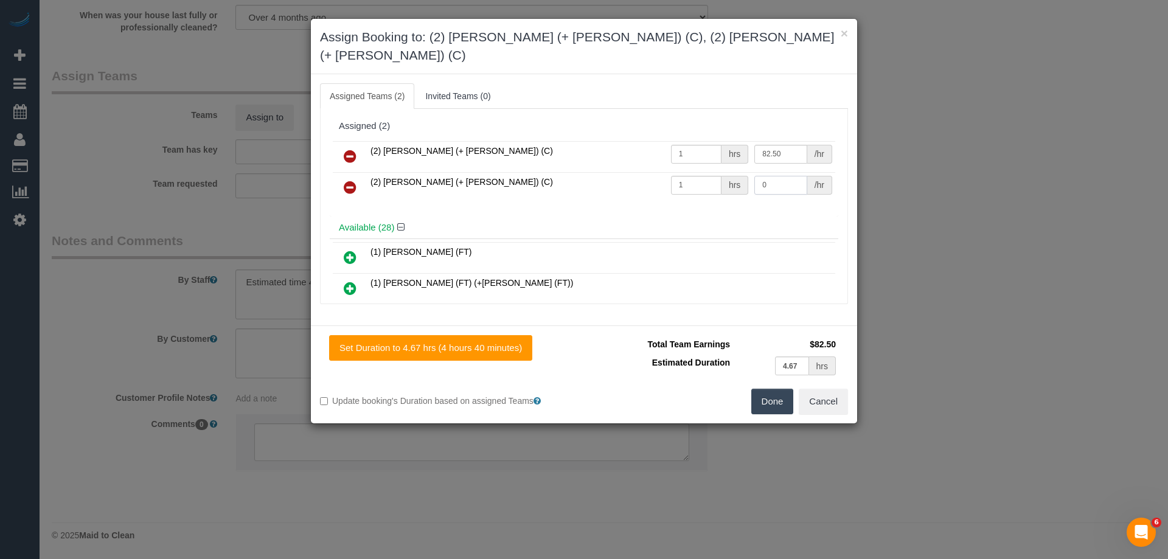
type input "82.5"
click at [787, 176] on input "0" at bounding box center [780, 185] width 52 height 19
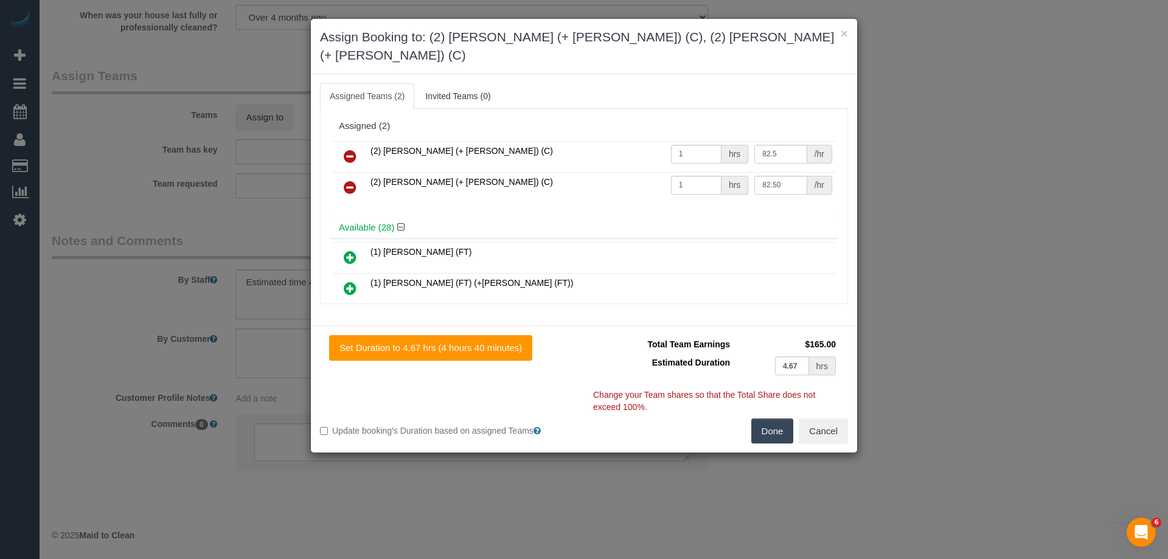
type input "82.5"
click at [765, 419] on button "Done" at bounding box center [772, 432] width 43 height 26
click at [765, 416] on div "× Assign Booking to: (2) Daniela (+ Kevin) (C), (2) Kevin (+ Daniela) (C) Assig…" at bounding box center [584, 279] width 1168 height 559
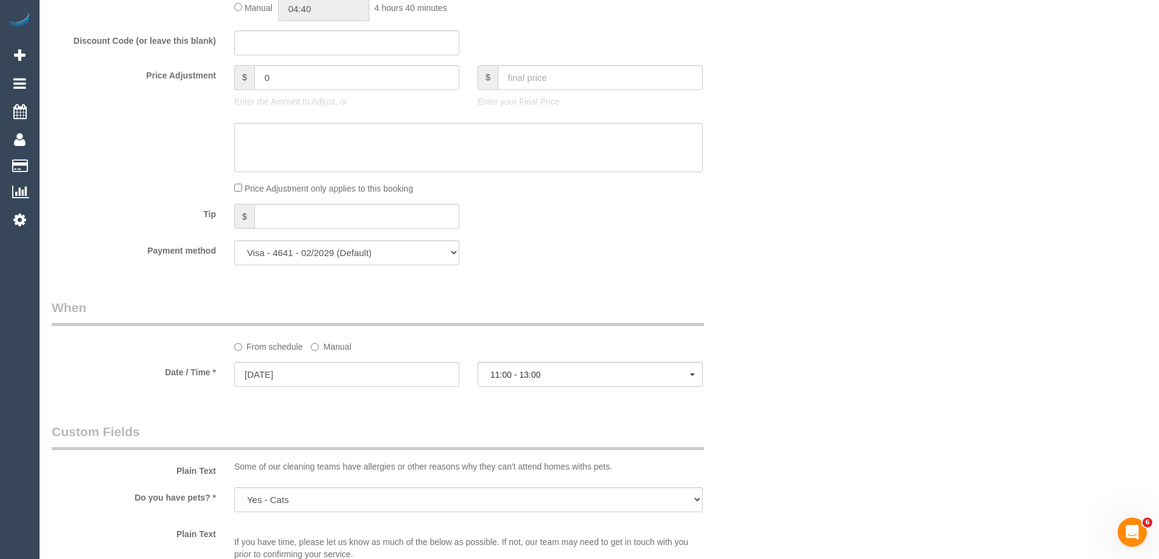
scroll to position [926, 0]
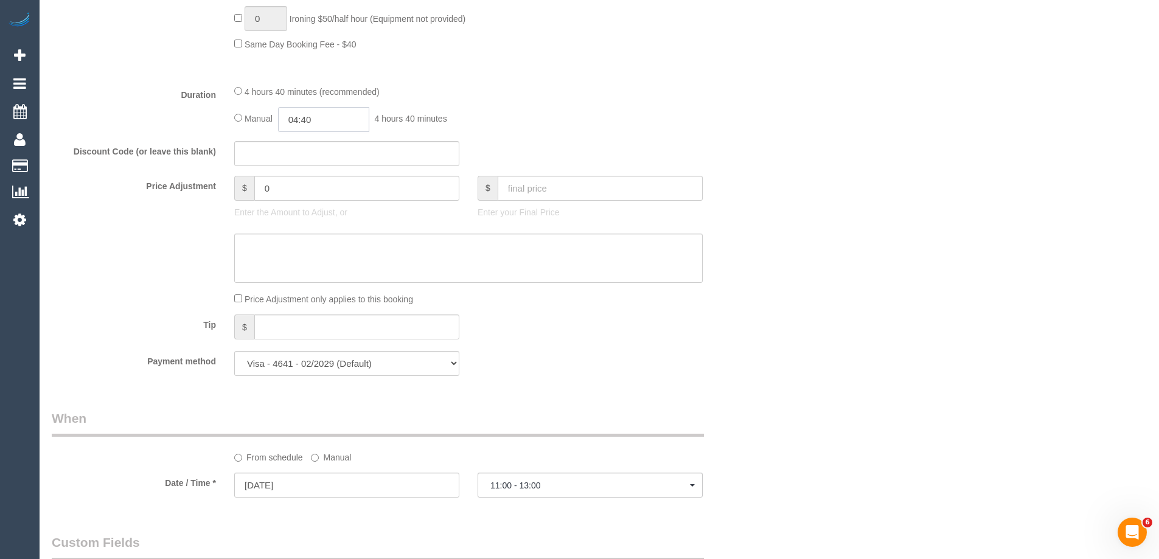
click at [337, 114] on input "04:40" at bounding box center [323, 119] width 91 height 25
click at [315, 217] on li "02:30" at bounding box center [310, 220] width 54 height 16
type input "02:30"
click at [703, 106] on div "4 hours 40 minutes (recommended) Manual 02:30 2 hours 30 minutes" at bounding box center [468, 108] width 487 height 47
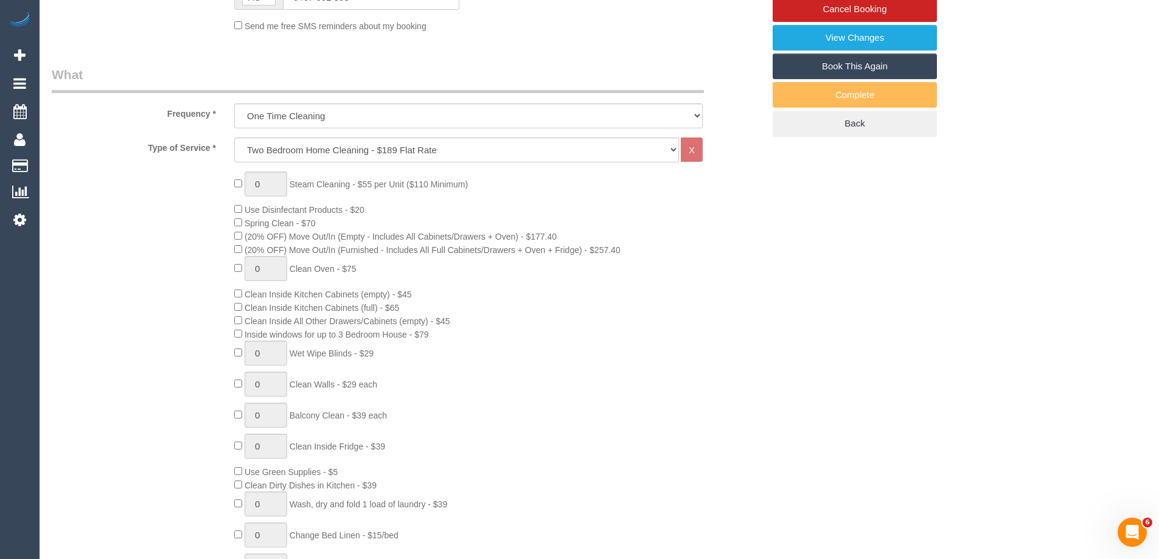
select select "spot43"
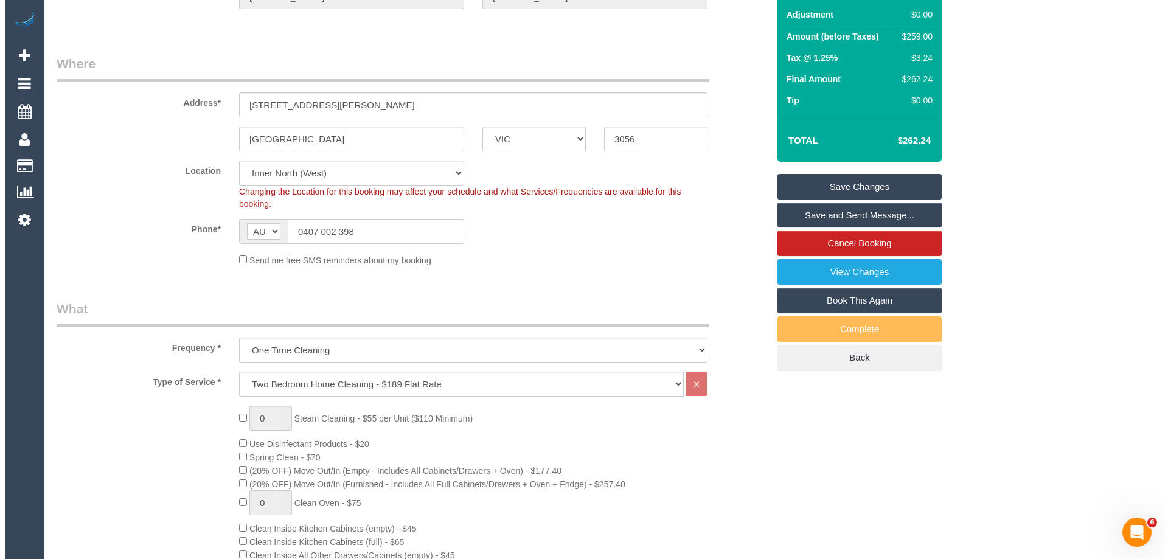
scroll to position [74, 0]
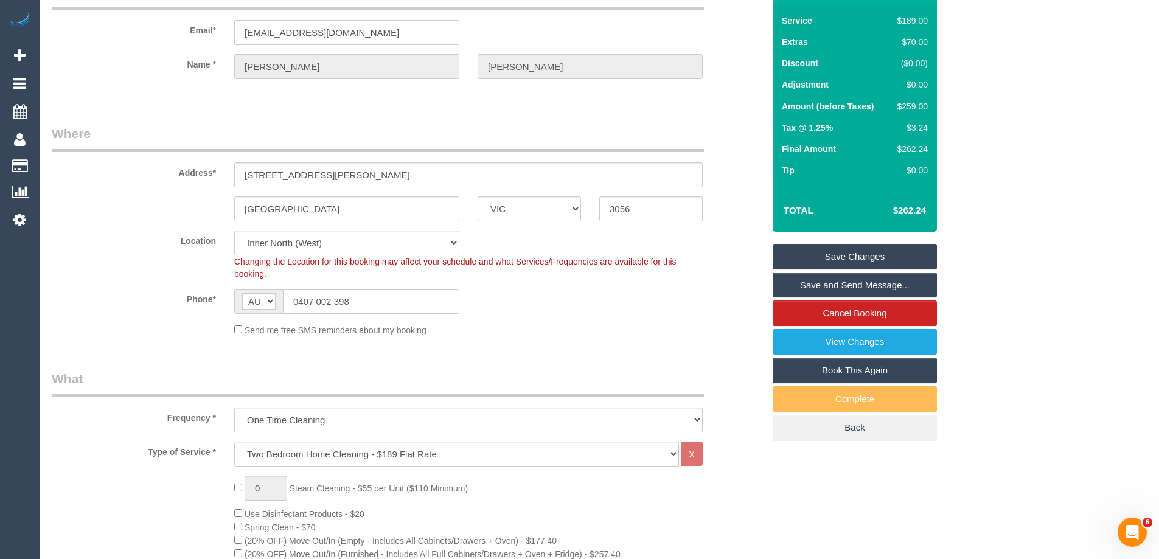
click at [849, 283] on link "Save and Send Message..." at bounding box center [855, 286] width 164 height 26
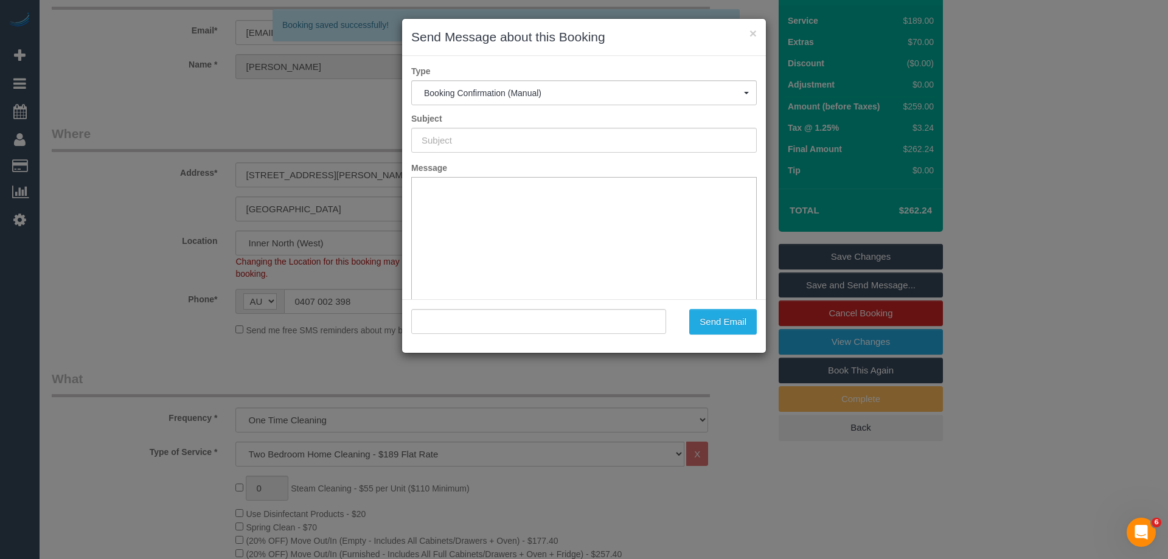
type input "Booking Confirmed"
type input ""Alice Fleming" <alicefleming@me.com>"
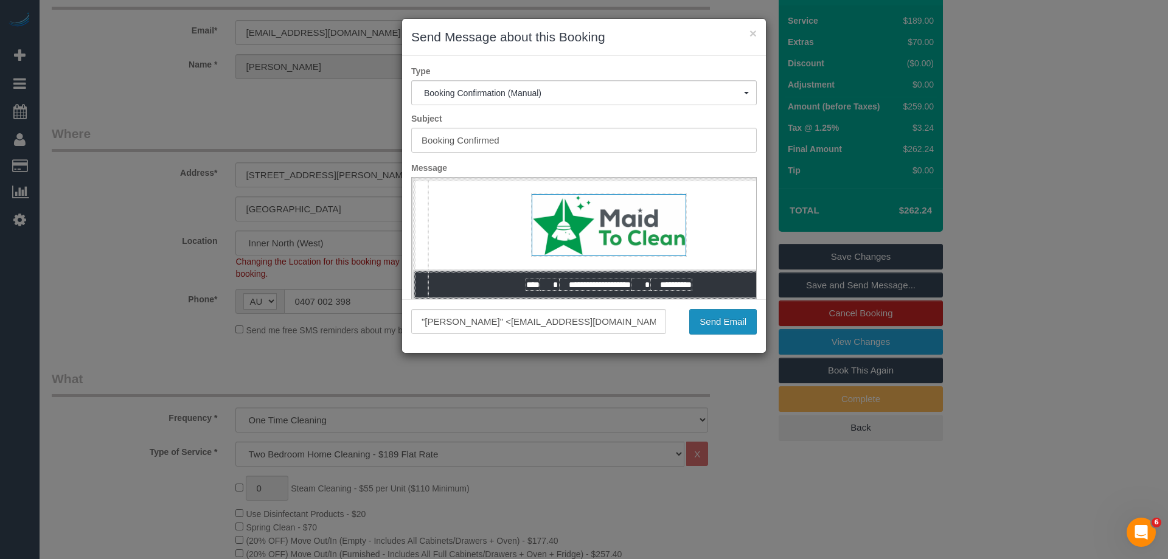
click at [730, 325] on button "Send Email" at bounding box center [723, 322] width 68 height 26
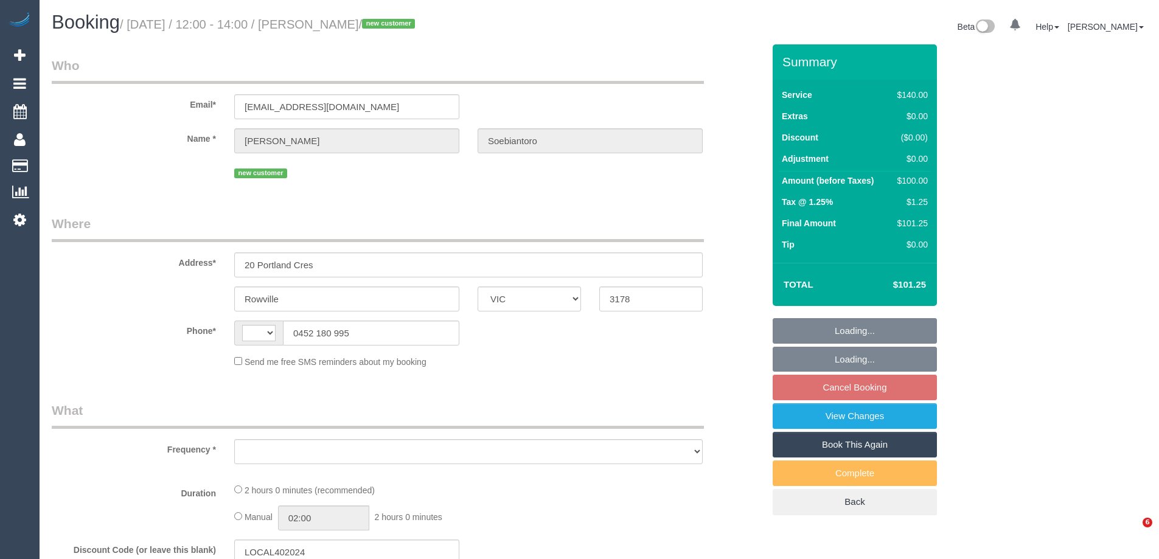
select select "VIC"
select select "string:AU"
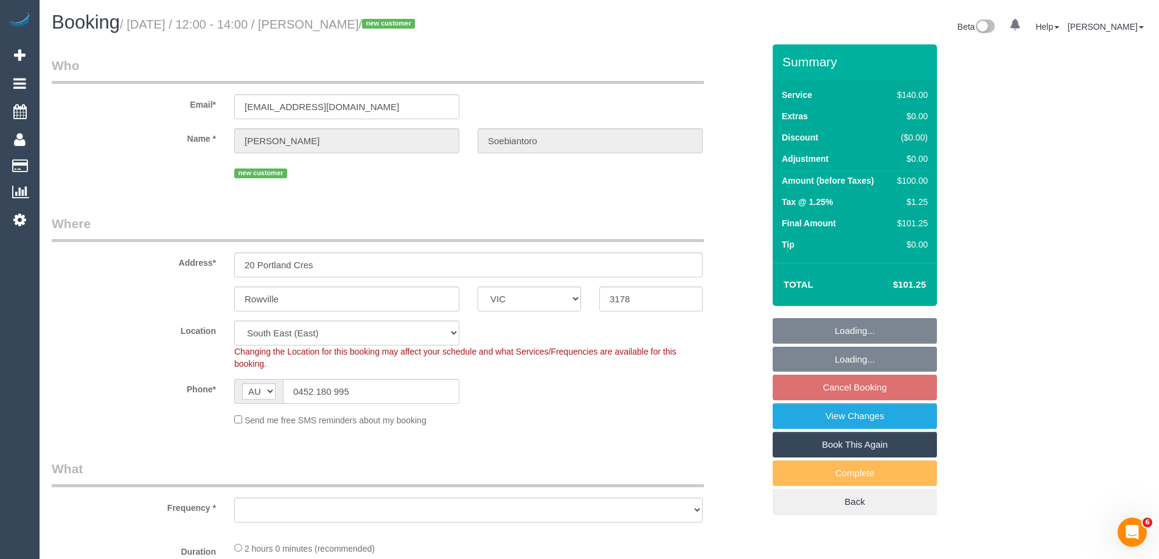
select select "string:stripe-pm_1SB35O2GScqysDRVp6HmM64Q"
select select "spot4"
select select "number:27"
select select "number:14"
select select "number:19"
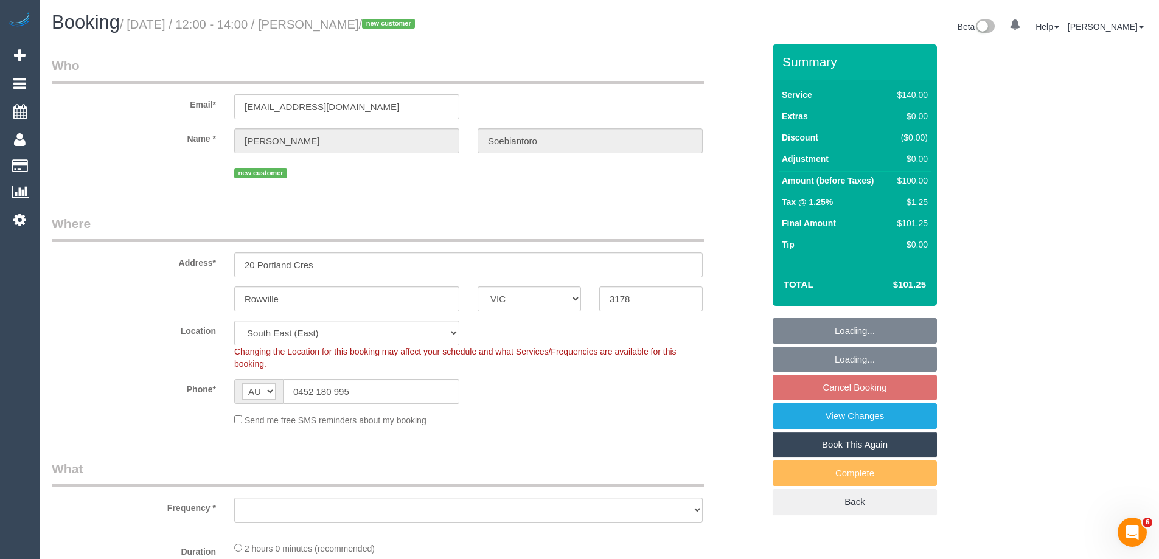
select select "number:23"
select select "number:35"
select select "number:13"
select select "object:1369"
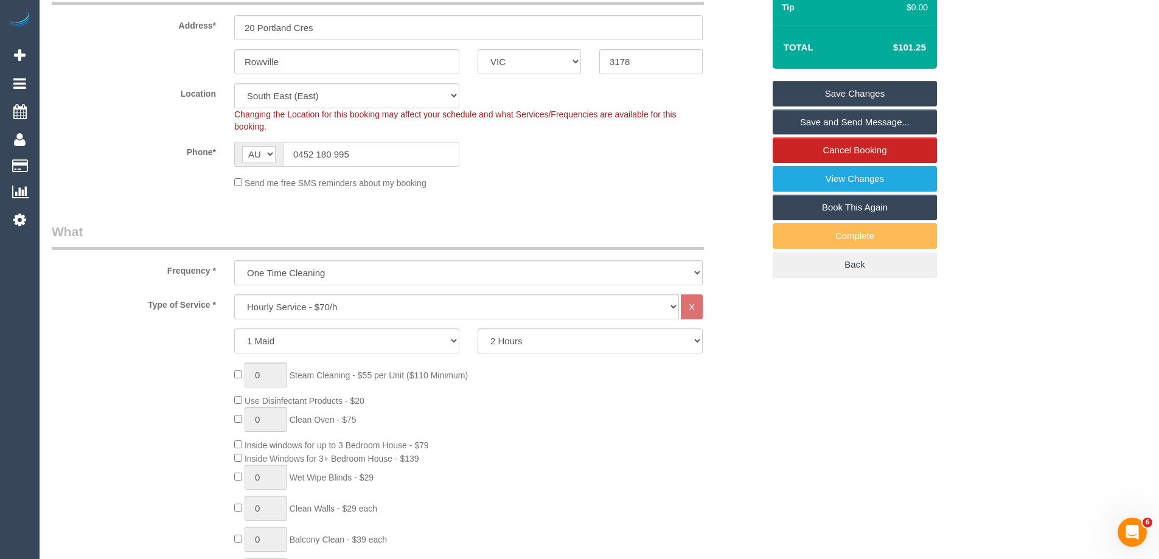
scroll to position [243, 0]
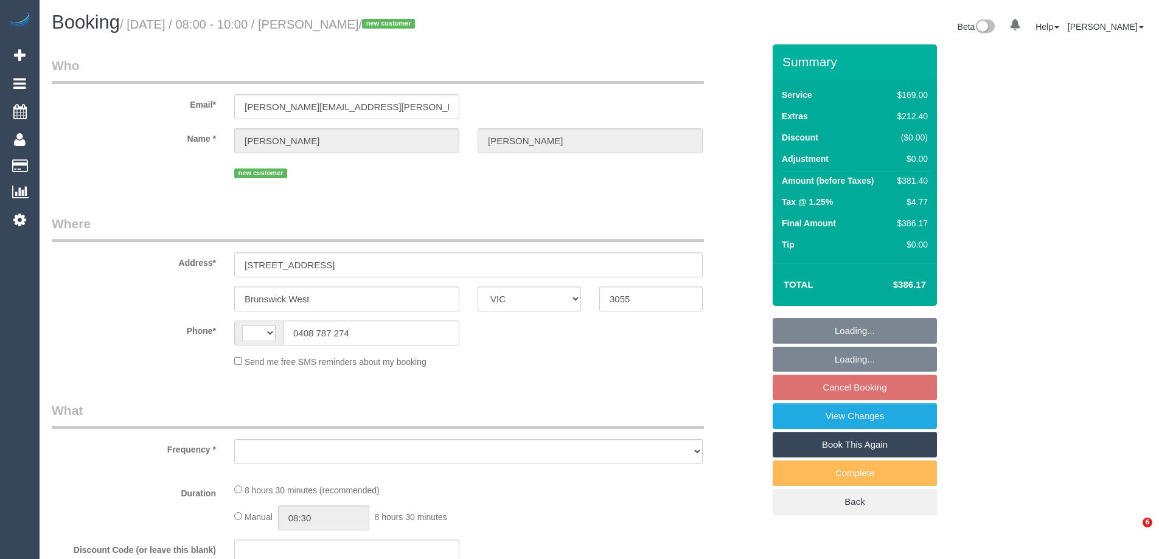
select select "VIC"
select select "string:stripe-pm_1SB3e42GScqysDRV3mZEkV9Y"
select select "number:28"
select select "number:14"
select select "number:18"
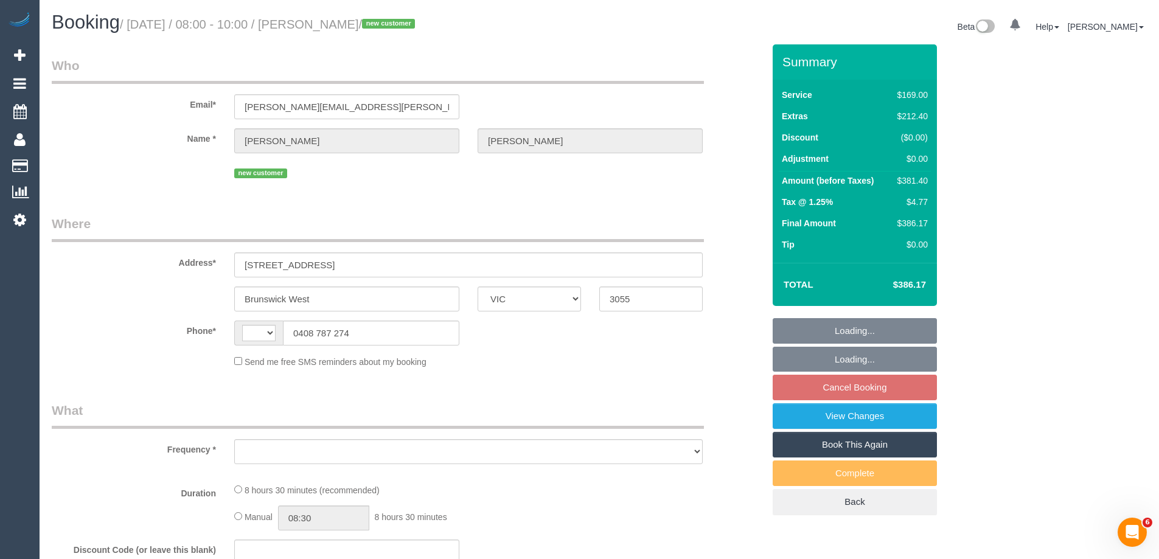
select select "number:36"
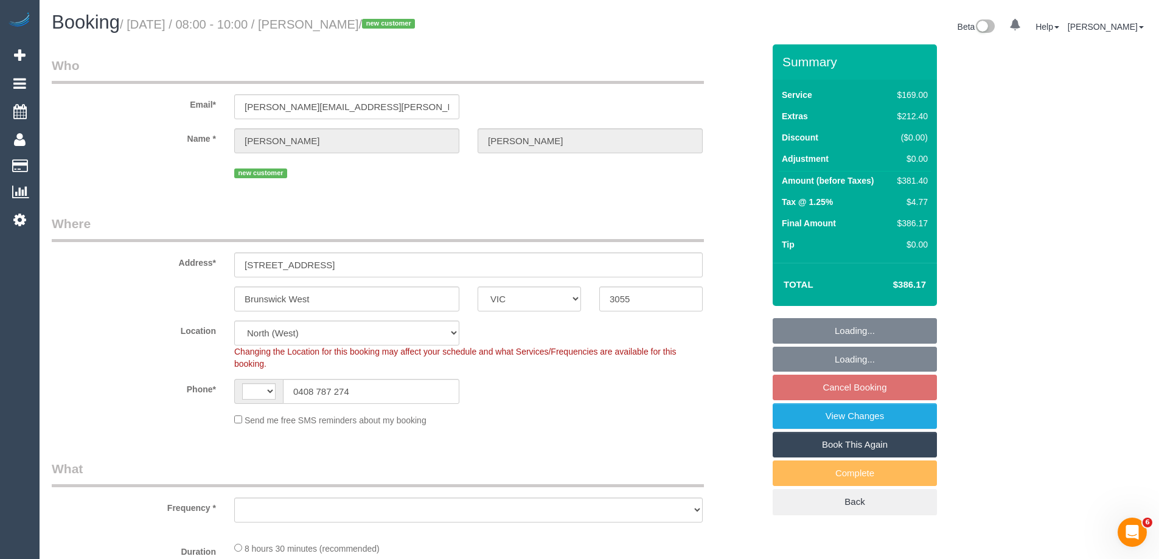
select select "string:AU"
select select "object:1532"
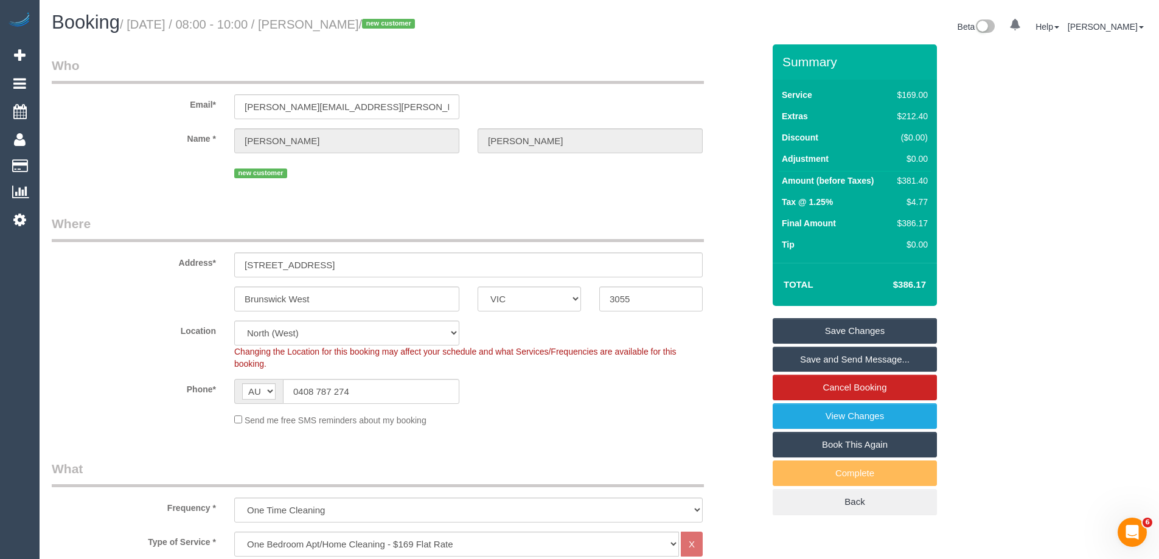
drag, startPoint x: 393, startPoint y: 24, endPoint x: 336, endPoint y: 24, distance: 57.2
click at [336, 24] on small "/ September 27, 2025 / 08:00 - 10:00 / Kate Reid / new customer" at bounding box center [269, 24] width 299 height 13
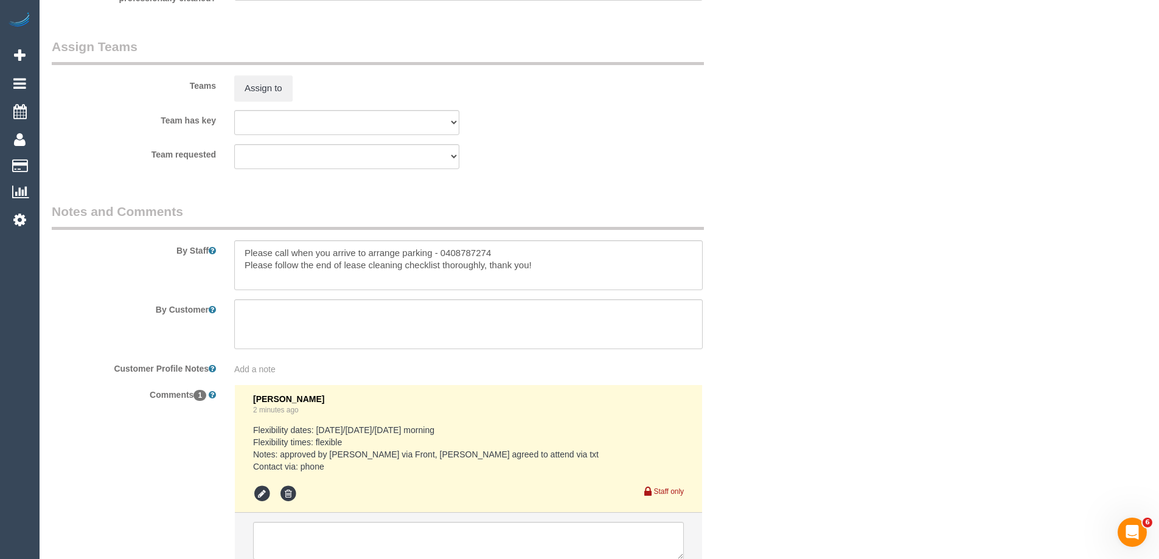
scroll to position [1988, 0]
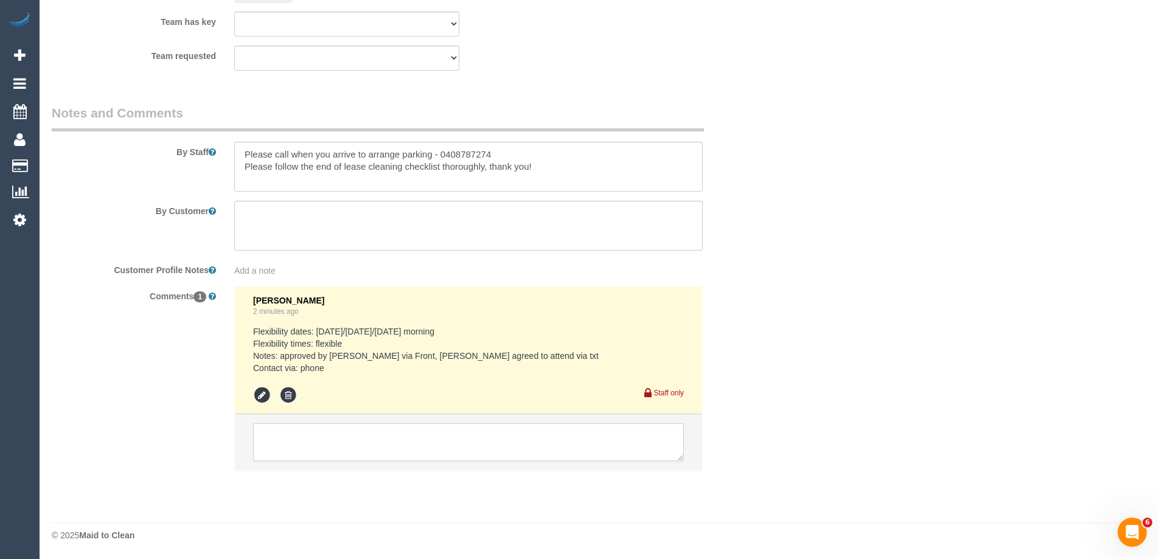
click at [297, 453] on textarea at bounding box center [468, 442] width 431 height 38
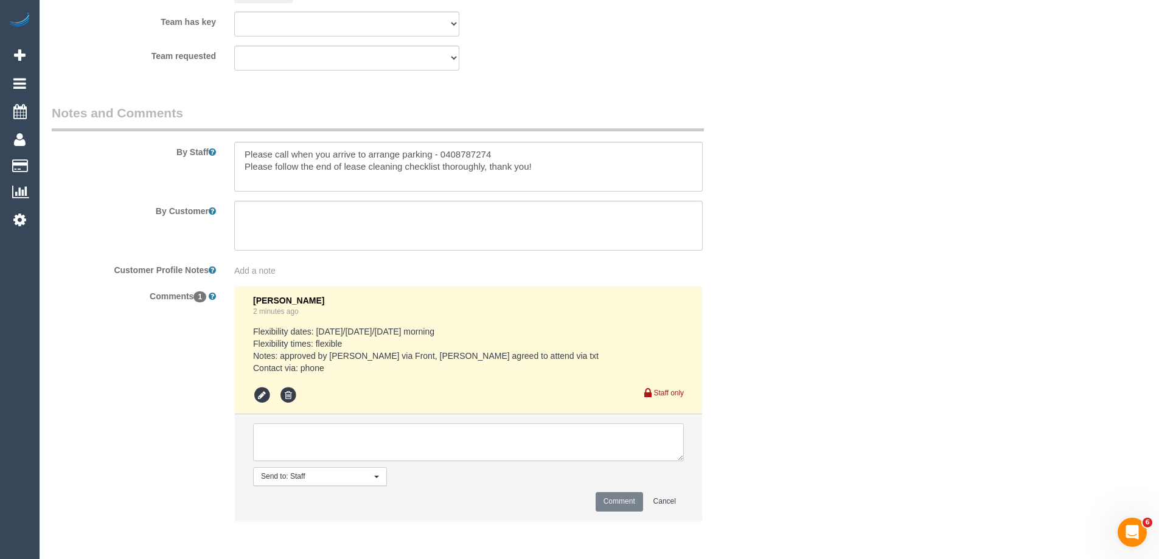
type textarea "f"
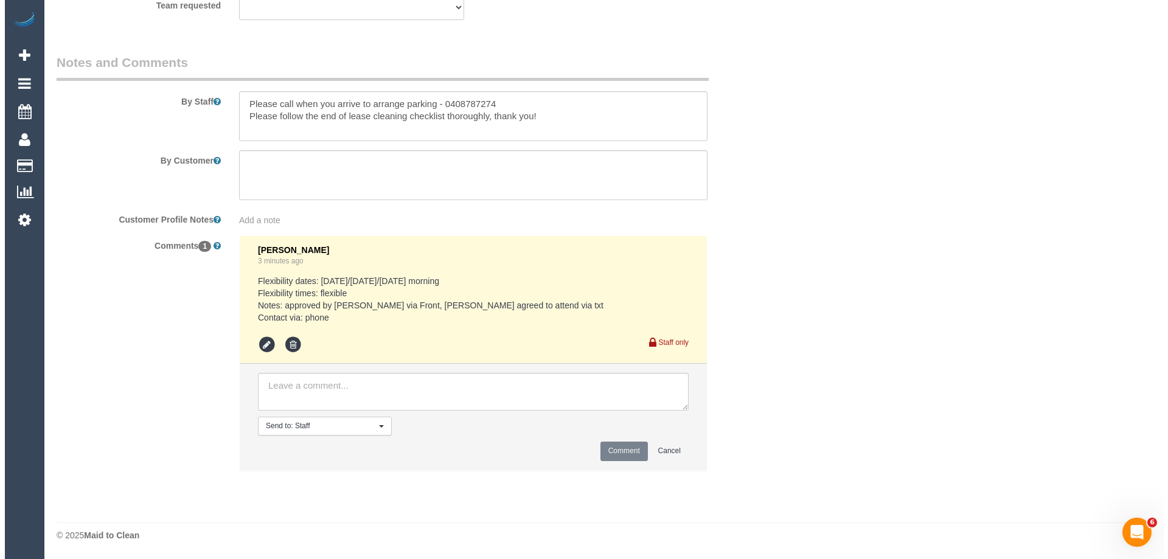
scroll to position [1674, 0]
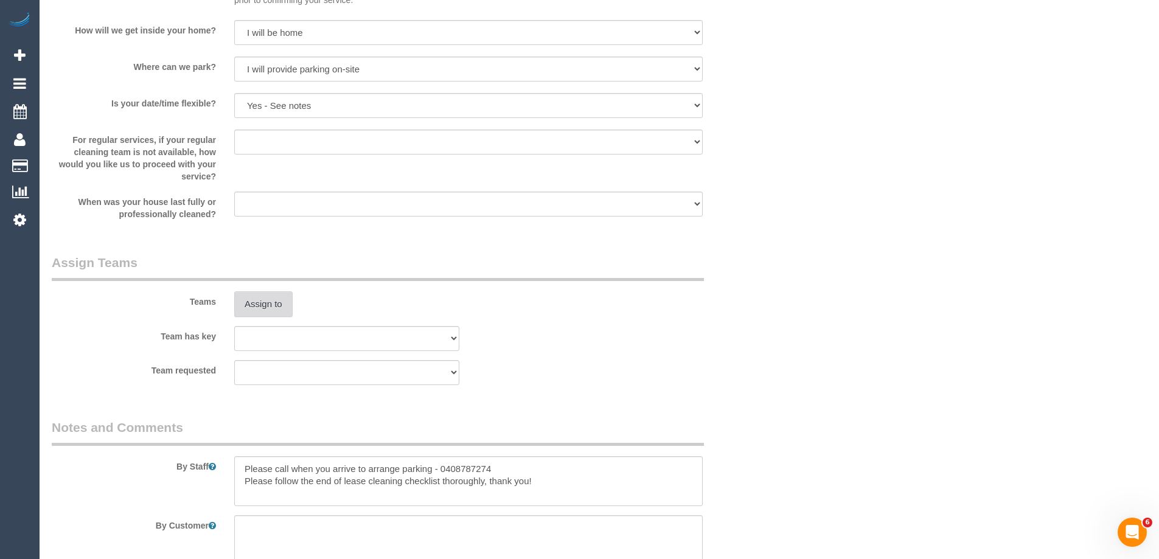
click at [268, 304] on button "Assign to" at bounding box center [263, 304] width 58 height 26
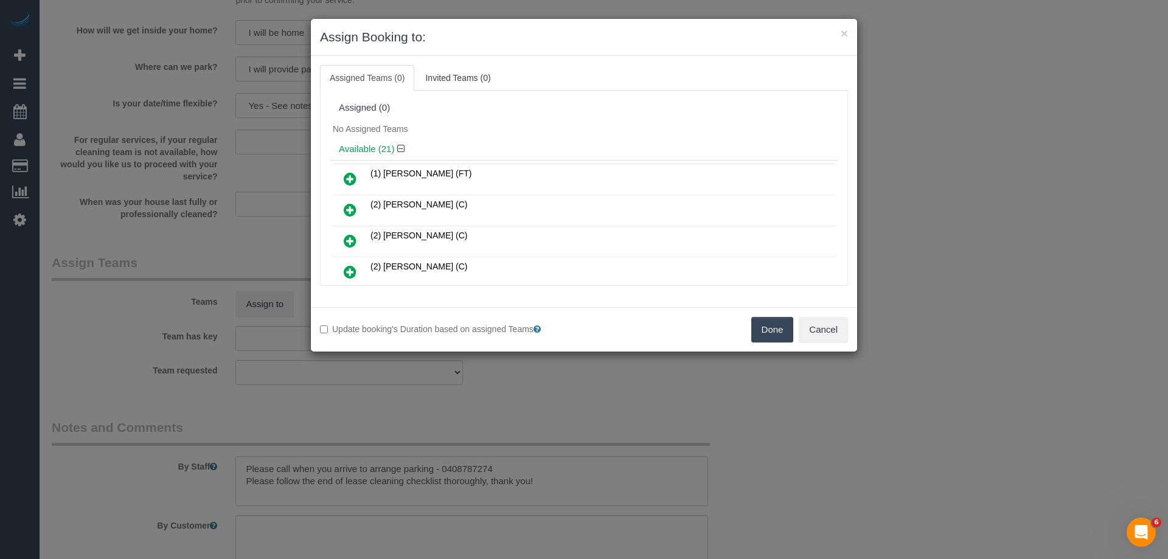
click at [572, 124] on div "No Assigned Teams" at bounding box center [584, 129] width 509 height 18
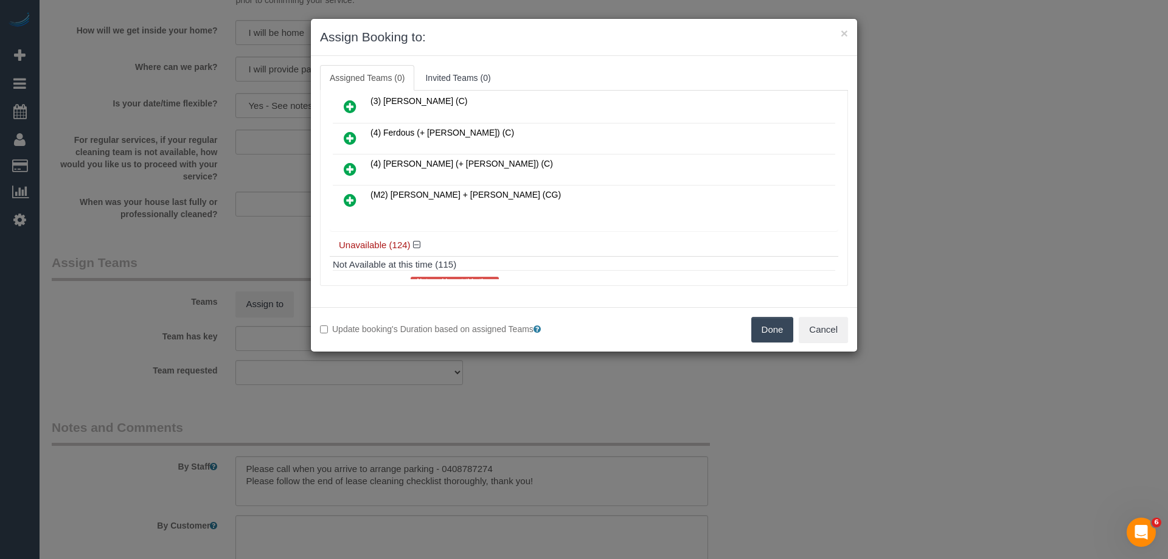
scroll to position [700, 0]
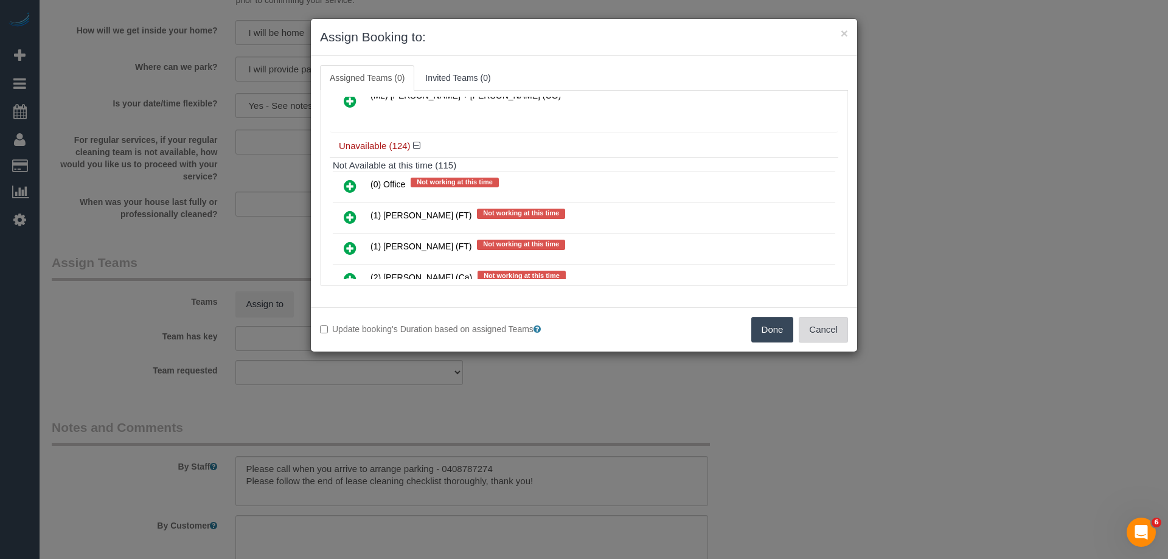
click at [829, 336] on button "Cancel" at bounding box center [823, 330] width 49 height 26
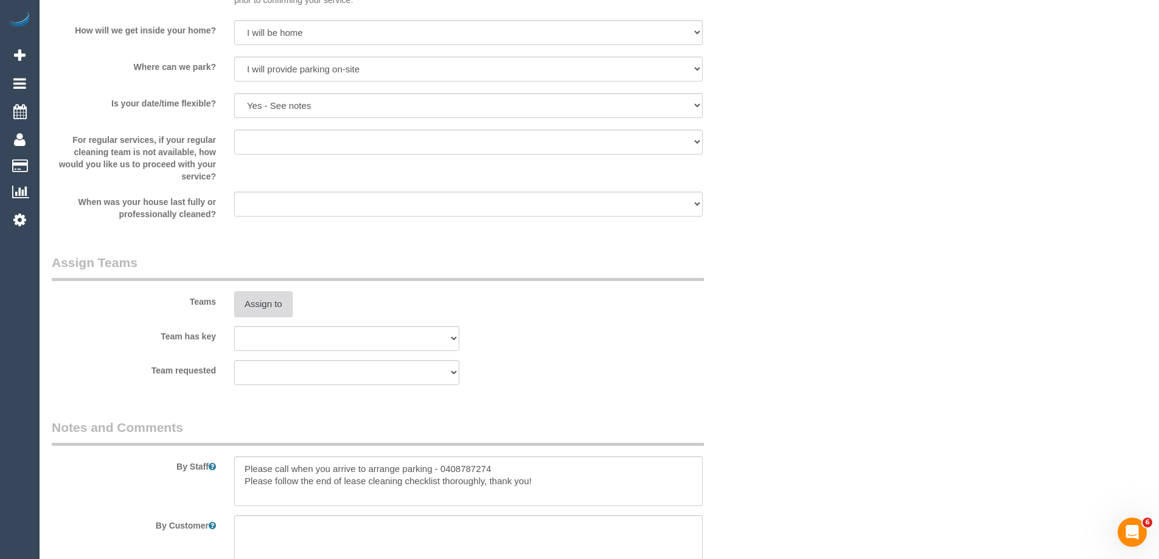
click at [271, 307] on button "Assign to" at bounding box center [263, 304] width 58 height 26
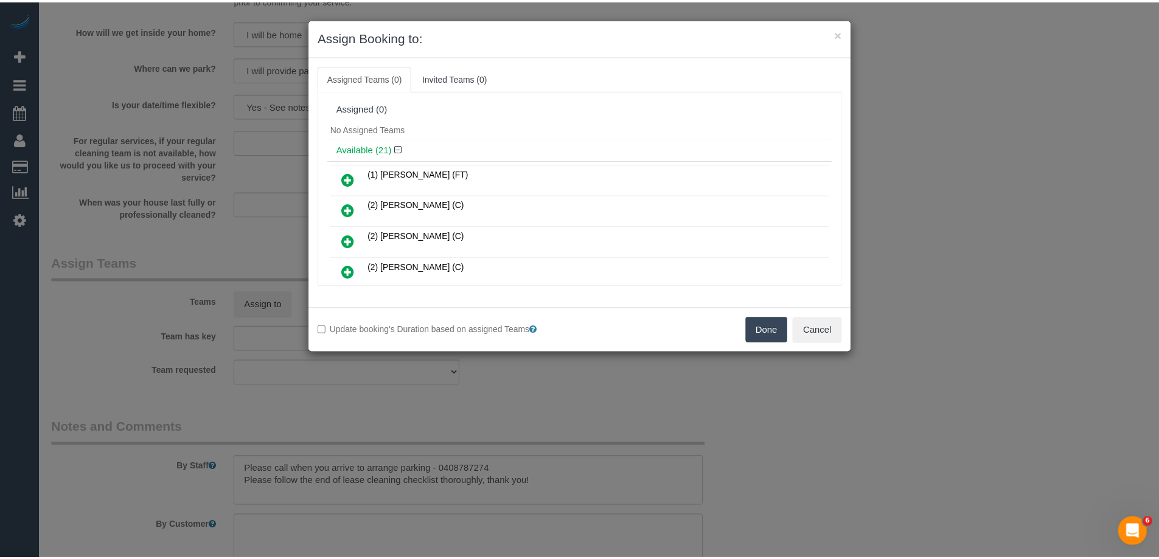
scroll to position [203, 0]
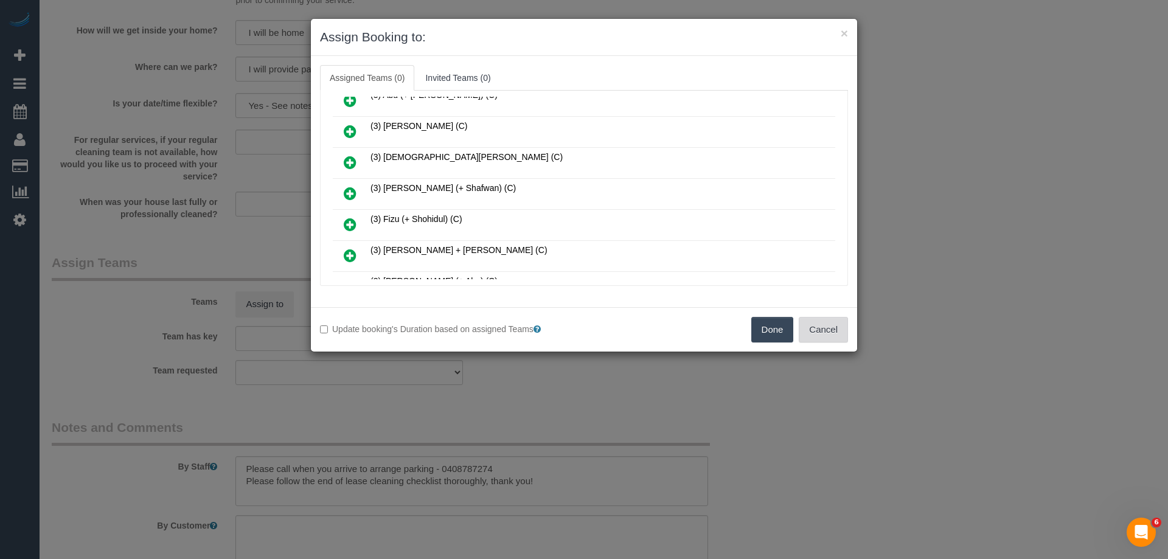
click at [833, 329] on button "Cancel" at bounding box center [823, 330] width 49 height 26
click at [833, 329] on div "× Assign Booking to: Assigned Teams (0) Invited Teams (0) Assigned (0) No Assig…" at bounding box center [584, 279] width 1168 height 559
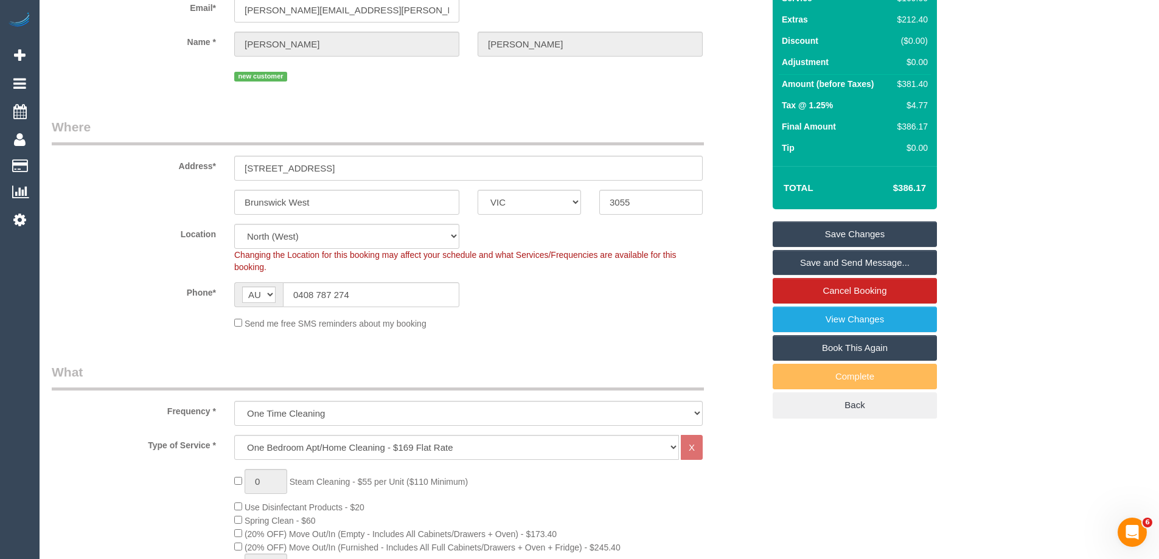
scroll to position [0, 0]
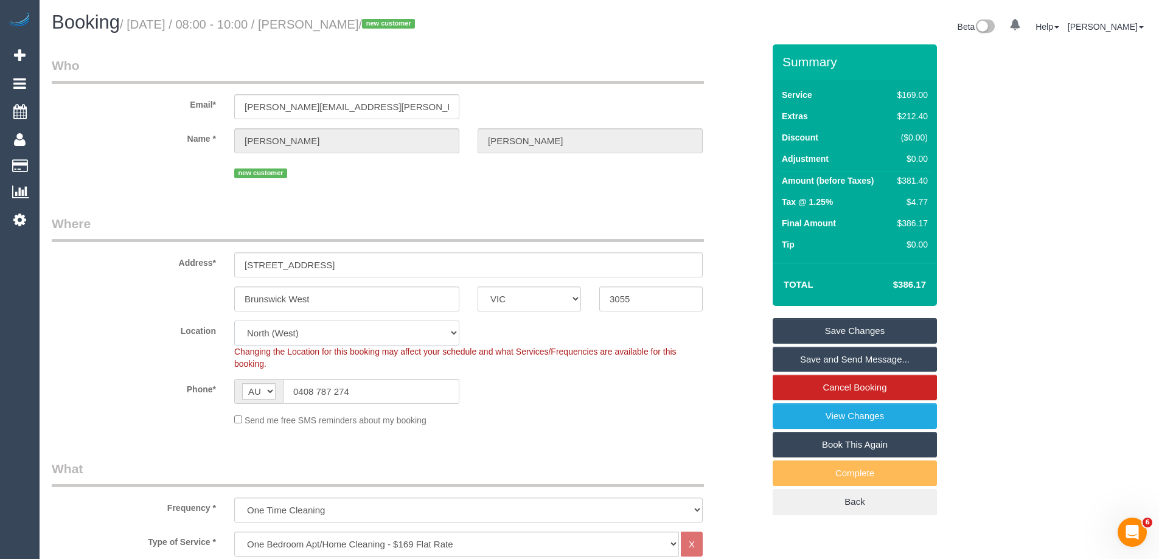
click at [265, 333] on select "Office City East (North) East (South) Inner East Inner North (East) Inner North…" at bounding box center [346, 333] width 225 height 25
select select "50"
click at [234, 321] on select "Office City East (North) East (South) Inner East Inner North (East) Inner North…" at bounding box center [346, 333] width 225 height 25
drag, startPoint x: 131, startPoint y: 242, endPoint x: 162, endPoint y: 271, distance: 42.6
click at [133, 242] on div "Address* 610/5 Olive York Way" at bounding box center [408, 246] width 730 height 63
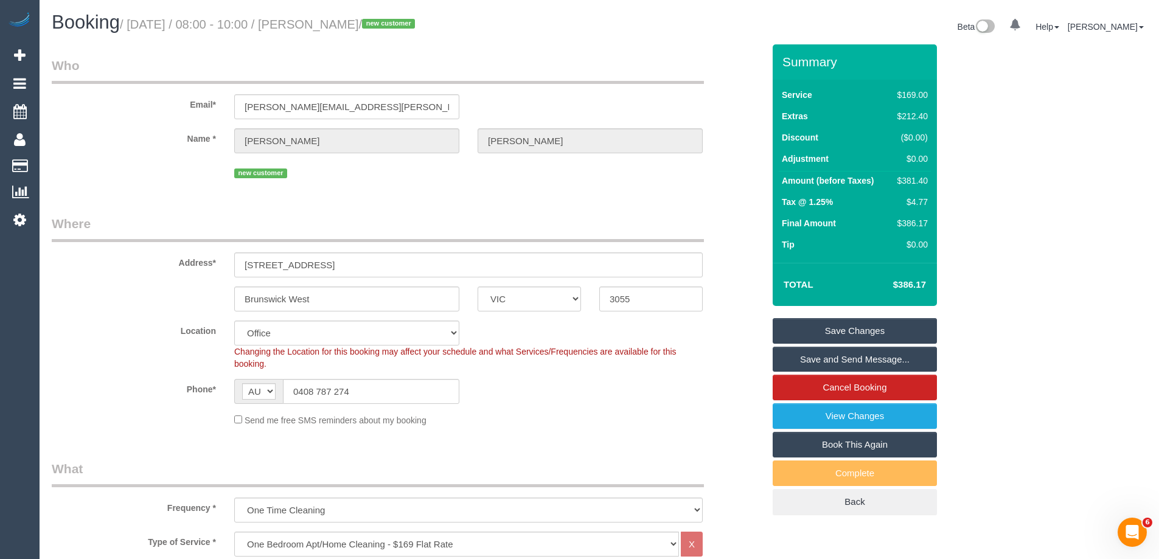
select select "object:7472"
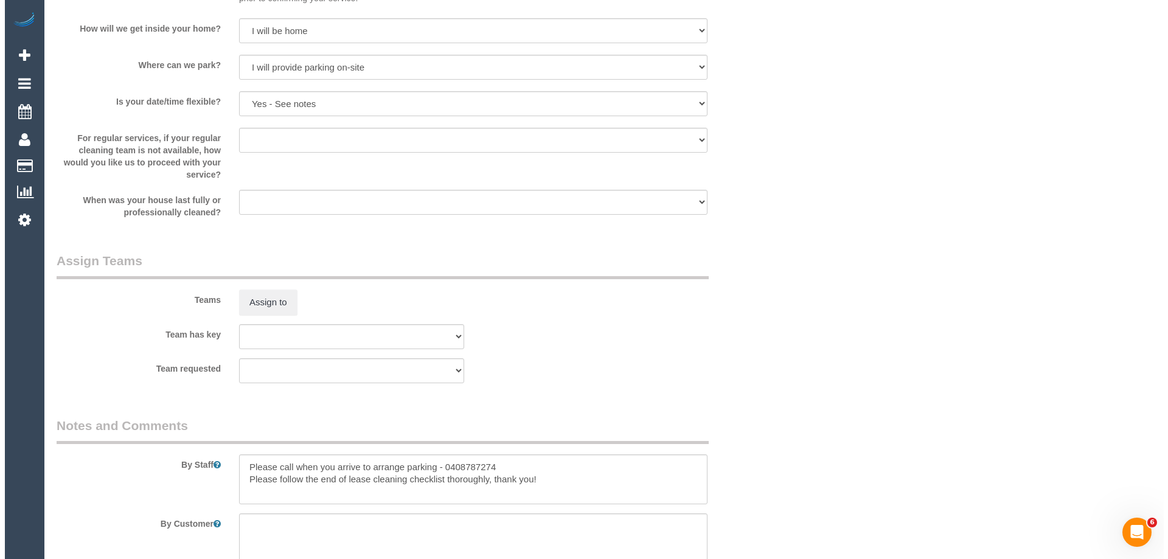
scroll to position [1703, 0]
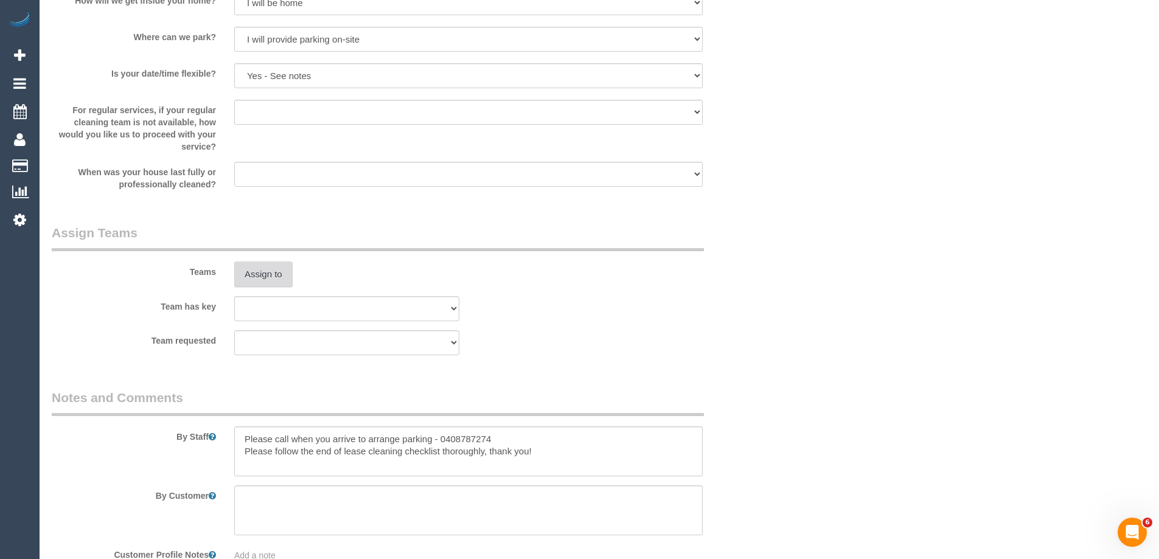
click at [264, 279] on button "Assign to" at bounding box center [263, 275] width 58 height 26
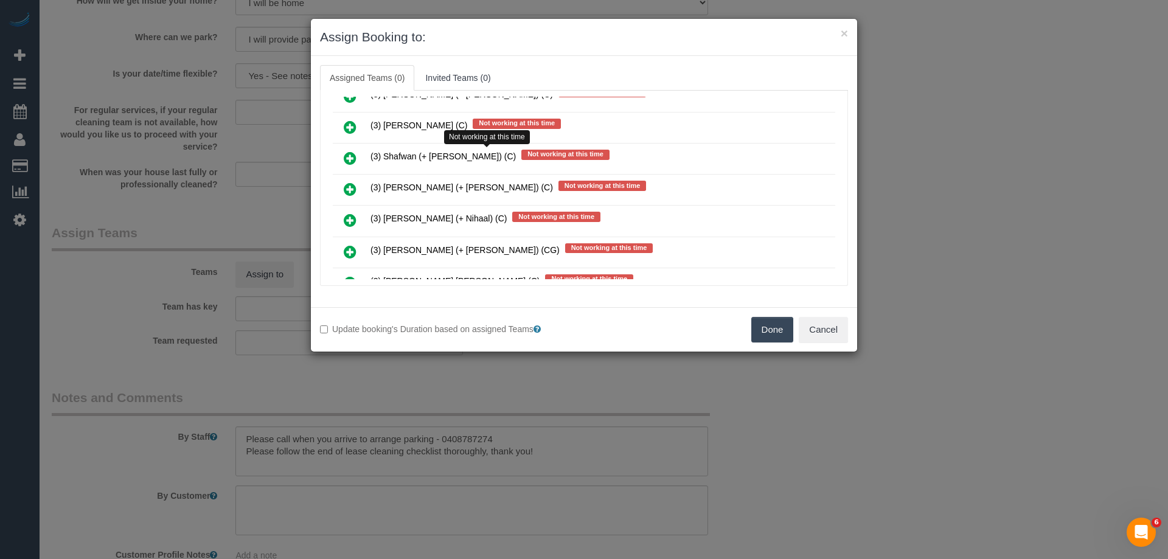
scroll to position [7013, 0]
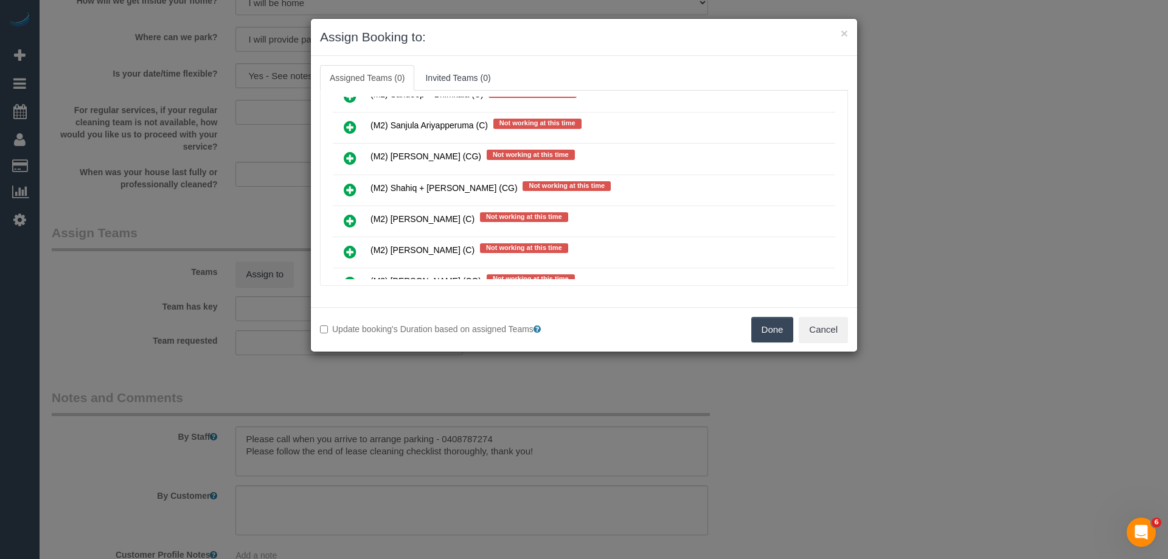
click at [347, 187] on icon at bounding box center [350, 190] width 13 height 15
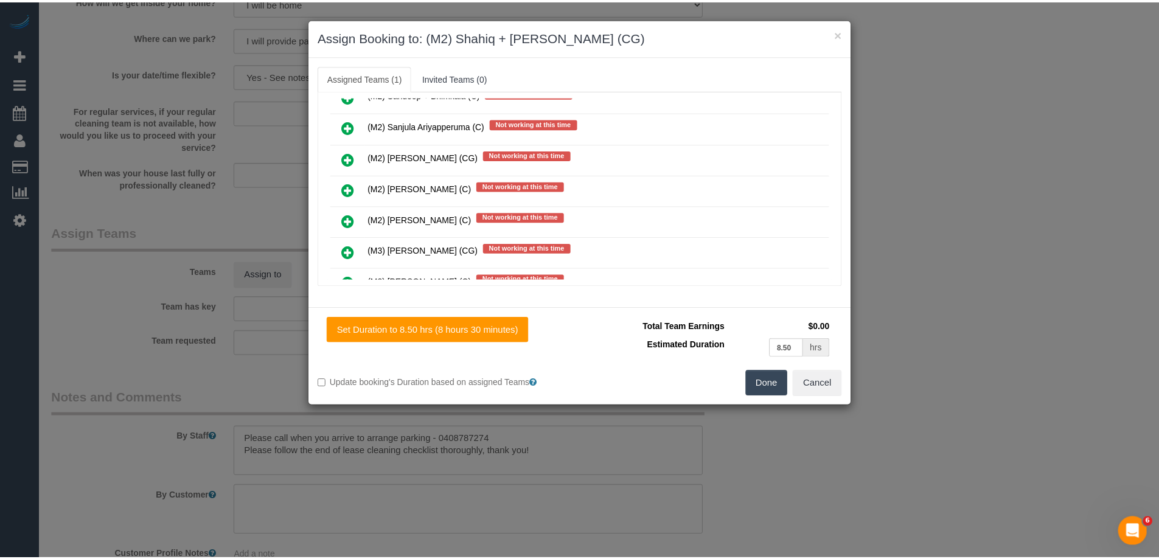
scroll to position [0, 0]
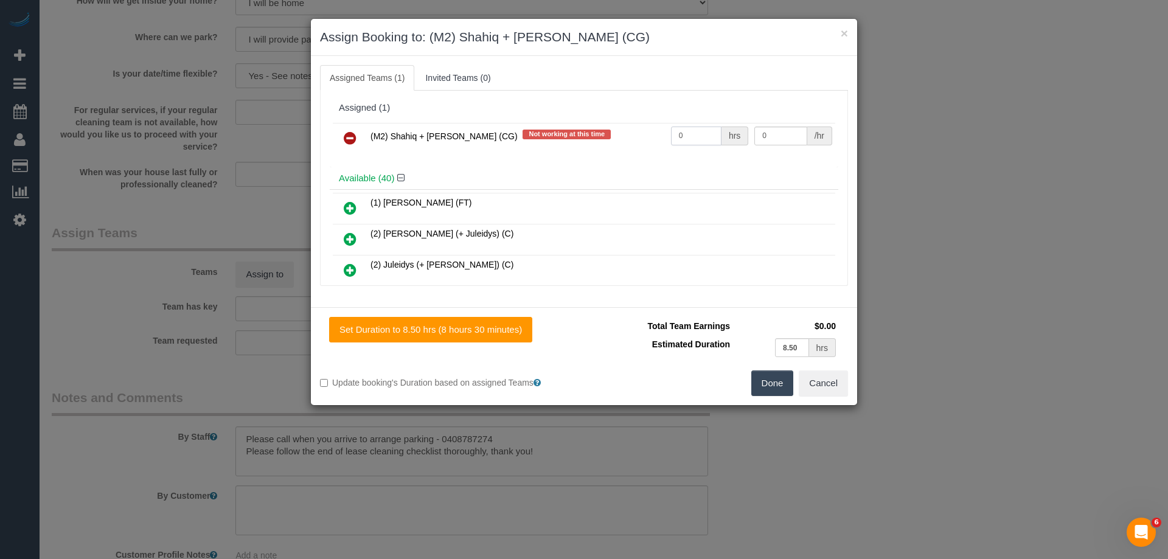
click at [694, 133] on input "0" at bounding box center [696, 136] width 50 height 19
type input "1"
click at [773, 385] on button "Done" at bounding box center [772, 383] width 43 height 26
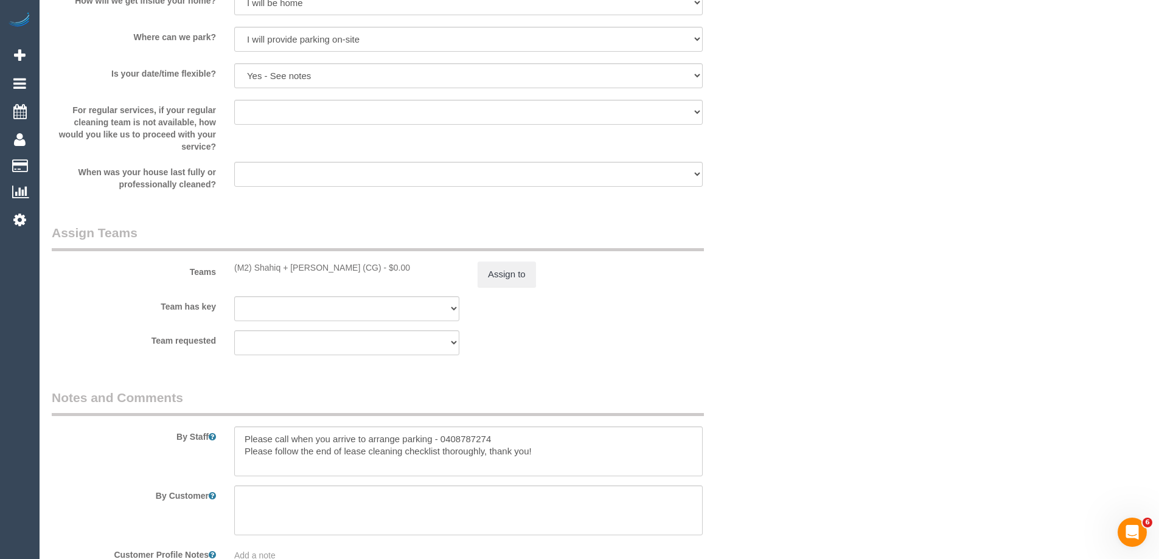
click at [848, 297] on div "Done Cancel" at bounding box center [716, 287] width 273 height 26
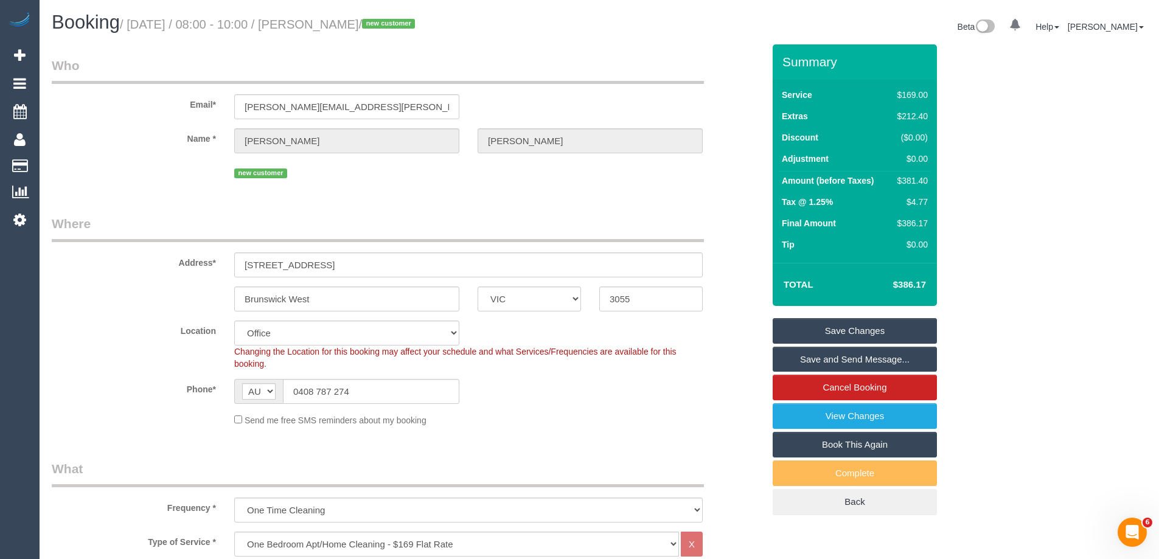
click at [917, 174] on td "$381.40" at bounding box center [909, 183] width 41 height 22
copy div "381.40"
click at [988, 190] on div "Summary Service $169.00 Extras $212.40 Discount ($0.00) Adjustment $0.00 Amount…" at bounding box center [900, 291] width 274 height 495
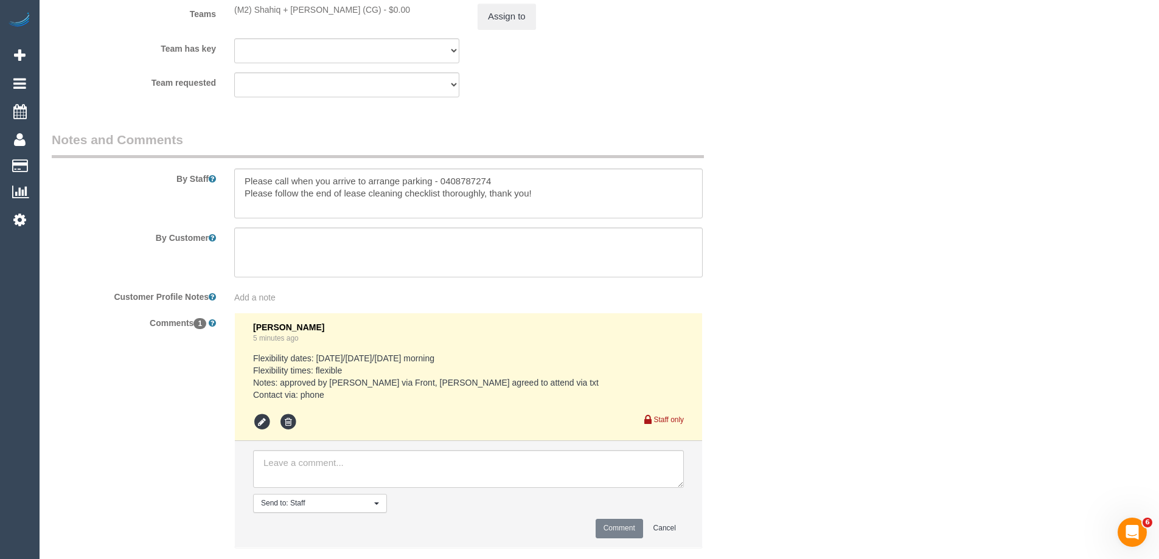
scroll to position [1917, 0]
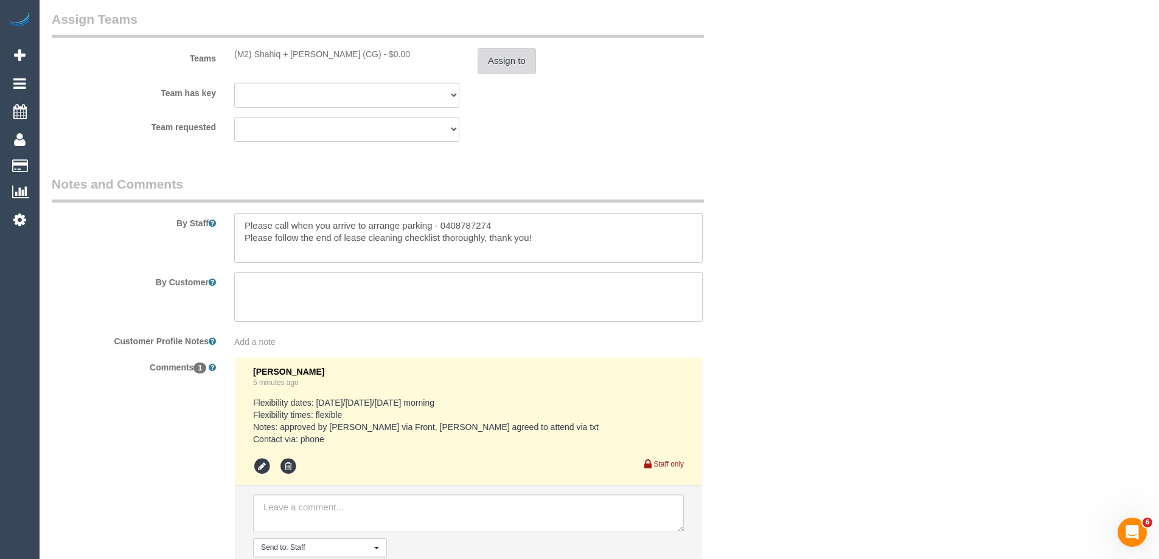
click at [504, 63] on button "Assign to" at bounding box center [507, 61] width 58 height 26
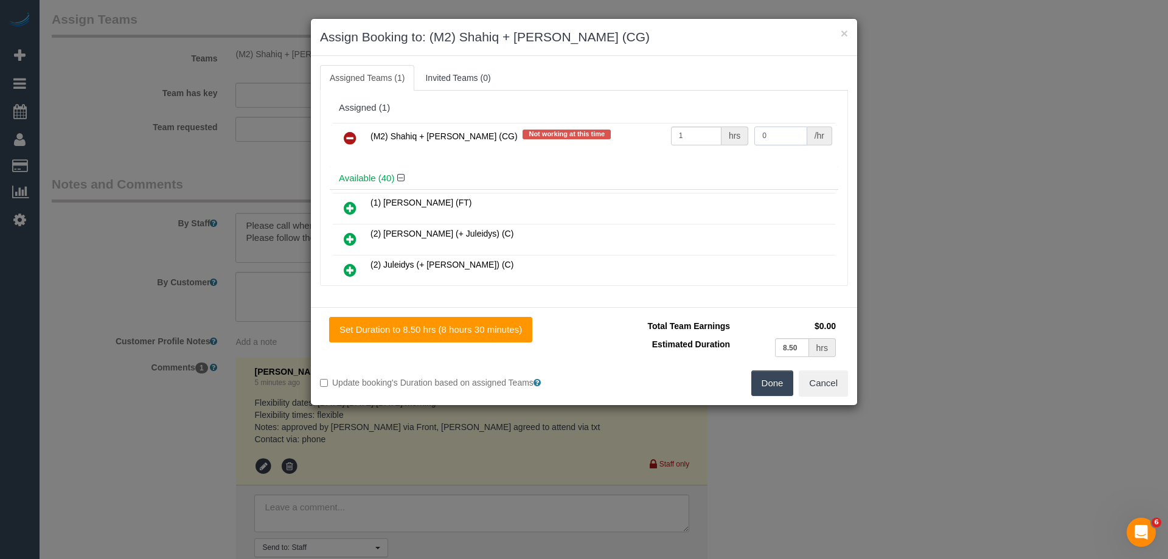
click at [756, 131] on input "0" at bounding box center [780, 136] width 52 height 19
click at [772, 135] on input "0" at bounding box center [780, 136] width 52 height 19
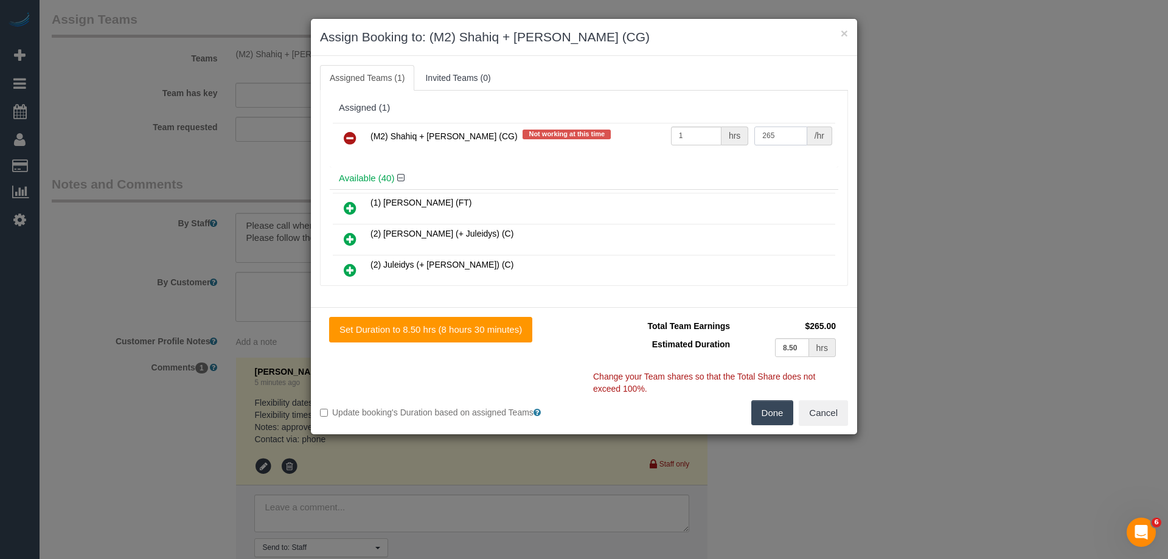
type input "265"
click at [765, 415] on button "Done" at bounding box center [772, 413] width 43 height 26
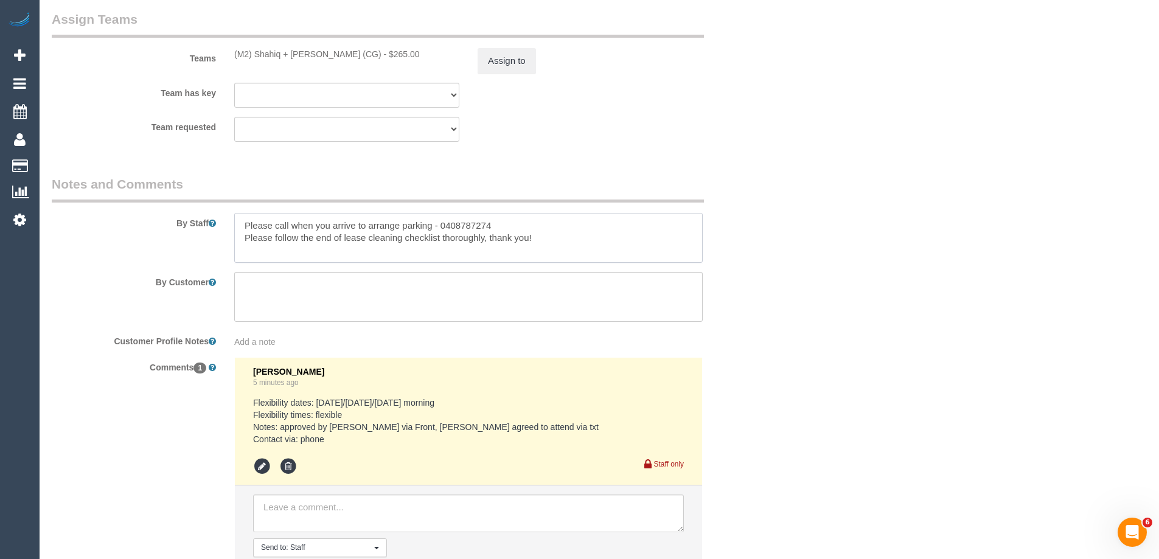
click at [237, 223] on textarea at bounding box center [468, 238] width 468 height 50
click at [349, 221] on textarea at bounding box center [468, 238] width 468 height 50
click at [332, 224] on textarea at bounding box center [468, 238] width 468 height 50
type textarea "Estimated time 6-7 hours Please call when you arrive to arrange parking - 04087…"
click at [619, 179] on legend "Notes and Comments" at bounding box center [378, 188] width 652 height 27
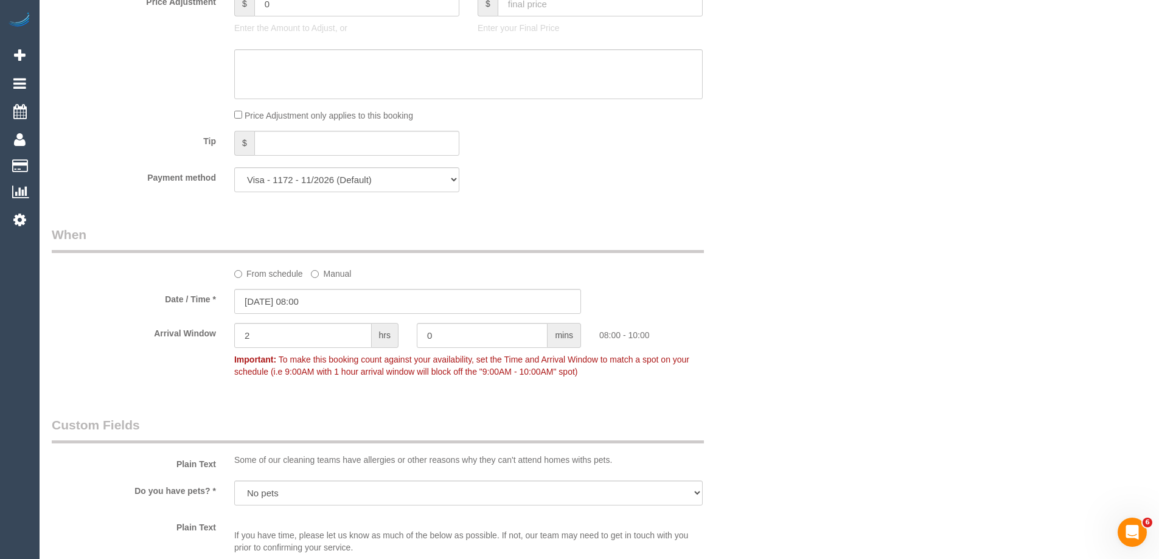
scroll to position [1004, 0]
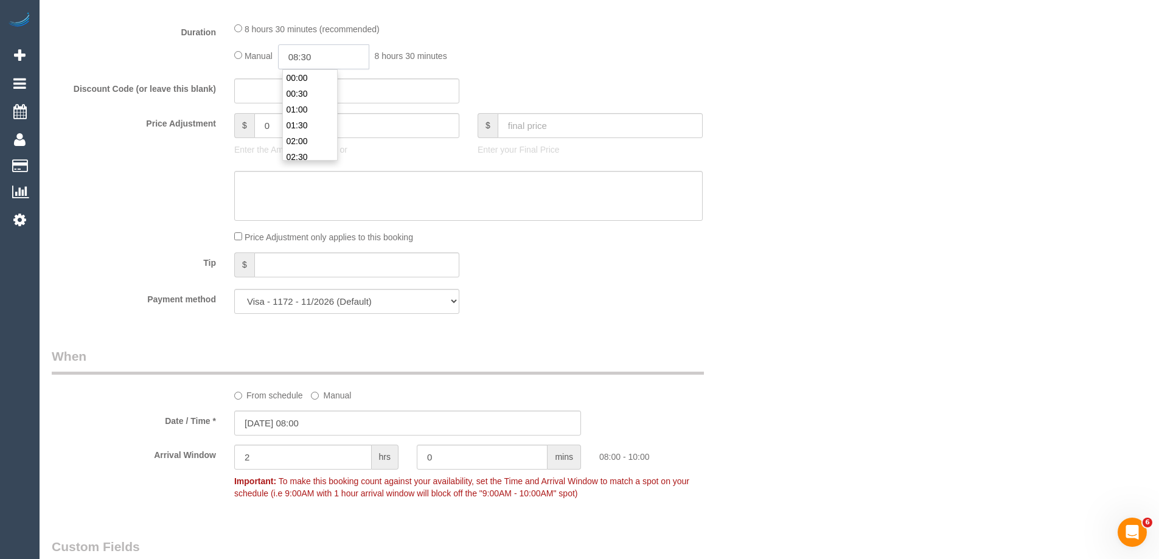
click at [330, 64] on input "08:30" at bounding box center [323, 56] width 91 height 25
type input "03:30"
click at [319, 82] on li "03:30" at bounding box center [310, 82] width 54 height 16
click at [580, 47] on div "Manual 03:30 3 hours 30 minutes" at bounding box center [468, 56] width 468 height 25
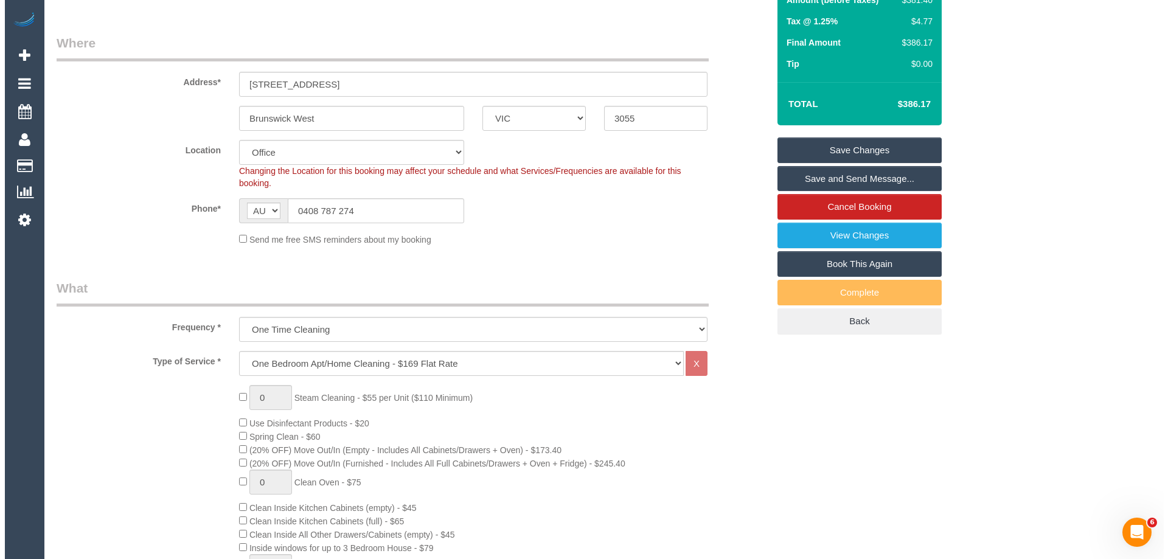
scroll to position [153, 0]
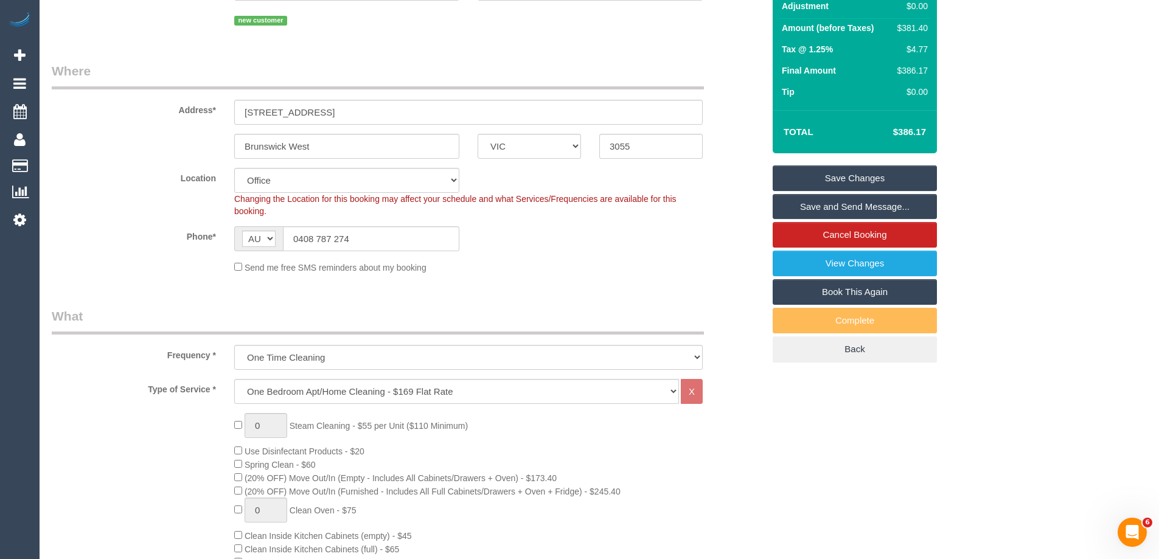
click at [897, 206] on link "Save and Send Message..." at bounding box center [855, 207] width 164 height 26
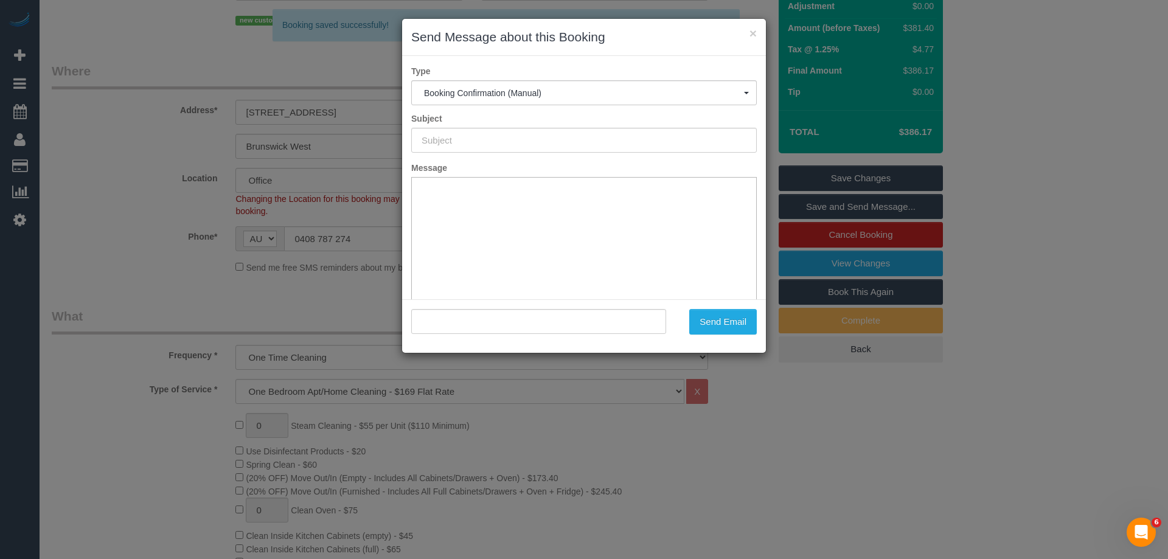
type input "Booking Confirmed"
type input ""Kate Reid" <kate.em.reid@gmail.com>"
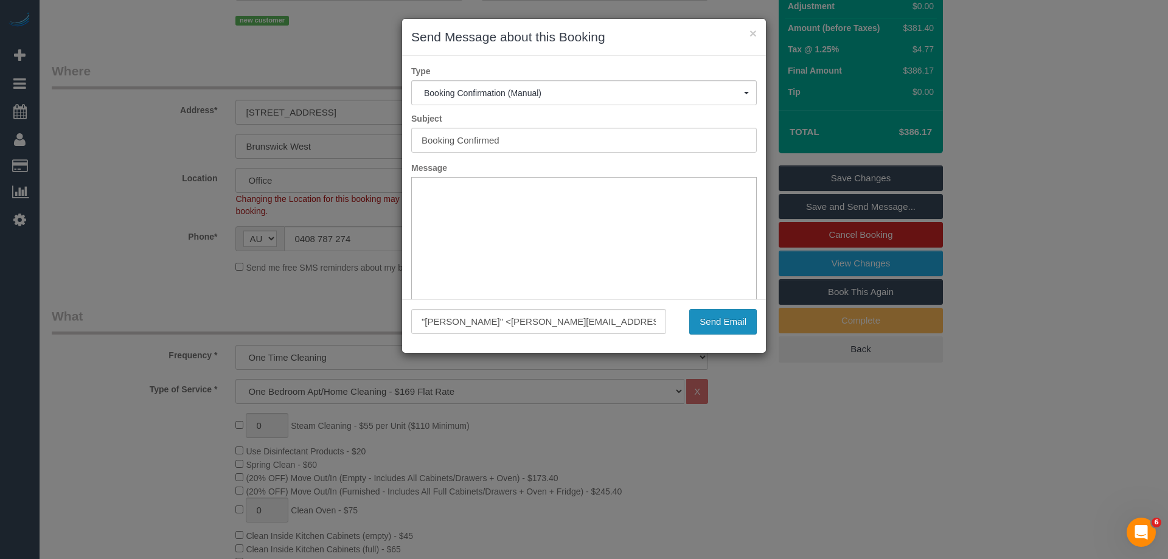
click at [752, 324] on button "Send Email" at bounding box center [723, 322] width 68 height 26
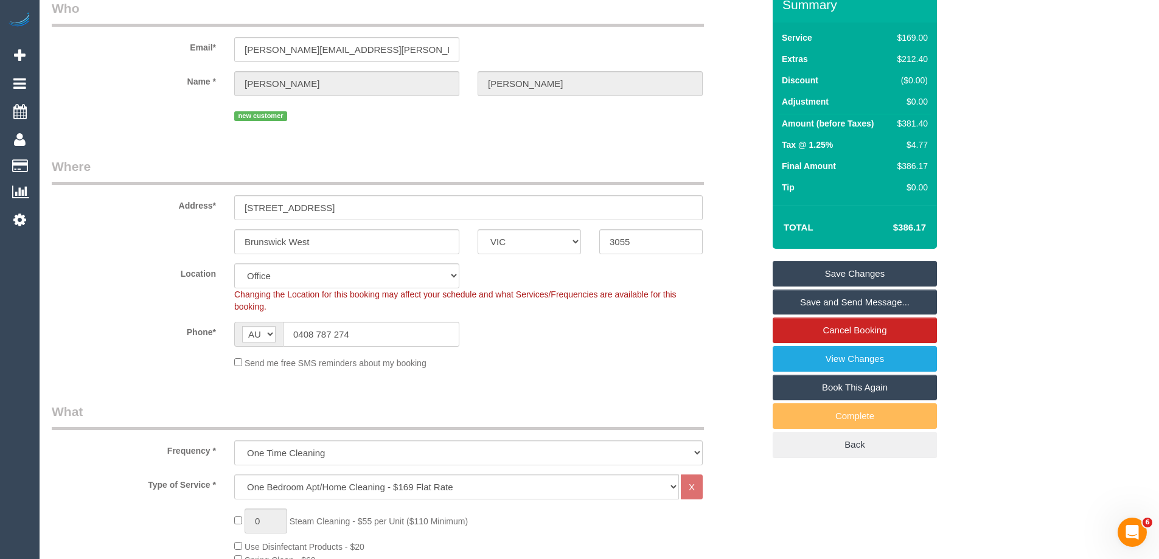
scroll to position [0, 0]
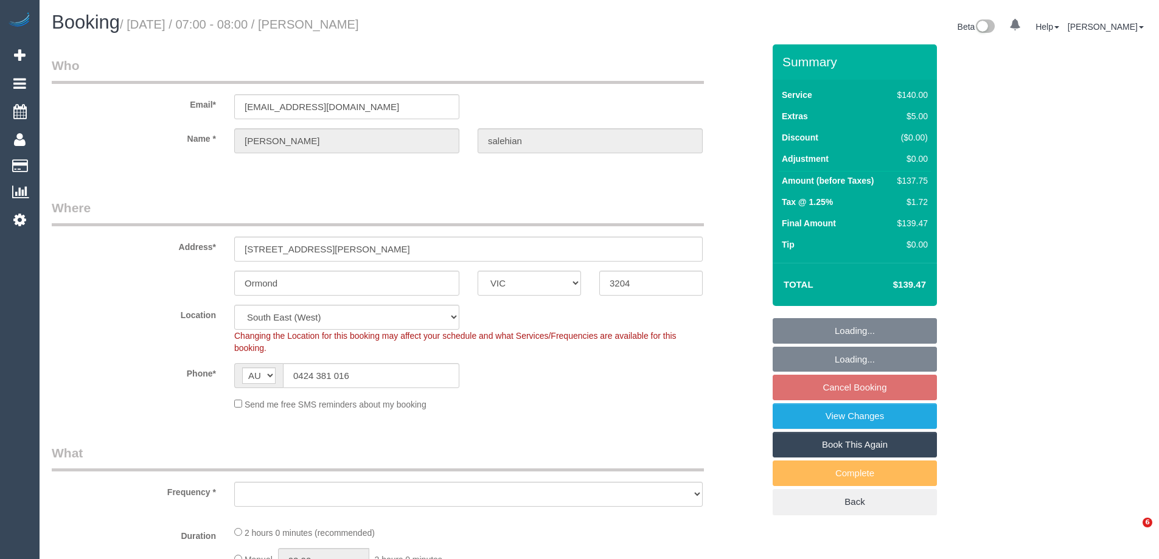
select select "VIC"
select select "object:529"
select select "string:stripe-pm_1QZ5Qn2GScqysDRVFihk4EHb"
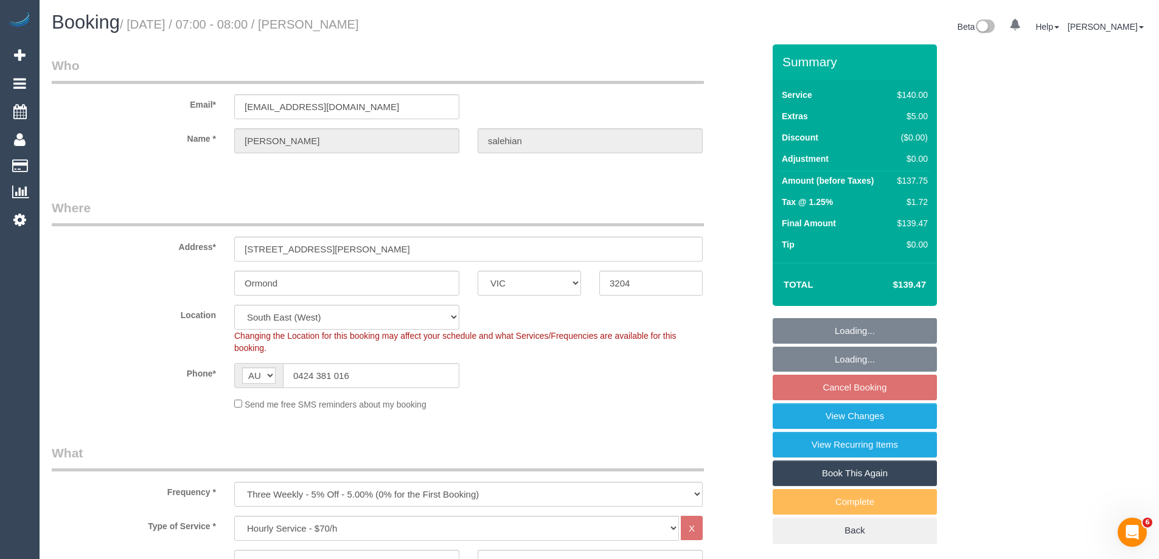
select select "number:28"
select select "number:14"
select select "number:18"
select select "number:22"
select select "number:34"
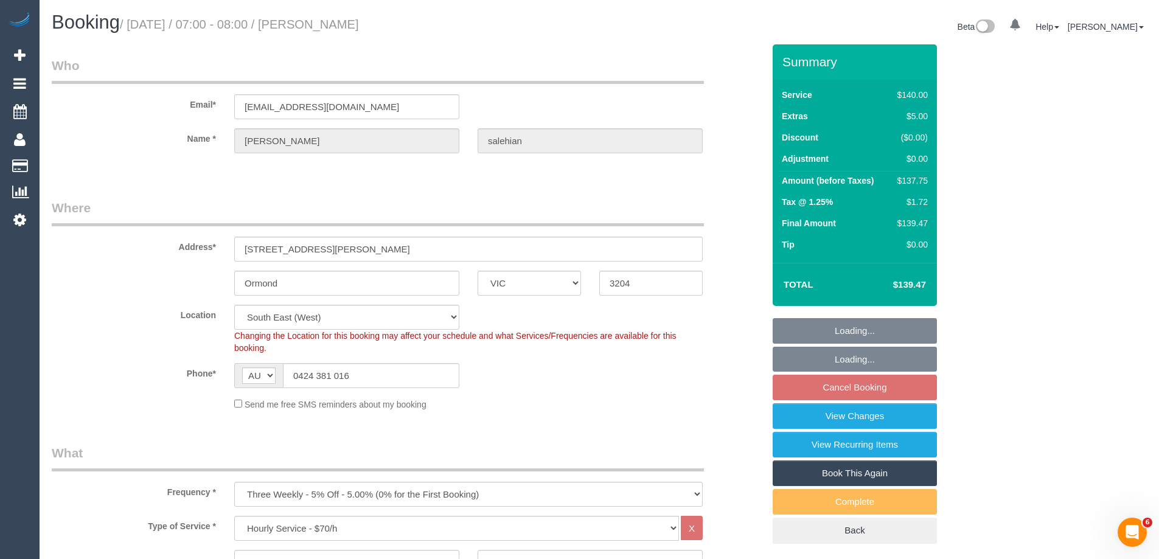
select select "number:13"
select select "spot1"
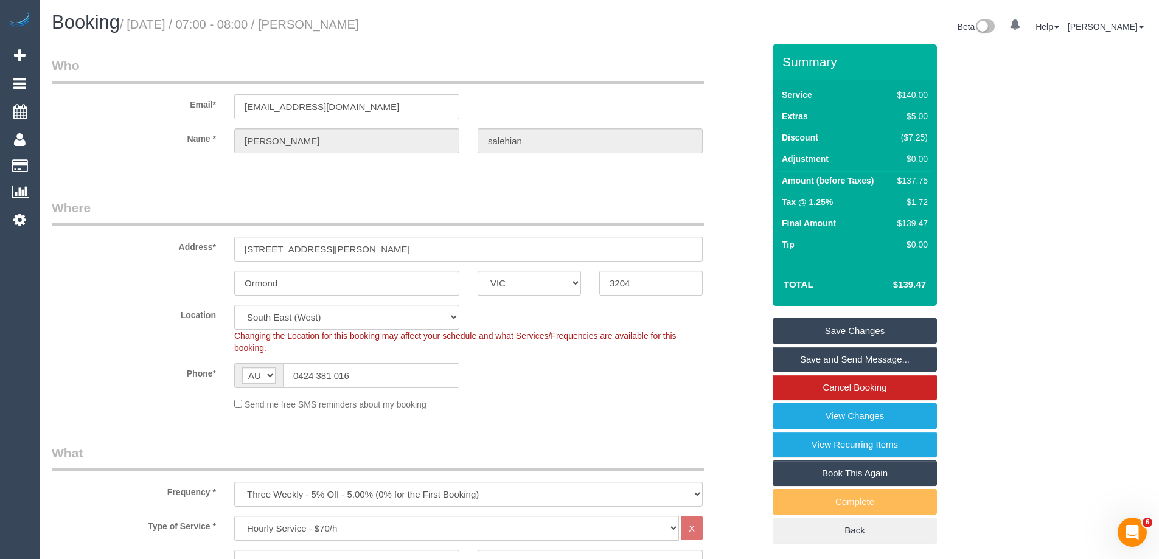
drag, startPoint x: 406, startPoint y: 25, endPoint x: 338, endPoint y: 27, distance: 68.8
click at [324, 27] on h1 "Booking / [DATE] / 07:00 - 08:00 / [PERSON_NAME]" at bounding box center [321, 22] width 538 height 21
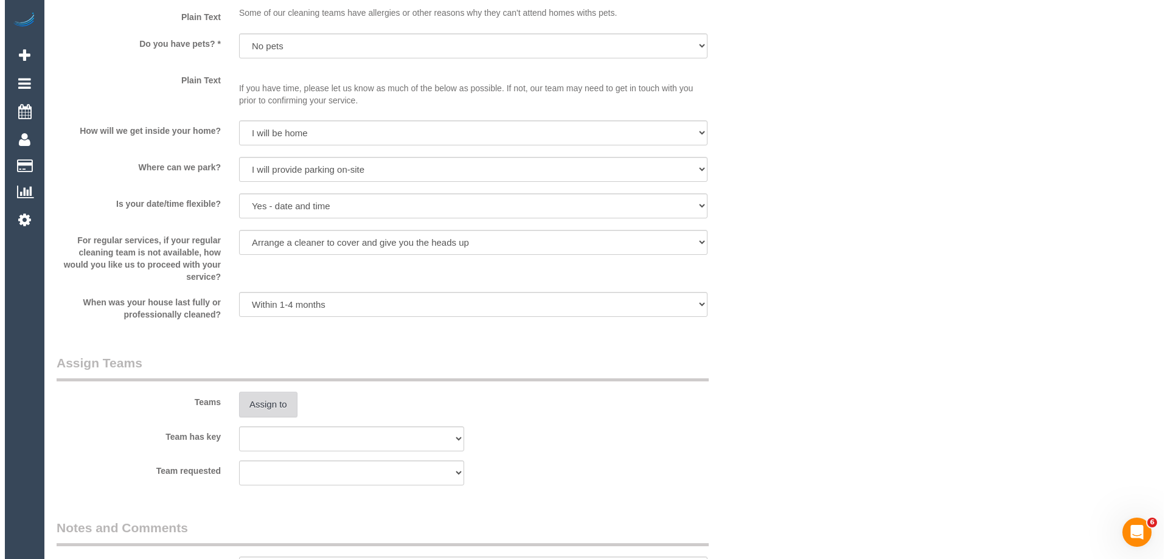
scroll to position [1521, 0]
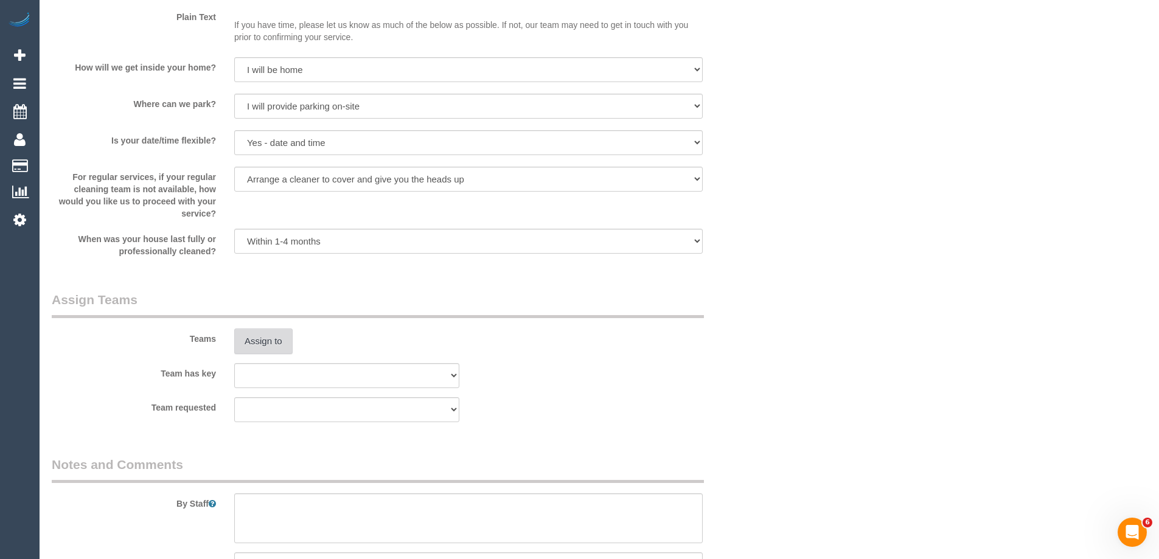
click at [250, 346] on button "Assign to" at bounding box center [263, 342] width 58 height 26
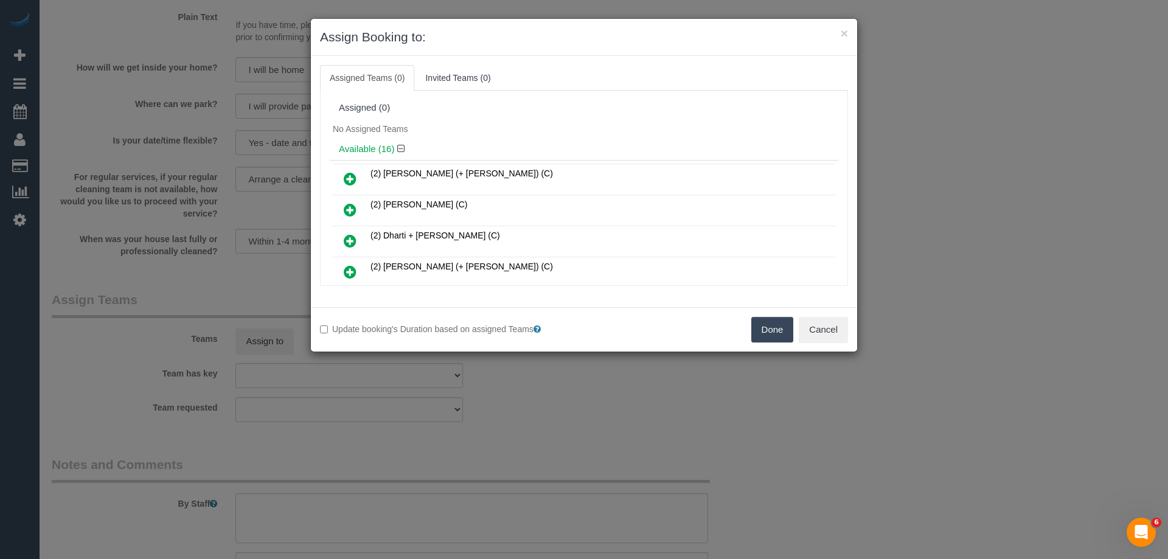
scroll to position [122, 0]
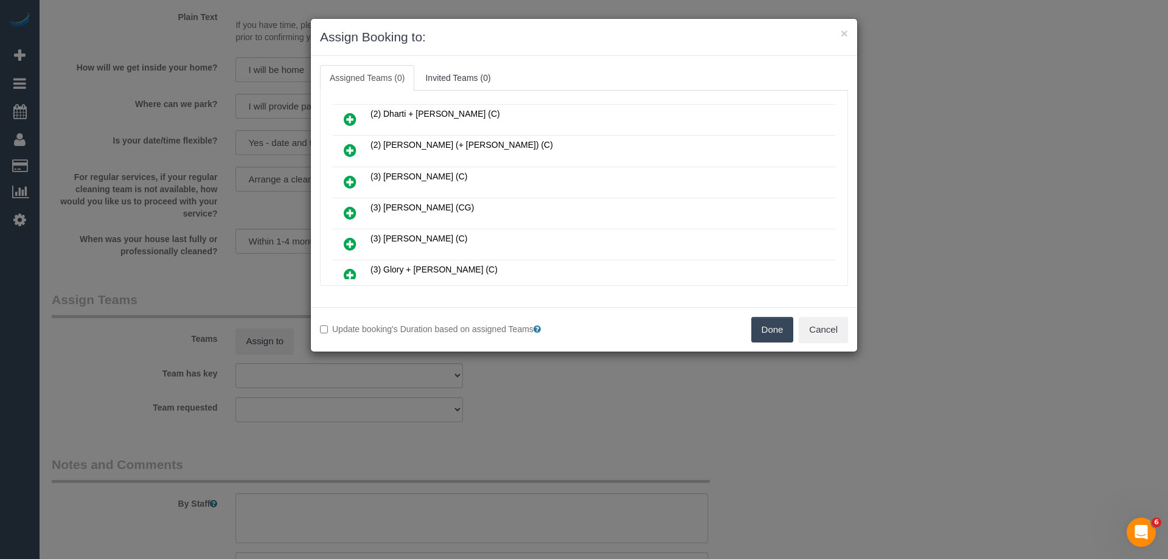
click at [350, 210] on icon at bounding box center [350, 213] width 13 height 15
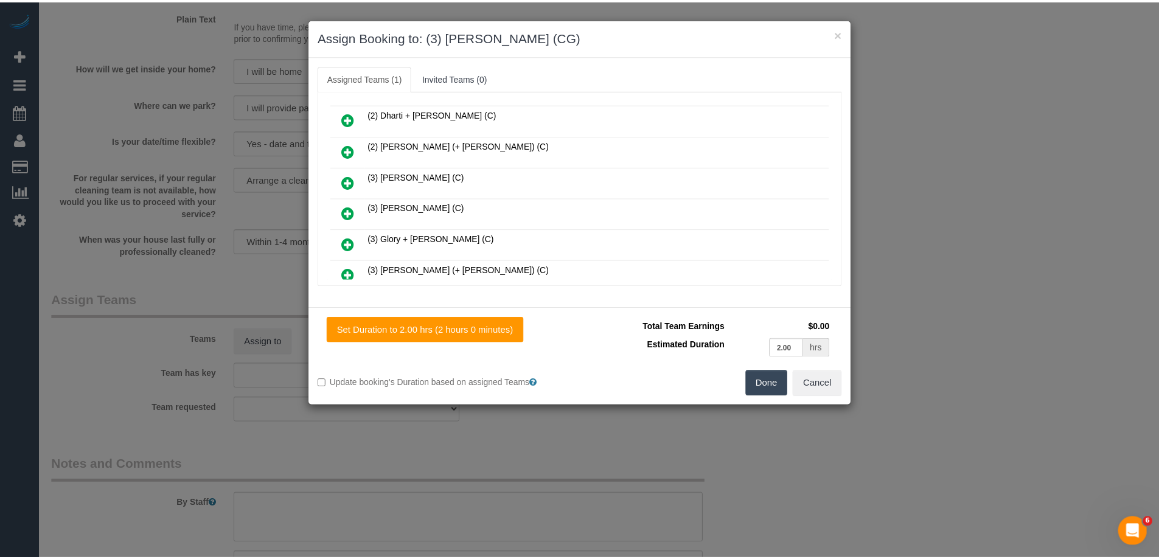
scroll to position [0, 0]
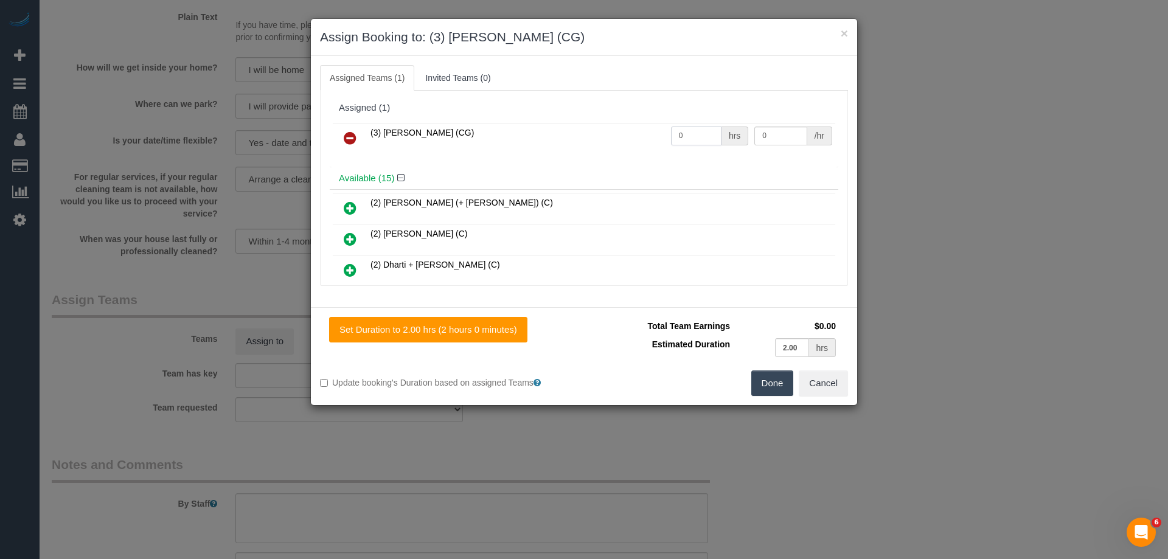
click at [701, 133] on input "0" at bounding box center [696, 136] width 50 height 19
type input "2"
click at [776, 143] on input "0" at bounding box center [780, 136] width 52 height 19
type input "39.75"
click at [760, 386] on button "Done" at bounding box center [772, 383] width 43 height 26
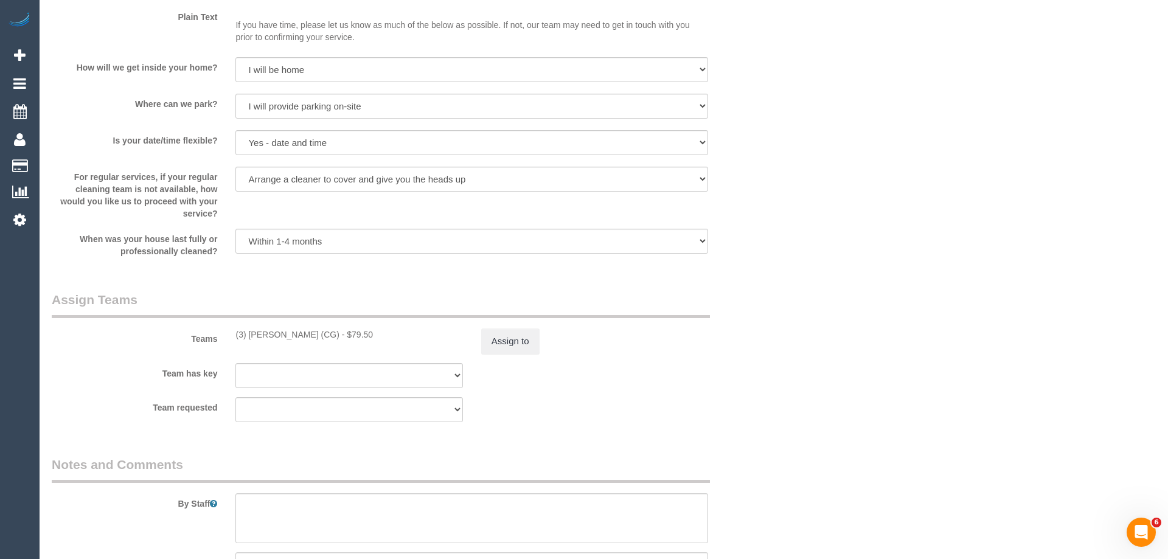
click at [762, 386] on div "× Assign Booking to: (3) [PERSON_NAME] (CG) Assigned Teams (1) Invited Teams (0…" at bounding box center [584, 279] width 1168 height 559
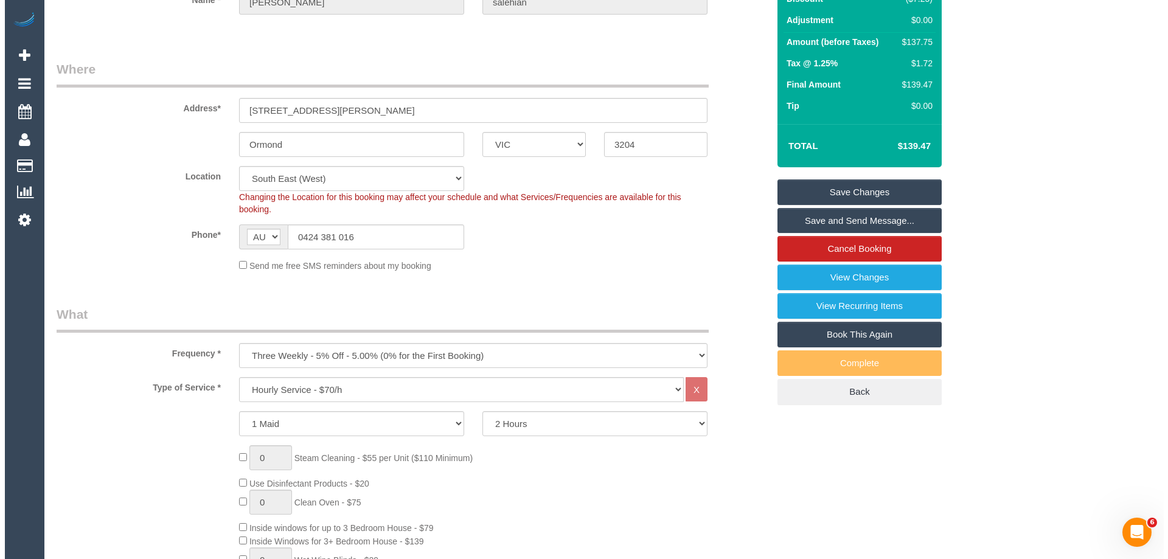
scroll to position [122, 0]
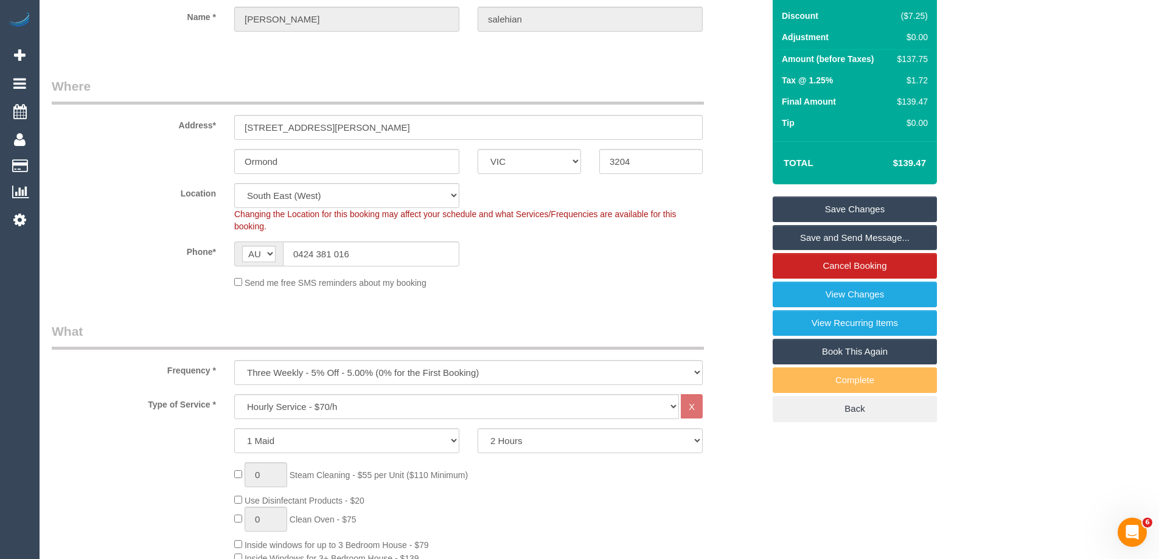
click at [833, 235] on link "Save and Send Message..." at bounding box center [855, 238] width 164 height 26
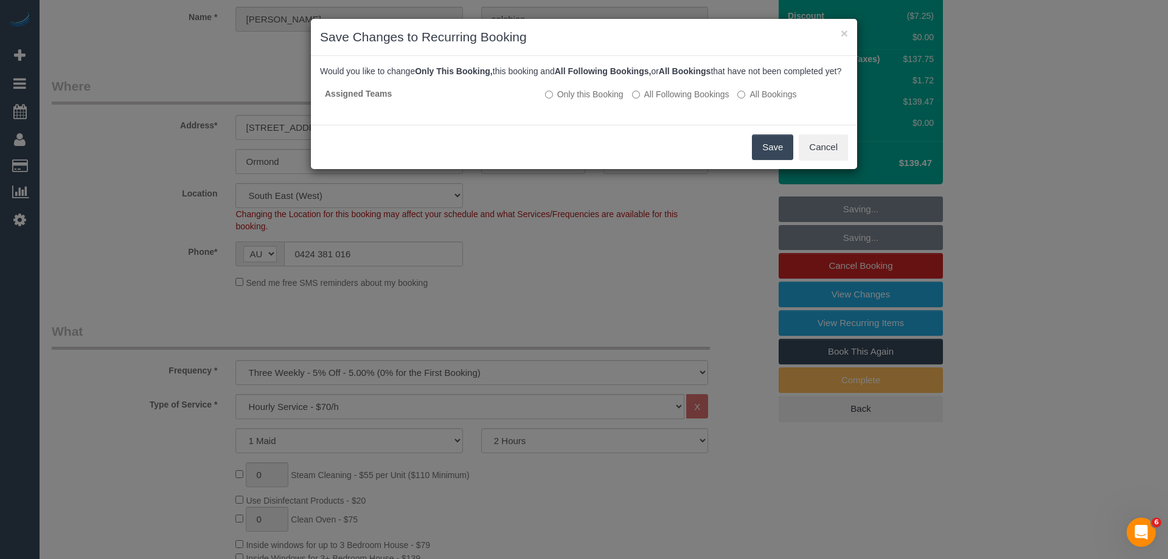
click at [765, 160] on button "Save" at bounding box center [772, 147] width 41 height 26
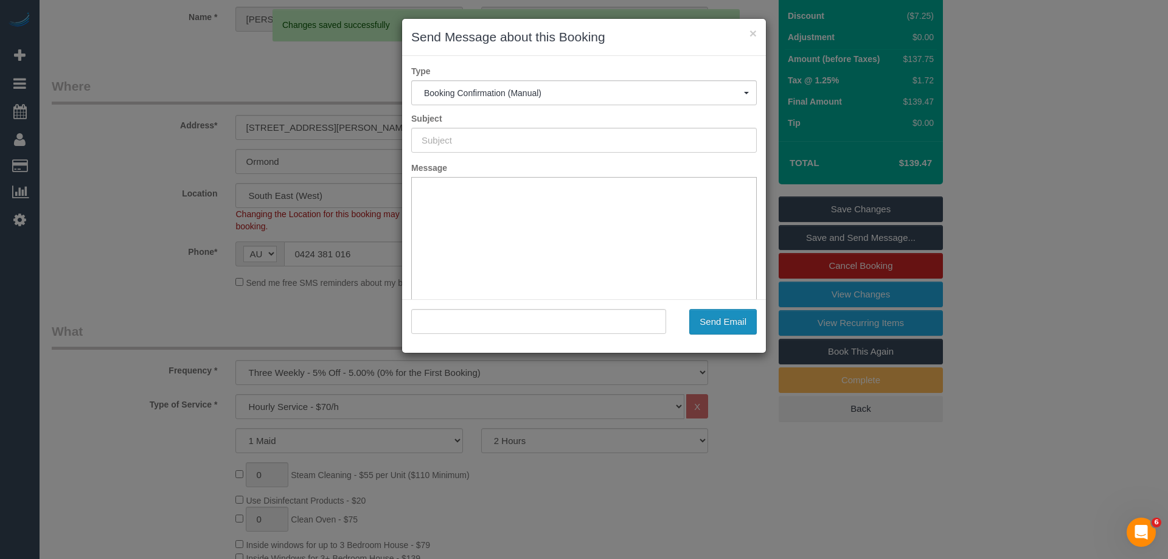
scroll to position [0, 0]
type input "Booking Confirmed"
type input ""[PERSON_NAME]" <[EMAIL_ADDRESS][DOMAIN_NAME]>"
click at [715, 322] on button "Send Email" at bounding box center [723, 322] width 68 height 26
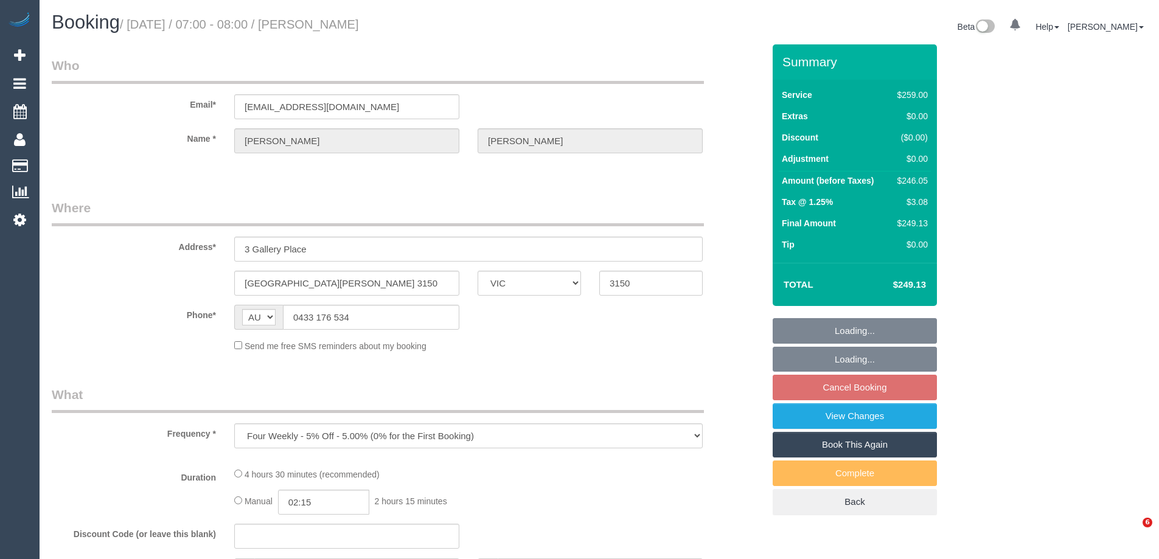
select select "VIC"
select select "string:stripe-card_1DQpC02GScqysDRVMgr5sM1i"
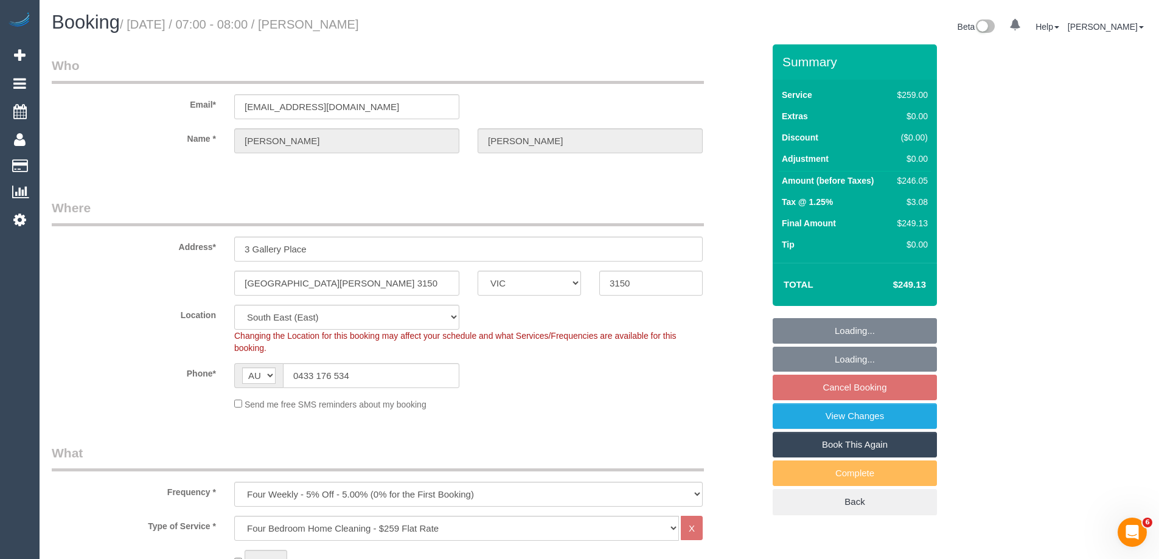
select select "spot1"
select select "number:27"
select select "number:14"
select select "number:18"
select select "object:1313"
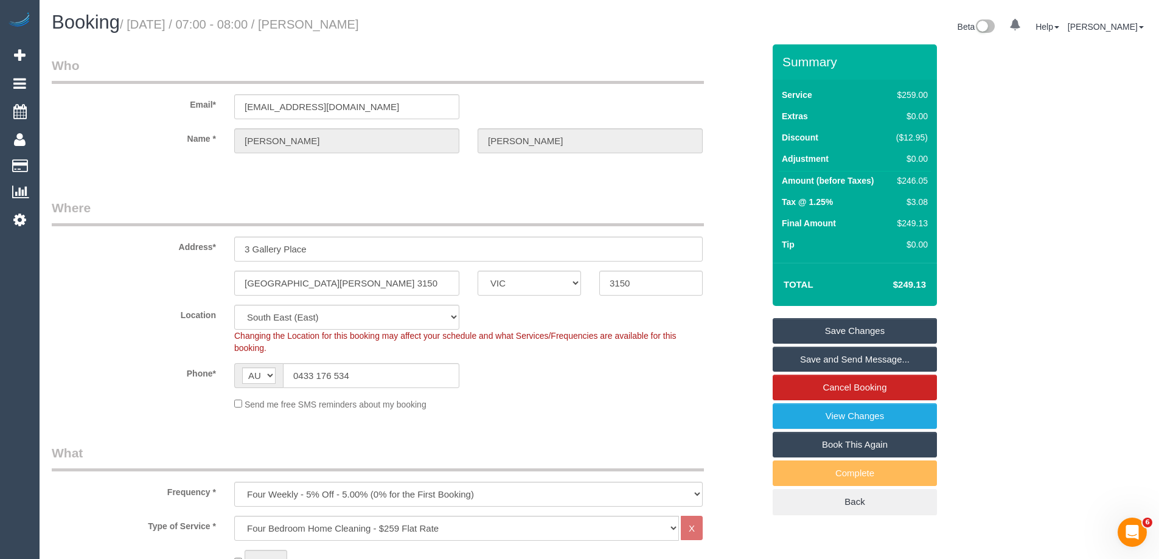
drag, startPoint x: 383, startPoint y: 27, endPoint x: 325, endPoint y: 26, distance: 57.8
click at [321, 26] on h1 "Booking / [DATE] / 07:00 - 08:00 / [PERSON_NAME]" at bounding box center [321, 22] width 538 height 21
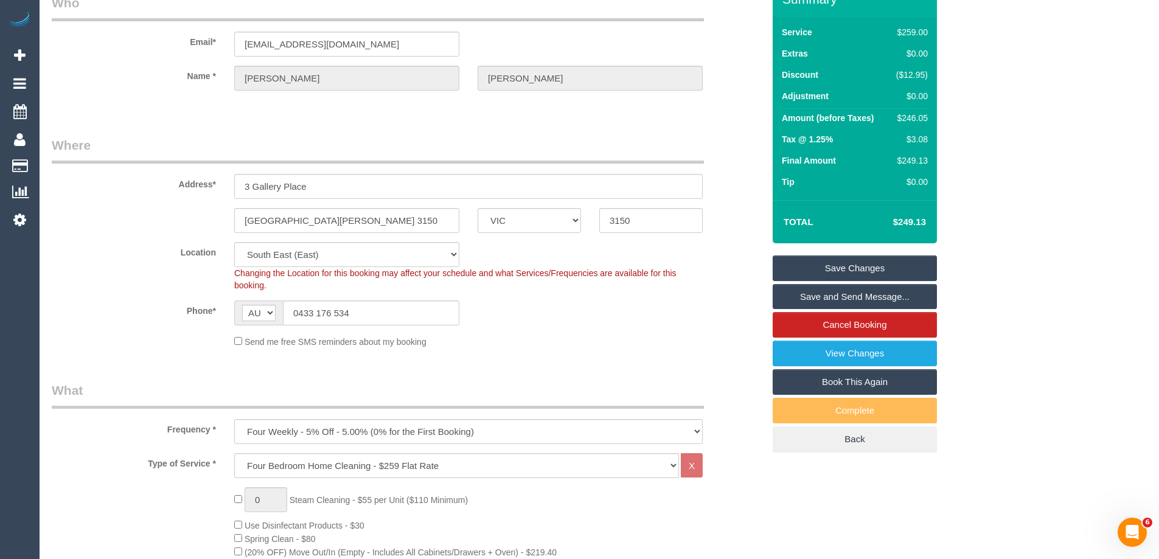
scroll to position [61, 0]
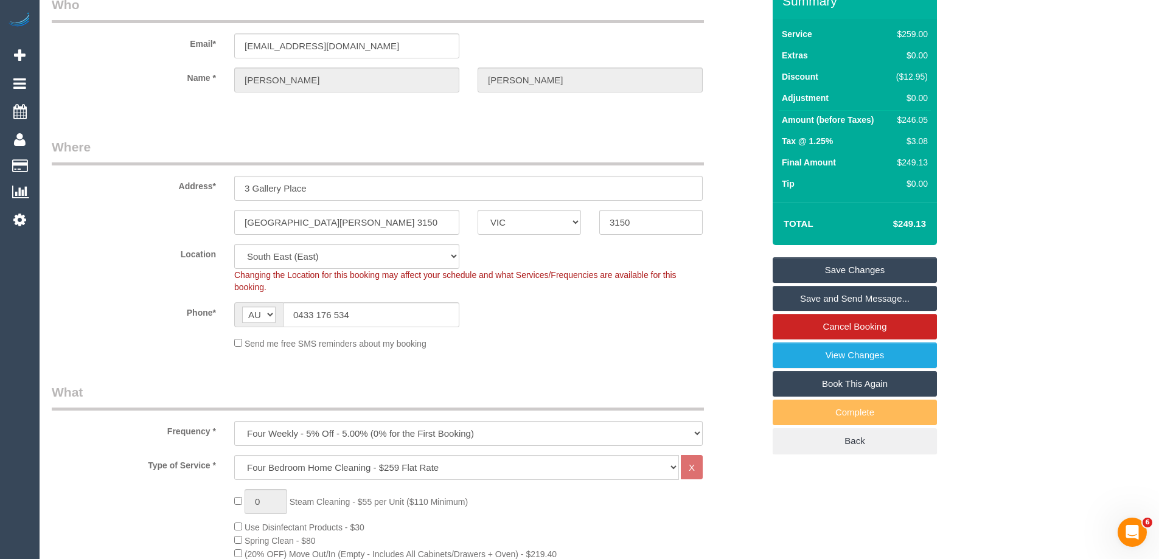
click at [907, 121] on div "$246.05" at bounding box center [909, 120] width 37 height 12
copy div "246.05"
click at [986, 121] on div "Summary Service $259.00 Extras $0.00 Discount ($12.95) Adjustment $0.00 Amount …" at bounding box center [900, 231] width 274 height 495
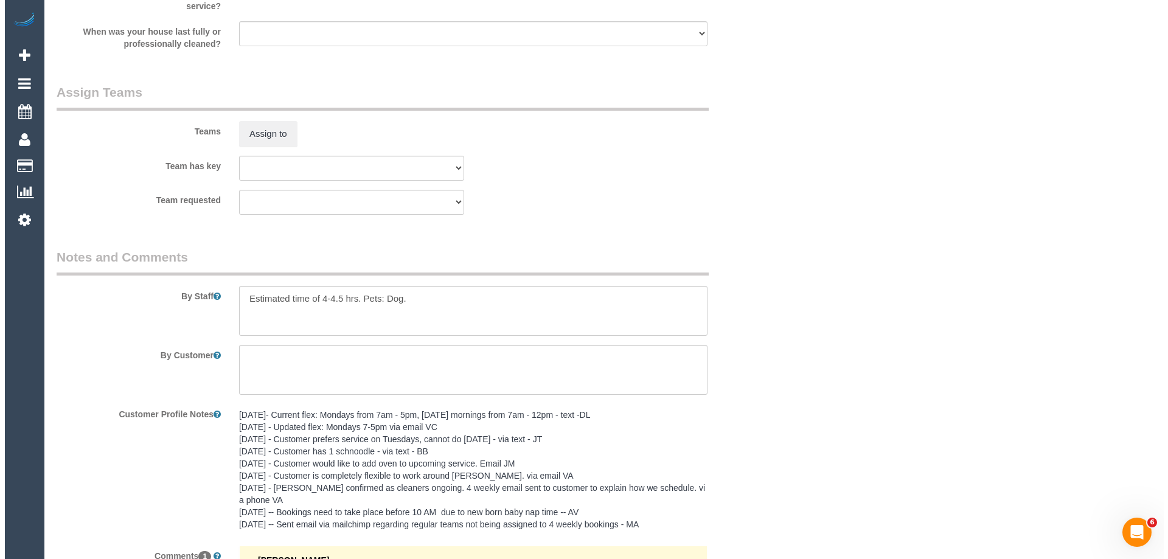
scroll to position [1703, 0]
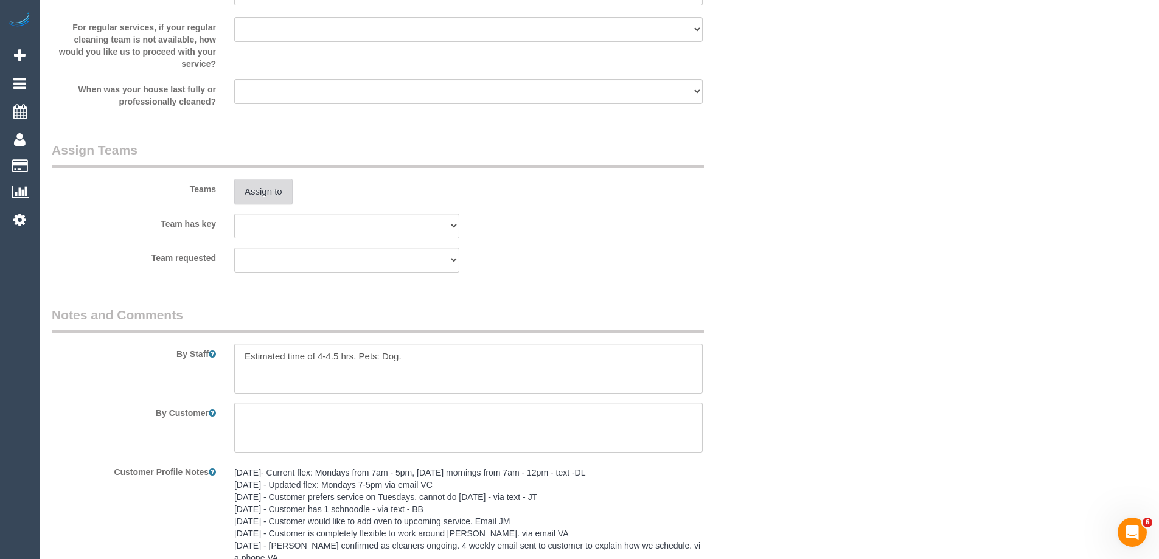
click at [268, 188] on button "Assign to" at bounding box center [263, 192] width 58 height 26
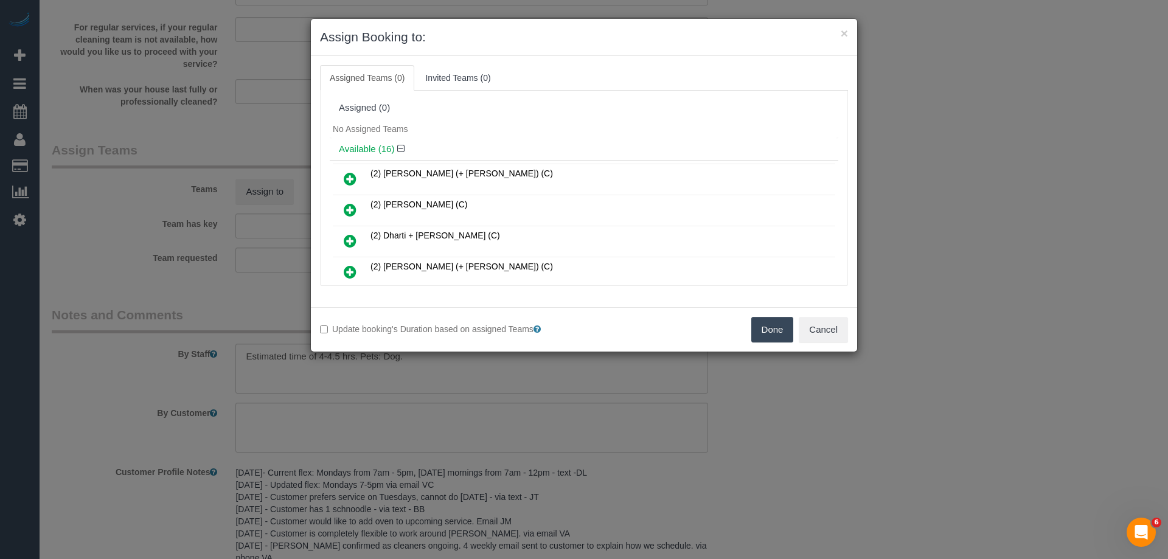
click at [467, 111] on div "Assigned (0)" at bounding box center [584, 108] width 490 height 10
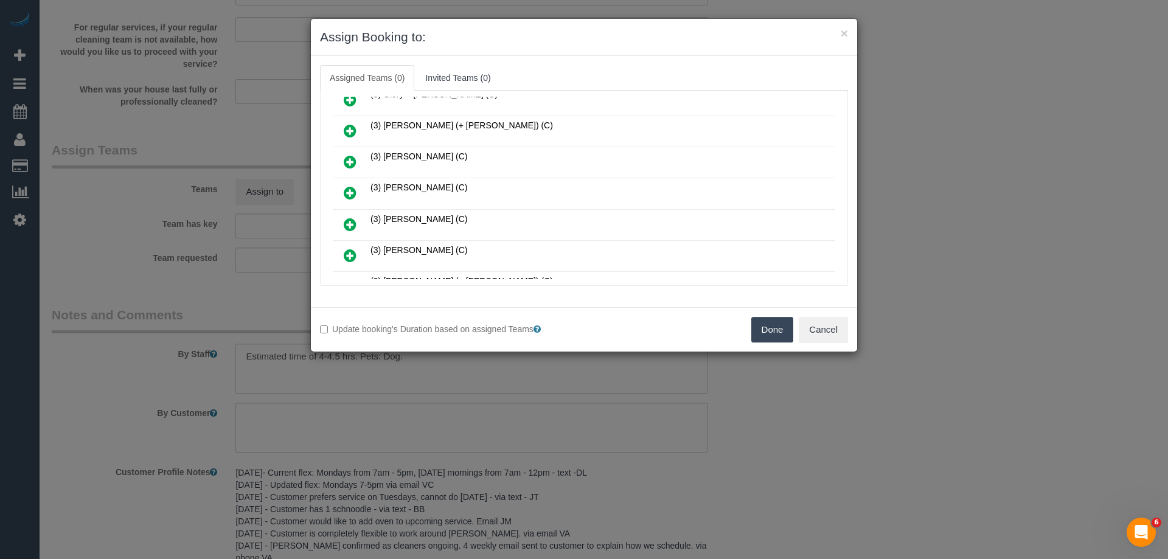
click at [341, 195] on link at bounding box center [350, 193] width 29 height 24
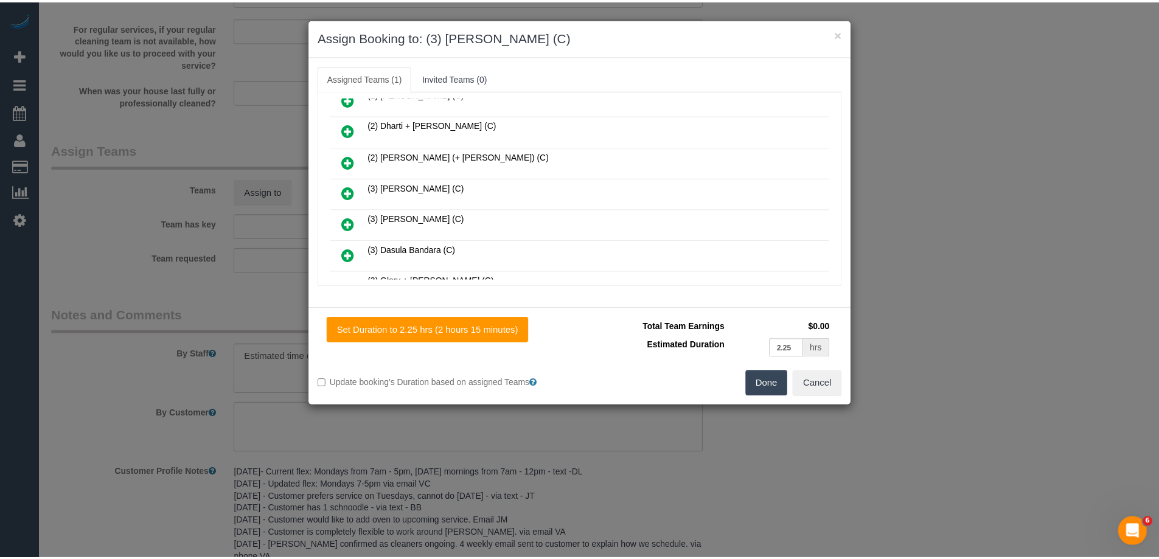
scroll to position [0, 0]
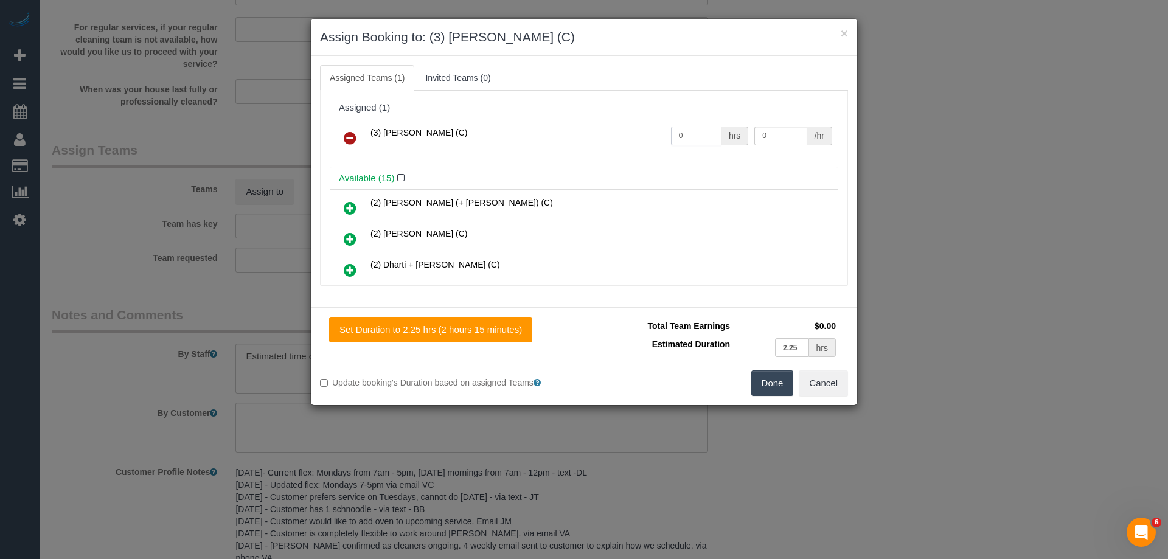
click at [697, 134] on input "0" at bounding box center [696, 136] width 50 height 19
type input "1"
click at [765, 132] on input "0" at bounding box center [780, 136] width 52 height 19
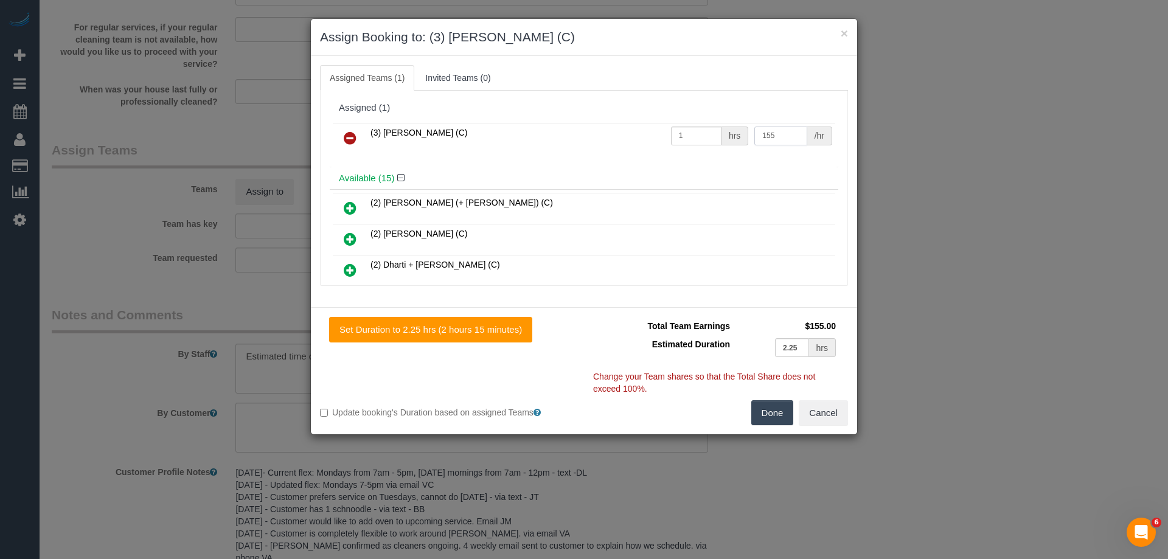
type input "155"
click at [772, 411] on button "Done" at bounding box center [772, 413] width 43 height 26
click at [772, 411] on div "× Assign Booking to: (3) [PERSON_NAME] (C) Assigned Teams (1) Invited Teams (0)…" at bounding box center [584, 279] width 1168 height 559
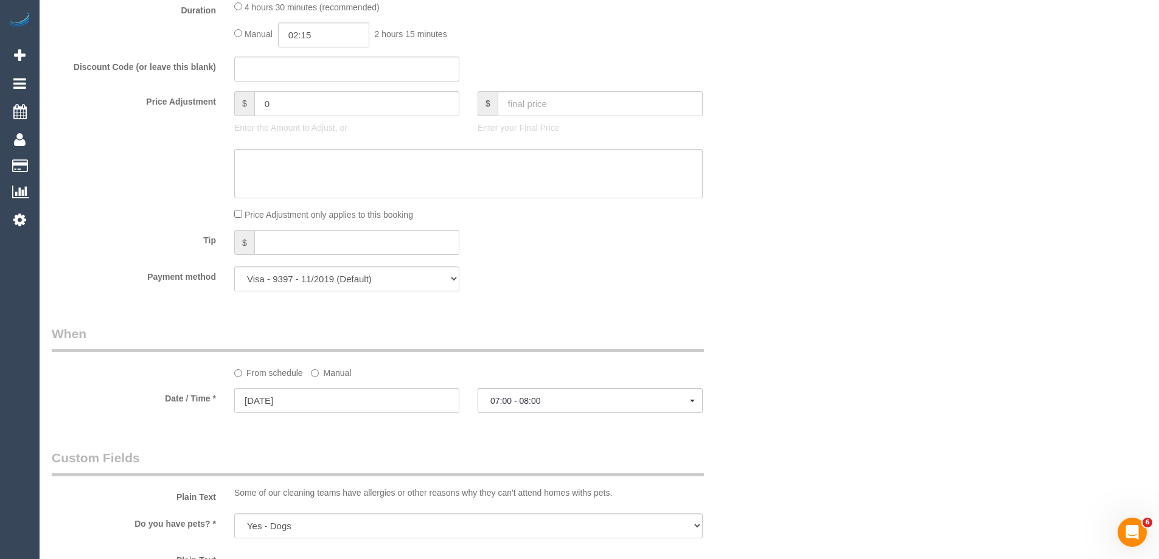
scroll to position [913, 0]
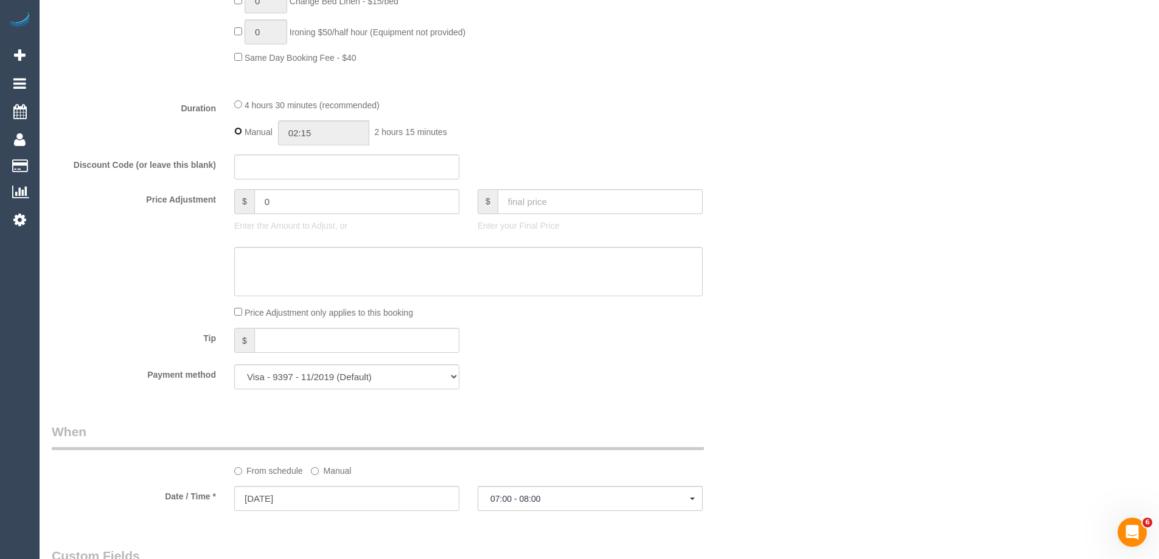
type input "04:30"
select select "spot25"
click at [502, 102] on div "4 hours 30 minutes (recommended)" at bounding box center [468, 104] width 468 height 13
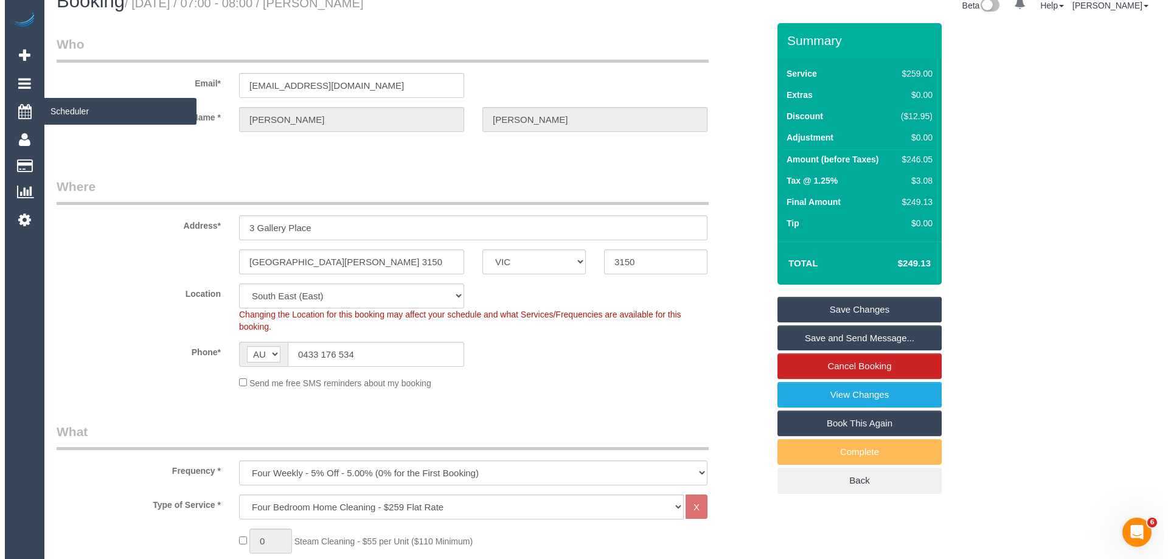
scroll to position [0, 0]
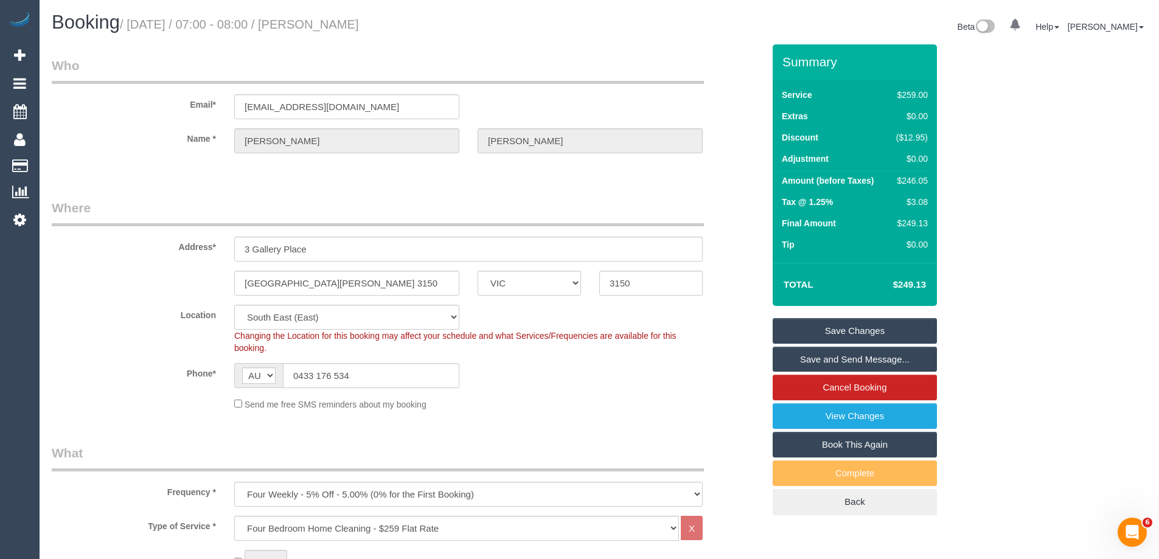
click at [701, 201] on legend "Where" at bounding box center [378, 212] width 652 height 27
click at [790, 355] on link "Save and Send Message..." at bounding box center [855, 360] width 164 height 26
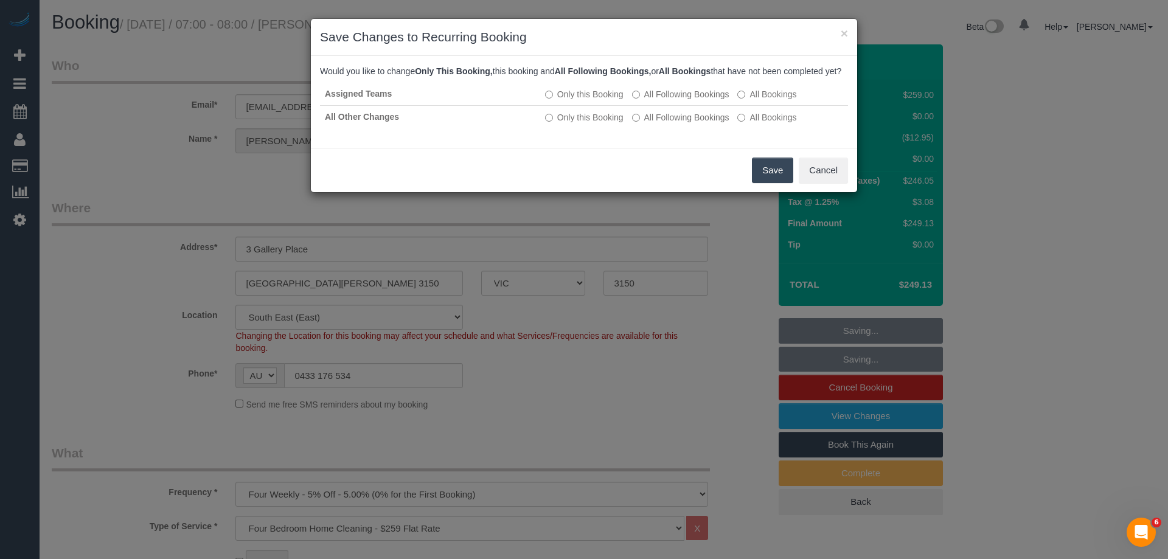
click at [760, 183] on button "Save" at bounding box center [772, 171] width 41 height 26
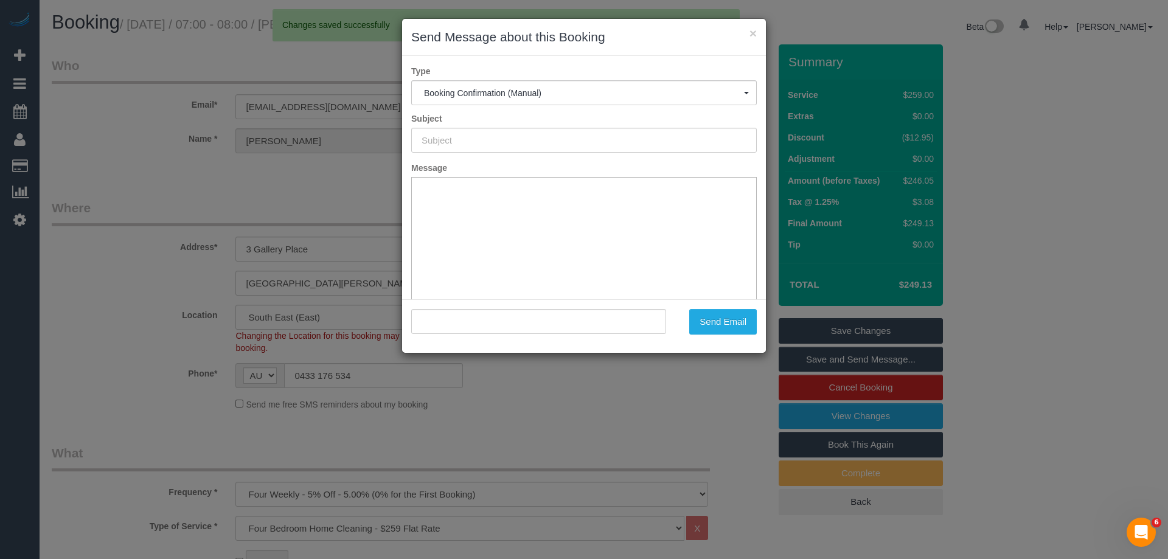
type input "Booking Confirmed"
type input ""[PERSON_NAME]" <[EMAIL_ADDRESS][DOMAIN_NAME]>"
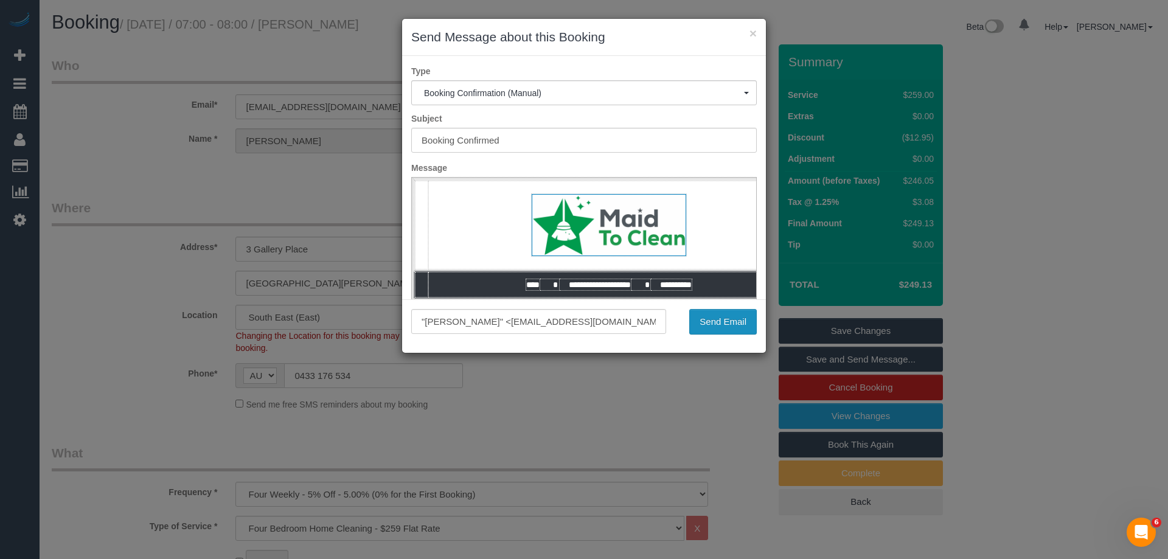
click at [727, 319] on button "Send Email" at bounding box center [723, 322] width 68 height 26
